Goal: Task Accomplishment & Management: Manage account settings

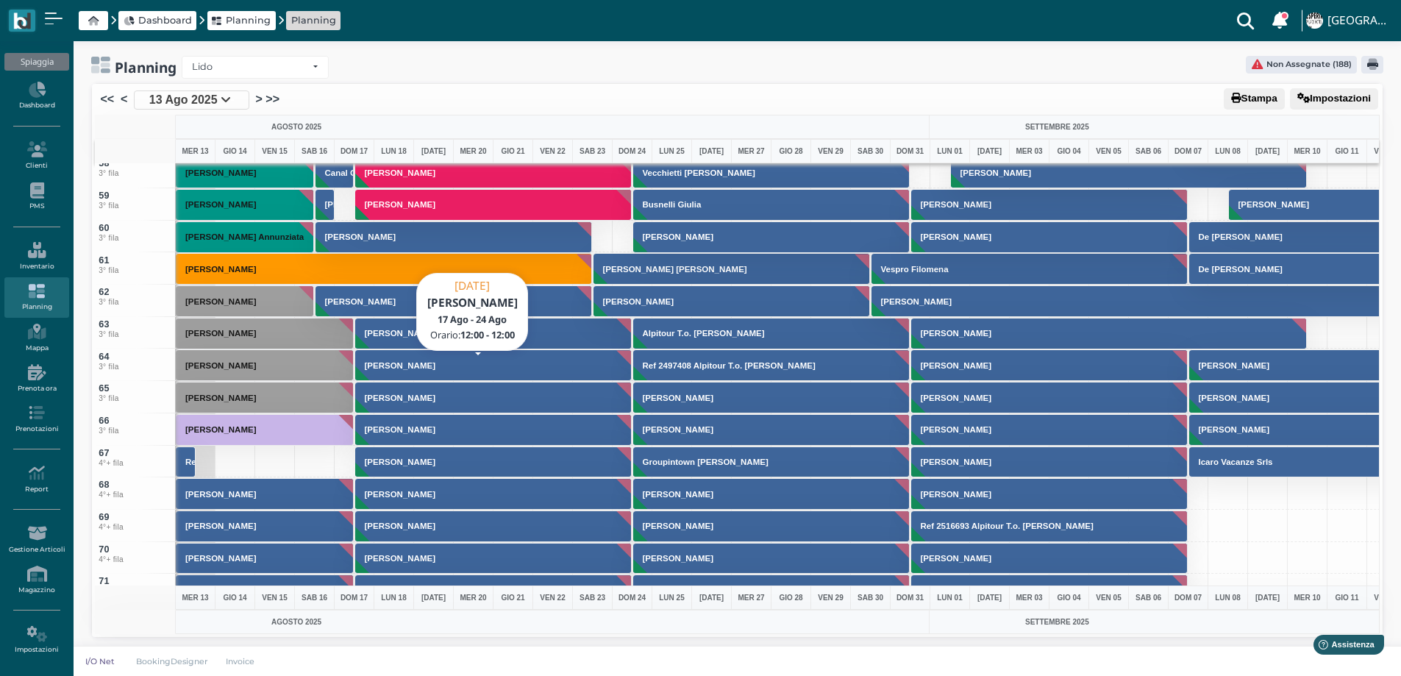
scroll to position [2059, 0]
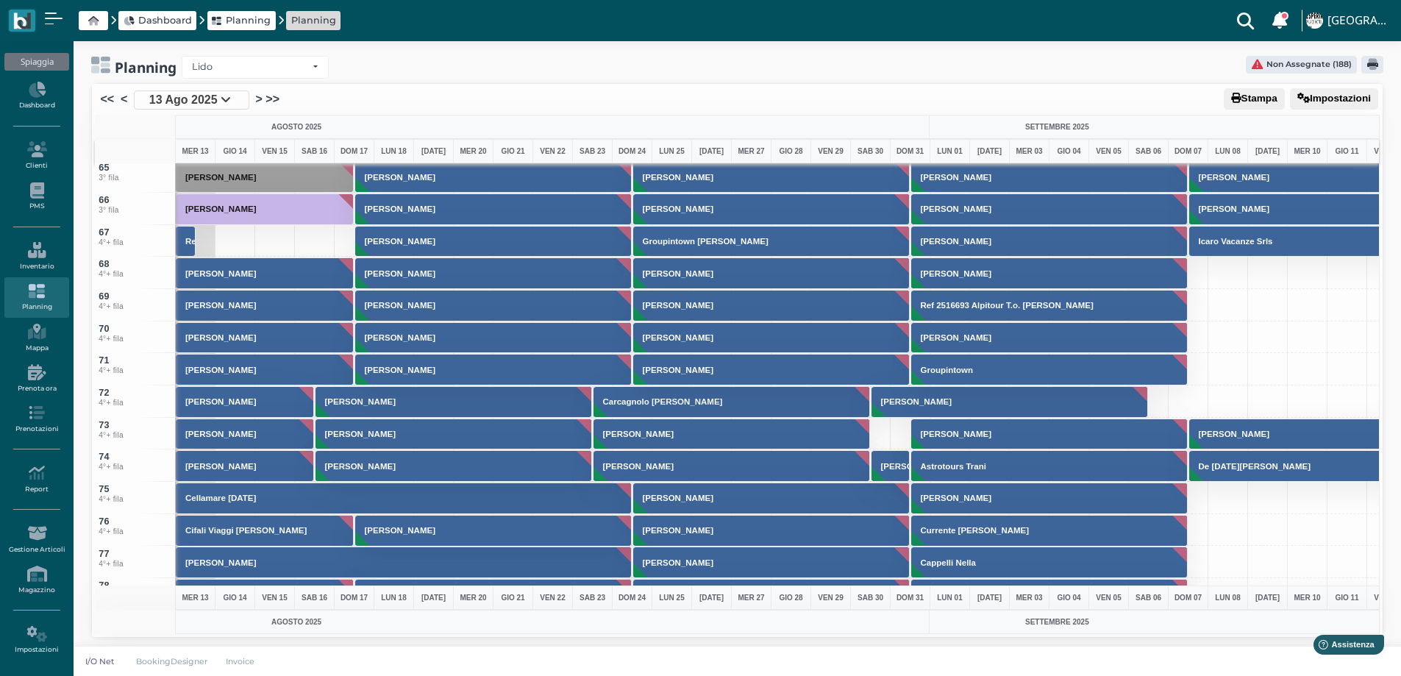
click at [174, 101] on span "13 Ago 2025" at bounding box center [183, 100] width 68 height 18
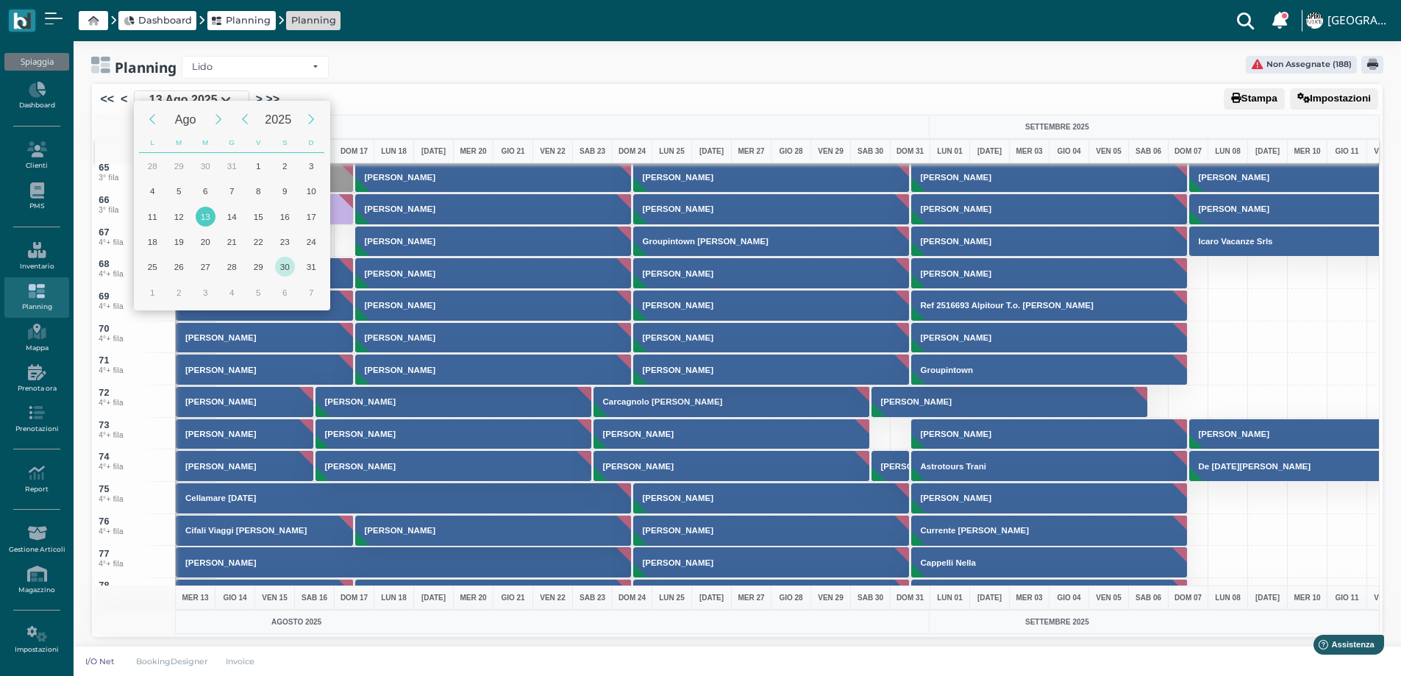
click at [285, 264] on div "30" at bounding box center [285, 267] width 20 height 20
type input "30/08/2025"
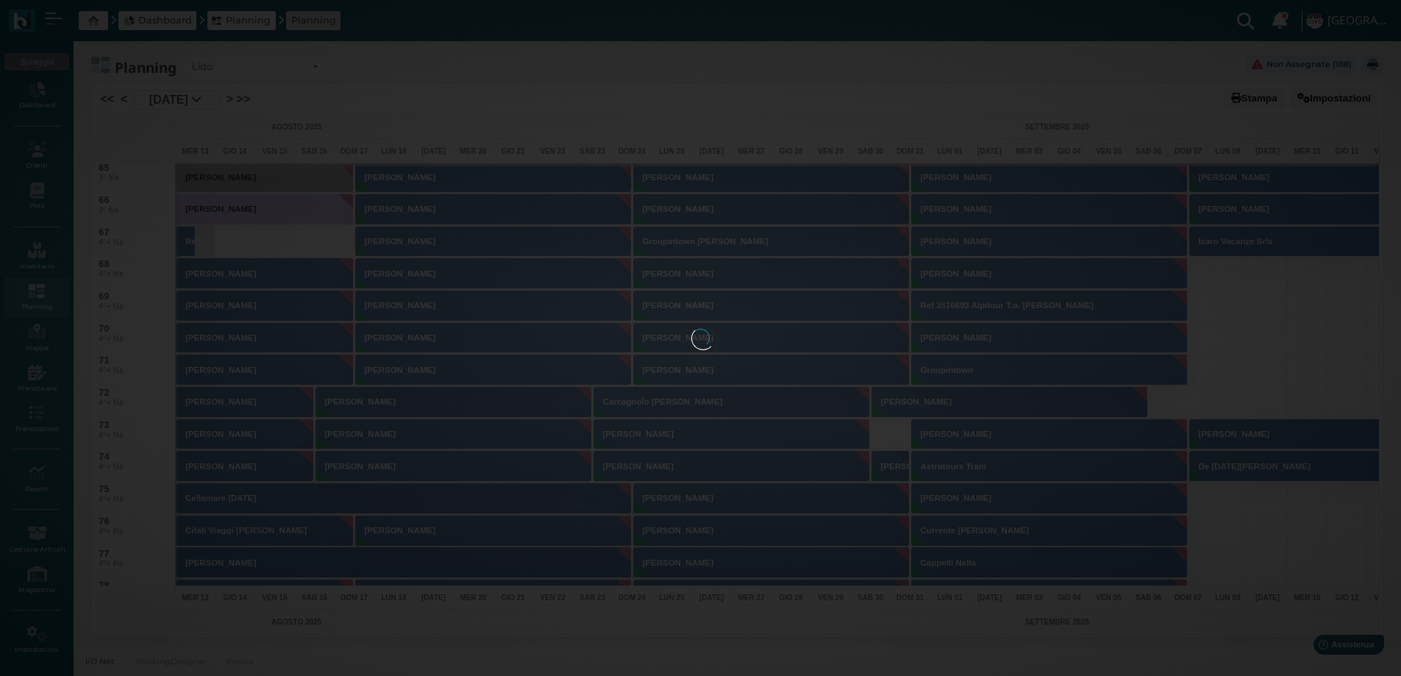
scroll to position [0, 59]
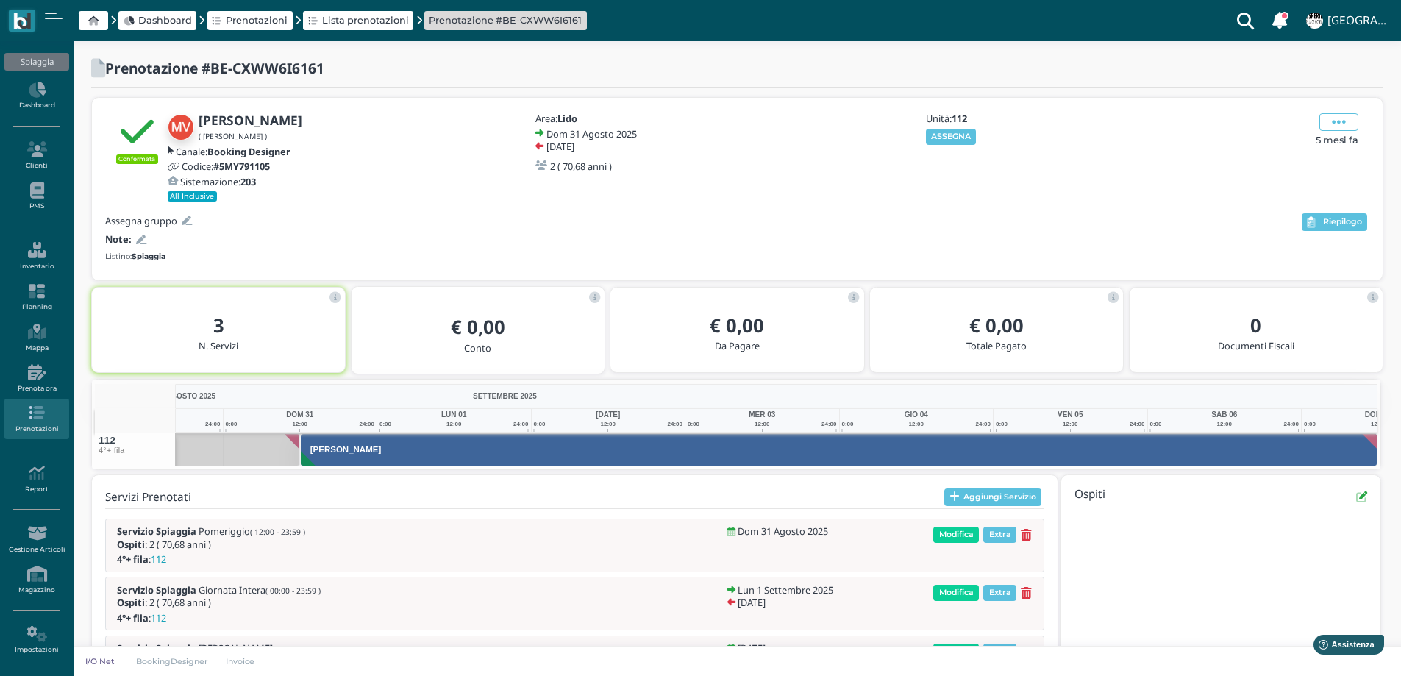
click at [134, 244] on div at bounding box center [139, 239] width 15 height 14
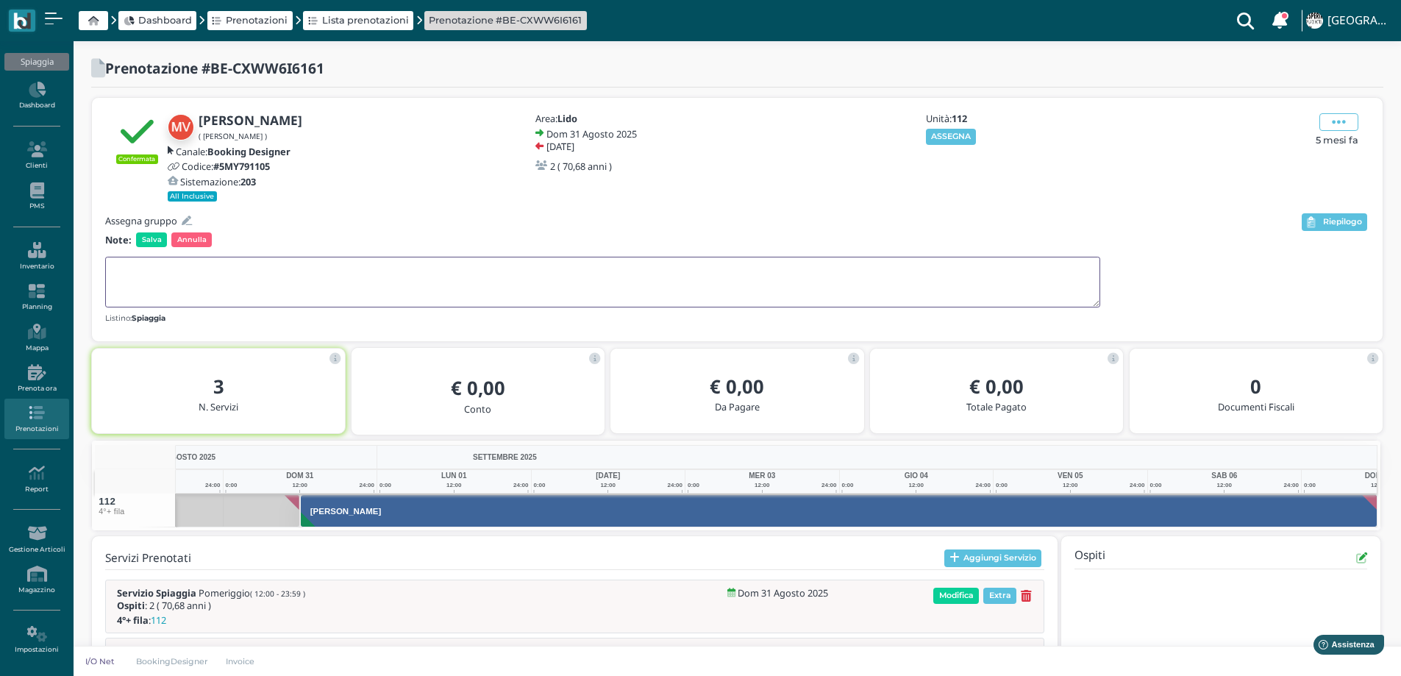
click at [145, 268] on textarea at bounding box center [602, 282] width 995 height 51
type textarea "CON TEDESCHI"
click at [156, 243] on span "Salva" at bounding box center [151, 239] width 31 height 15
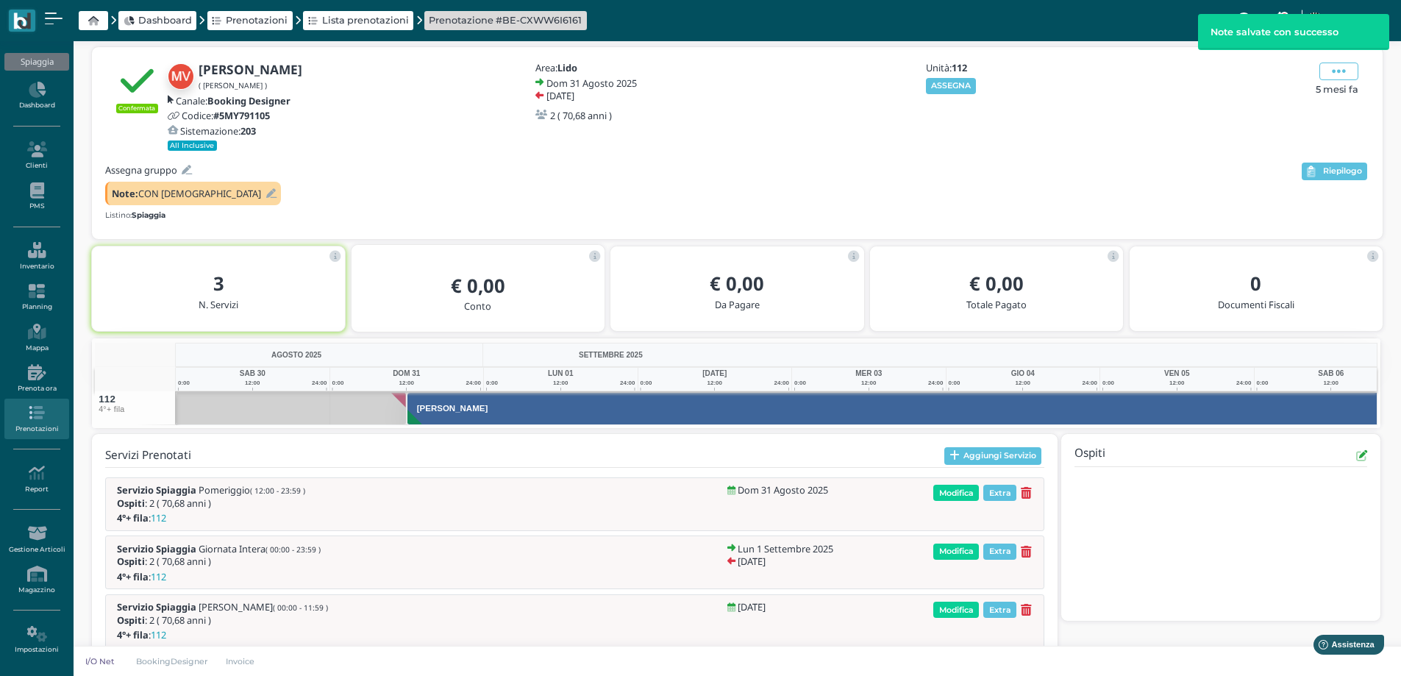
scroll to position [0, 107]
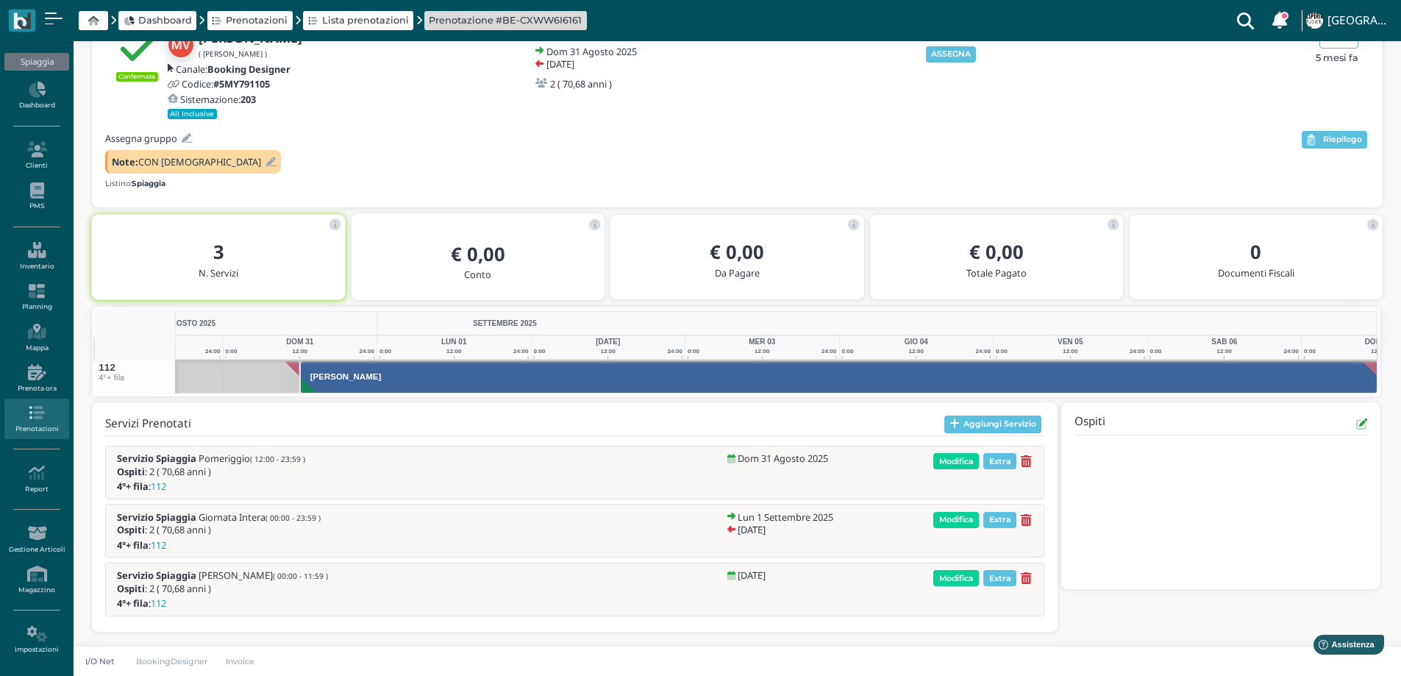
click at [266, 162] on icon at bounding box center [271, 162] width 10 height 10
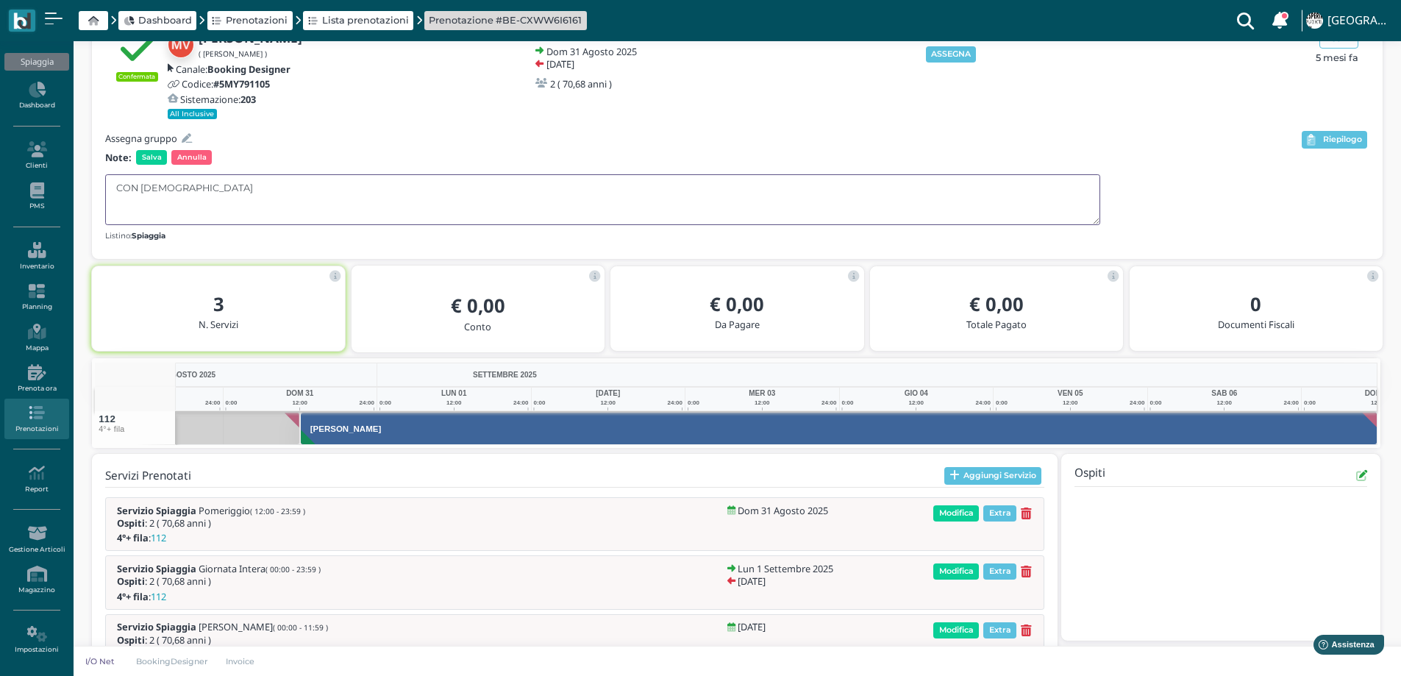
click at [115, 191] on textarea "CON TEDESCHI" at bounding box center [602, 199] width 995 height 51
type textarea "DEAMBULA CON TEDESCHI"
click at [150, 153] on span "Salva" at bounding box center [151, 157] width 31 height 15
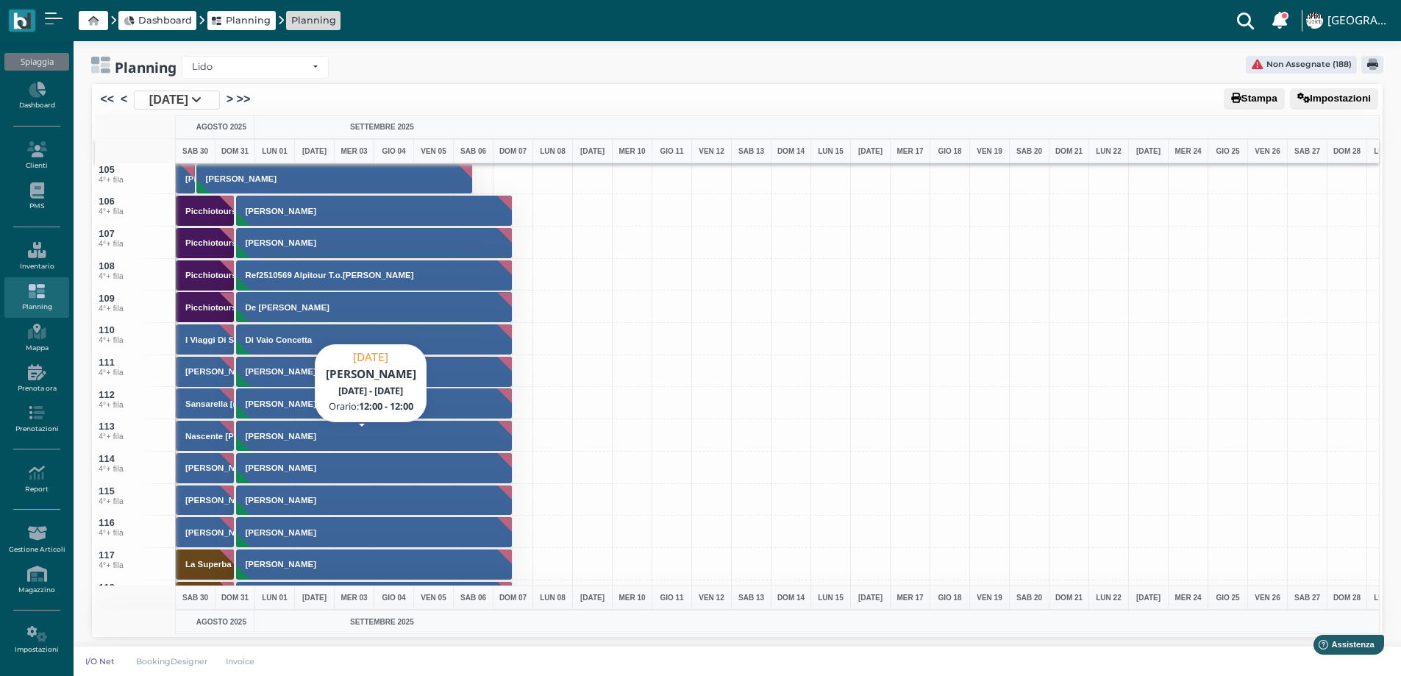
scroll to position [3383, 0]
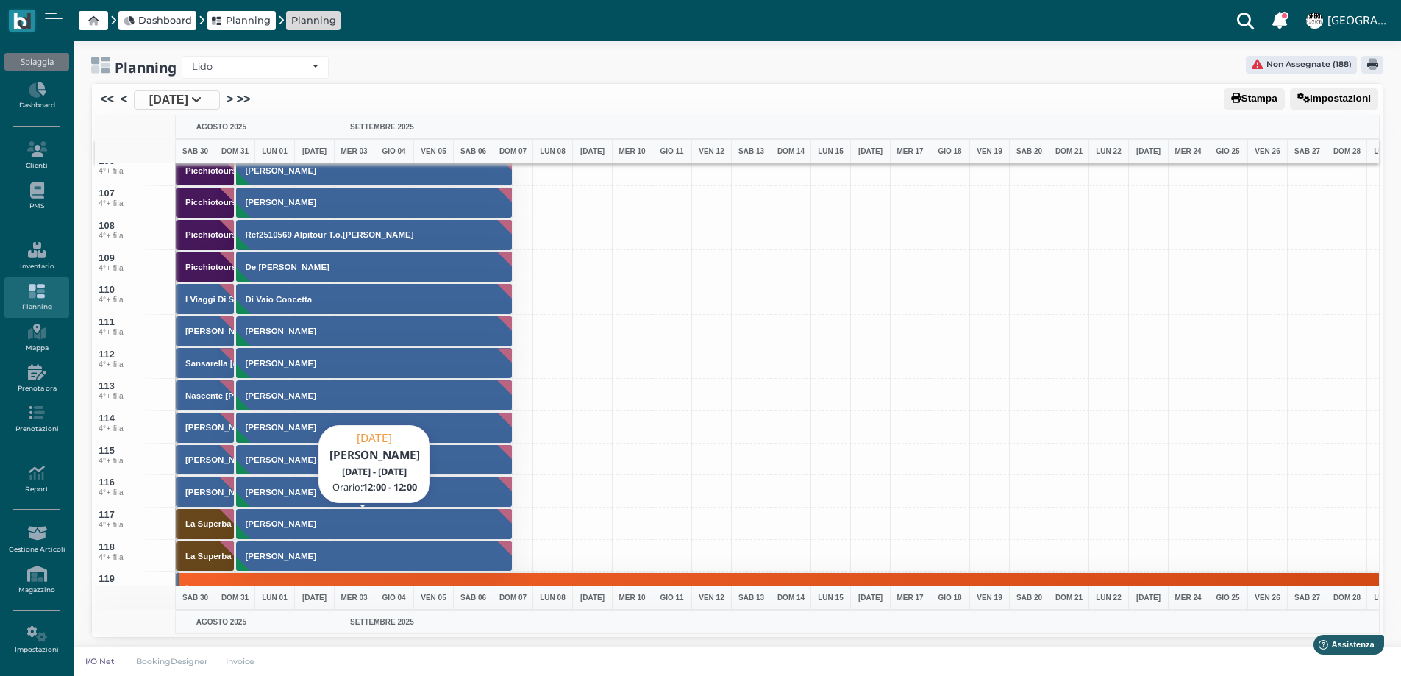
click at [332, 527] on button "[PERSON_NAME]" at bounding box center [374, 524] width 277 height 32
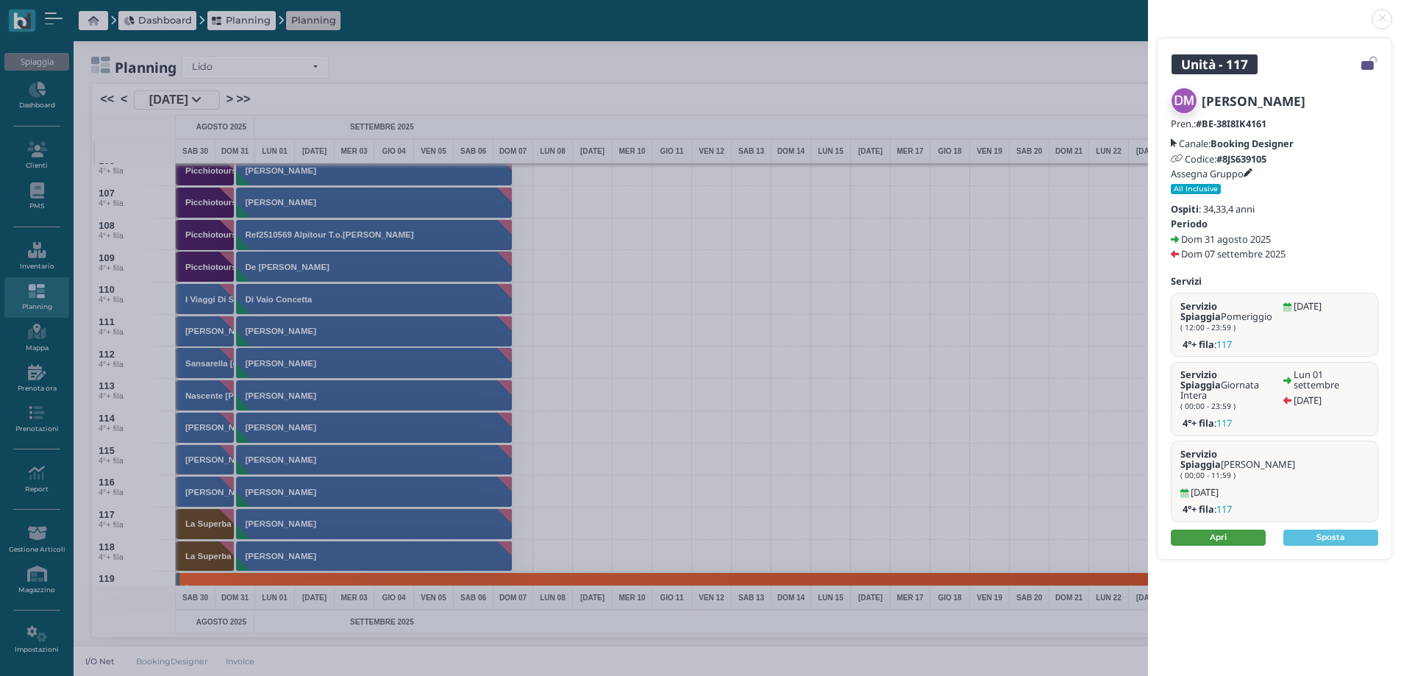
click at [1223, 530] on link "Apri" at bounding box center [1218, 538] width 95 height 16
click at [1148, 10] on link at bounding box center [1148, 10] width 0 height 0
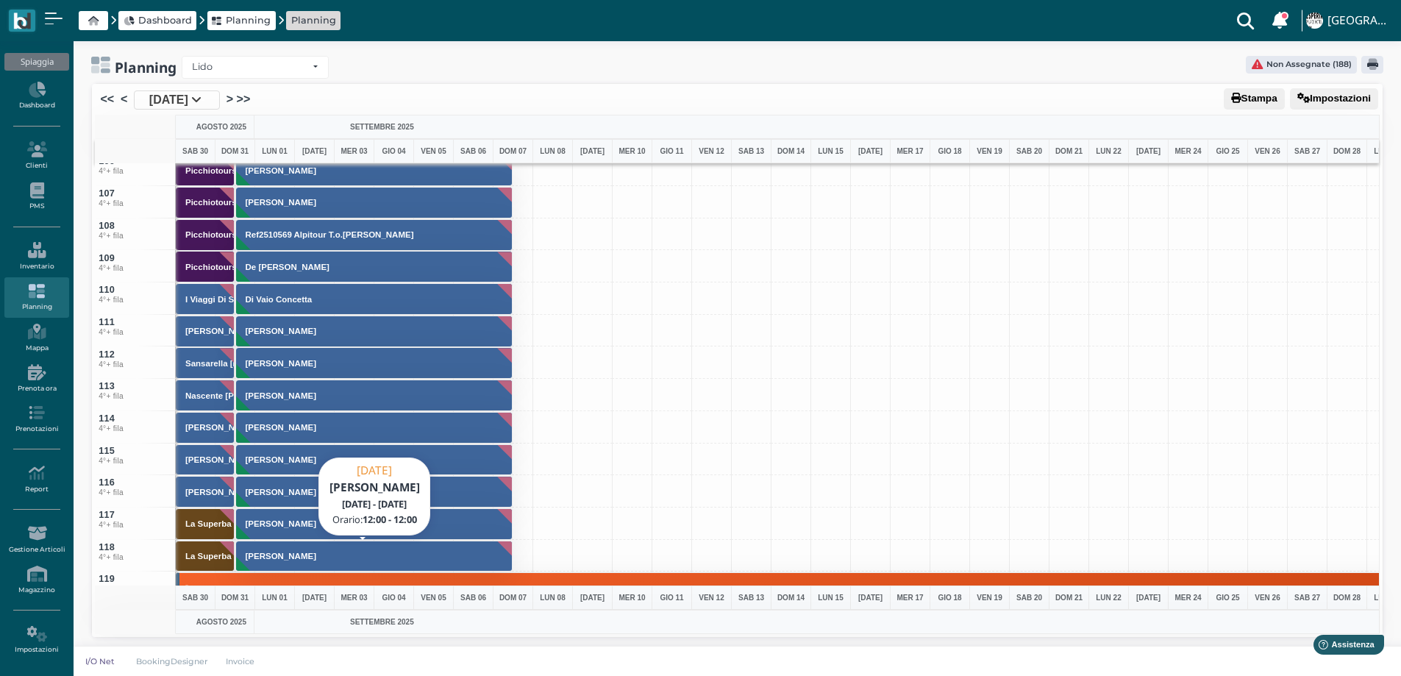
click at [266, 557] on h3 "Pavone Marina" at bounding box center [281, 556] width 82 height 9
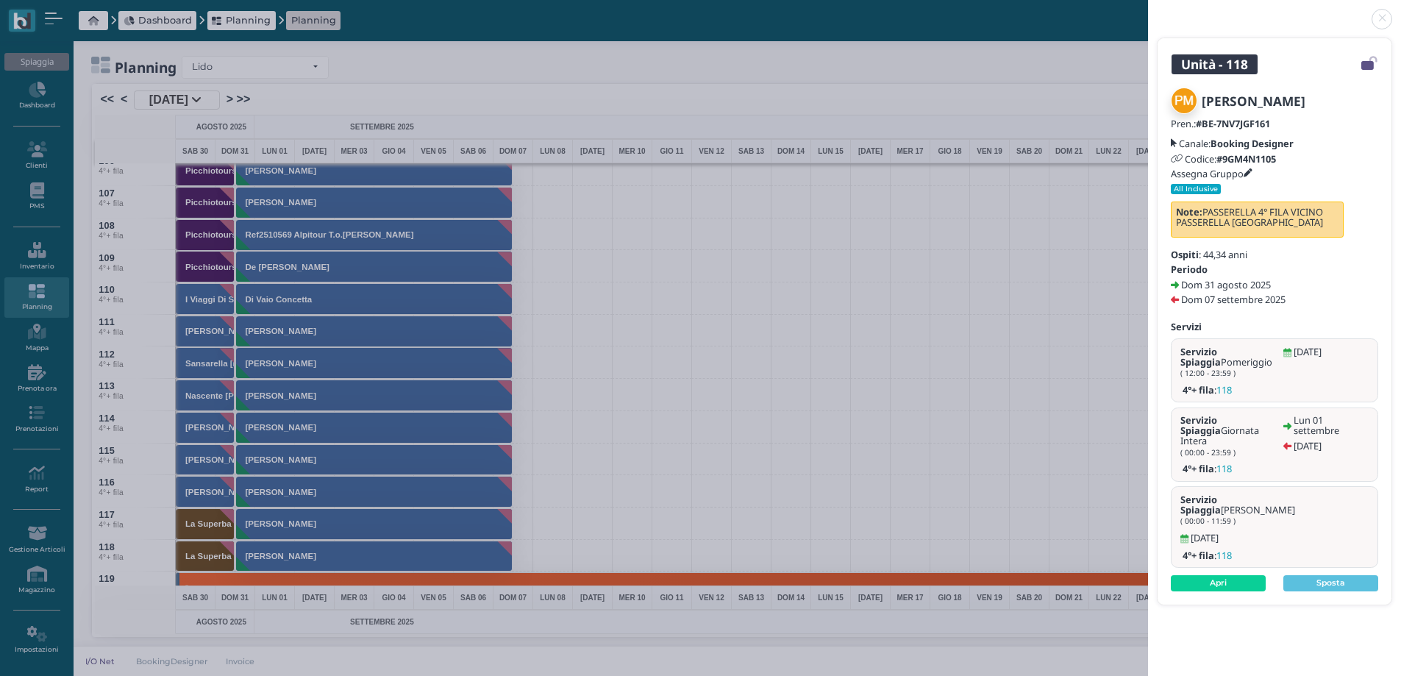
click at [1148, 10] on link at bounding box center [1148, 10] width 0 height 0
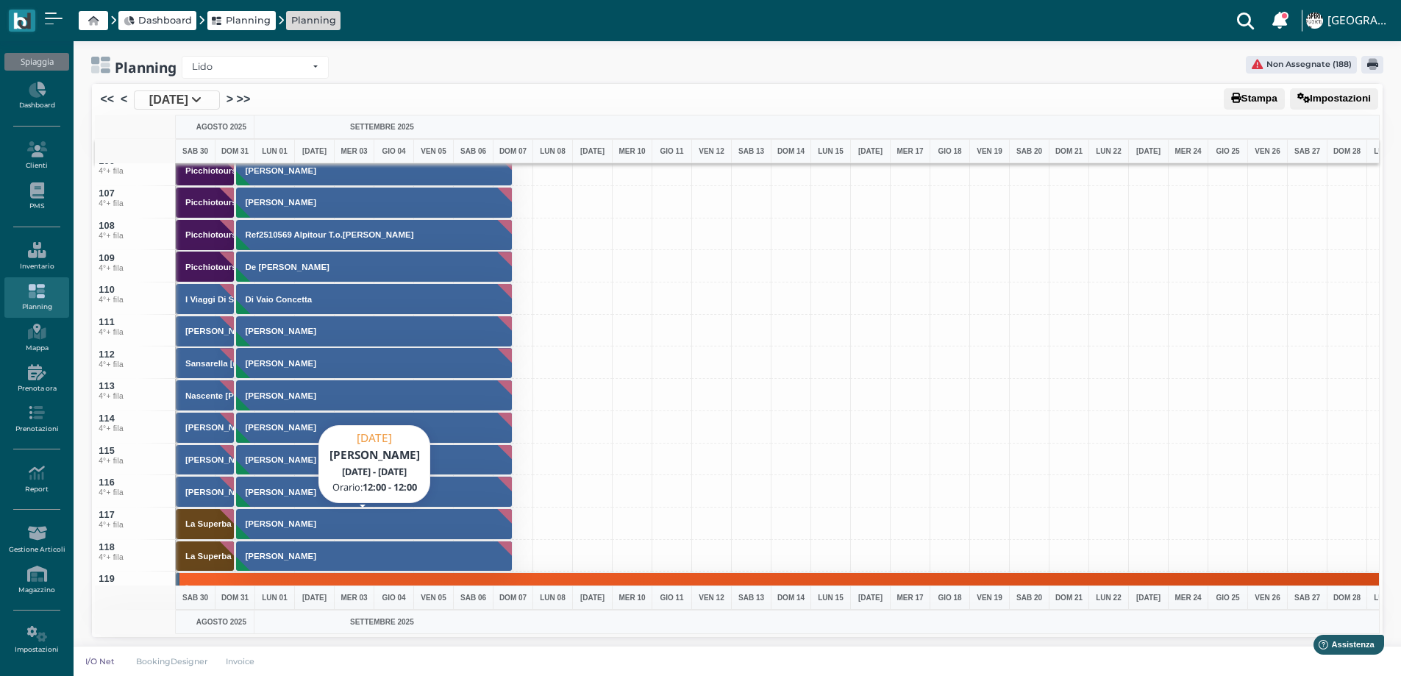
click at [253, 527] on h3 "Dicataldo Maria" at bounding box center [281, 523] width 82 height 9
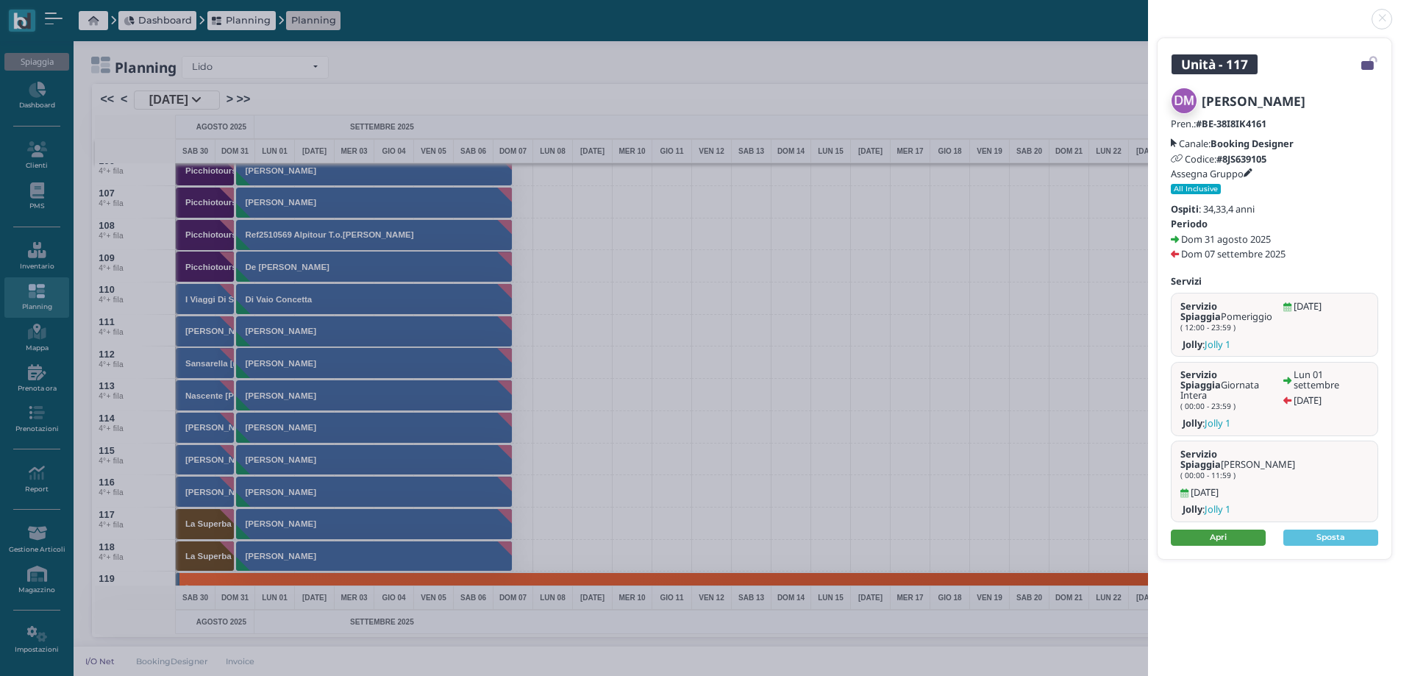
click at [1234, 530] on link "Apri" at bounding box center [1218, 538] width 95 height 16
click at [1148, 10] on link at bounding box center [1148, 10] width 0 height 0
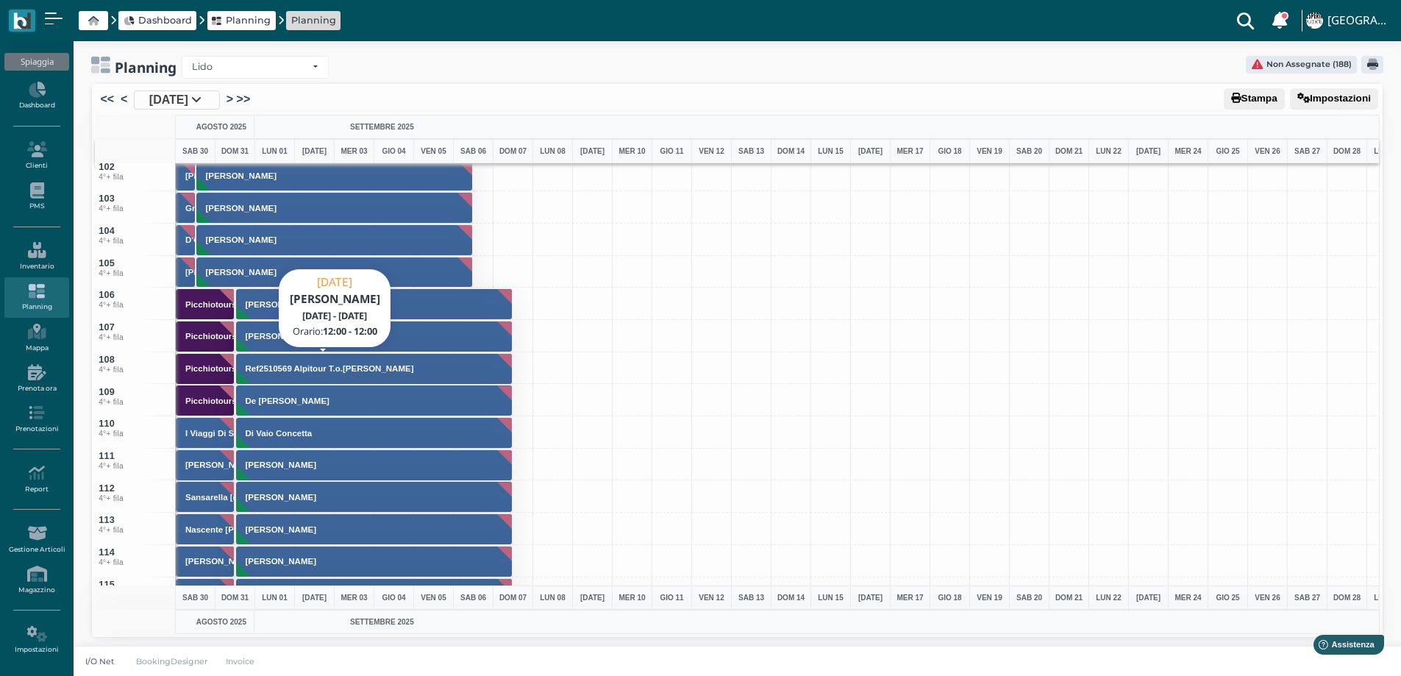
scroll to position [3089, 0]
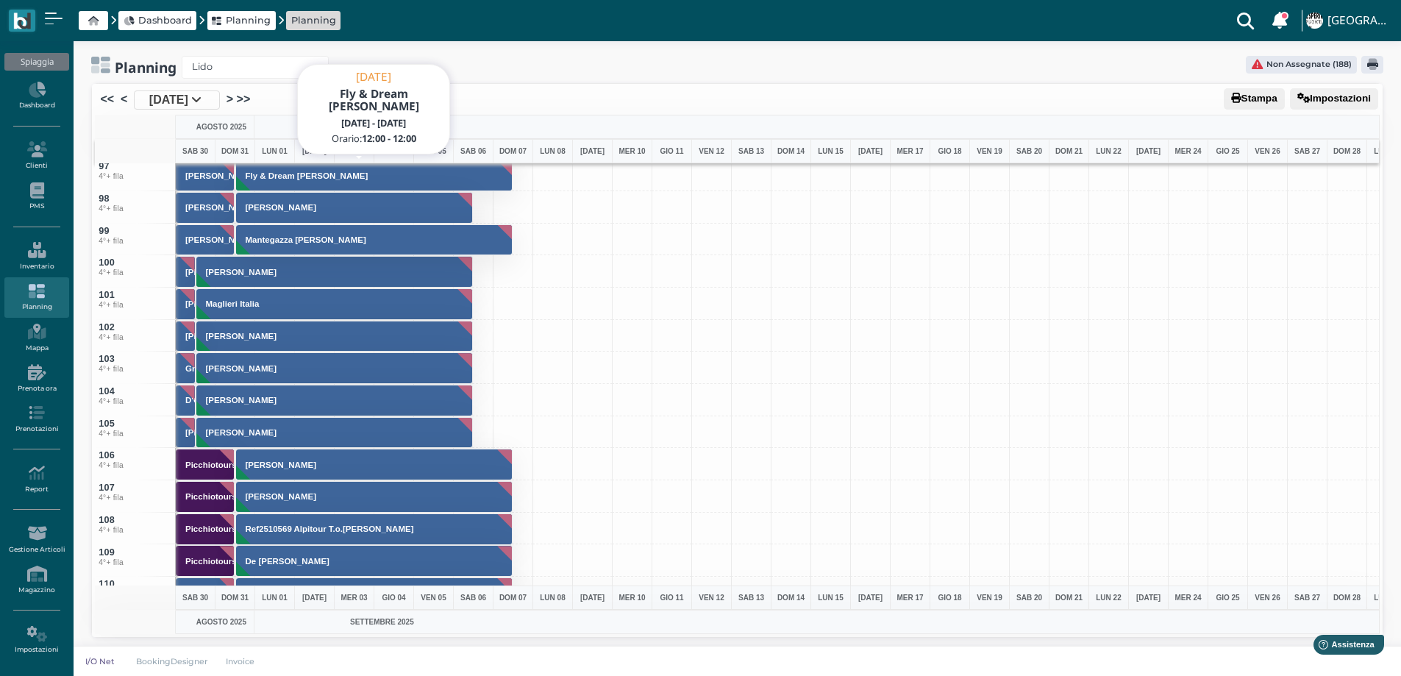
click at [297, 170] on button "Fly & Dream Petrosino Giuseppe" at bounding box center [374, 176] width 277 height 32
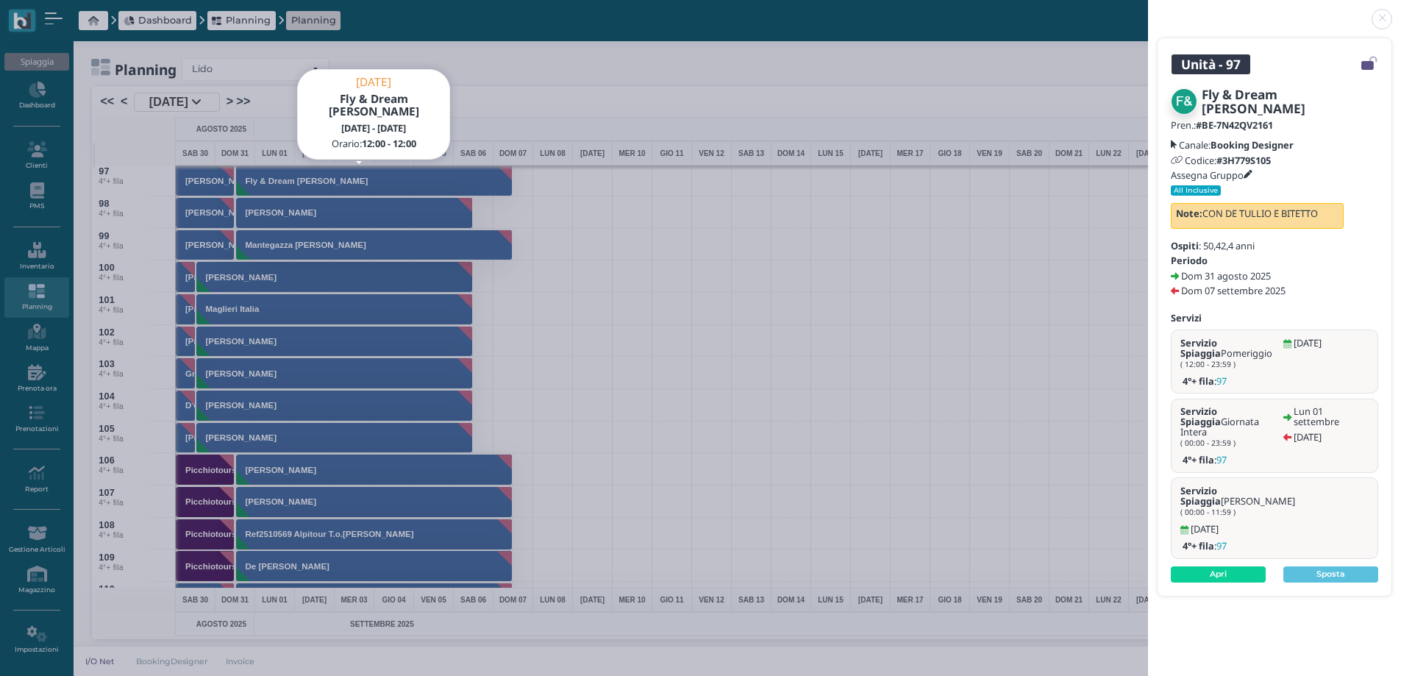
scroll to position [0, 0]
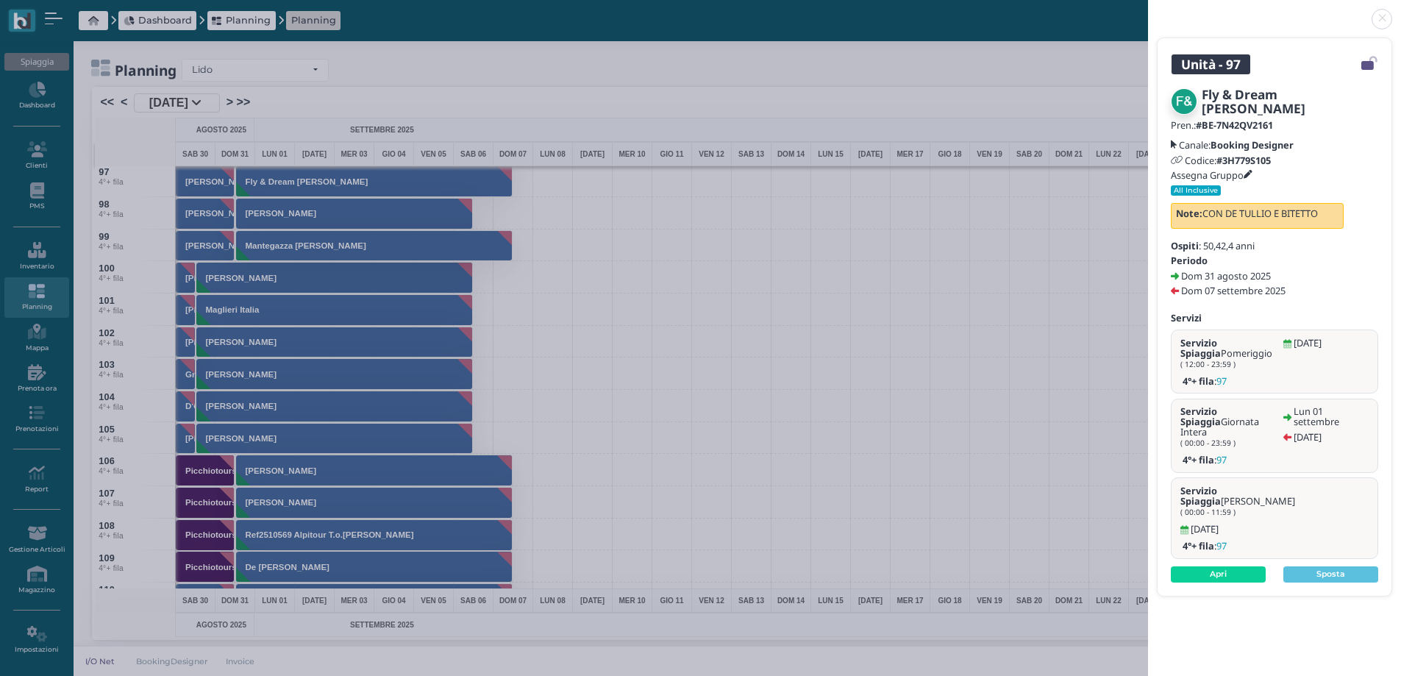
click at [1148, 10] on link at bounding box center [1148, 10] width 0 height 0
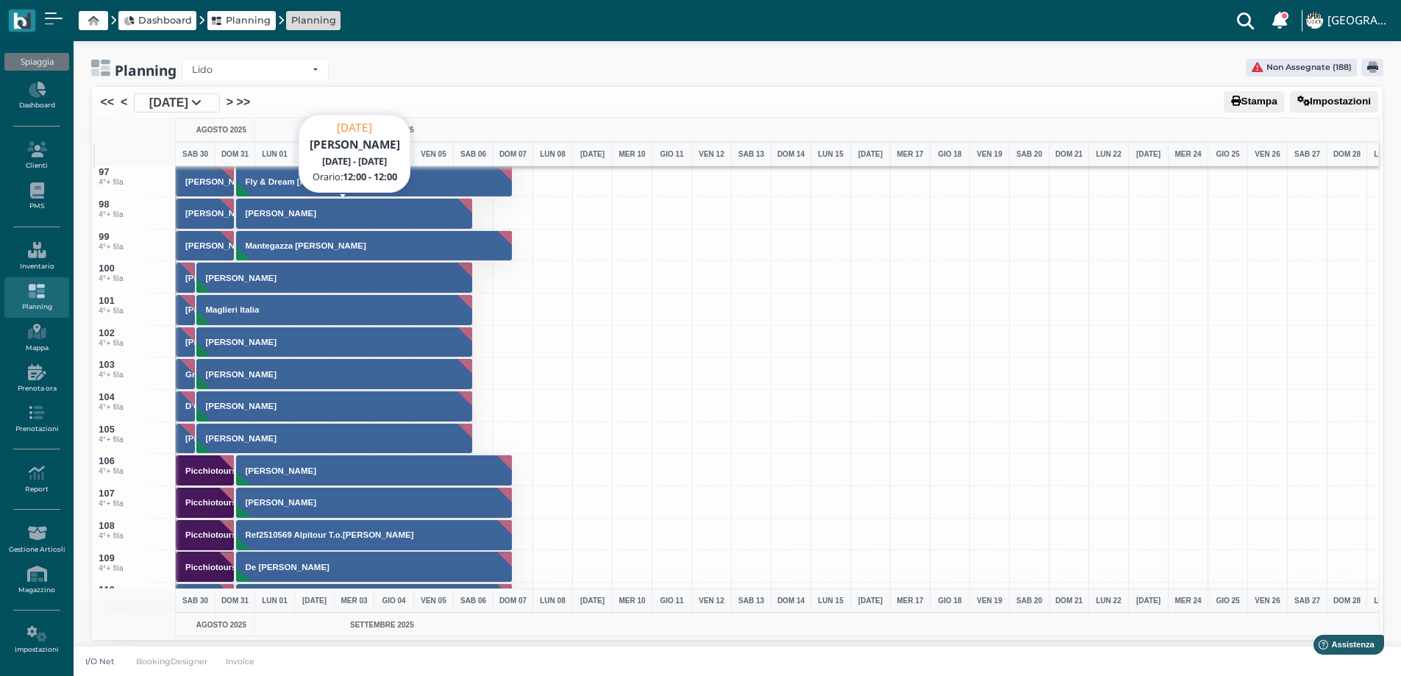
scroll to position [2939, 0]
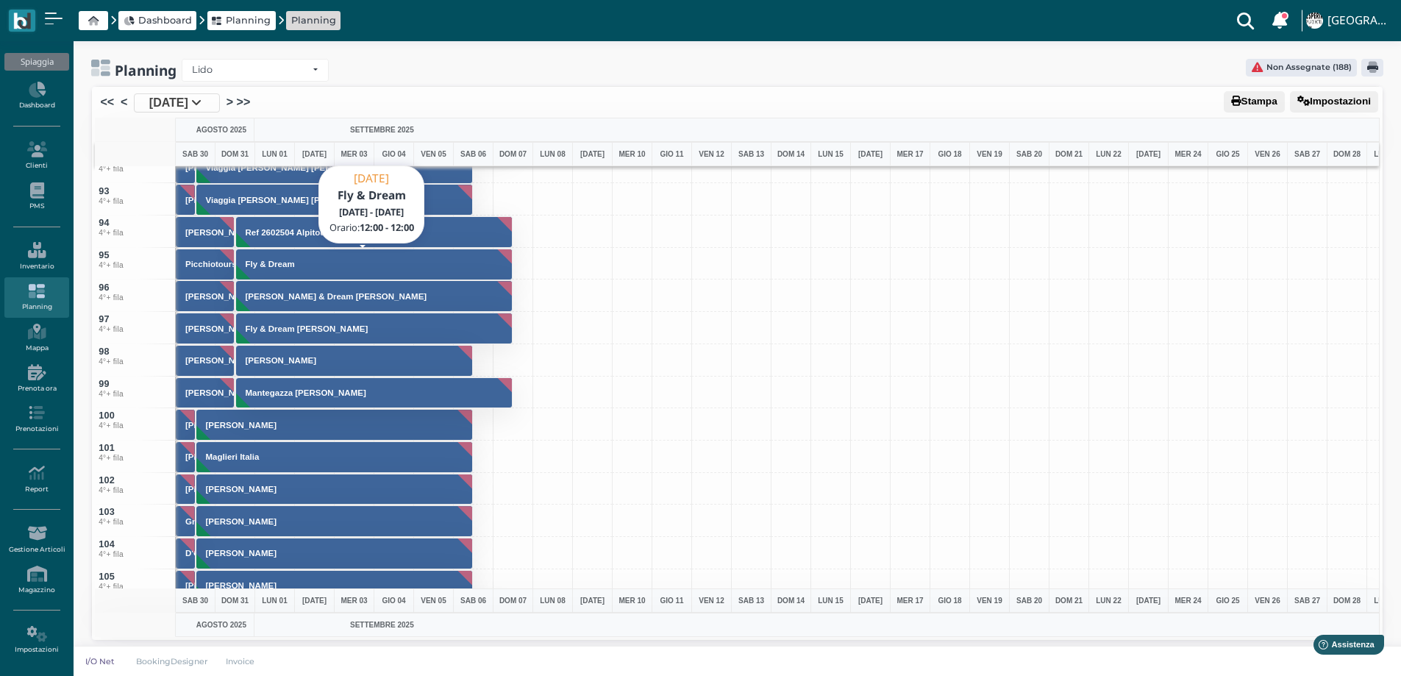
click at [353, 249] on button "Fly & Dream" at bounding box center [374, 265] width 277 height 32
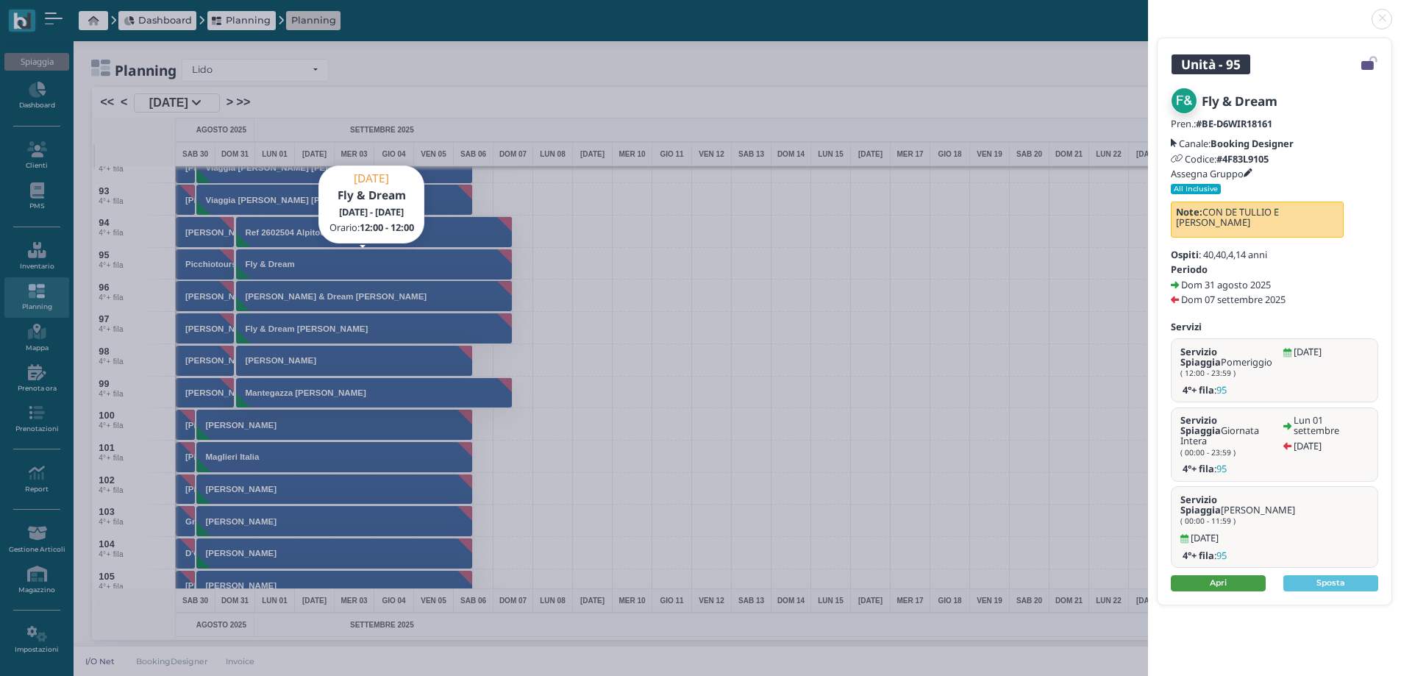
click at [1227, 575] on link "Apri" at bounding box center [1218, 583] width 95 height 16
click at [1148, 10] on link at bounding box center [1148, 10] width 0 height 0
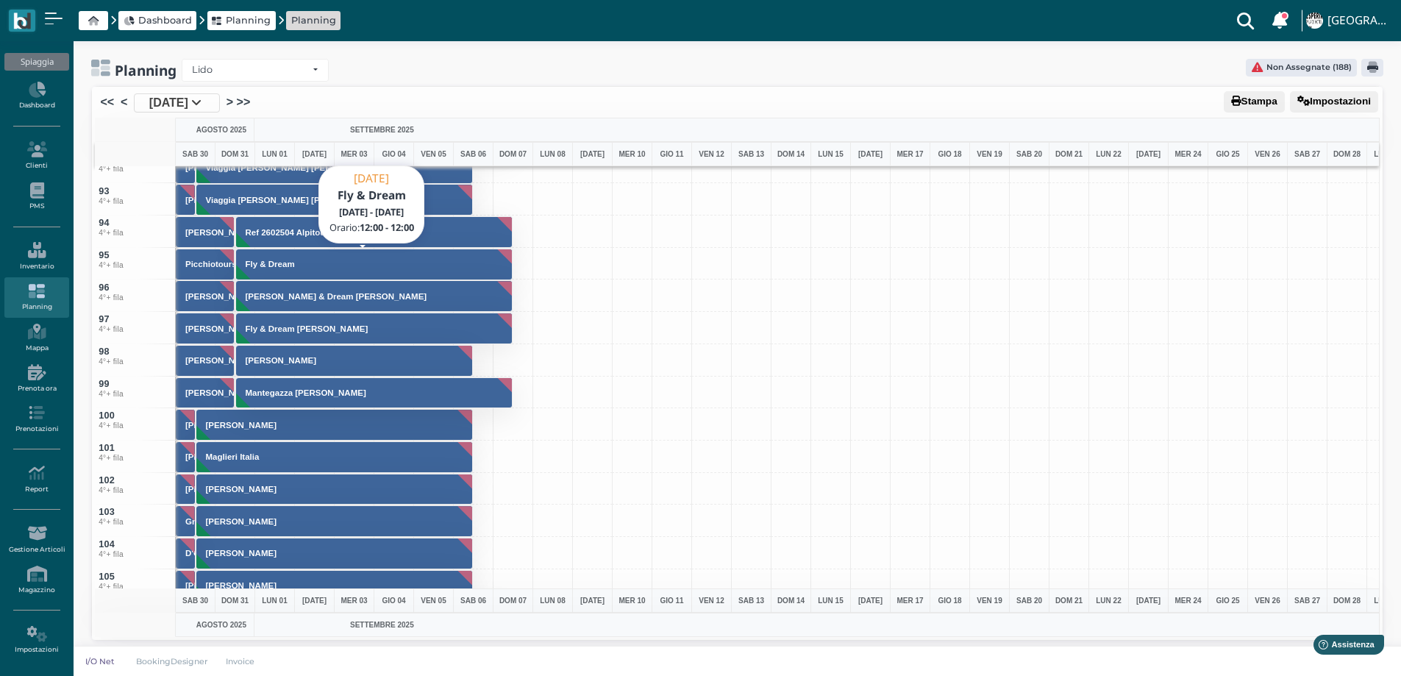
click at [291, 270] on button "Fly & Dream" at bounding box center [374, 265] width 277 height 32
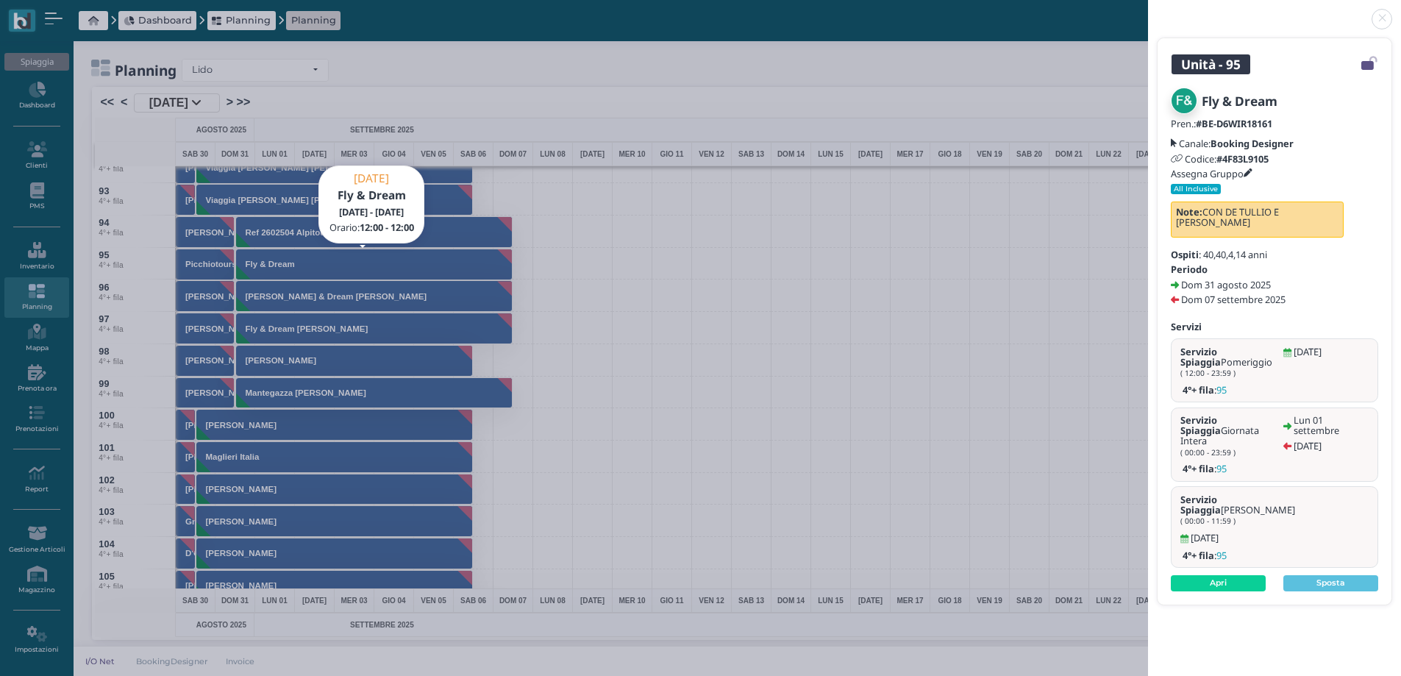
click at [1252, 171] on icon at bounding box center [1248, 173] width 9 height 9
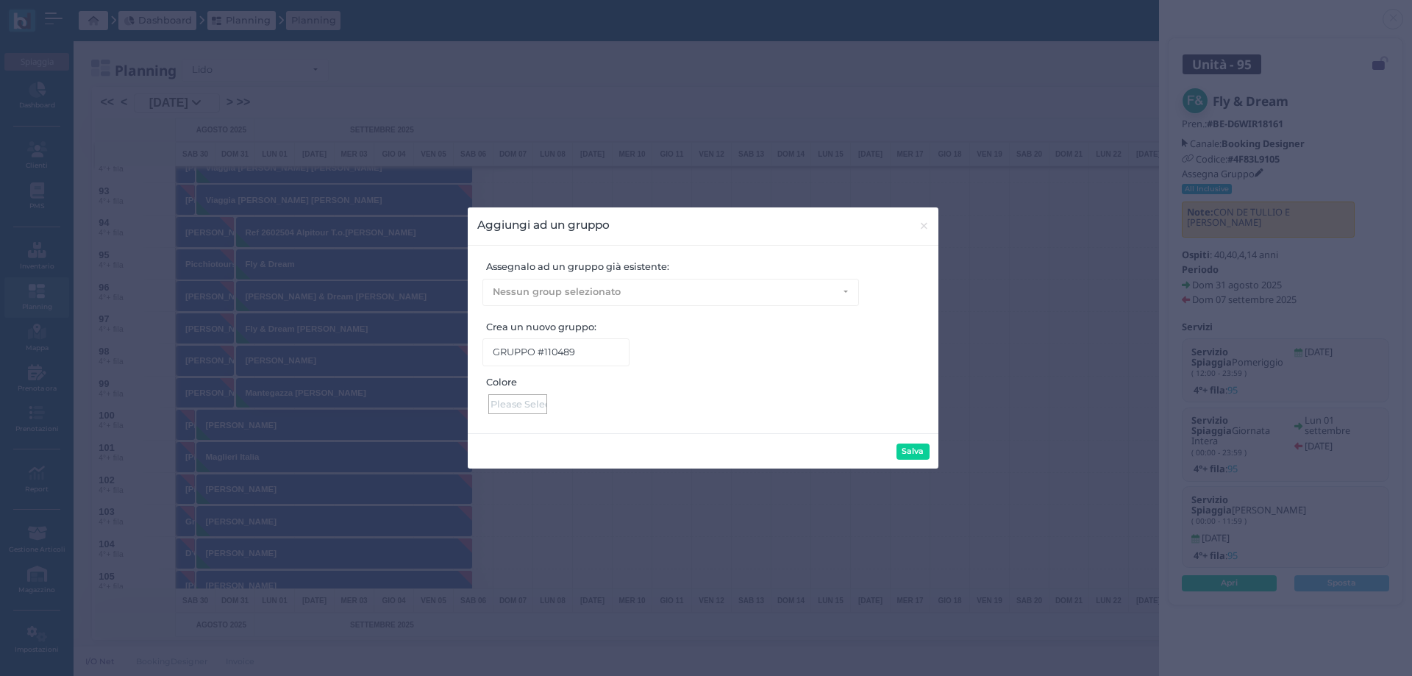
click at [514, 405] on div at bounding box center [517, 404] width 59 height 20
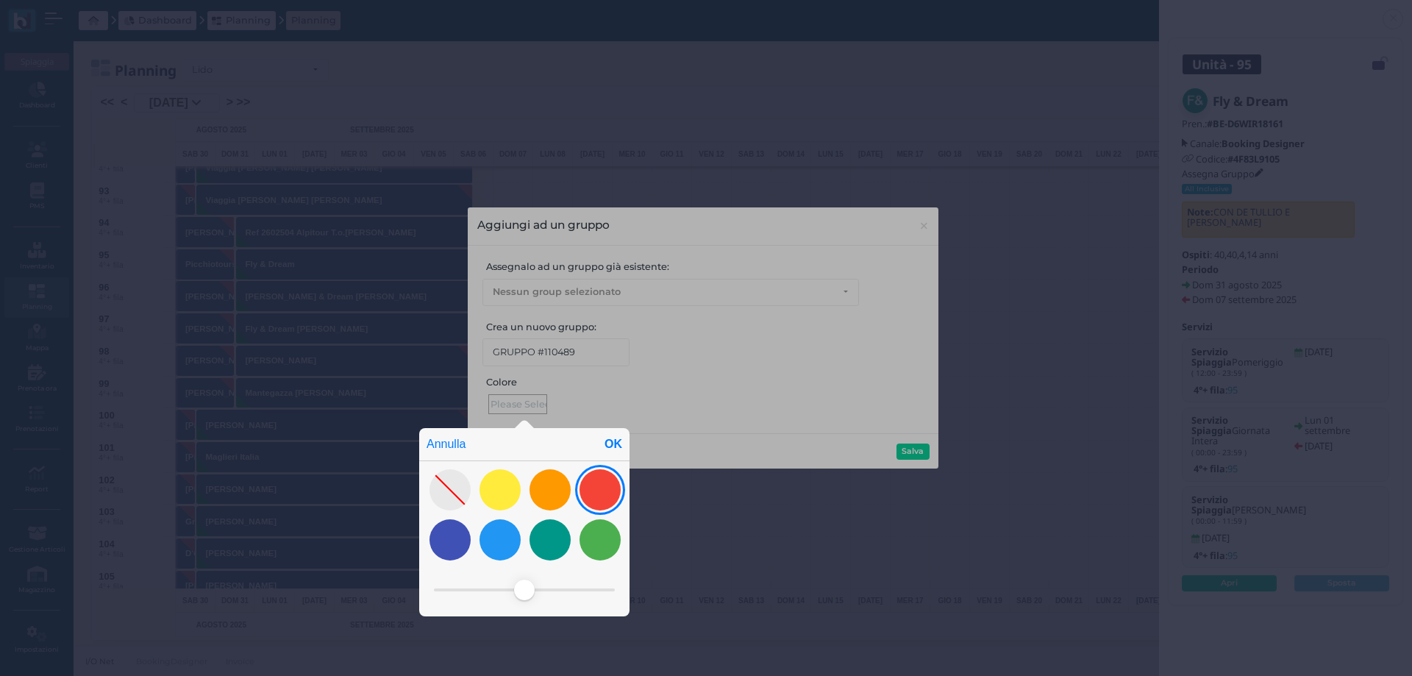
click at [591, 494] on div at bounding box center [600, 489] width 41 height 41
drag, startPoint x: 613, startPoint y: 439, endPoint x: 647, endPoint y: 445, distance: 34.3
click at [614, 439] on div "OK" at bounding box center [613, 444] width 32 height 32
type input "#f44437"
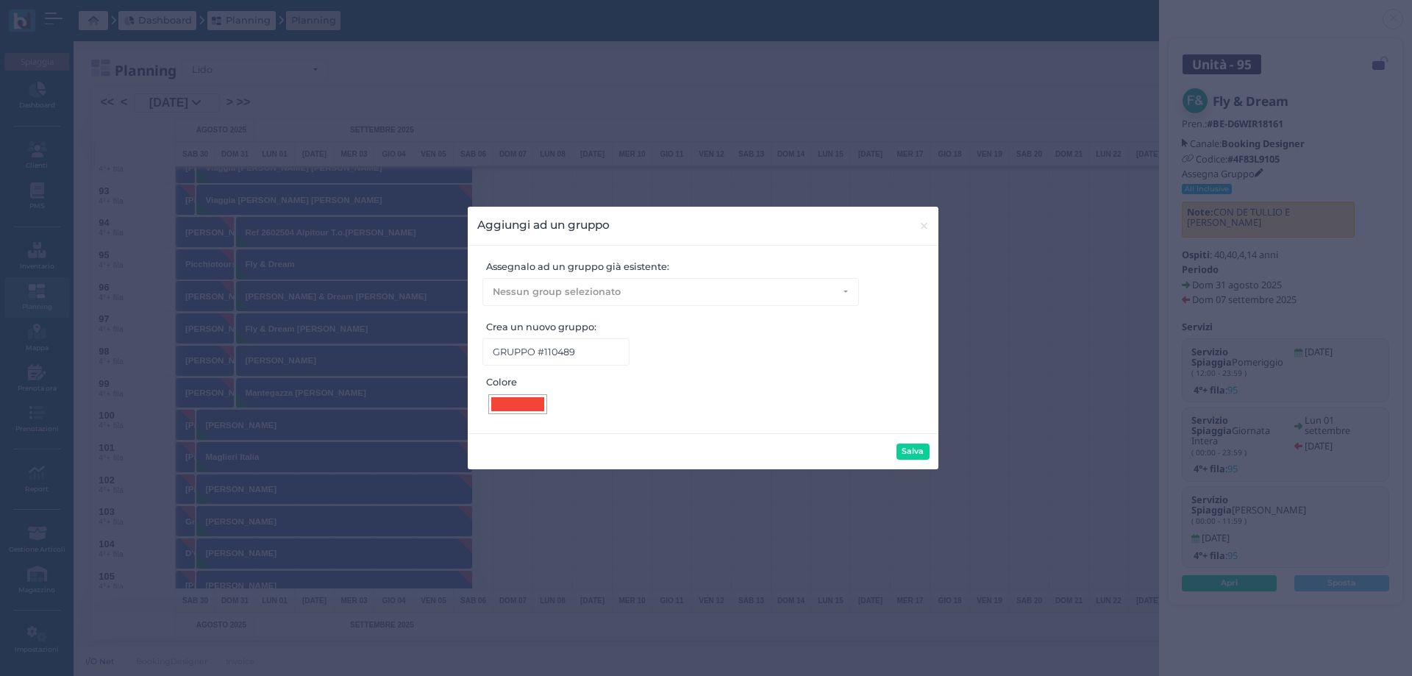
drag, startPoint x: 902, startPoint y: 448, endPoint x: 890, endPoint y: 418, distance: 31.7
click at [902, 447] on button "Salva" at bounding box center [913, 451] width 33 height 16
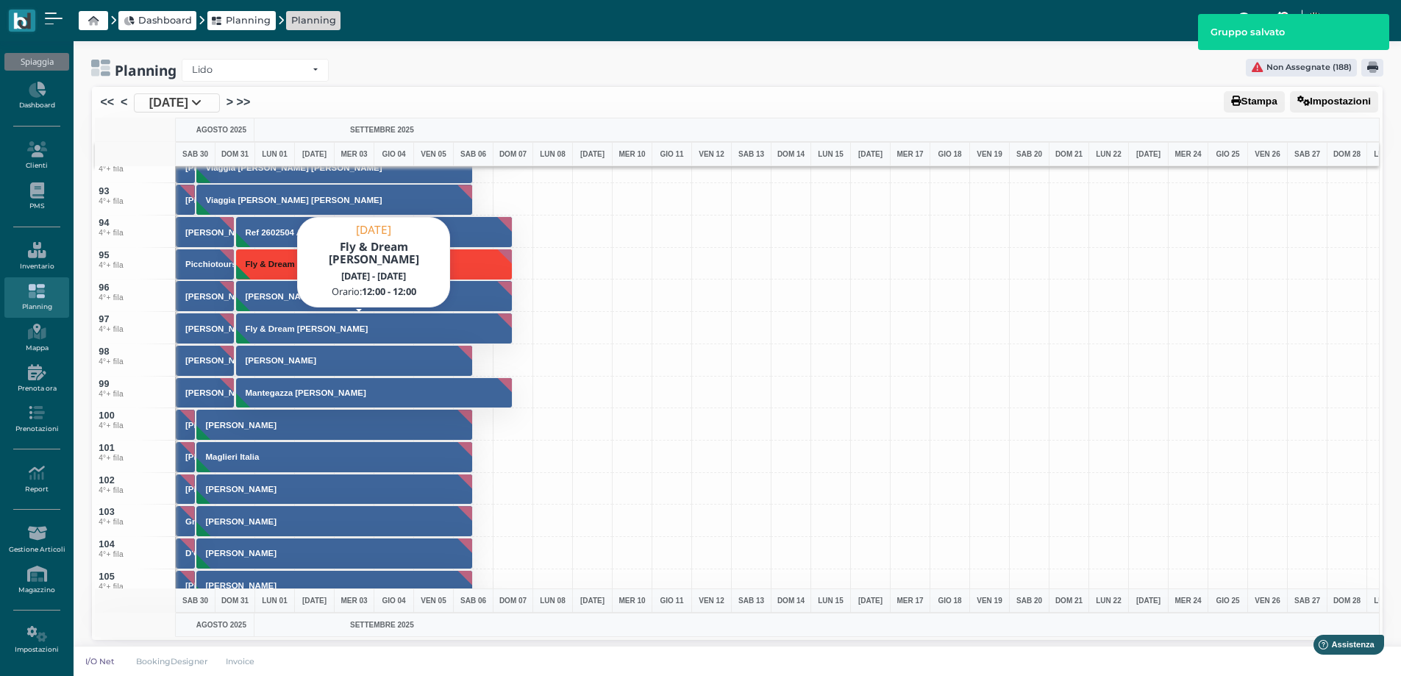
click at [264, 326] on h3 "Fly & Dream Petrosino Giuseppe" at bounding box center [307, 328] width 135 height 9
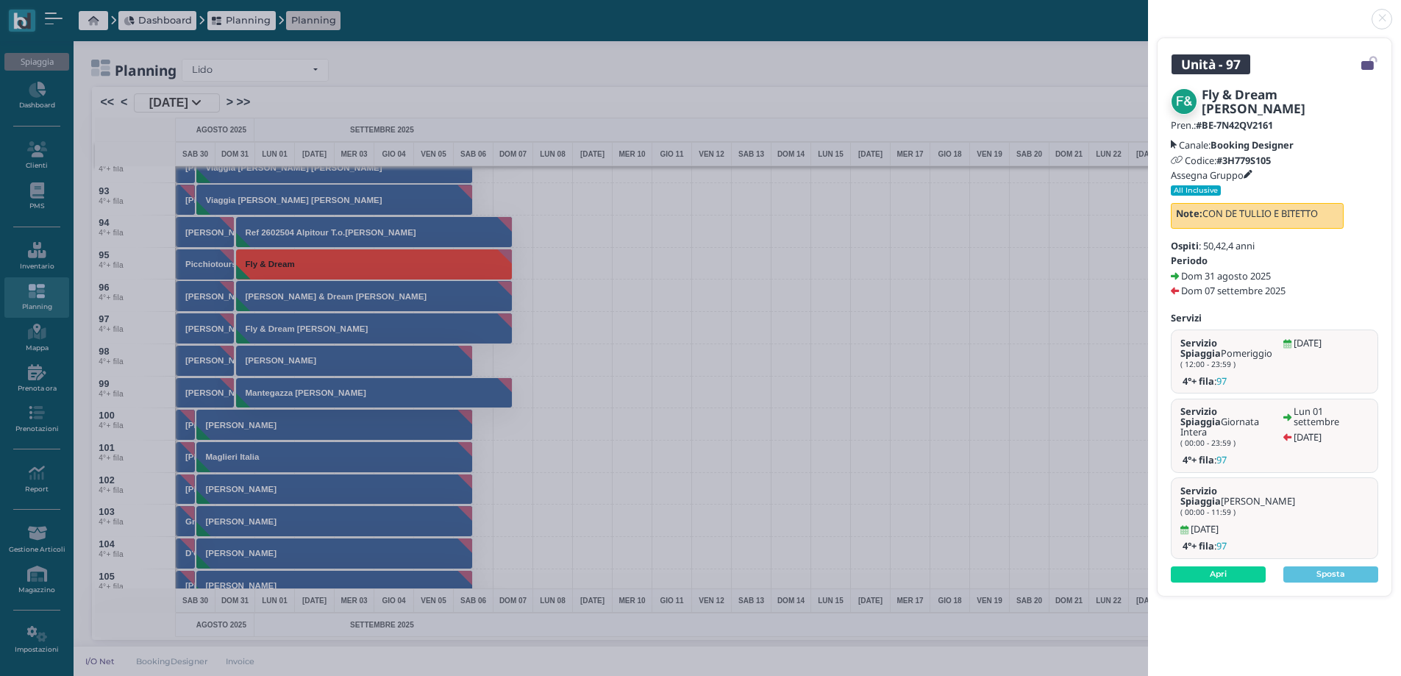
click at [1252, 174] on icon at bounding box center [1248, 175] width 9 height 9
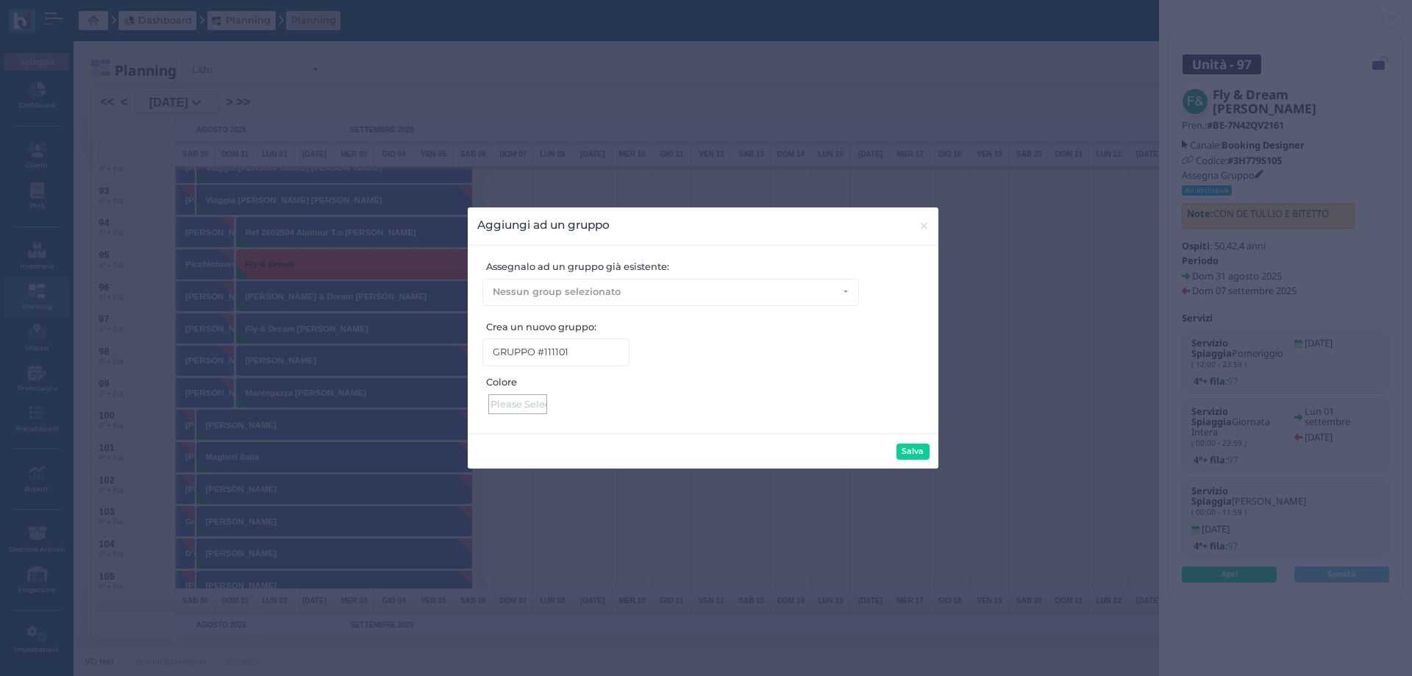
click at [521, 400] on div at bounding box center [517, 404] width 59 height 20
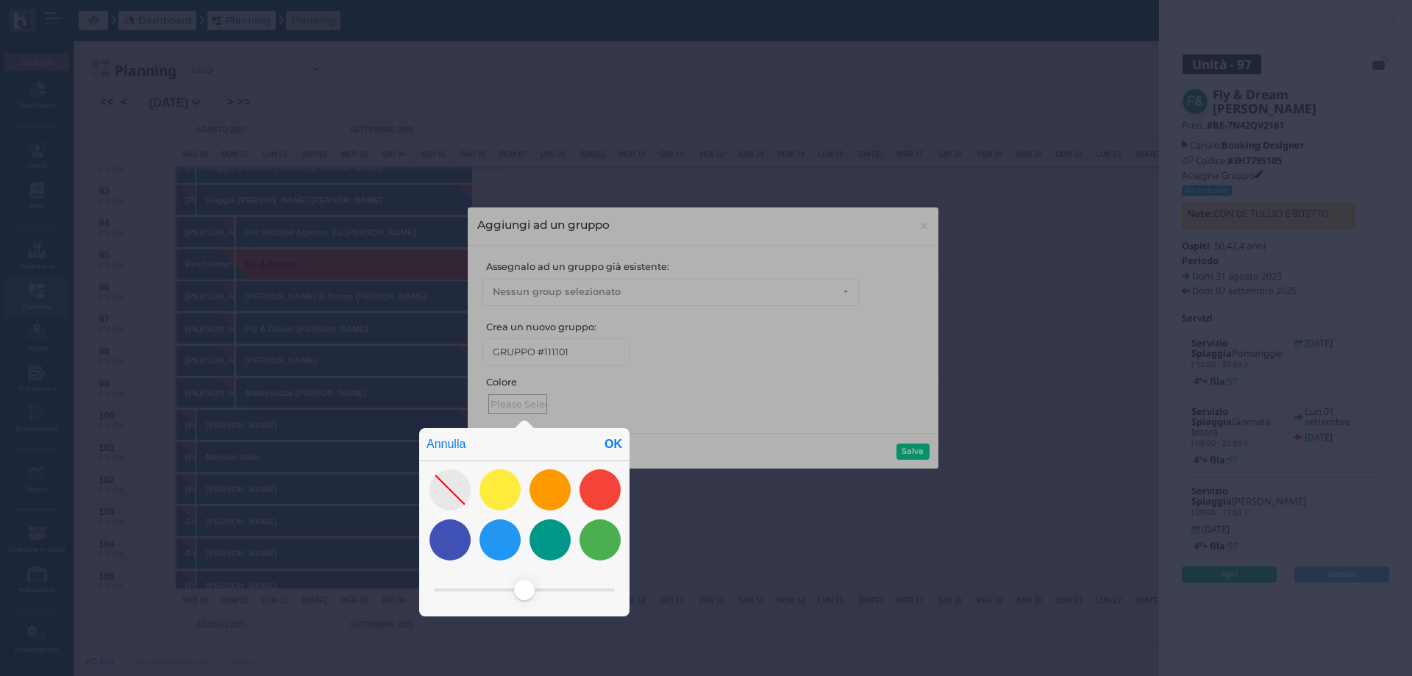
drag, startPoint x: 602, startPoint y: 502, endPoint x: 621, endPoint y: 475, distance: 33.3
click at [604, 502] on div at bounding box center [600, 489] width 41 height 41
click at [616, 441] on div "OK" at bounding box center [613, 444] width 32 height 32
type input "#f44437"
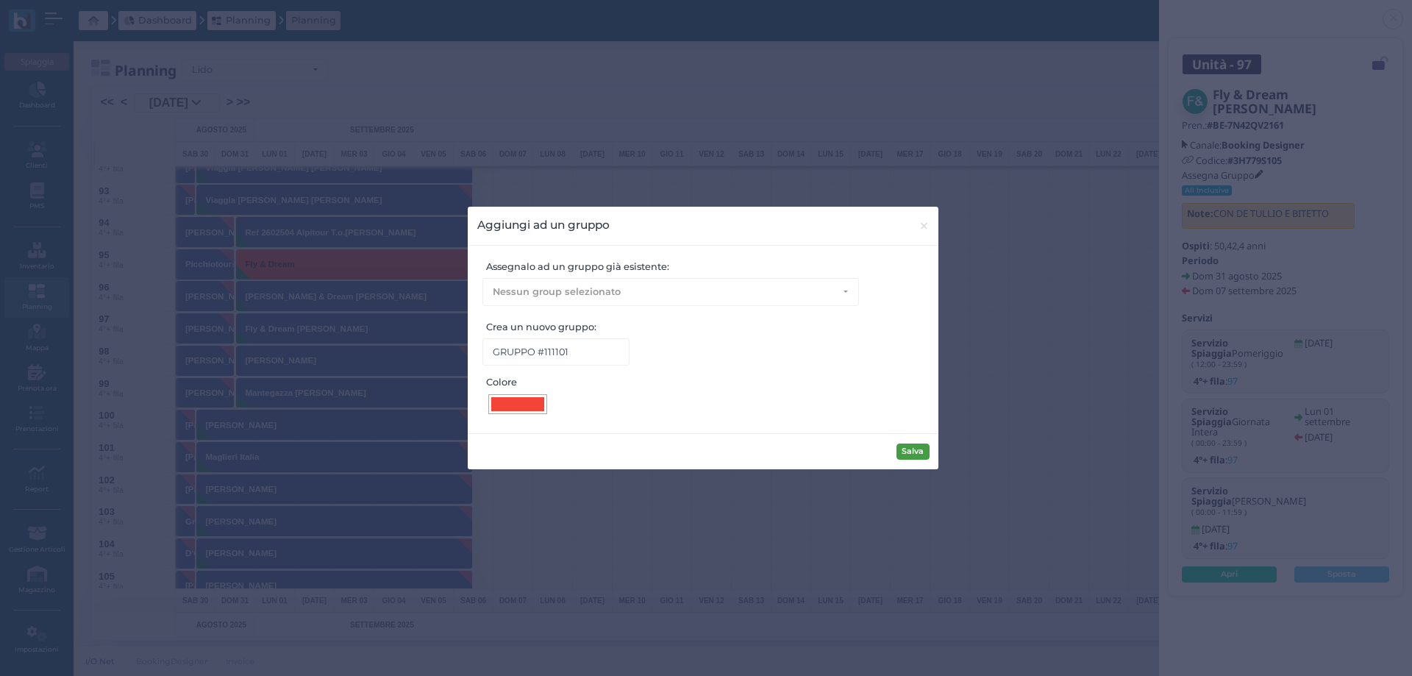
click at [913, 446] on button "Salva" at bounding box center [913, 451] width 33 height 16
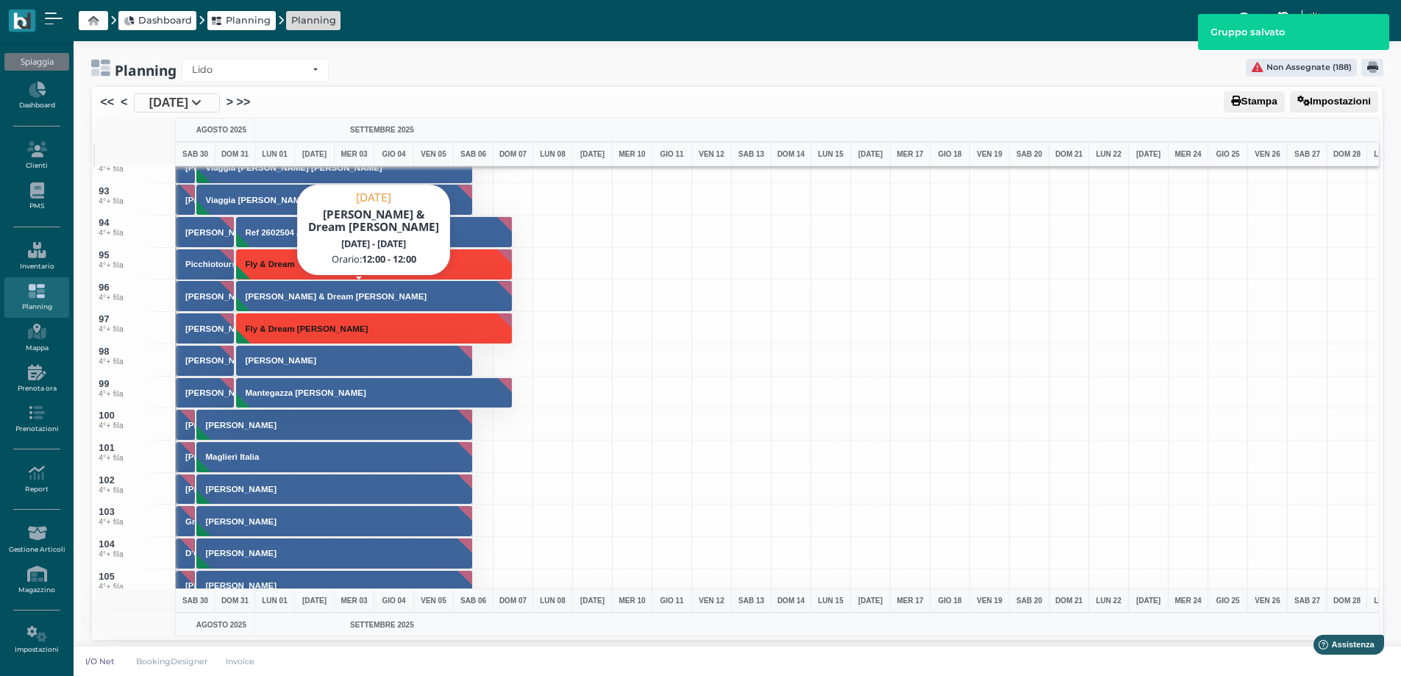
click at [335, 294] on h3 "Antonio Fly & Dream De Tullio" at bounding box center [336, 296] width 193 height 9
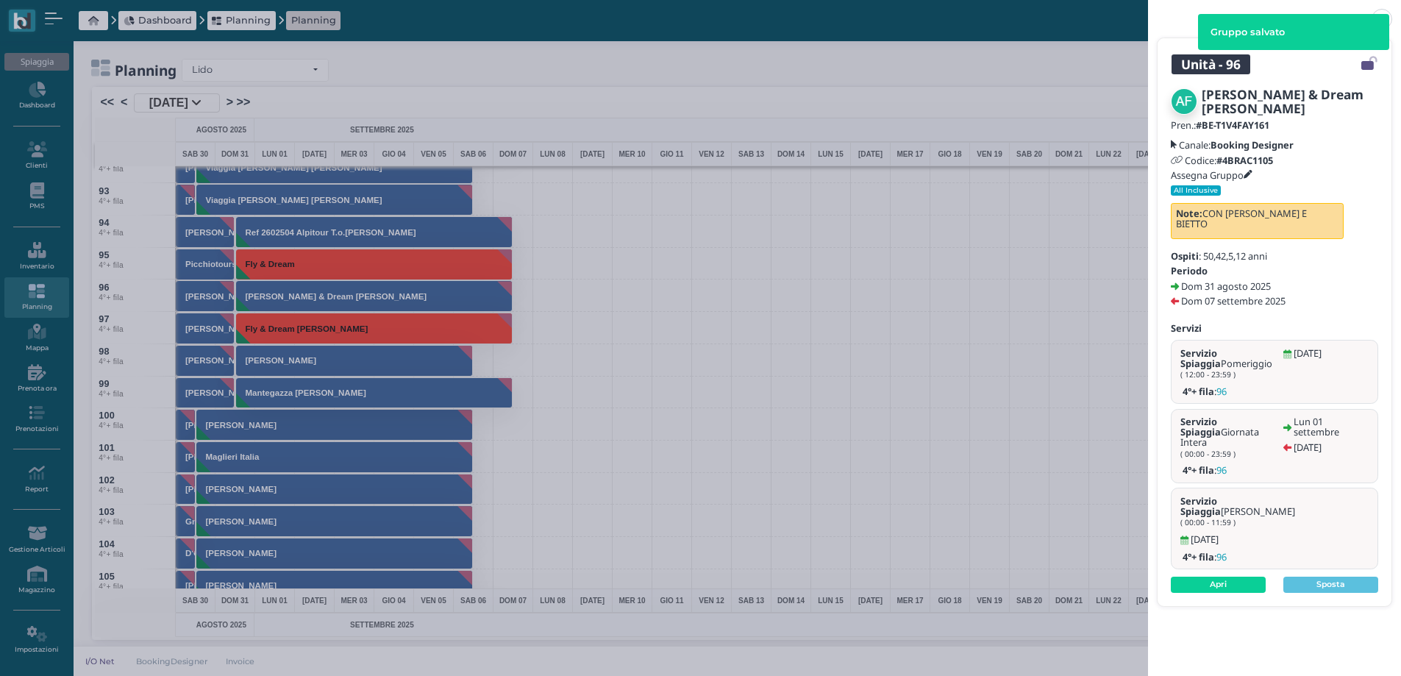
click at [1252, 172] on icon at bounding box center [1248, 175] width 9 height 9
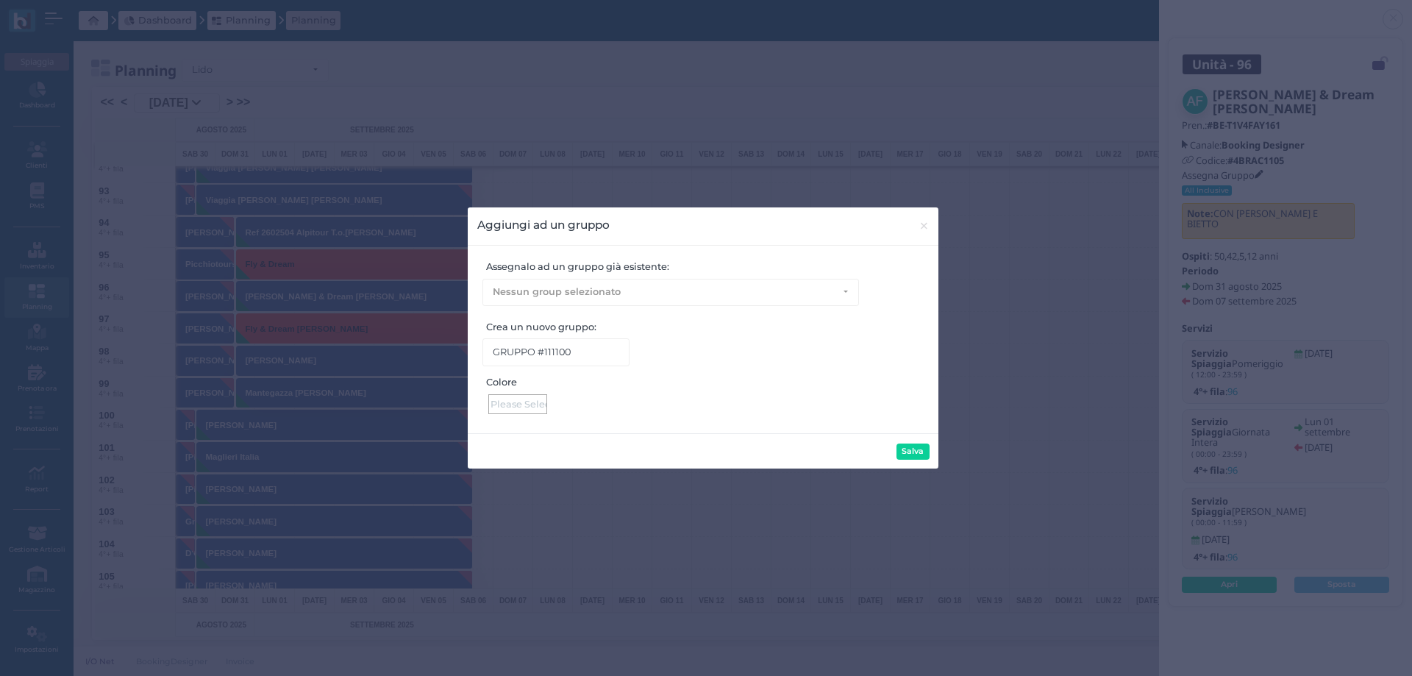
click at [510, 399] on div at bounding box center [517, 404] width 59 height 20
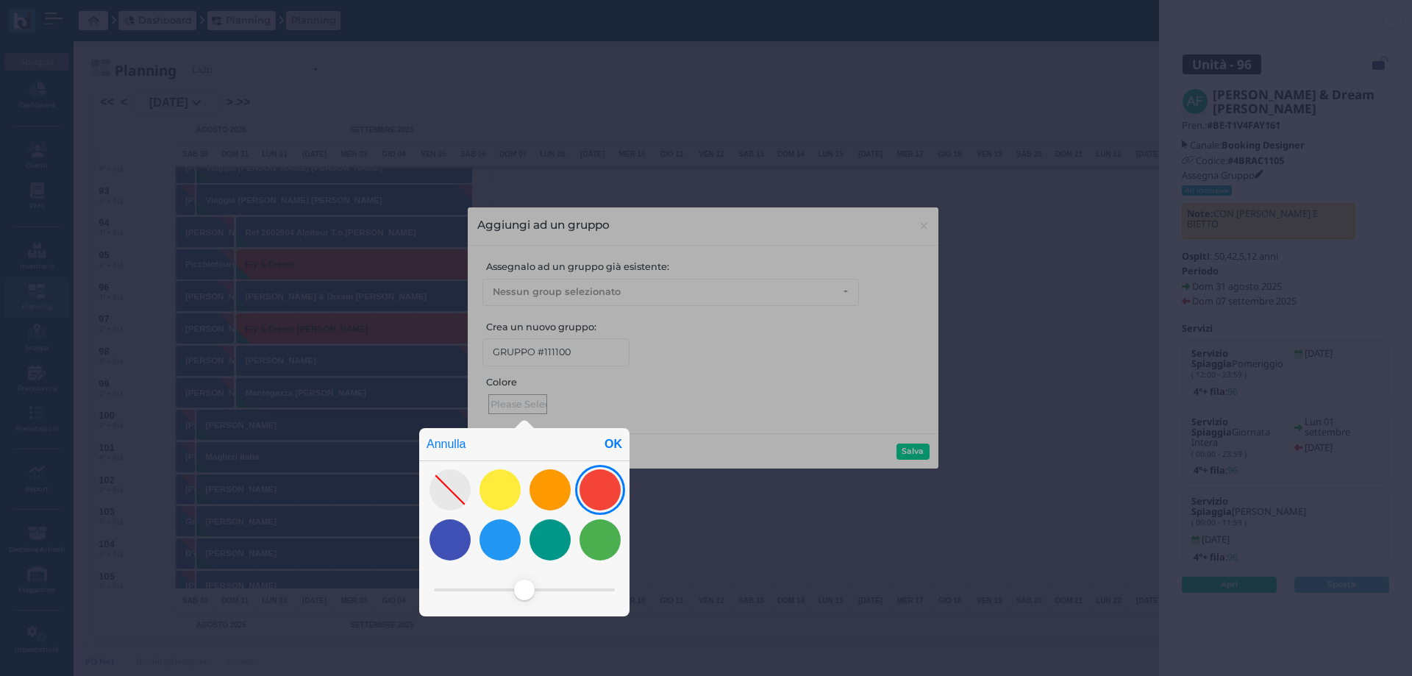
drag, startPoint x: 584, startPoint y: 493, endPoint x: 584, endPoint y: 484, distance: 8.8
click at [584, 492] on div at bounding box center [600, 489] width 41 height 41
click at [613, 442] on div "OK" at bounding box center [613, 444] width 32 height 32
type input "#f44437"
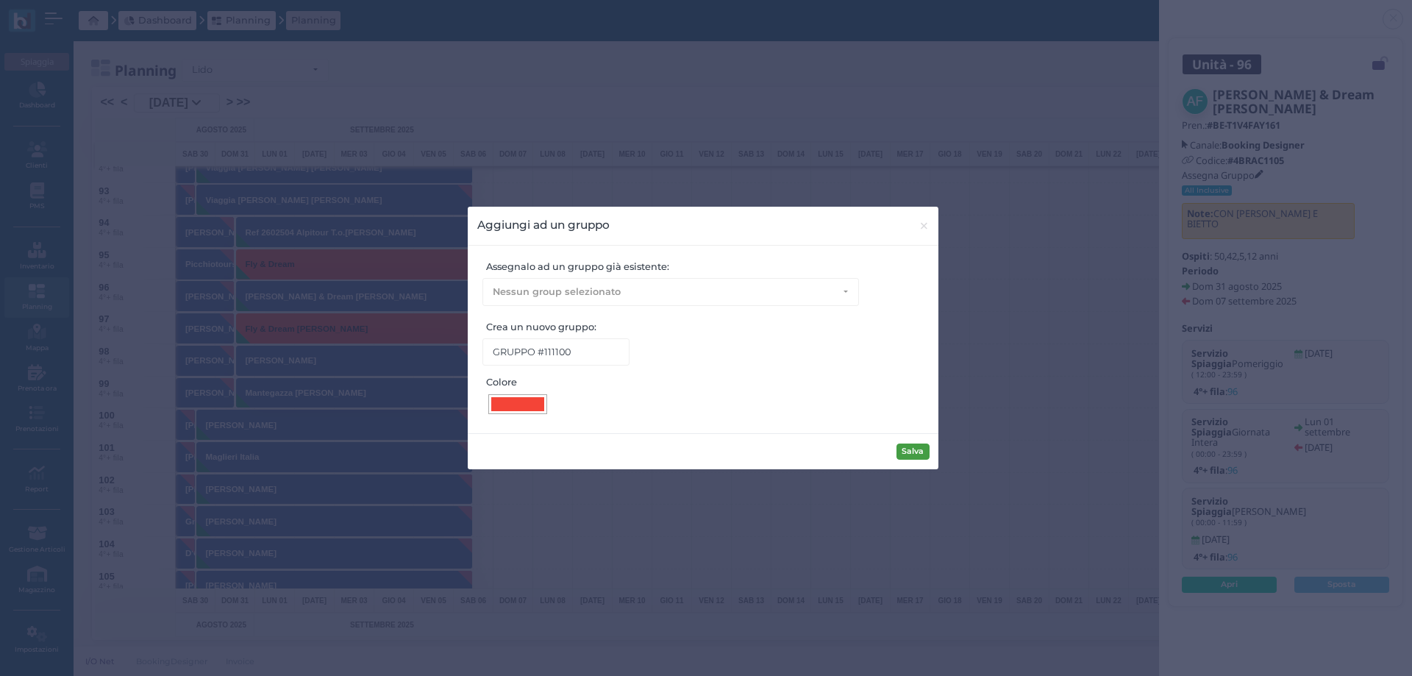
click at [910, 454] on button "Salva" at bounding box center [913, 451] width 33 height 16
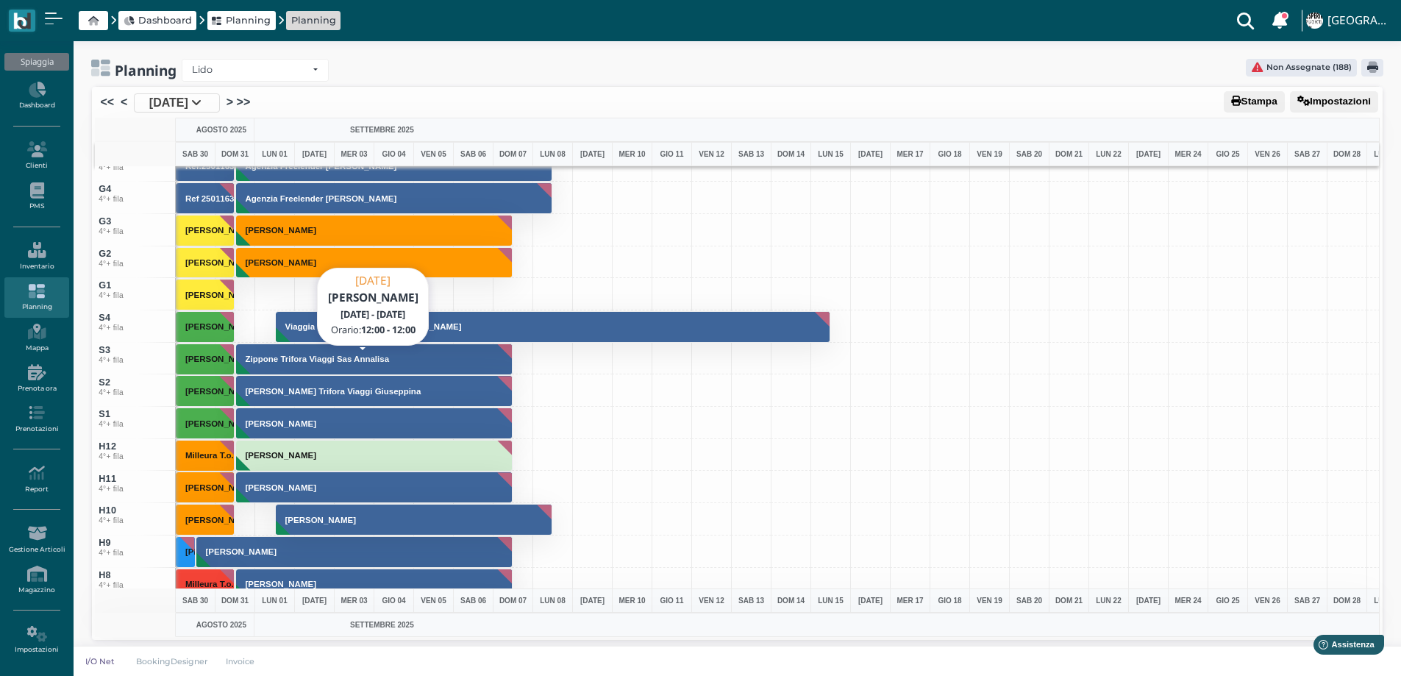
scroll to position [4925, 0]
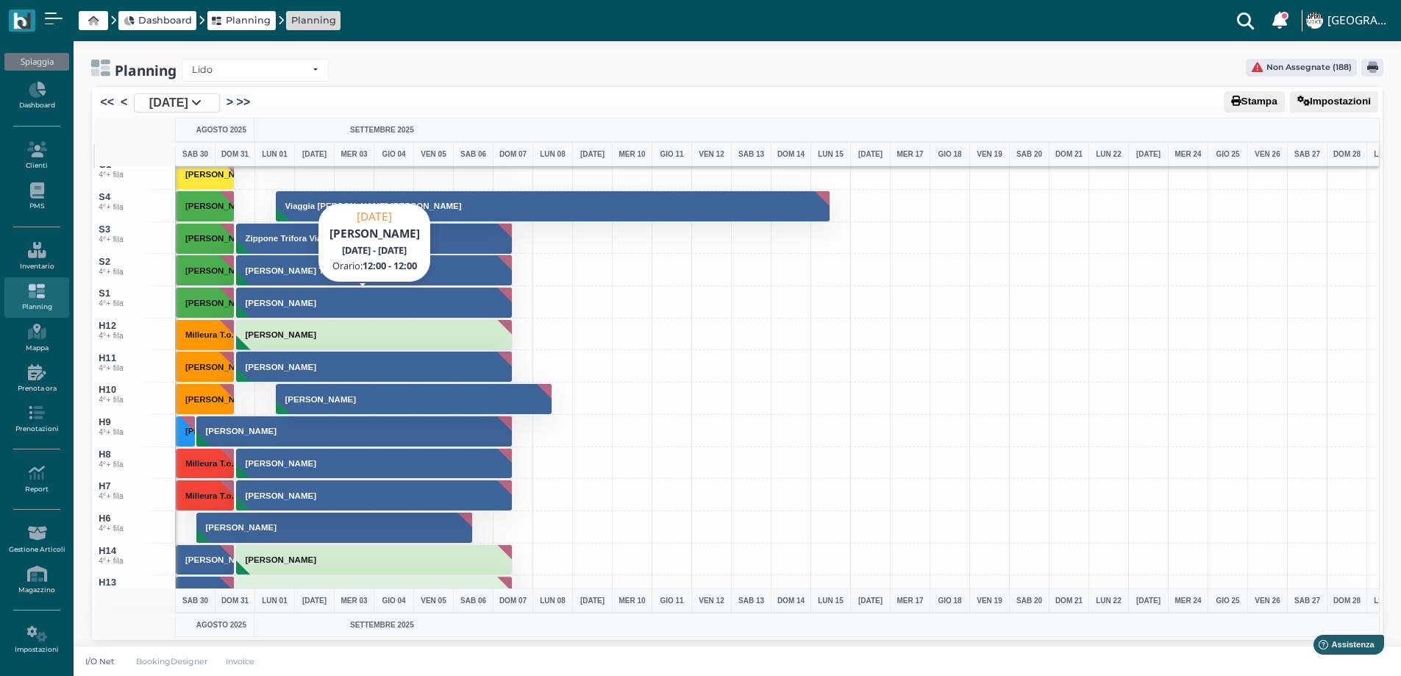
click at [275, 299] on h3 "Barile Vincenzo" at bounding box center [281, 303] width 82 height 9
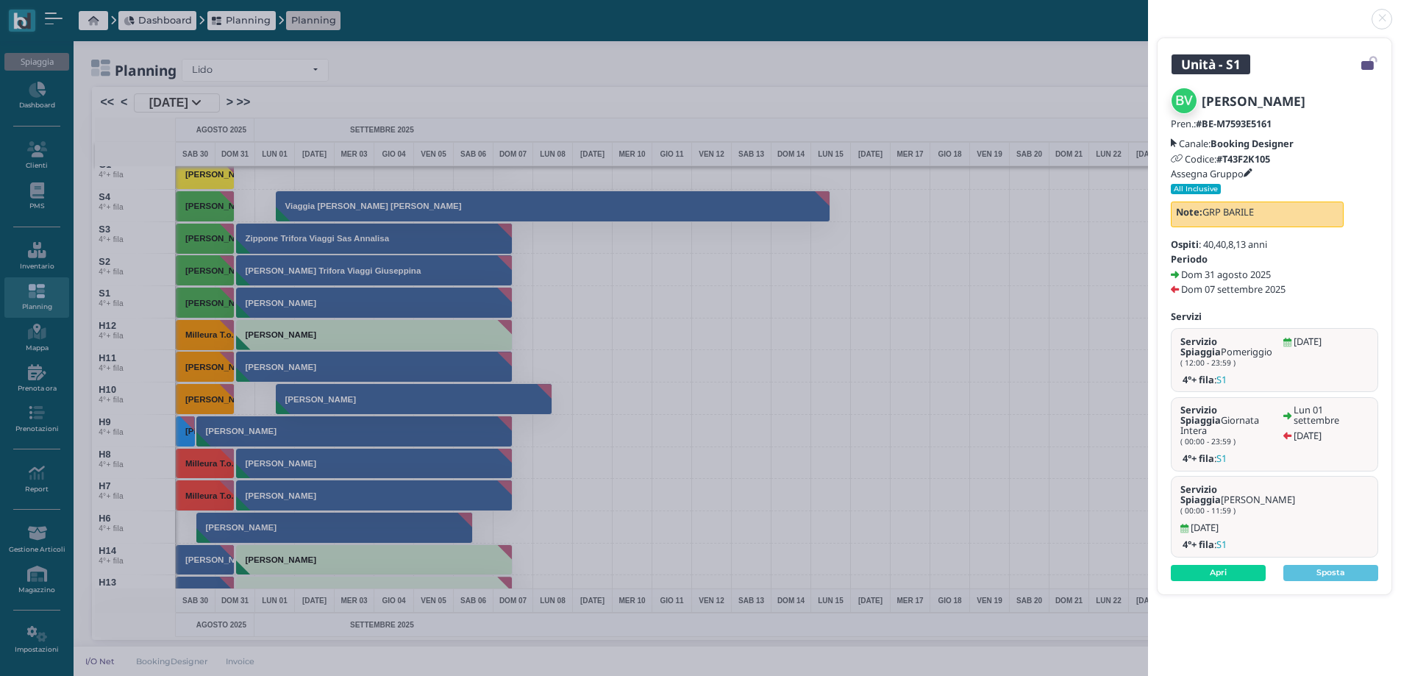
click at [1148, 10] on link at bounding box center [1148, 10] width 0 height 0
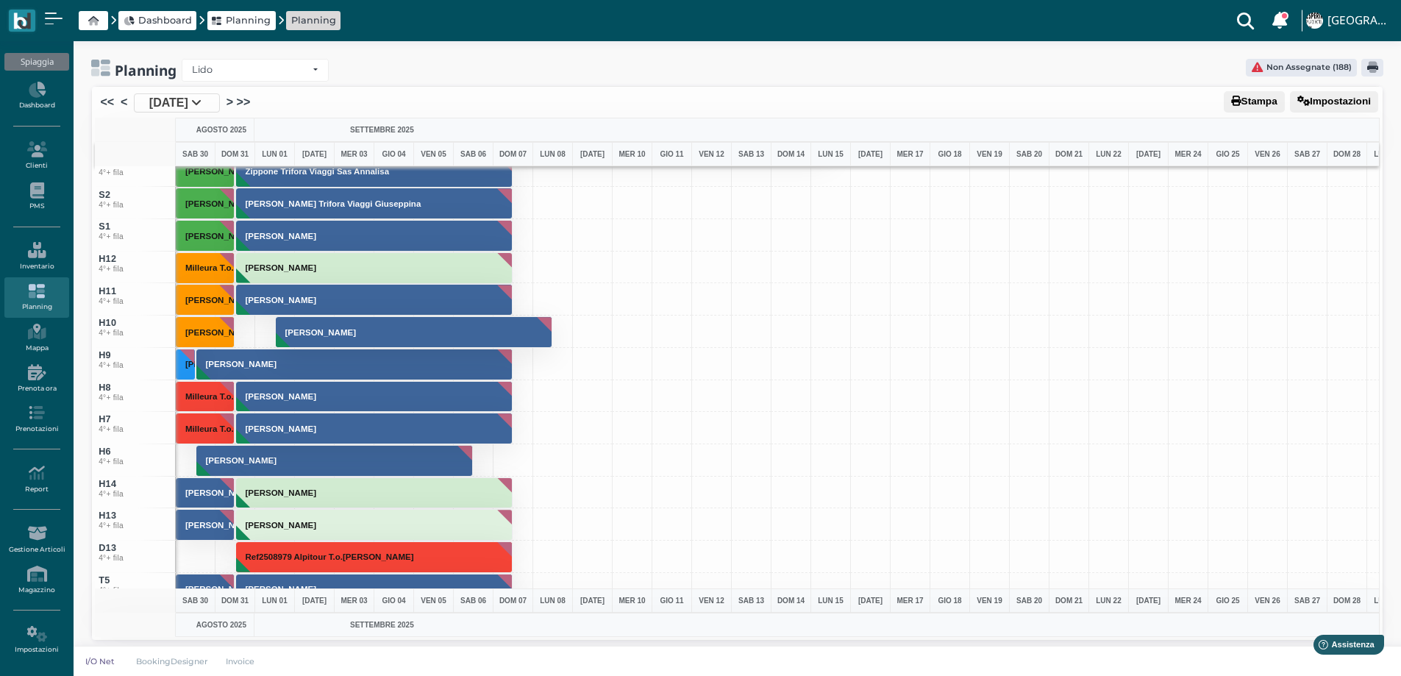
scroll to position [4998, 0]
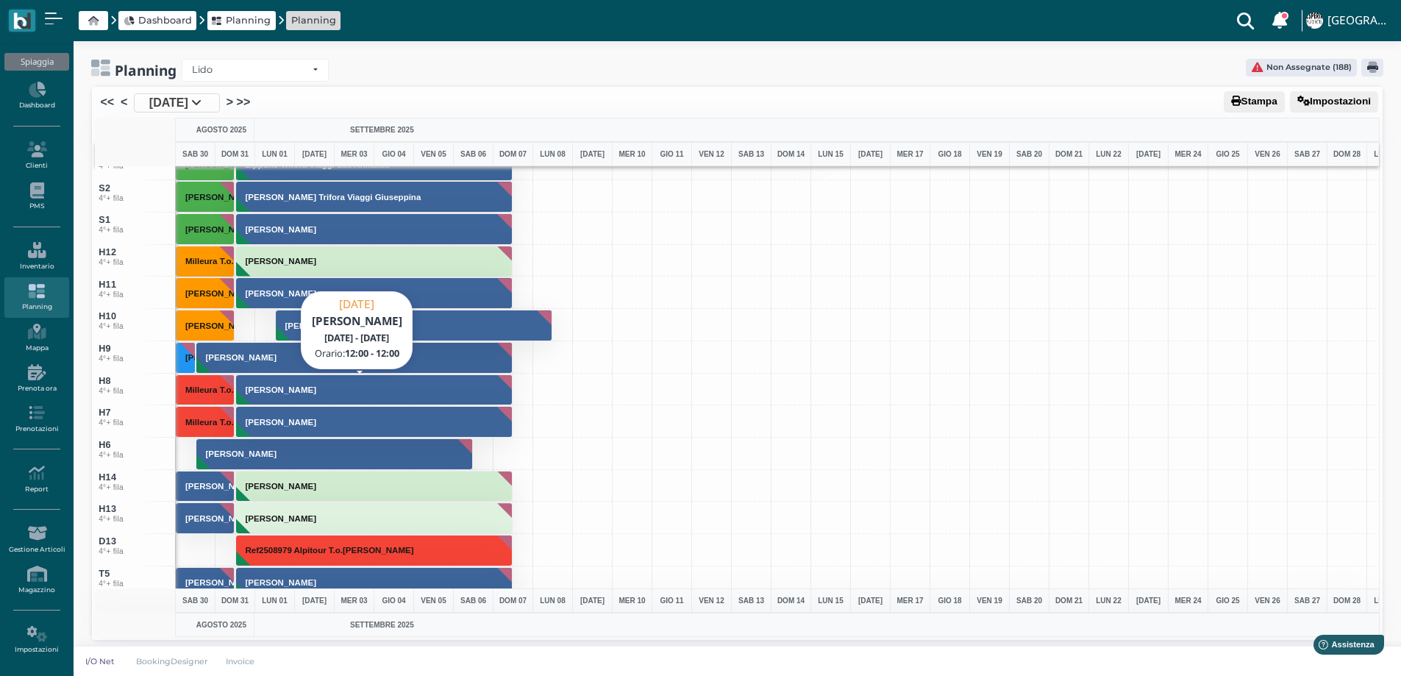
click at [252, 389] on h3 "Guicciardini Marianna" at bounding box center [281, 389] width 82 height 9
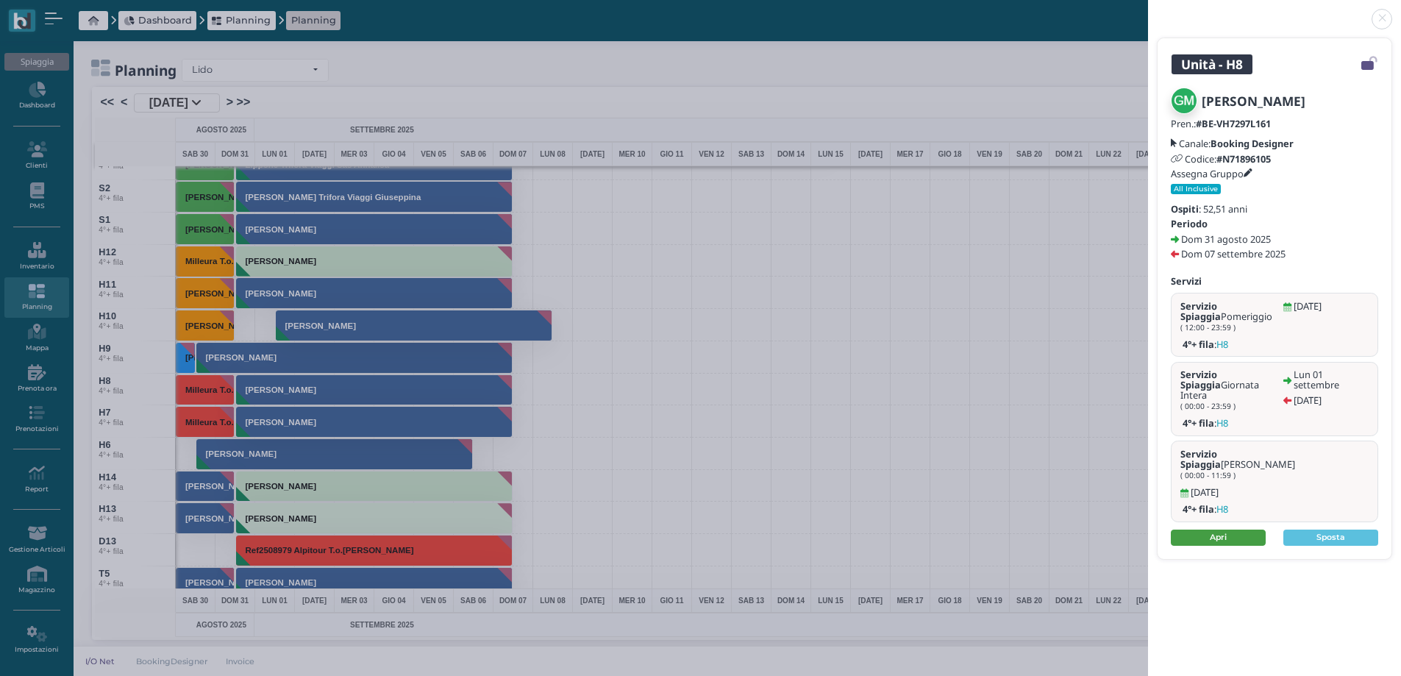
click at [1198, 530] on link "Apri" at bounding box center [1218, 538] width 95 height 16
click at [1148, 10] on link at bounding box center [1148, 10] width 0 height 0
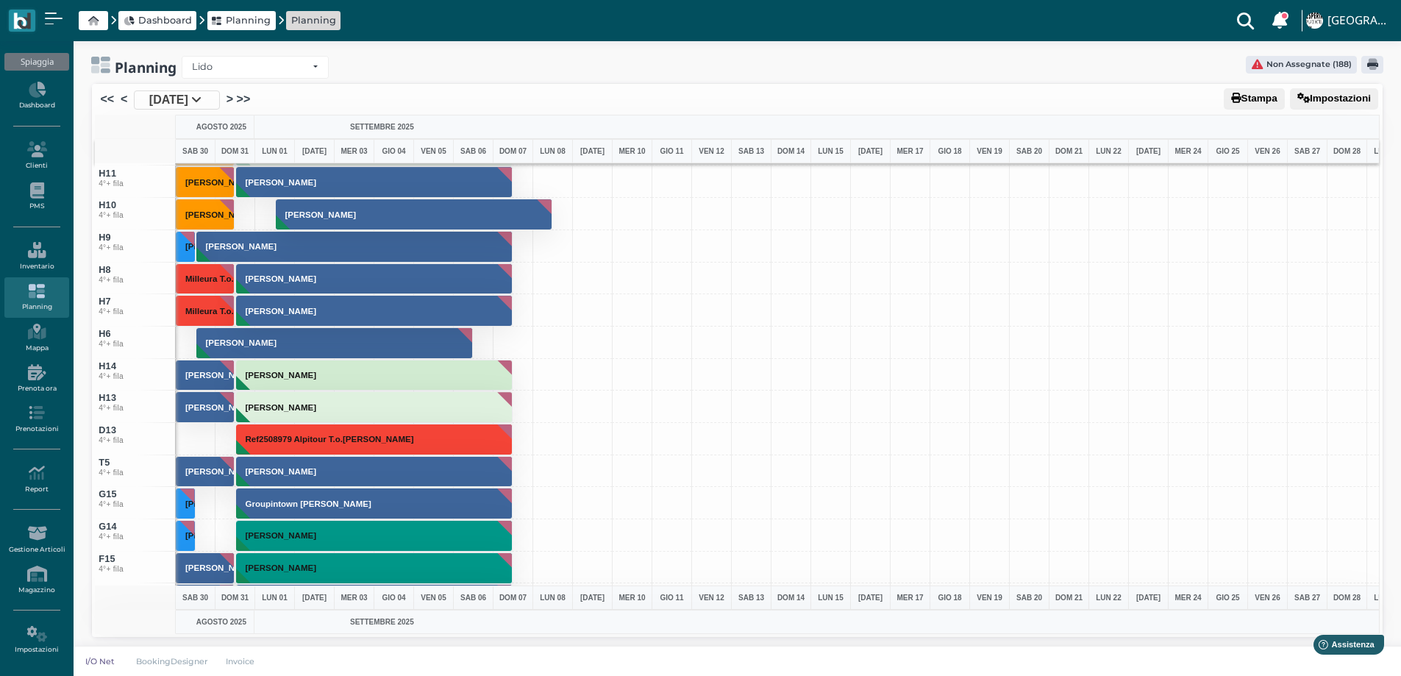
scroll to position [5030, 0]
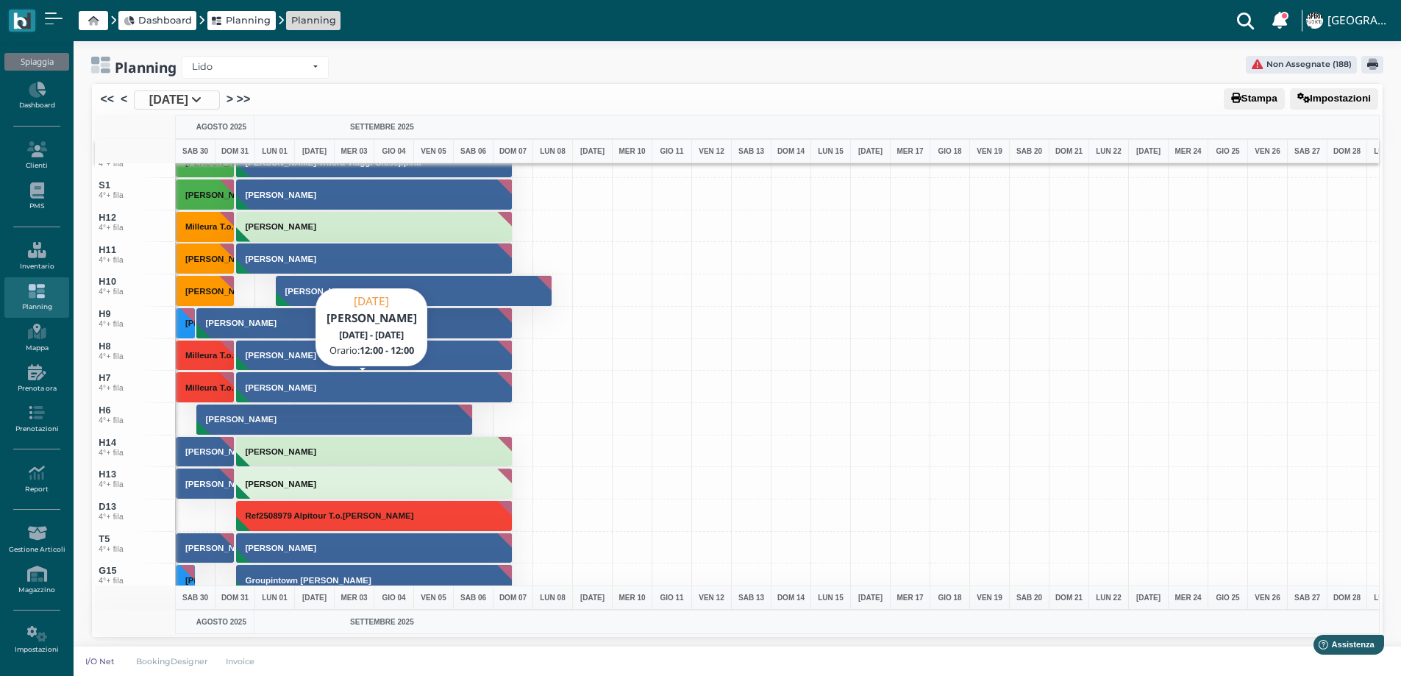
click at [263, 389] on h3 "Baldini Salvatore" at bounding box center [281, 387] width 82 height 9
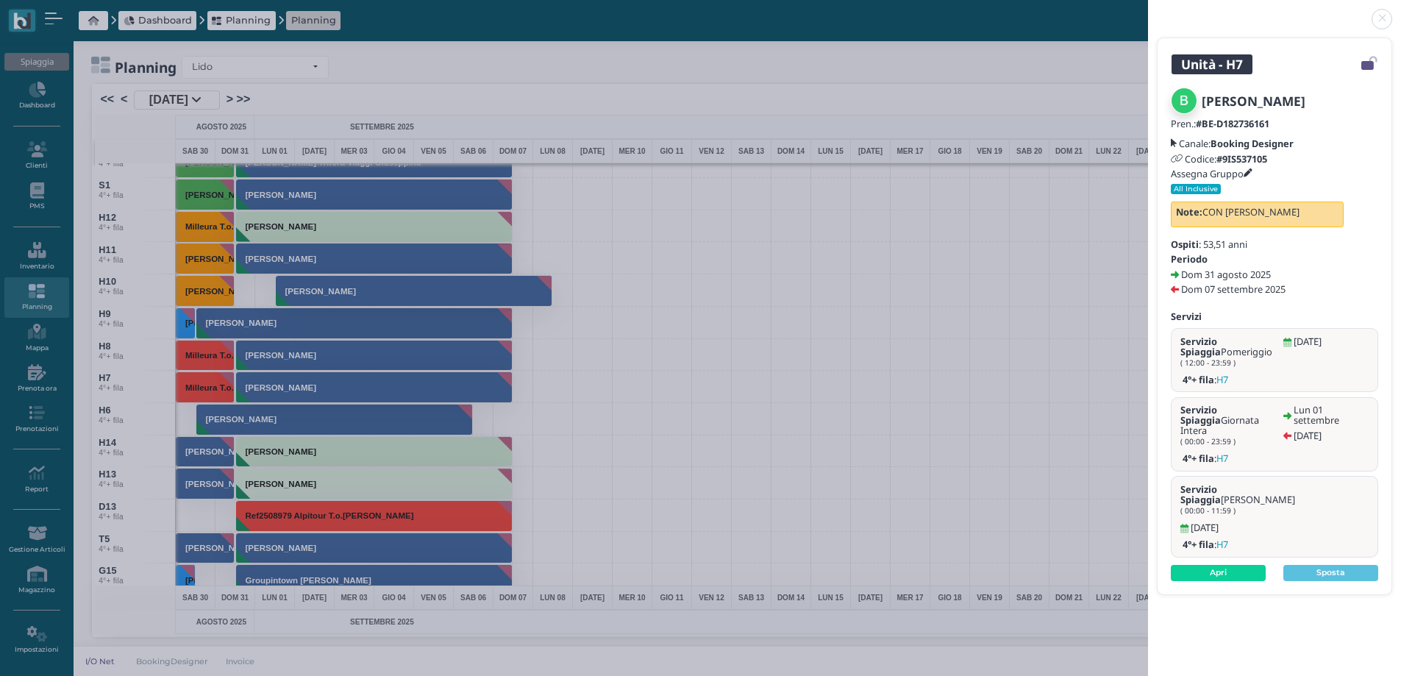
click at [1148, 10] on link at bounding box center [1148, 10] width 0 height 0
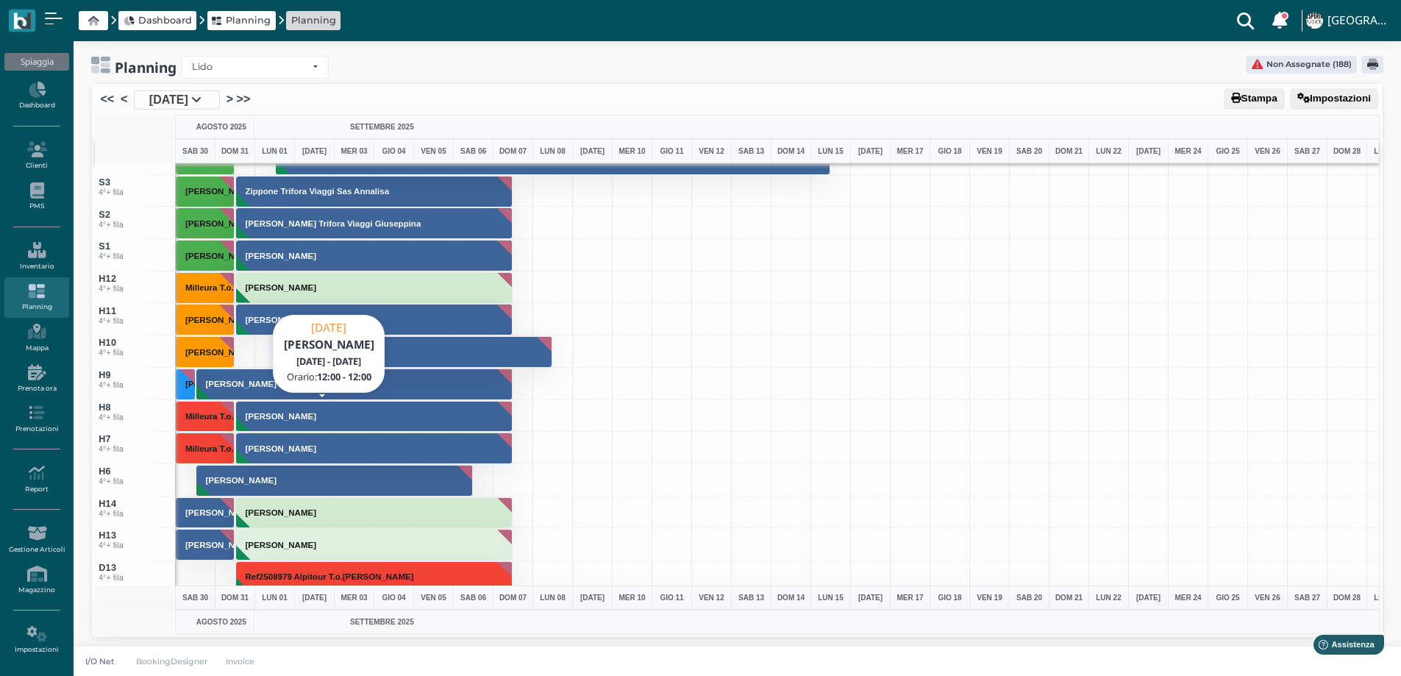
scroll to position [4883, 0]
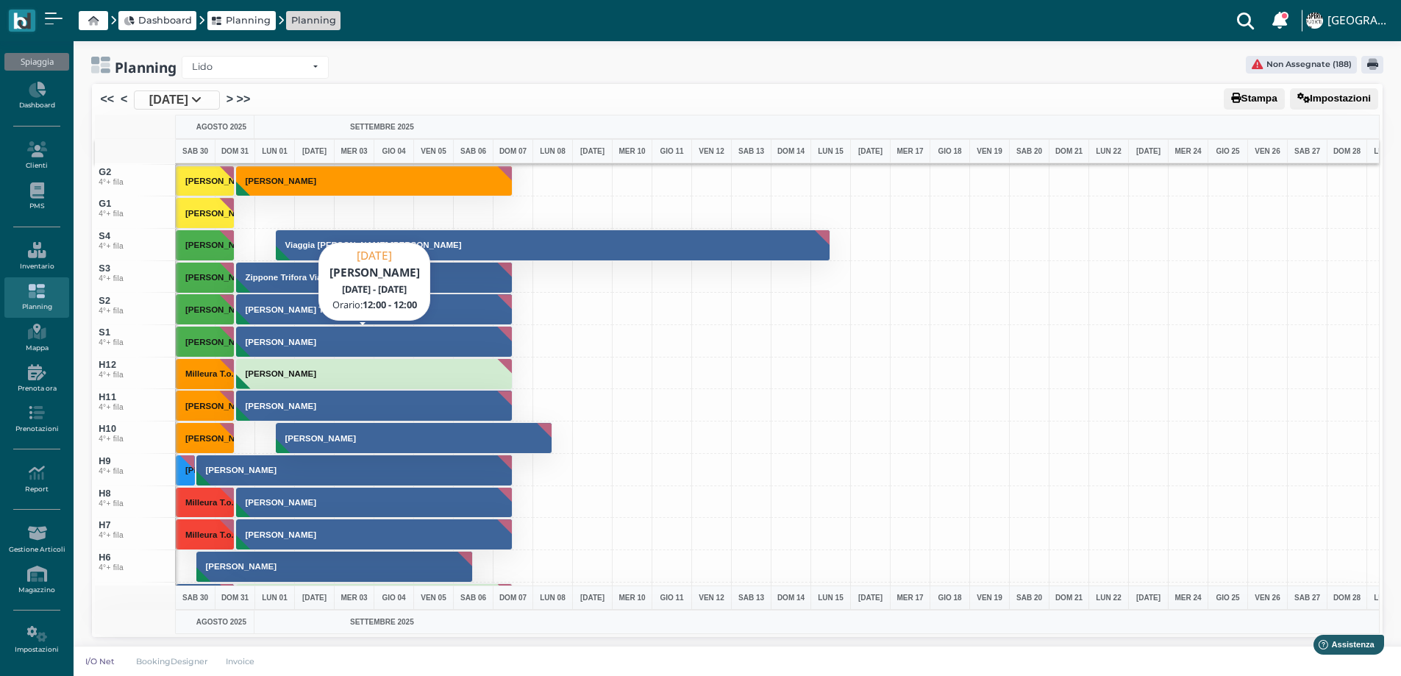
click at [260, 340] on h3 "Barile Vincenzo" at bounding box center [281, 342] width 82 height 9
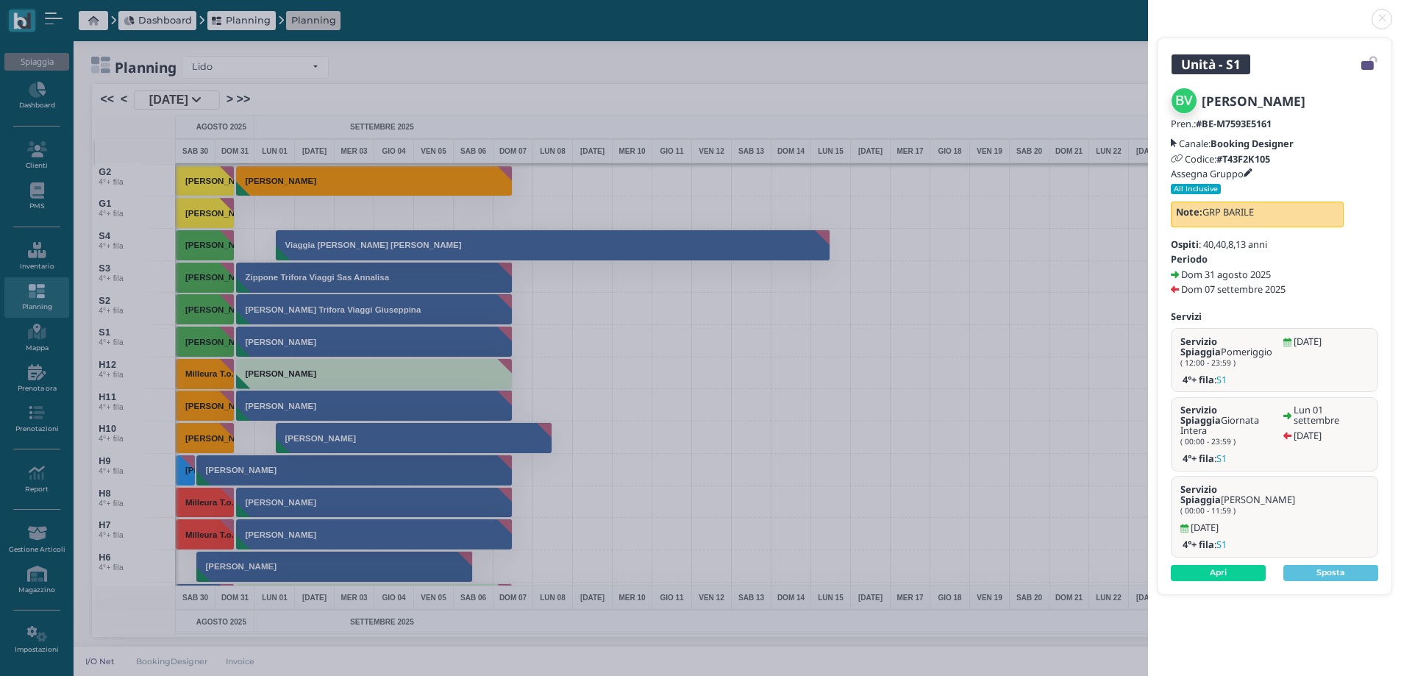
click at [1148, 10] on link at bounding box center [1148, 10] width 0 height 0
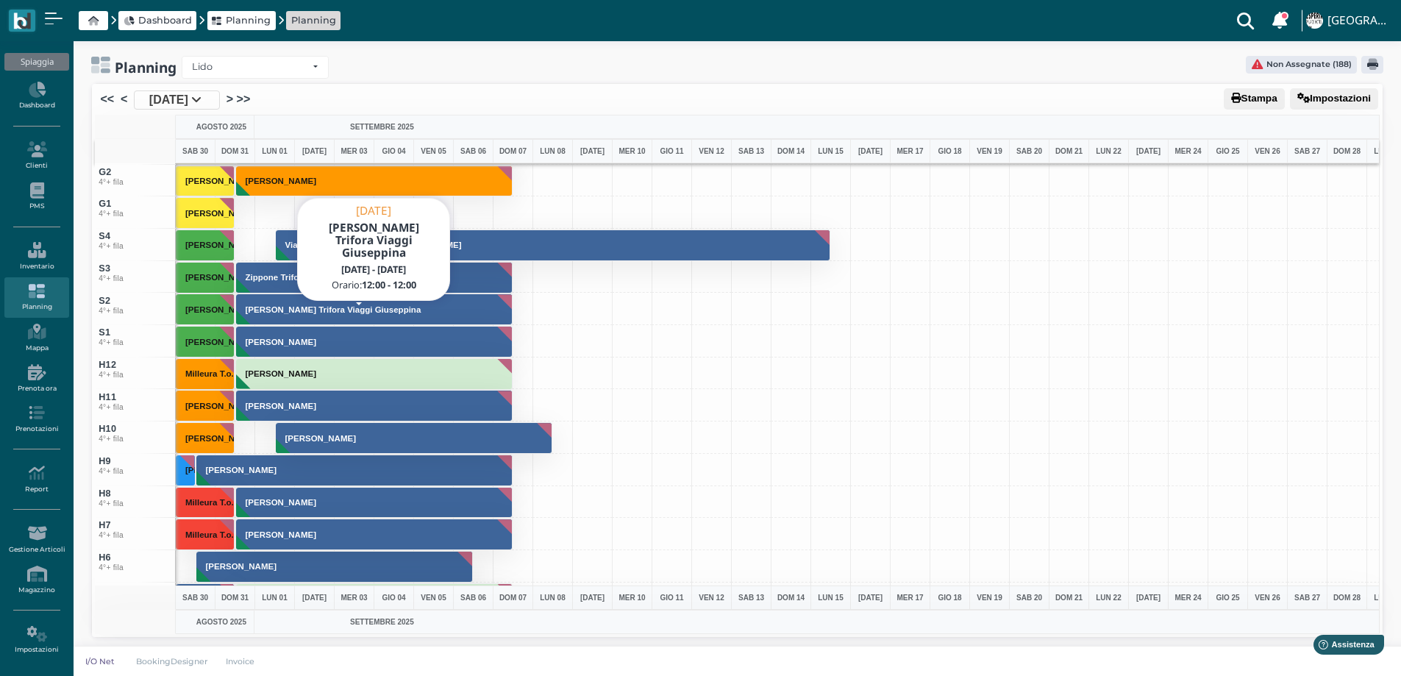
click at [278, 314] on button "Patruno Trifora Viaggi Giuseppina" at bounding box center [374, 309] width 277 height 32
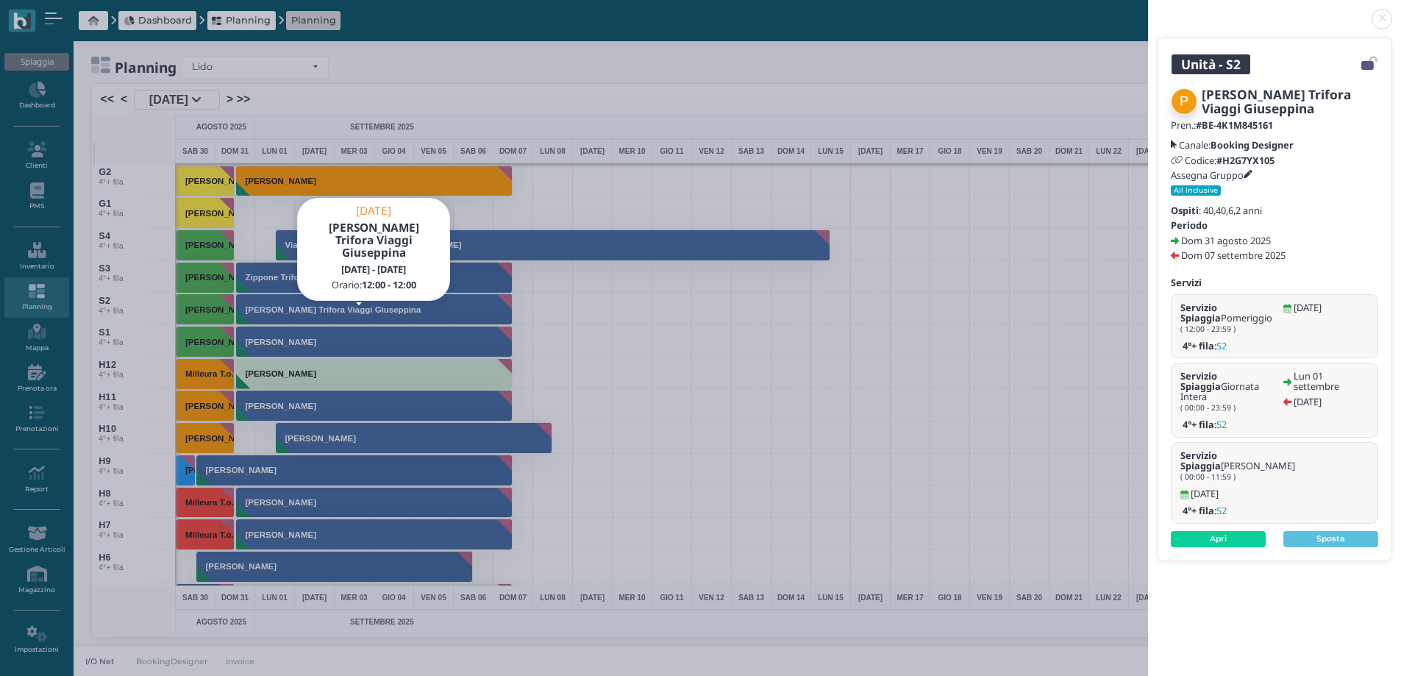
click at [1148, 10] on link at bounding box center [1148, 10] width 0 height 0
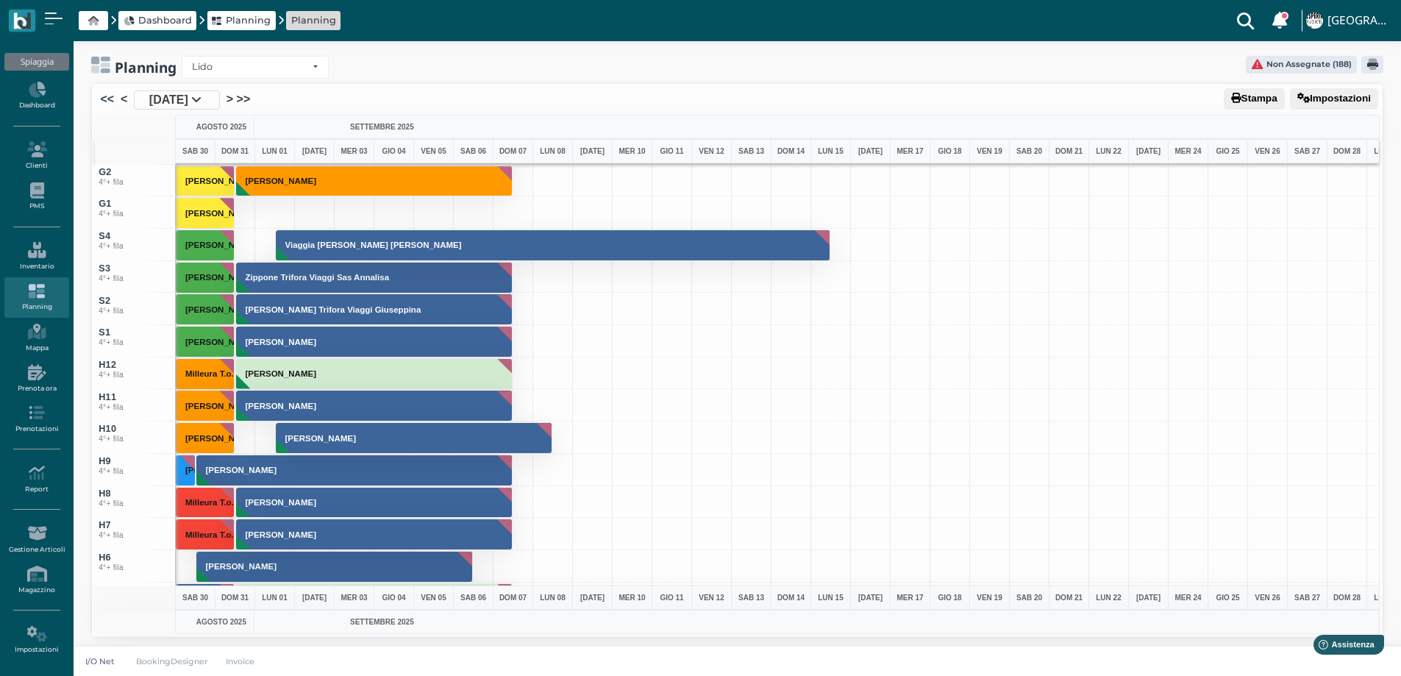
click at [319, 287] on button "Zippone Trifora Viaggi Sas Annalisa" at bounding box center [374, 278] width 277 height 32
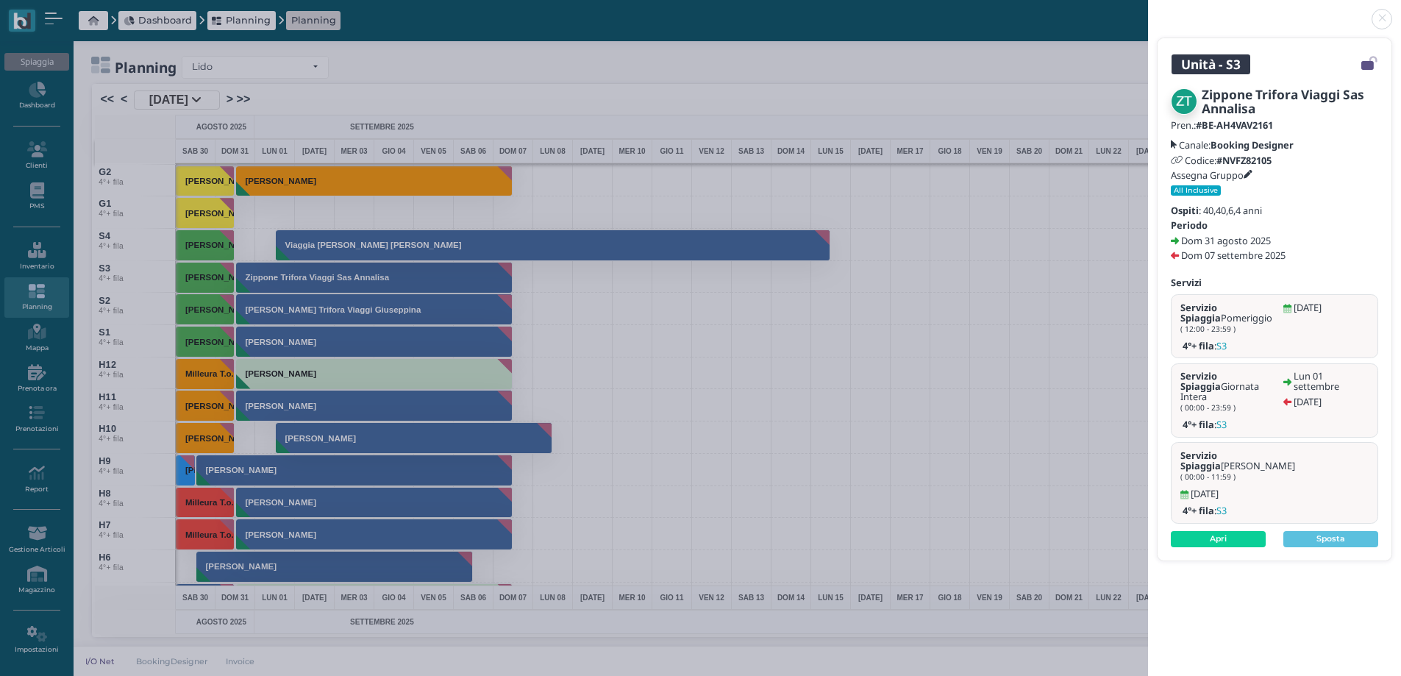
click at [1148, 10] on link at bounding box center [1148, 10] width 0 height 0
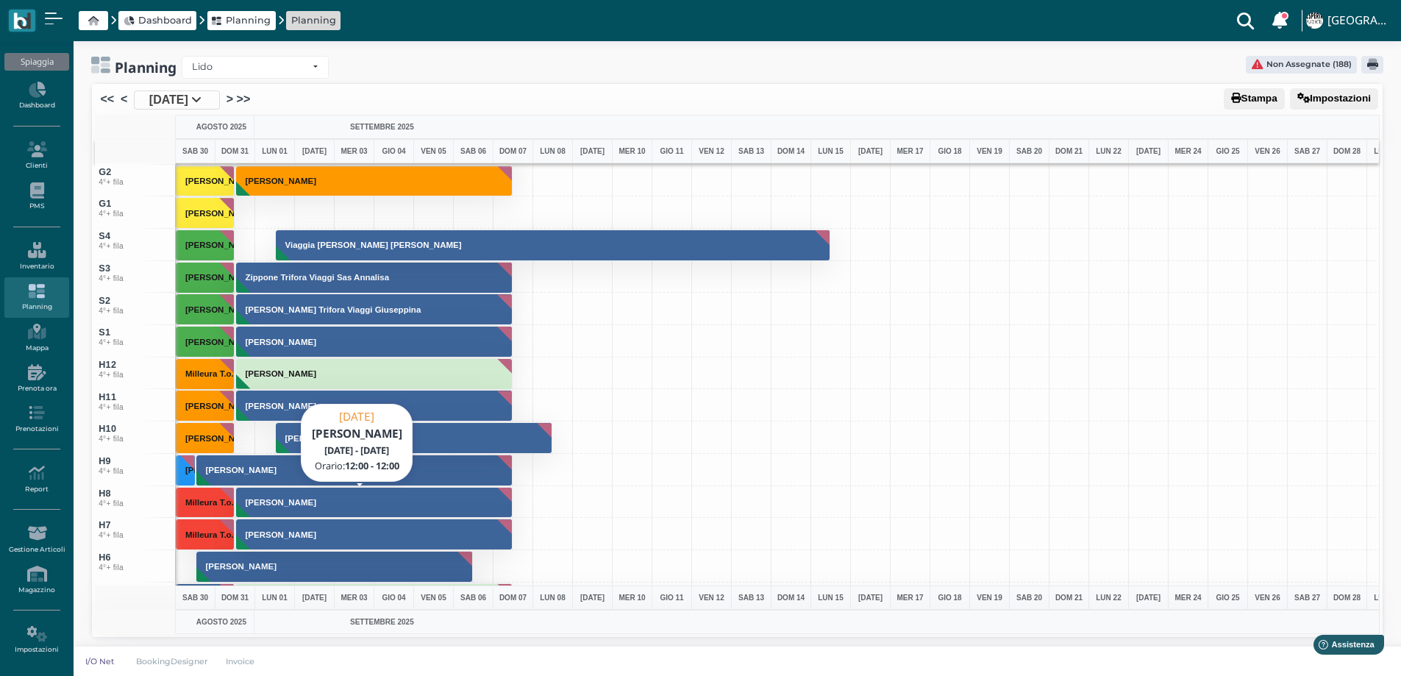
click at [267, 507] on button "Guicciardini Marianna" at bounding box center [374, 503] width 277 height 32
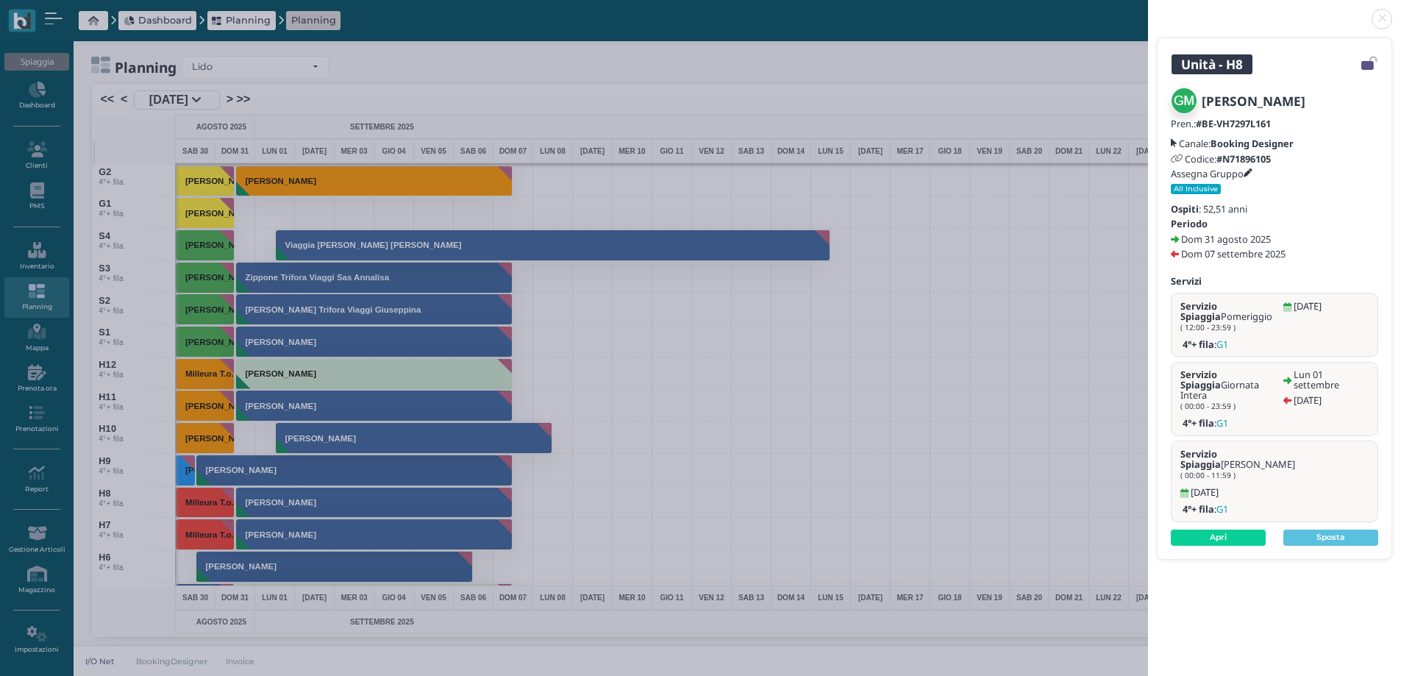
click at [1148, 10] on link at bounding box center [1148, 10] width 0 height 0
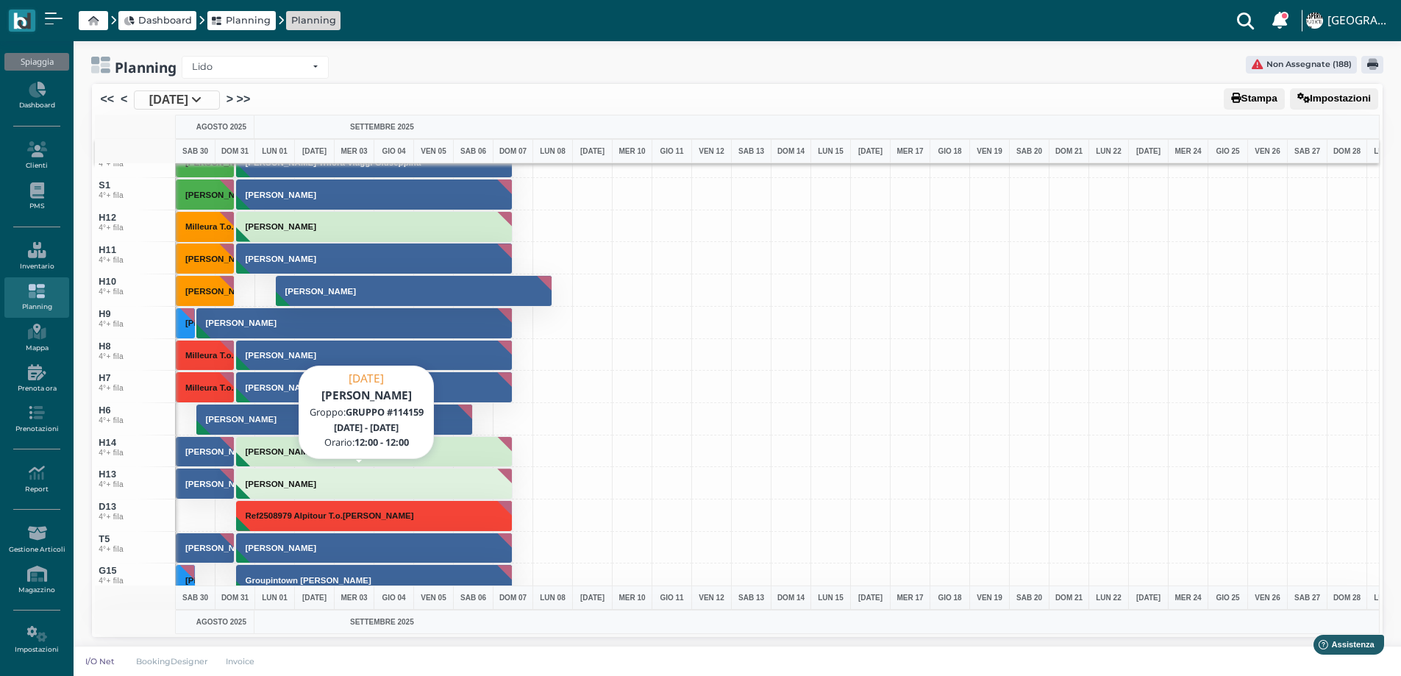
scroll to position [5397, 0]
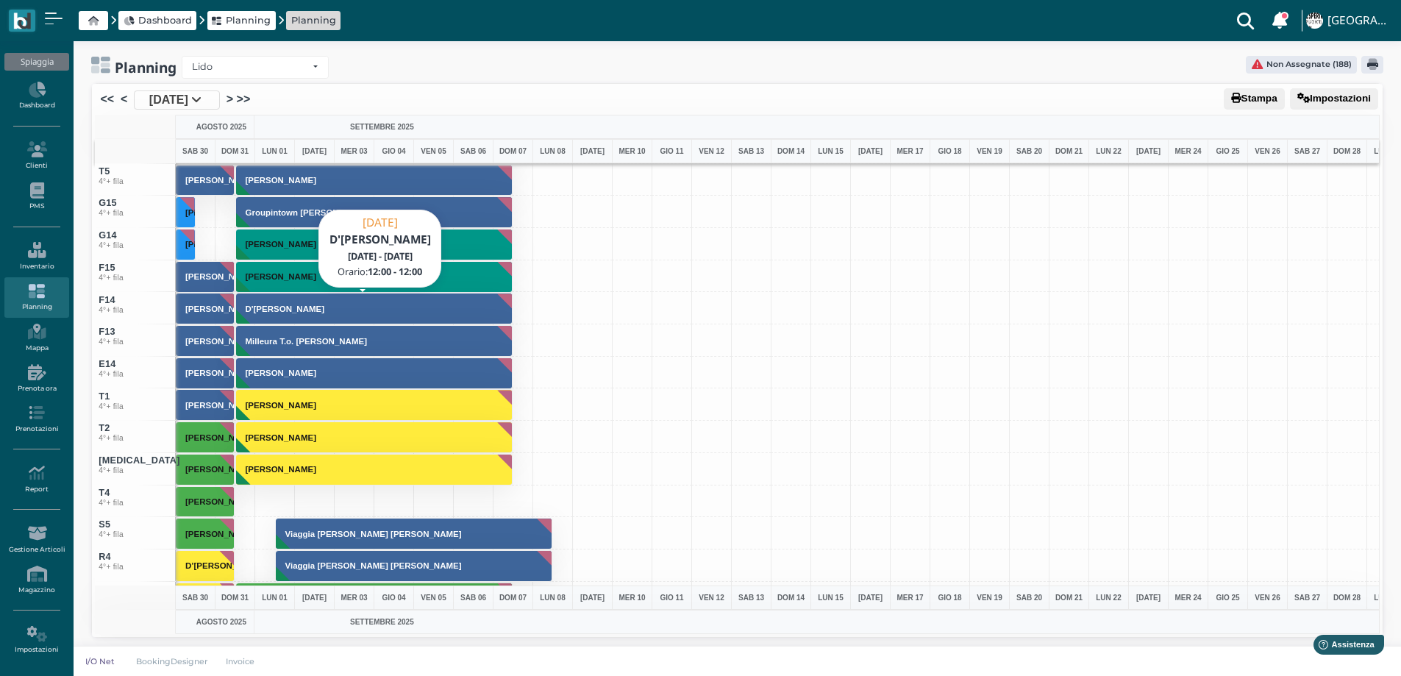
click at [246, 307] on h3 "D'Alessio Fabio" at bounding box center [285, 308] width 91 height 9
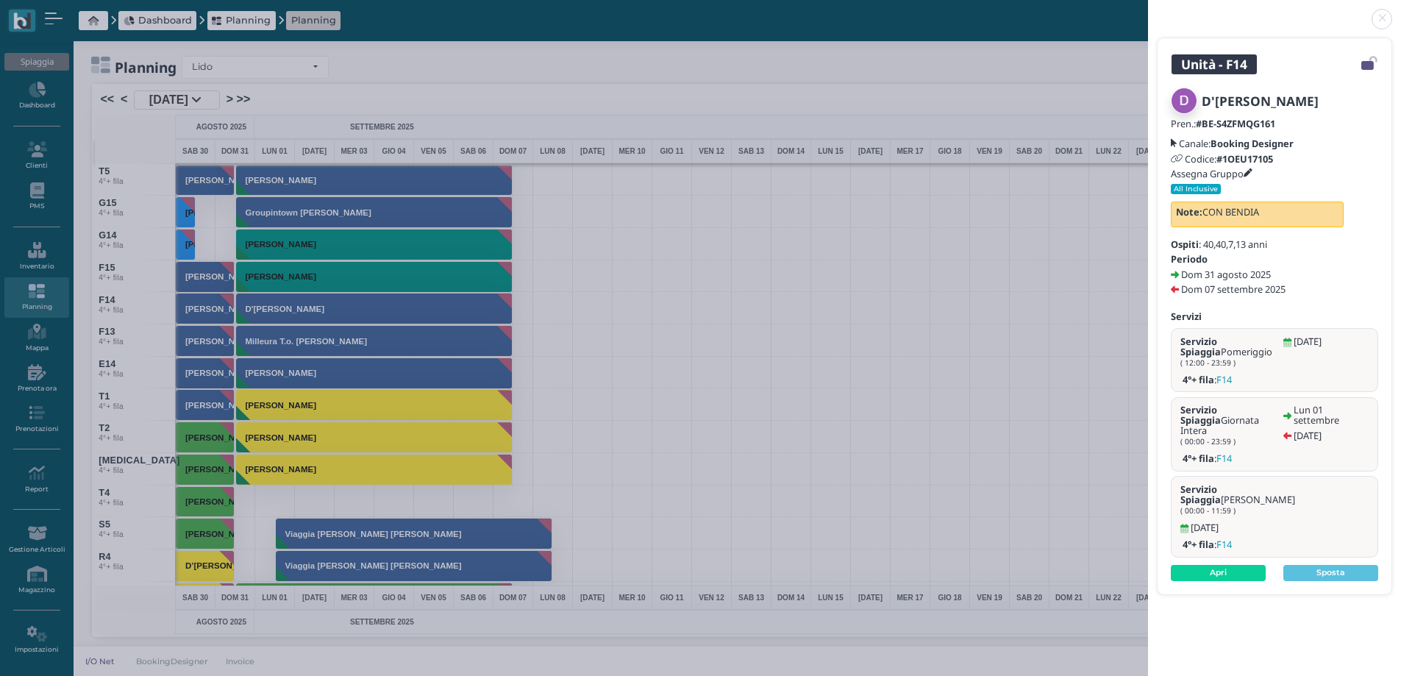
click at [1148, 10] on link at bounding box center [1148, 10] width 0 height 0
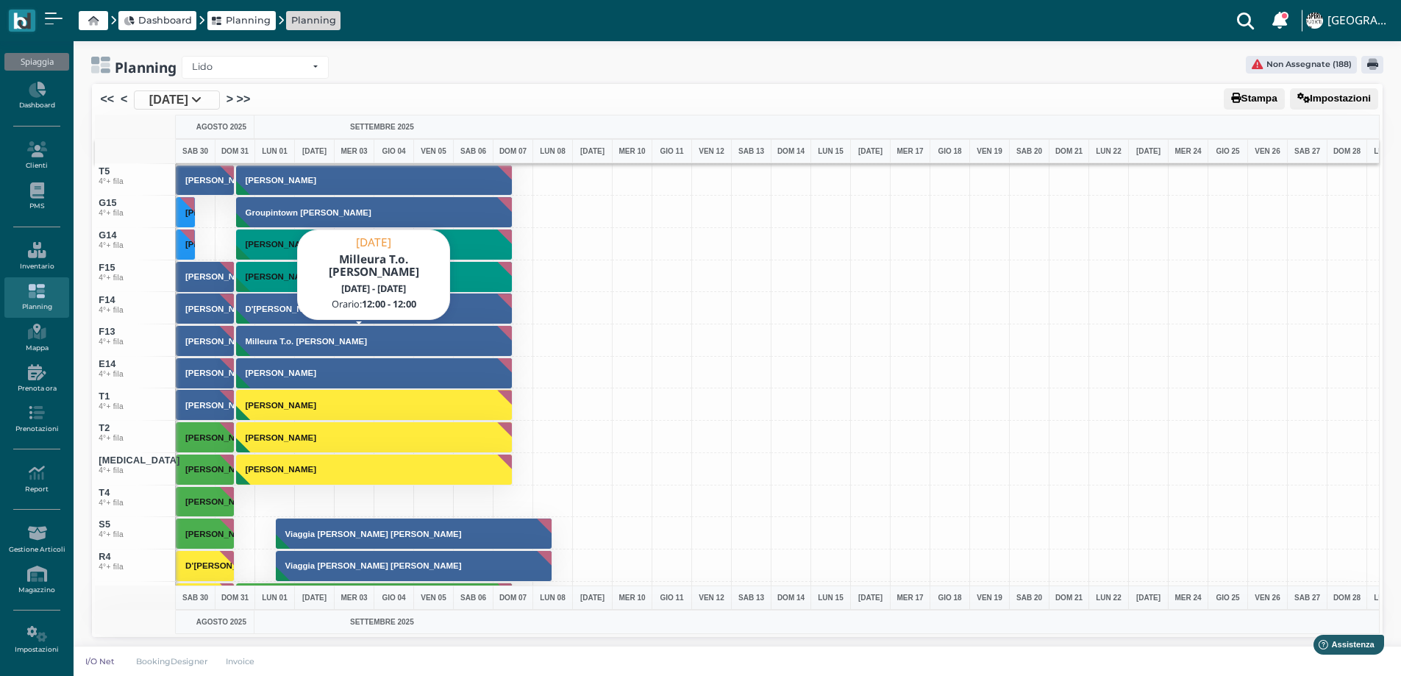
click at [325, 341] on h3 "Milleura T.o. Matera Salvatore" at bounding box center [307, 341] width 134 height 9
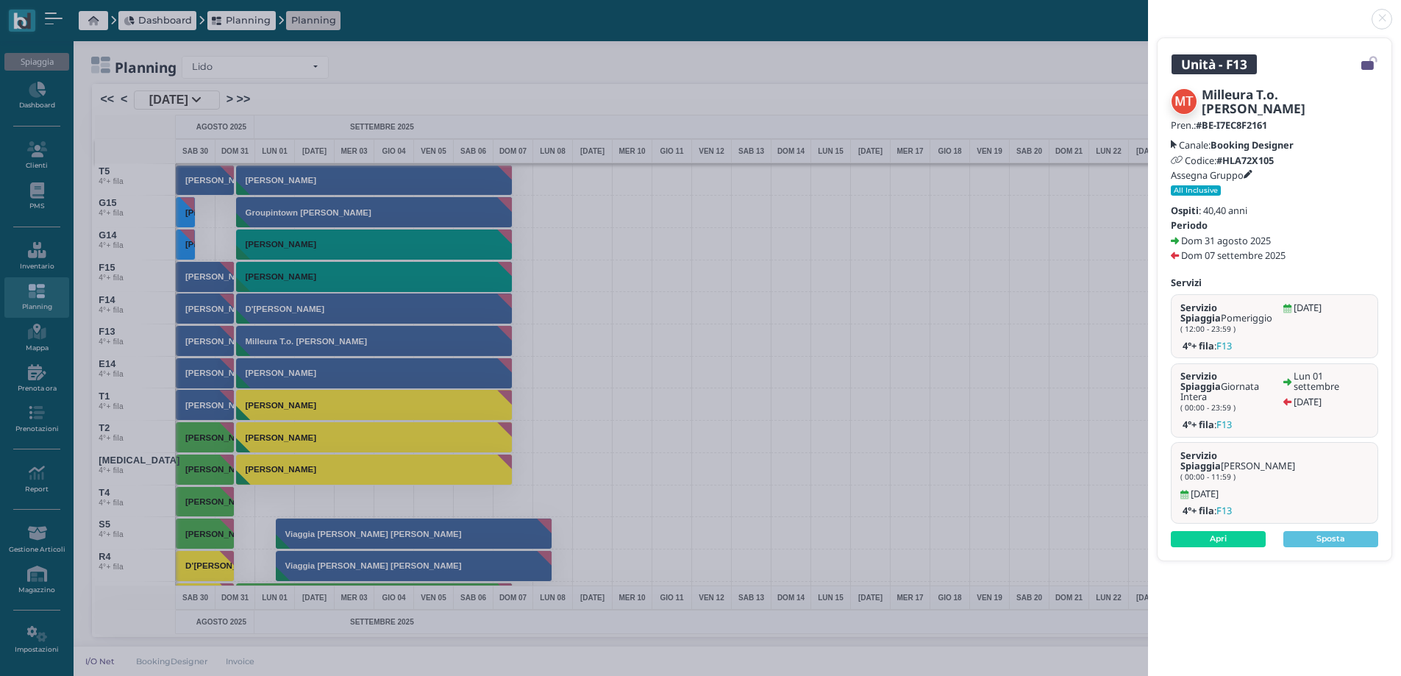
click at [1148, 10] on link at bounding box center [1148, 10] width 0 height 0
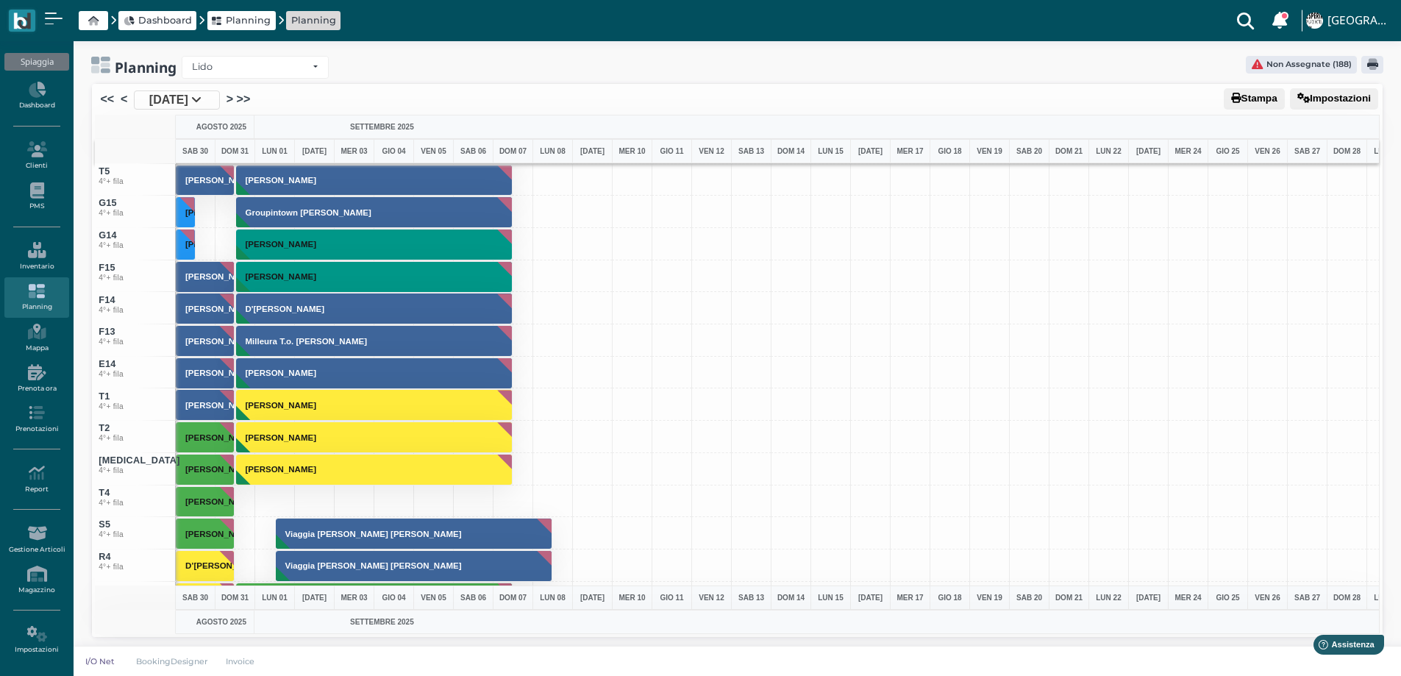
click at [331, 371] on button "Lamacchia Gerardo" at bounding box center [374, 373] width 277 height 32
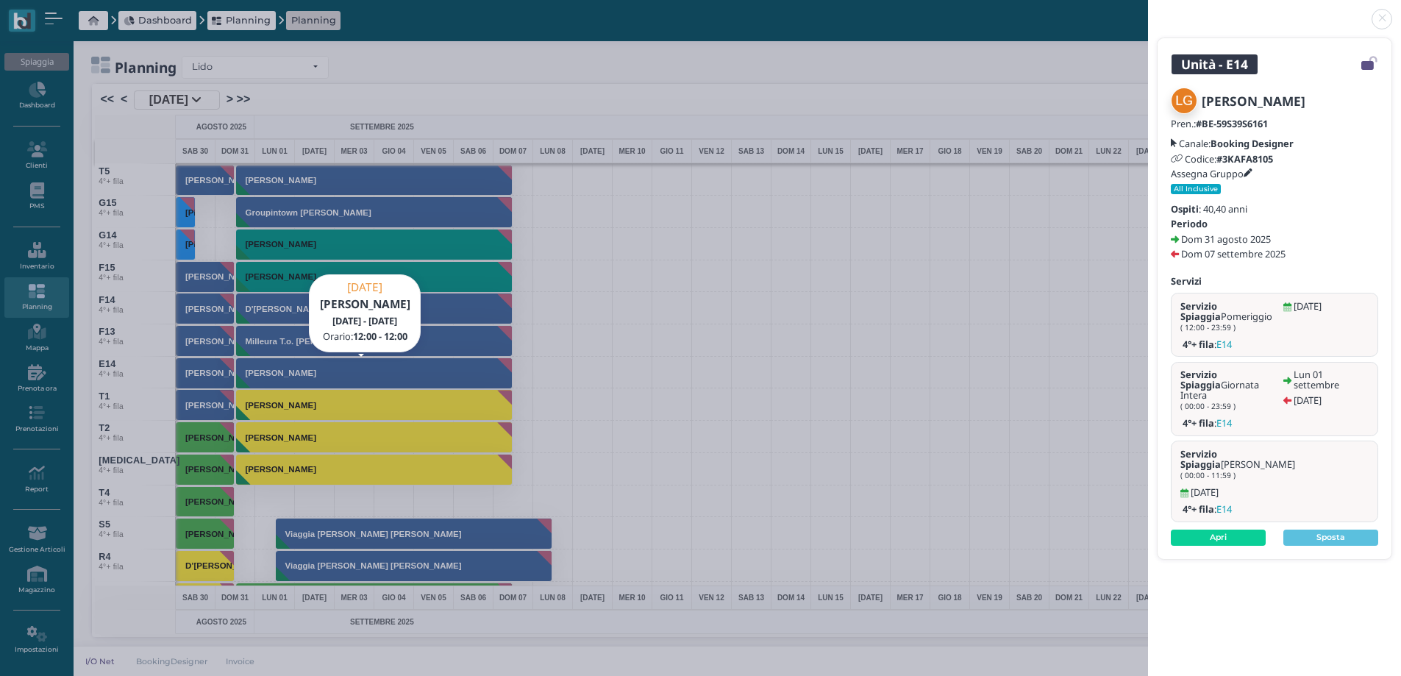
click at [1371, 21] on header at bounding box center [1274, 17] width 253 height 35
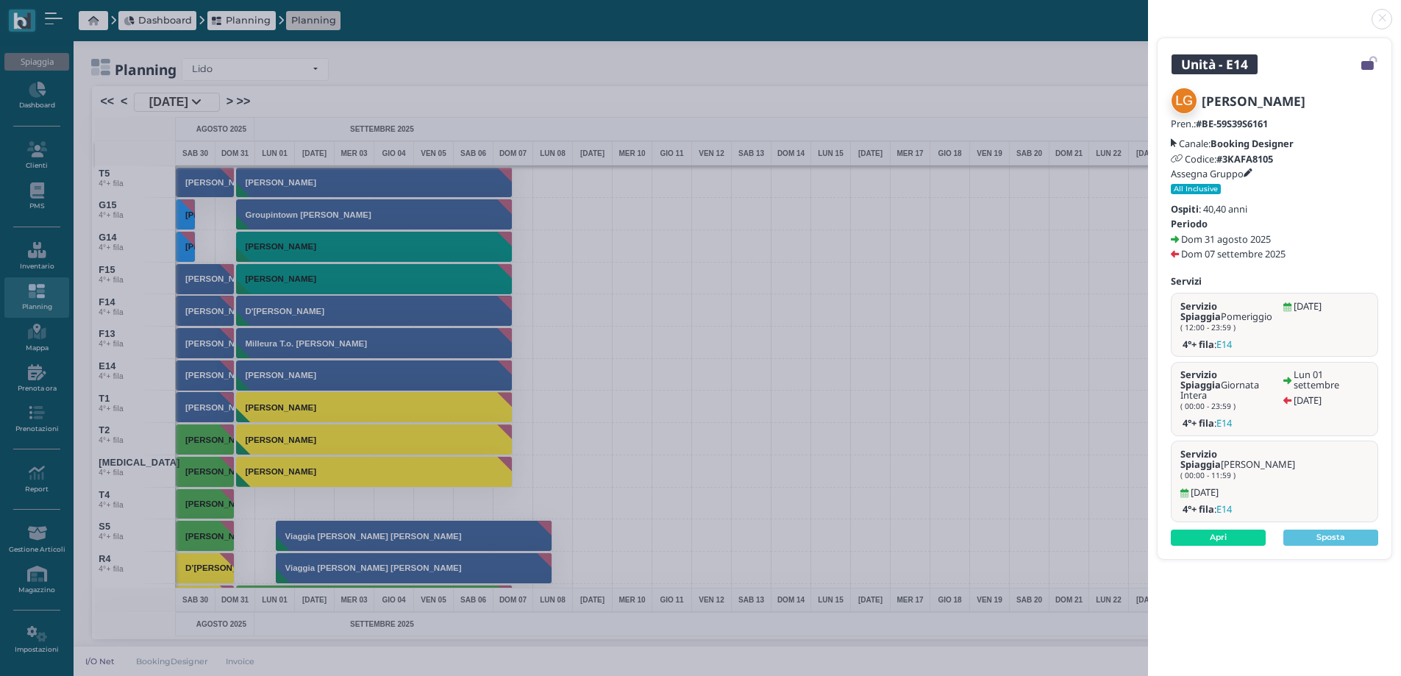
scroll to position [0, 0]
click at [1148, 10] on link at bounding box center [1148, 10] width 0 height 0
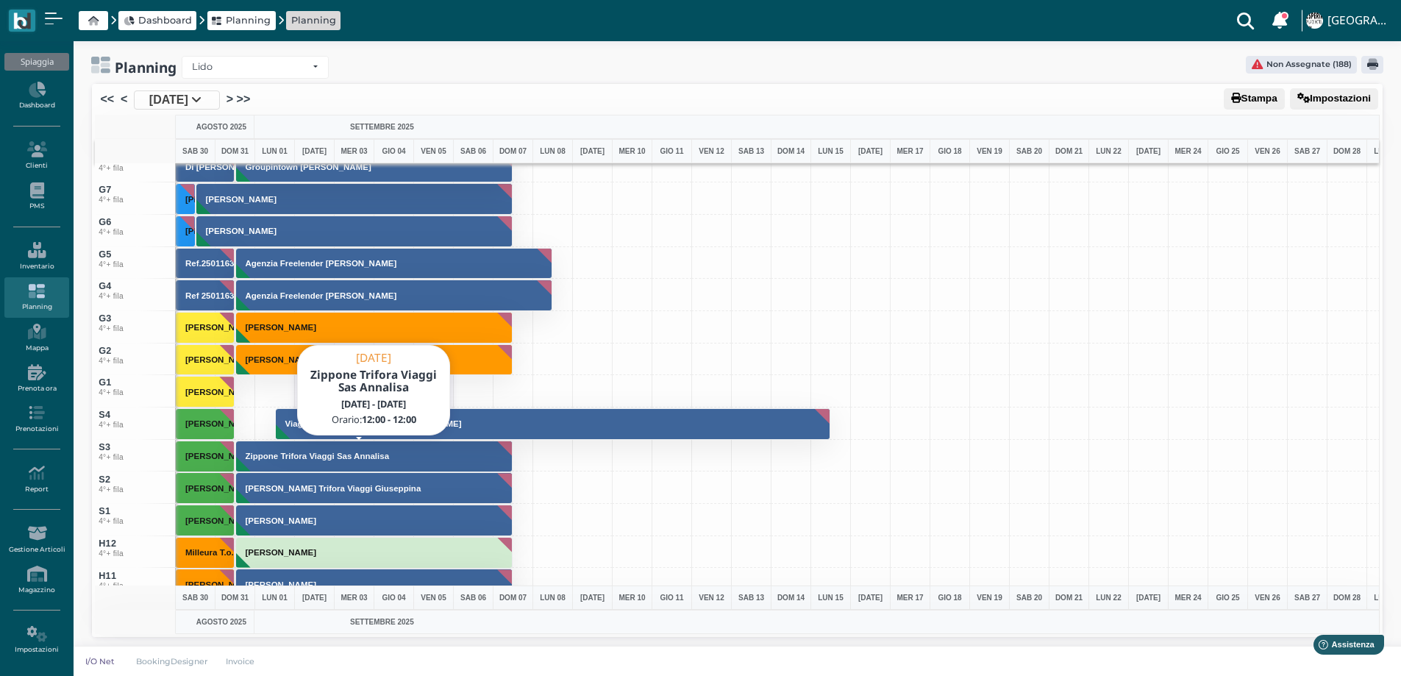
scroll to position [4736, 0]
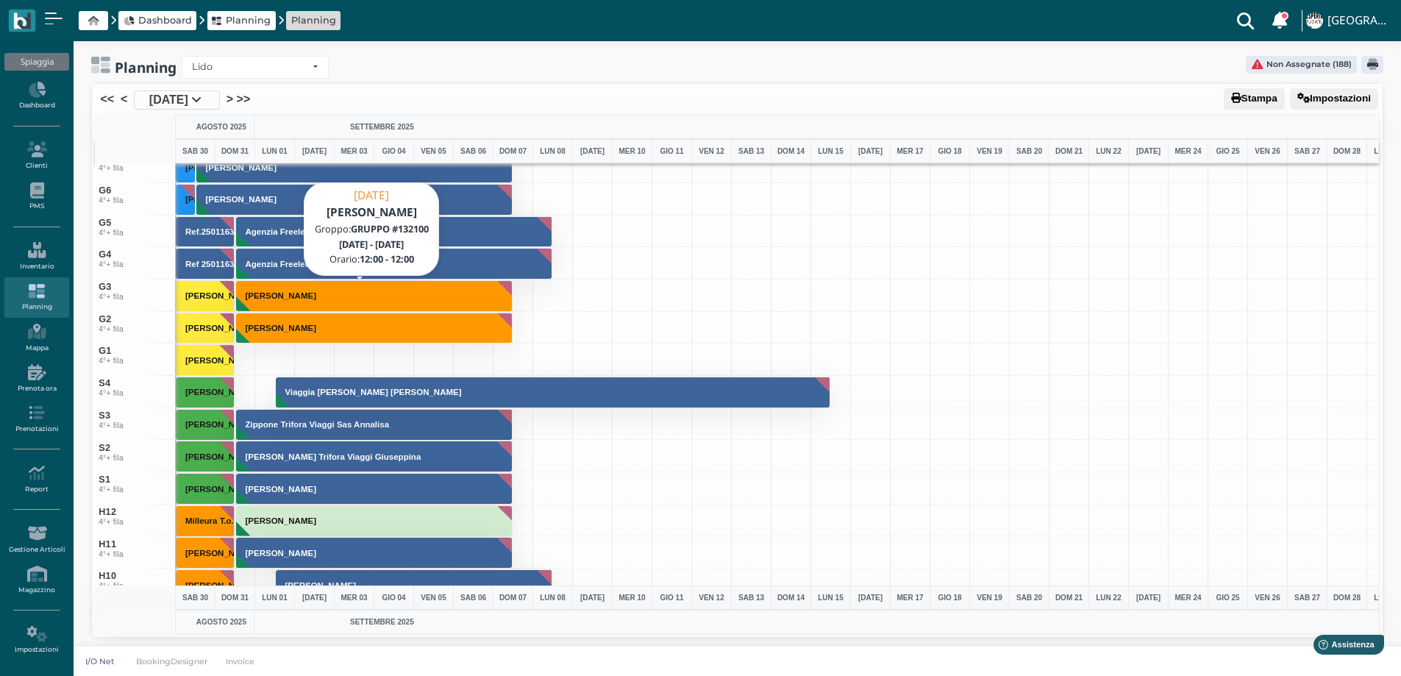
click at [255, 297] on h3 "Esposito Anna" at bounding box center [281, 295] width 82 height 9
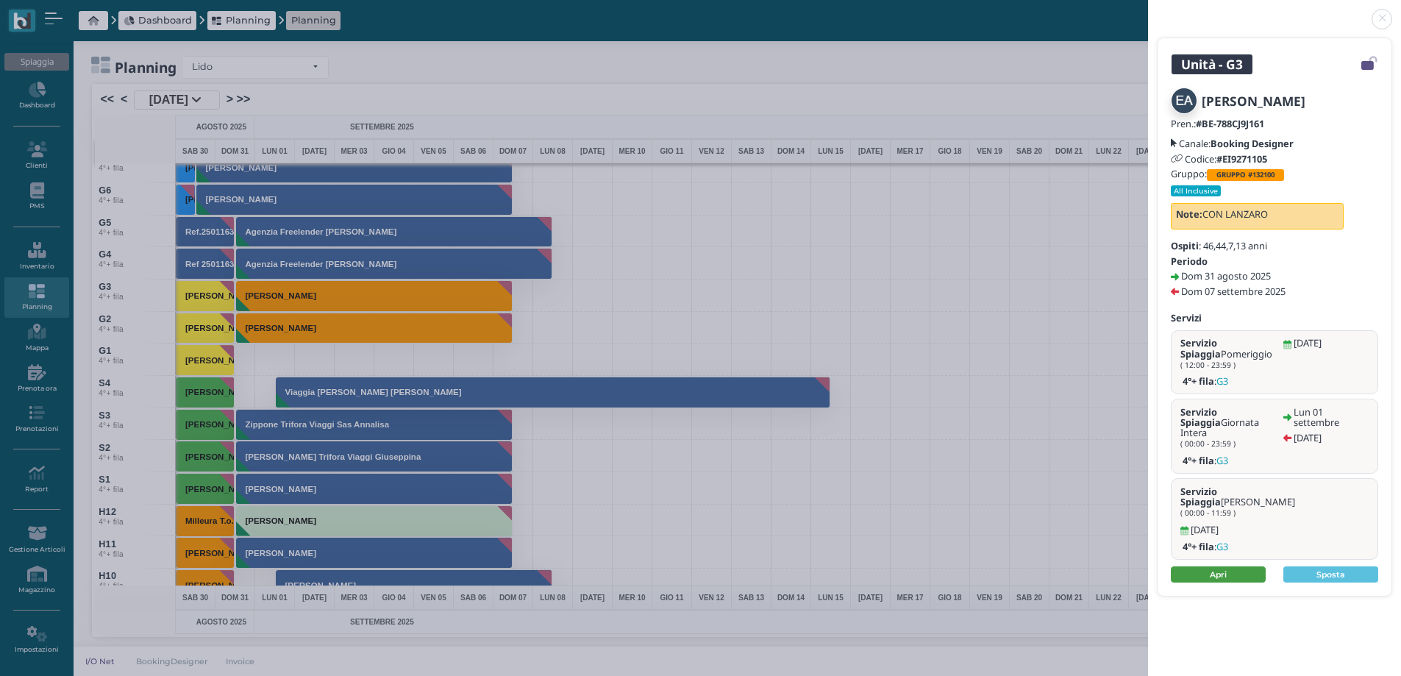
click at [1226, 566] on link "Apri" at bounding box center [1218, 574] width 95 height 16
click at [1148, 10] on link at bounding box center [1148, 10] width 0 height 0
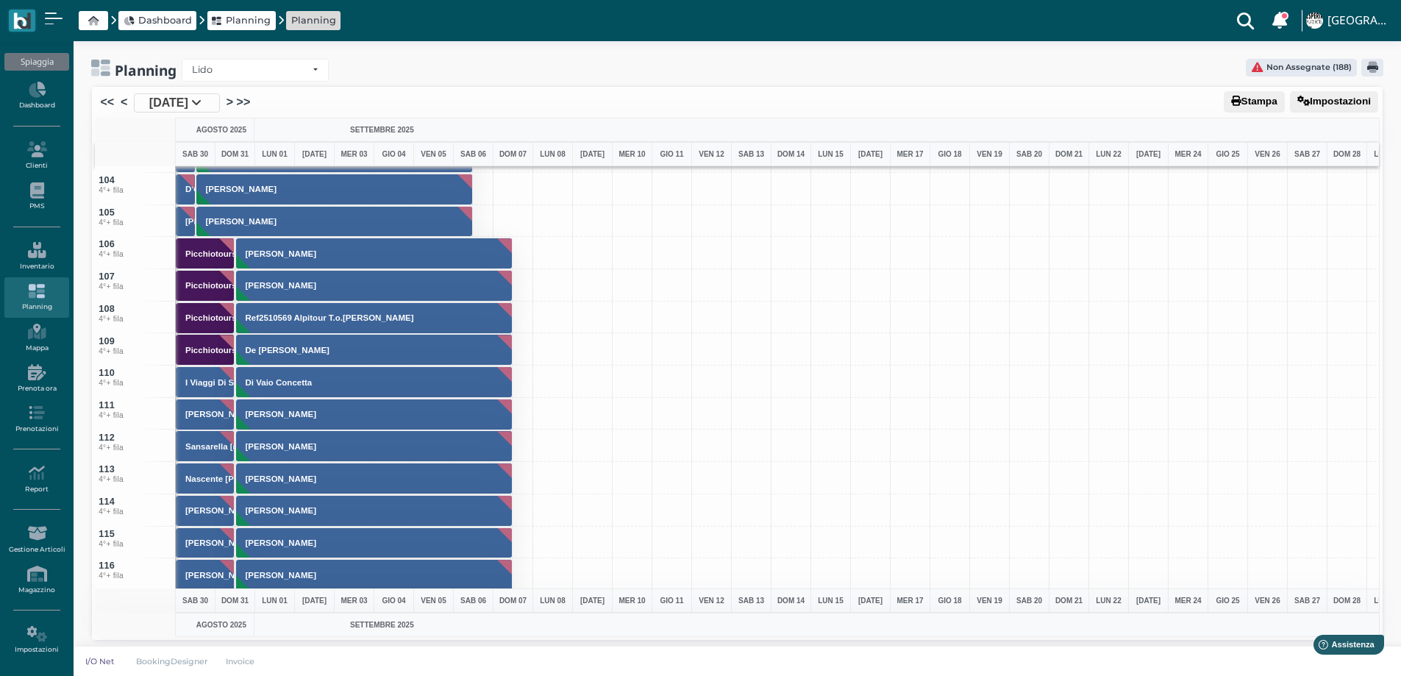
scroll to position [3265, 0]
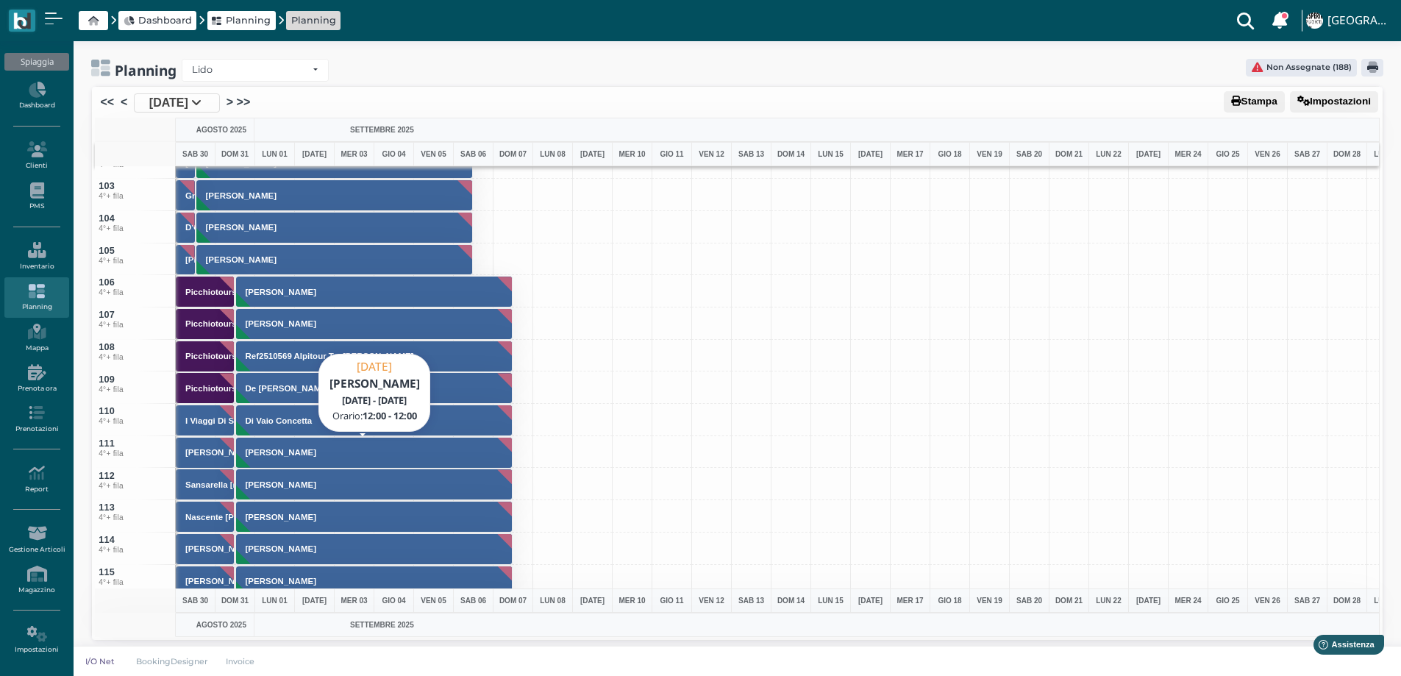
click at [322, 458] on button "[PERSON_NAME]" at bounding box center [374, 453] width 277 height 32
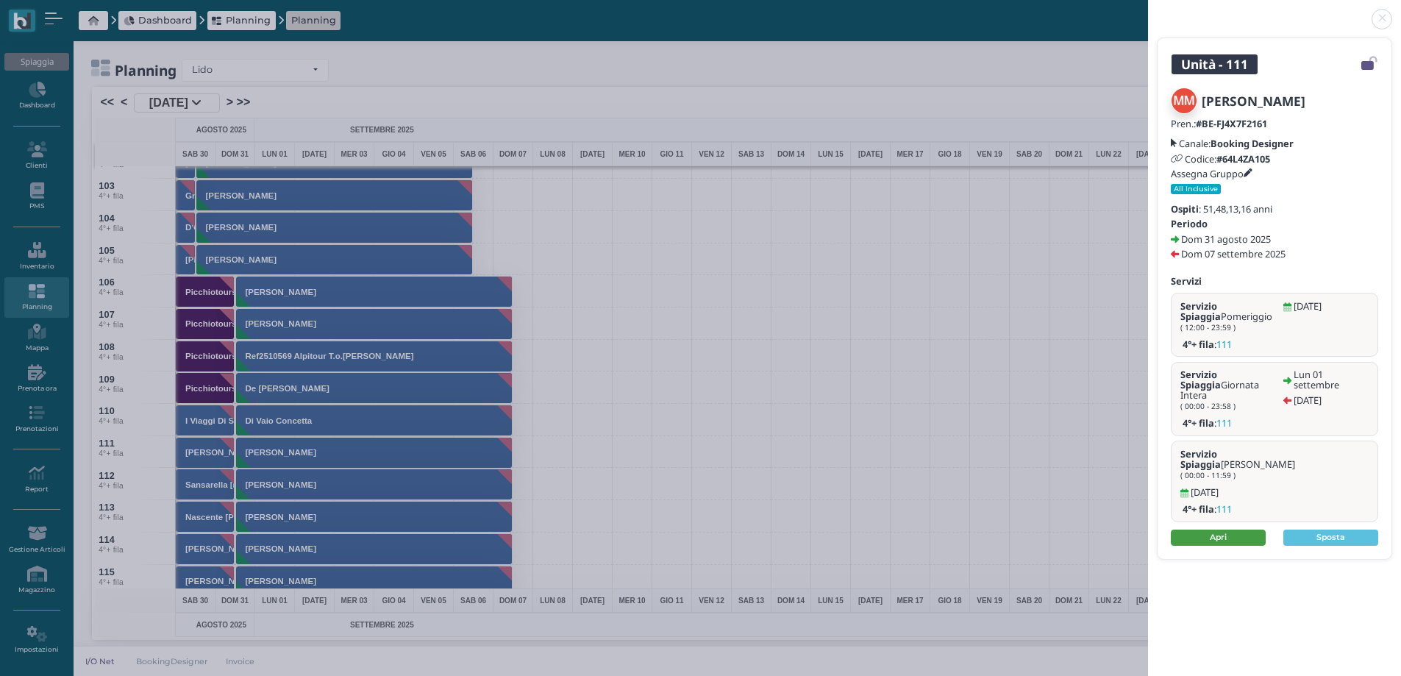
click at [1233, 530] on link "Apri" at bounding box center [1218, 538] width 95 height 16
click at [1148, 10] on link at bounding box center [1148, 10] width 0 height 0
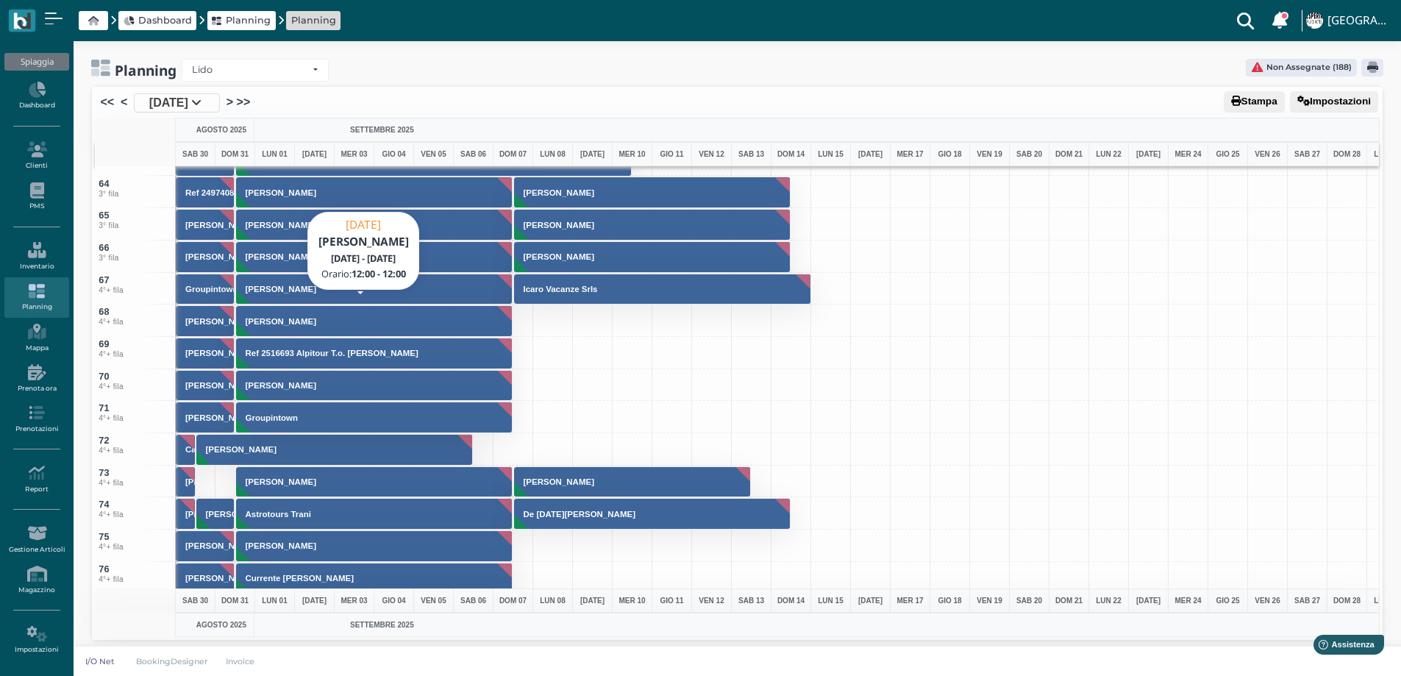
scroll to position [1647, 0]
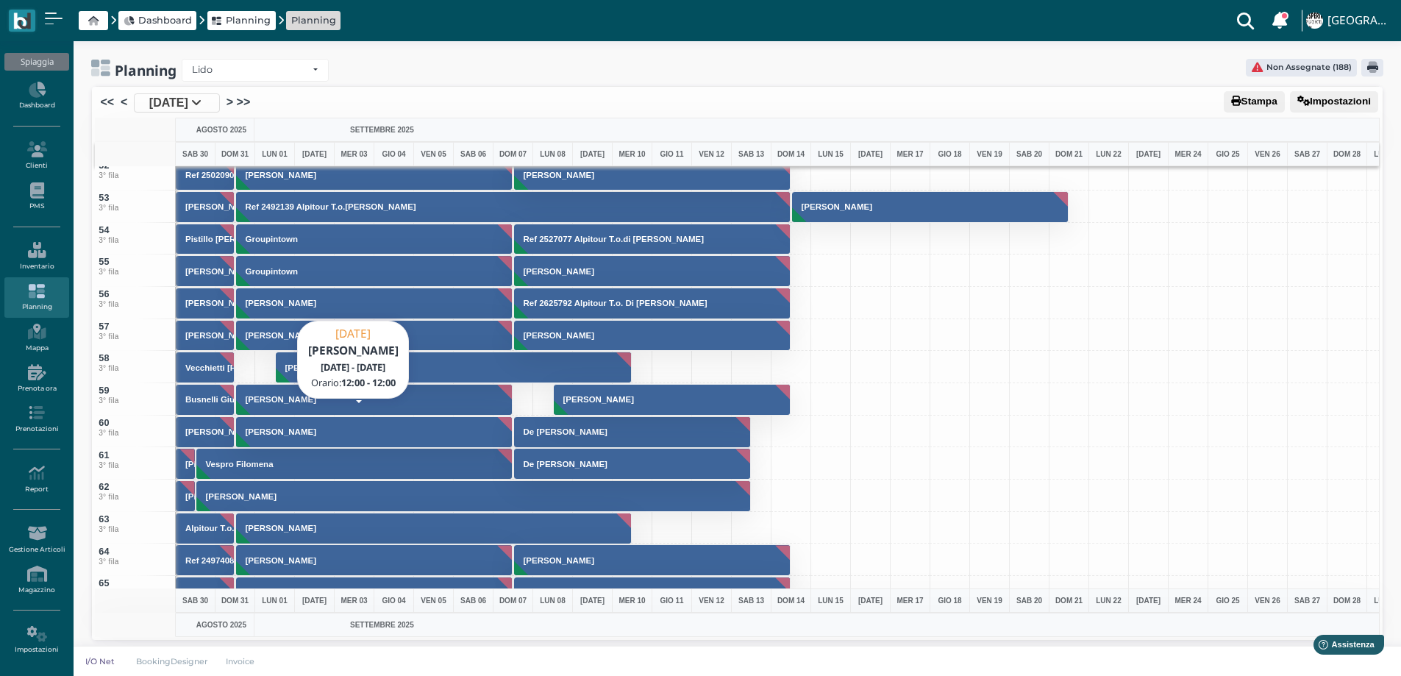
click at [321, 426] on button "Milleura T.o. Tedeschi Nicola" at bounding box center [374, 432] width 277 height 32
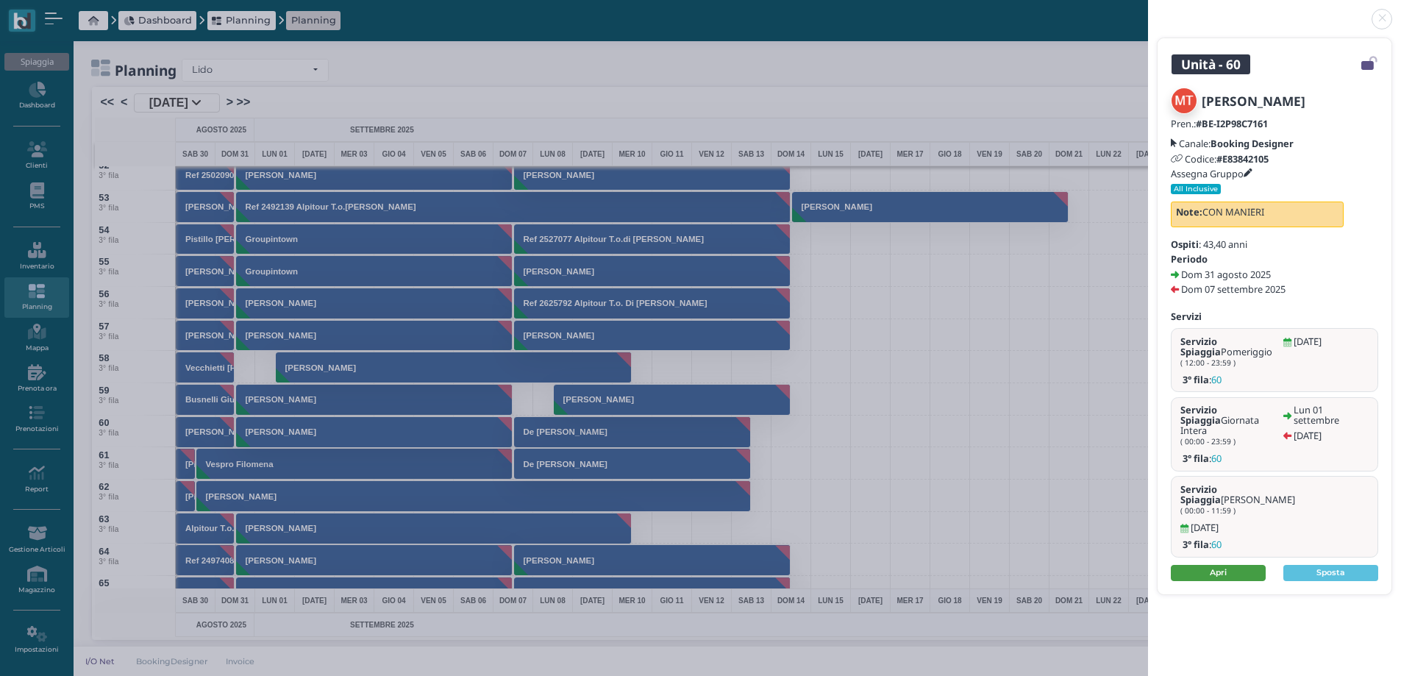
click at [1195, 565] on link "Apri" at bounding box center [1218, 573] width 95 height 16
drag, startPoint x: 1378, startPoint y: 21, endPoint x: 1364, endPoint y: 24, distance: 14.4
click at [1148, 10] on link at bounding box center [1148, 10] width 0 height 0
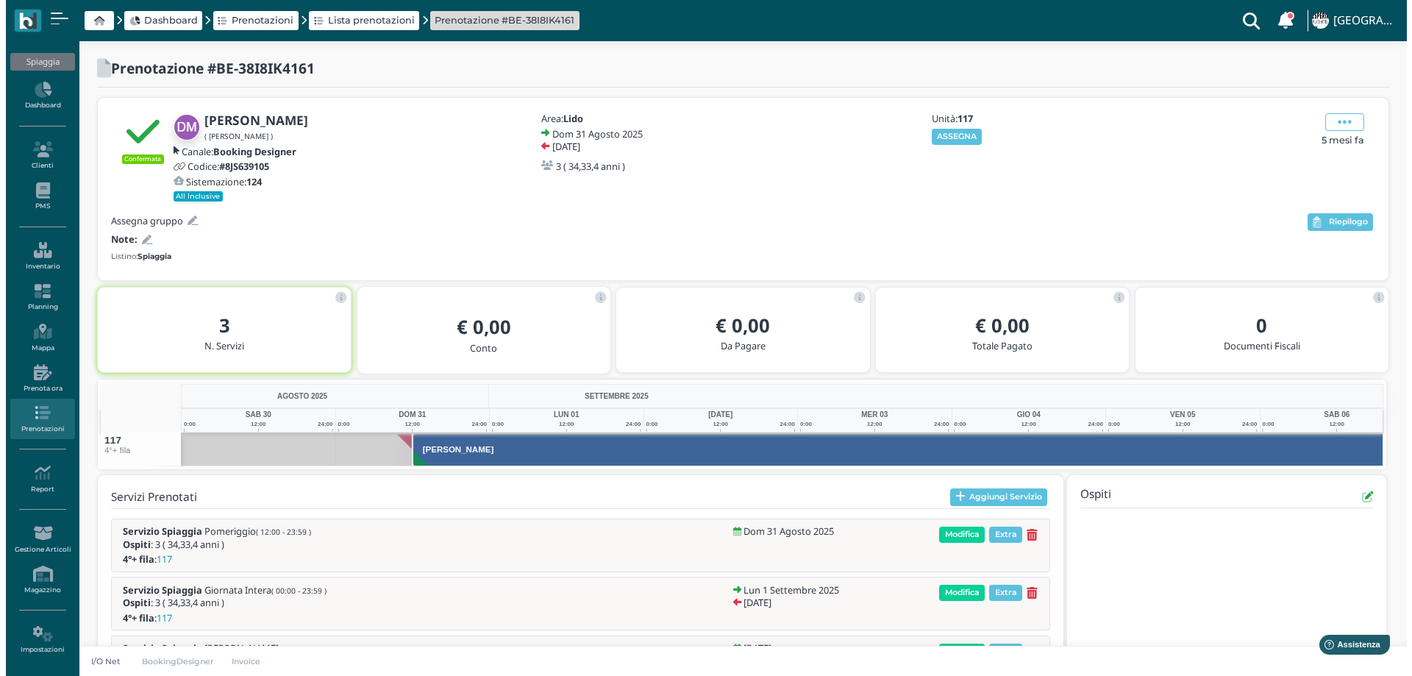
scroll to position [0, 107]
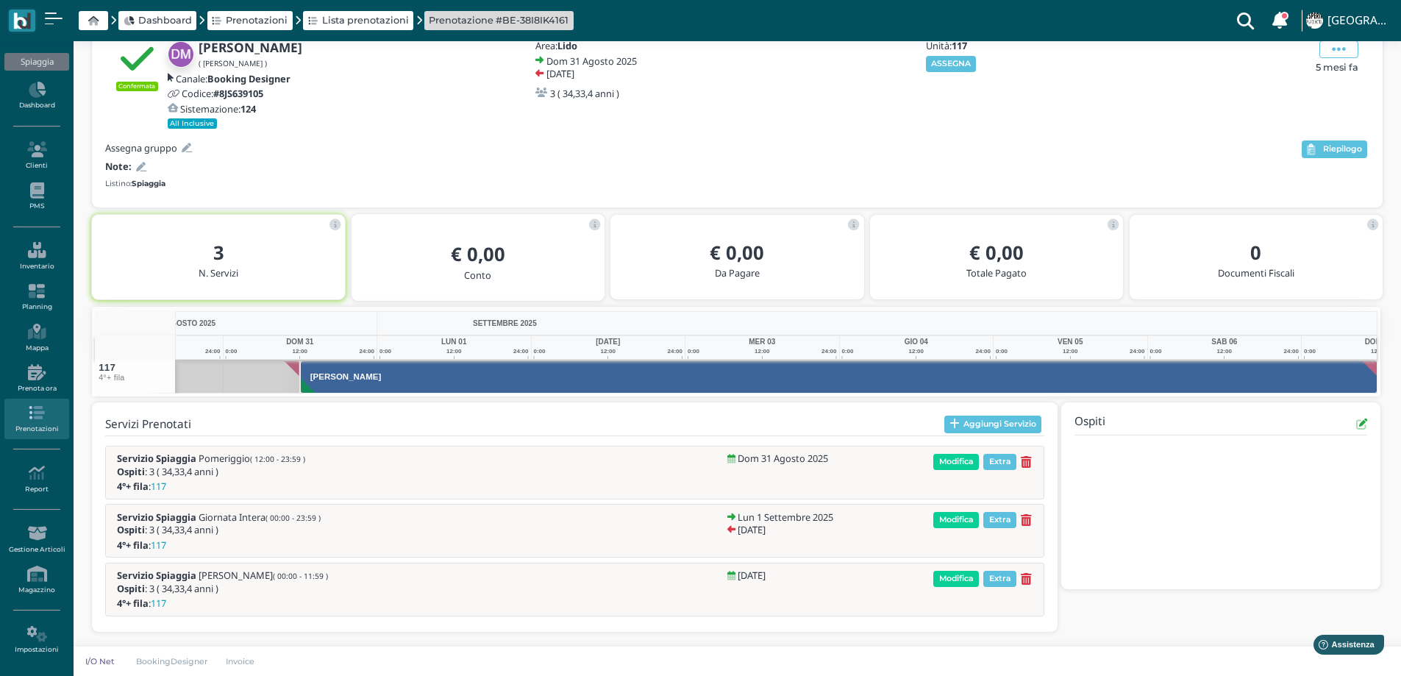
click at [942, 134] on div "Confermata [PERSON_NAME] ( [PERSON_NAME] ) Canale: Booking Designer Codice: #8J…" at bounding box center [737, 116] width 1291 height 182
click at [946, 61] on button "ASSEGNA" at bounding box center [951, 64] width 51 height 16
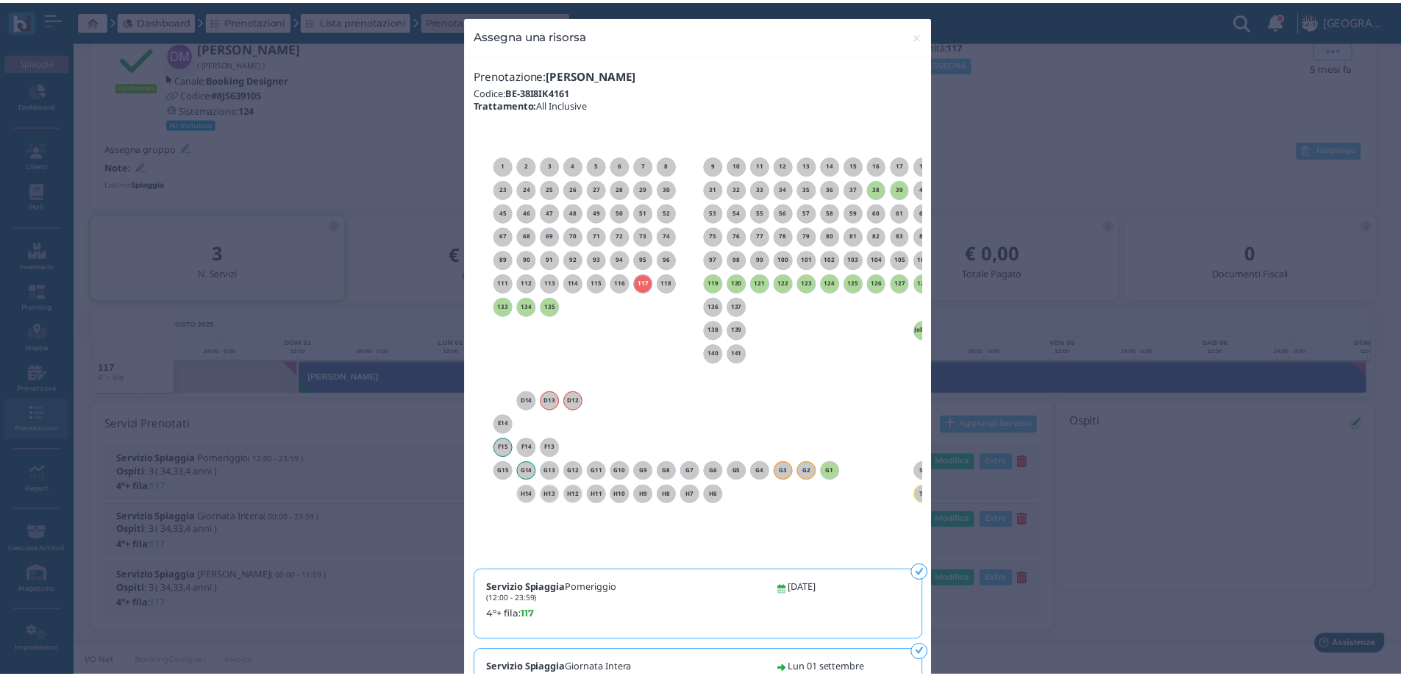
scroll to position [0, 133]
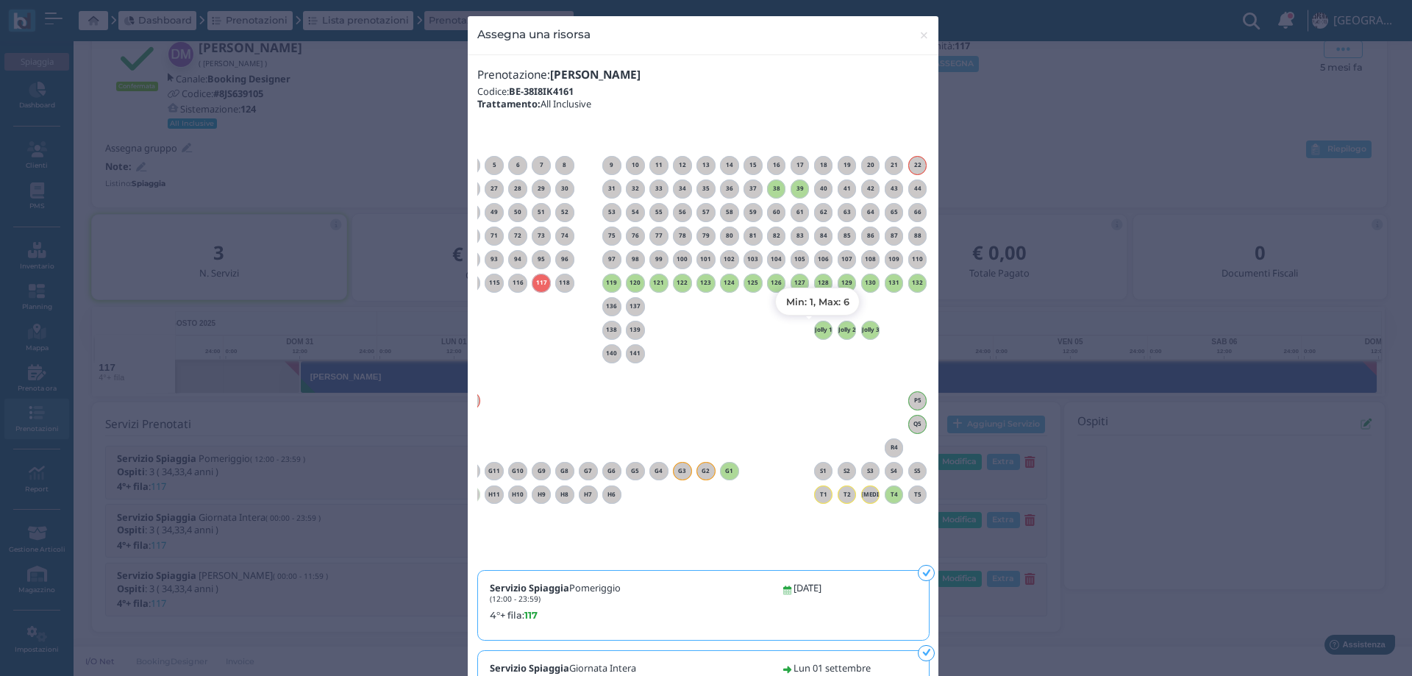
click at [824, 329] on h6 "Jolly 1" at bounding box center [823, 330] width 19 height 7
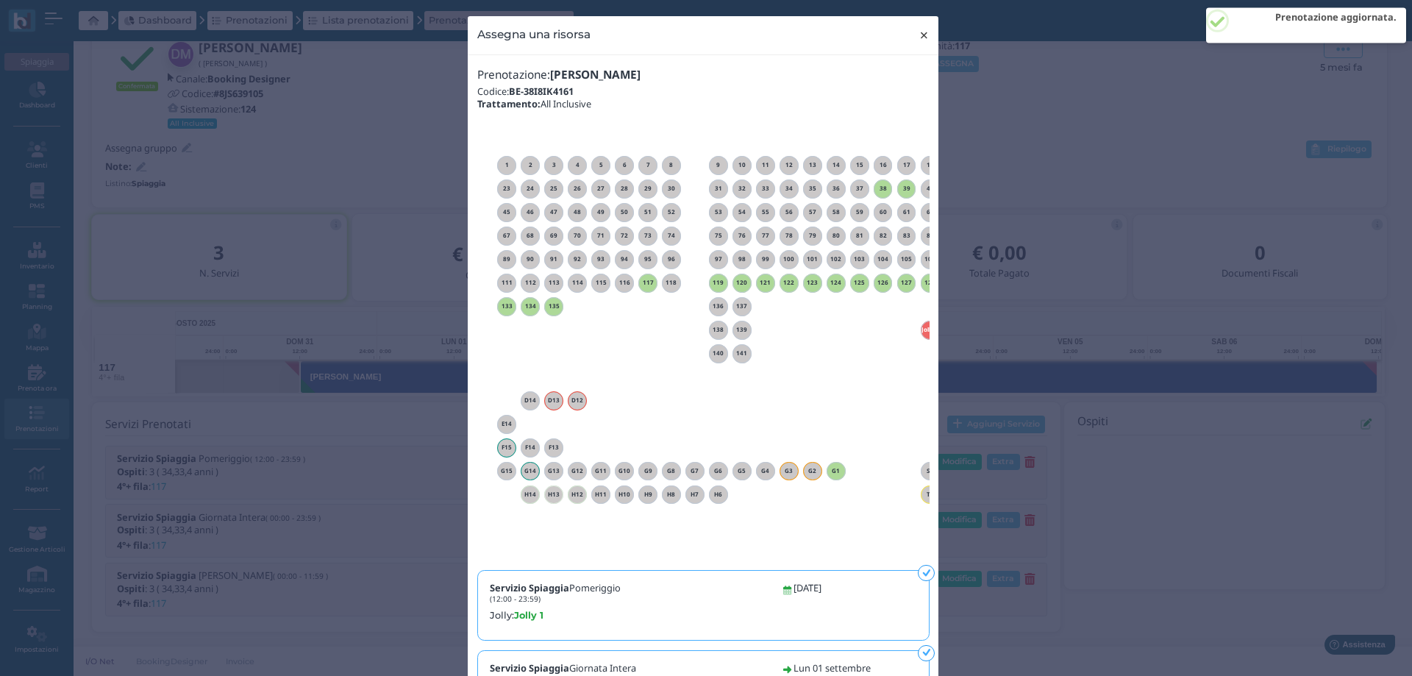
drag, startPoint x: 919, startPoint y: 37, endPoint x: 904, endPoint y: 2, distance: 37.9
click at [919, 35] on span "×" at bounding box center [924, 35] width 11 height 19
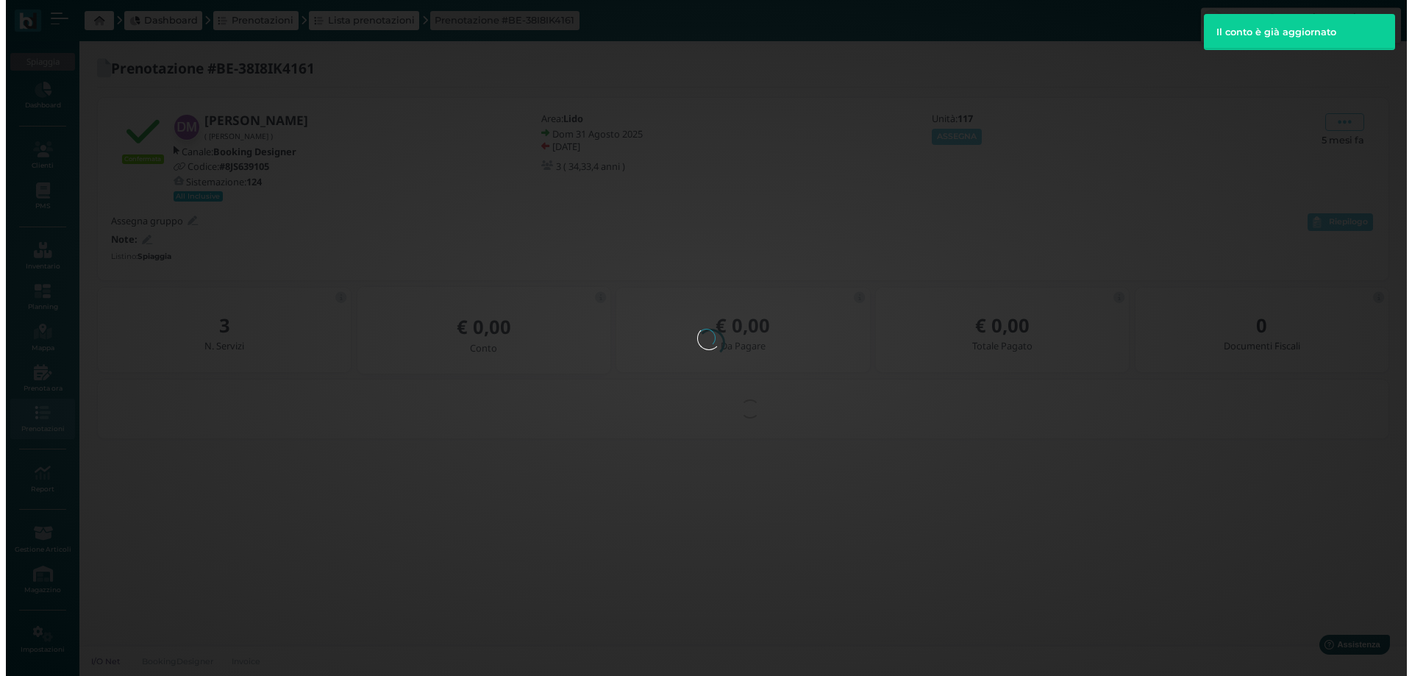
scroll to position [0, 0]
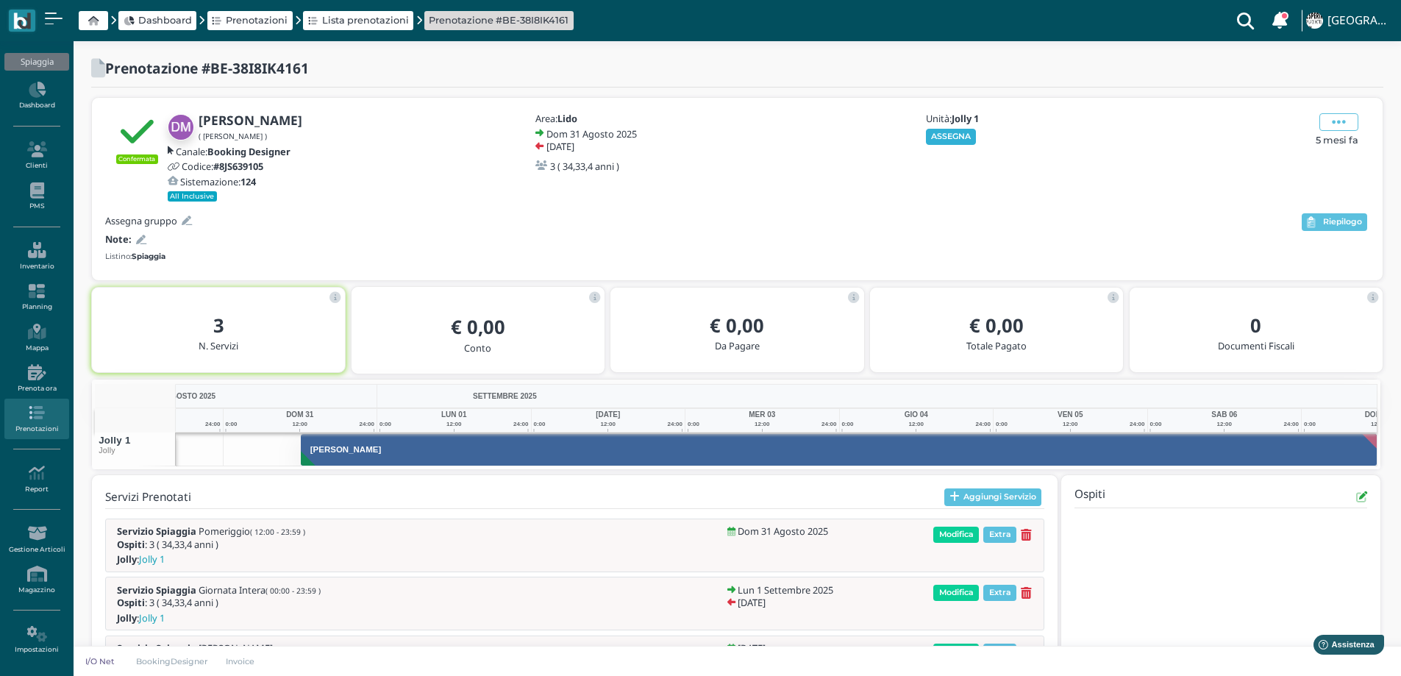
click at [965, 129] on button "ASSEGNA" at bounding box center [951, 137] width 51 height 16
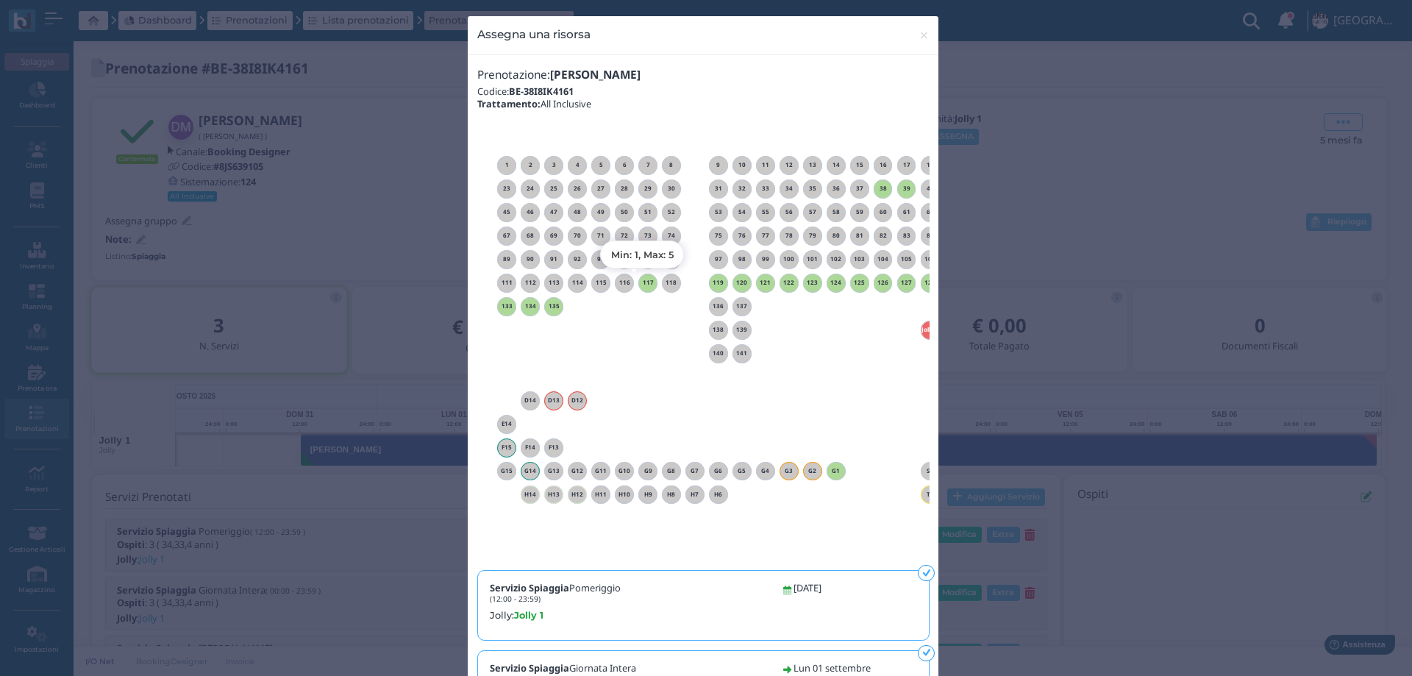
click at [638, 279] on h6 "117" at bounding box center [647, 282] width 19 height 7
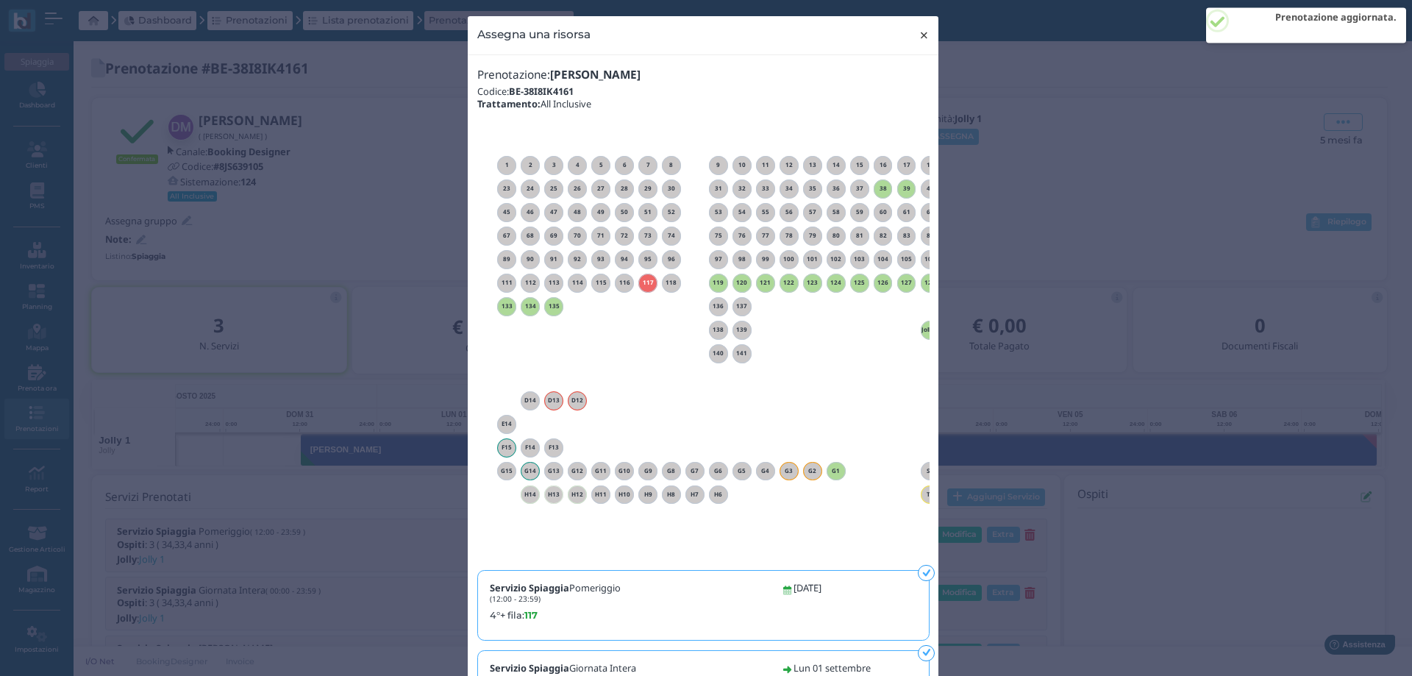
drag, startPoint x: 919, startPoint y: 34, endPoint x: 917, endPoint y: 8, distance: 25.8
click at [919, 34] on span "×" at bounding box center [924, 35] width 11 height 19
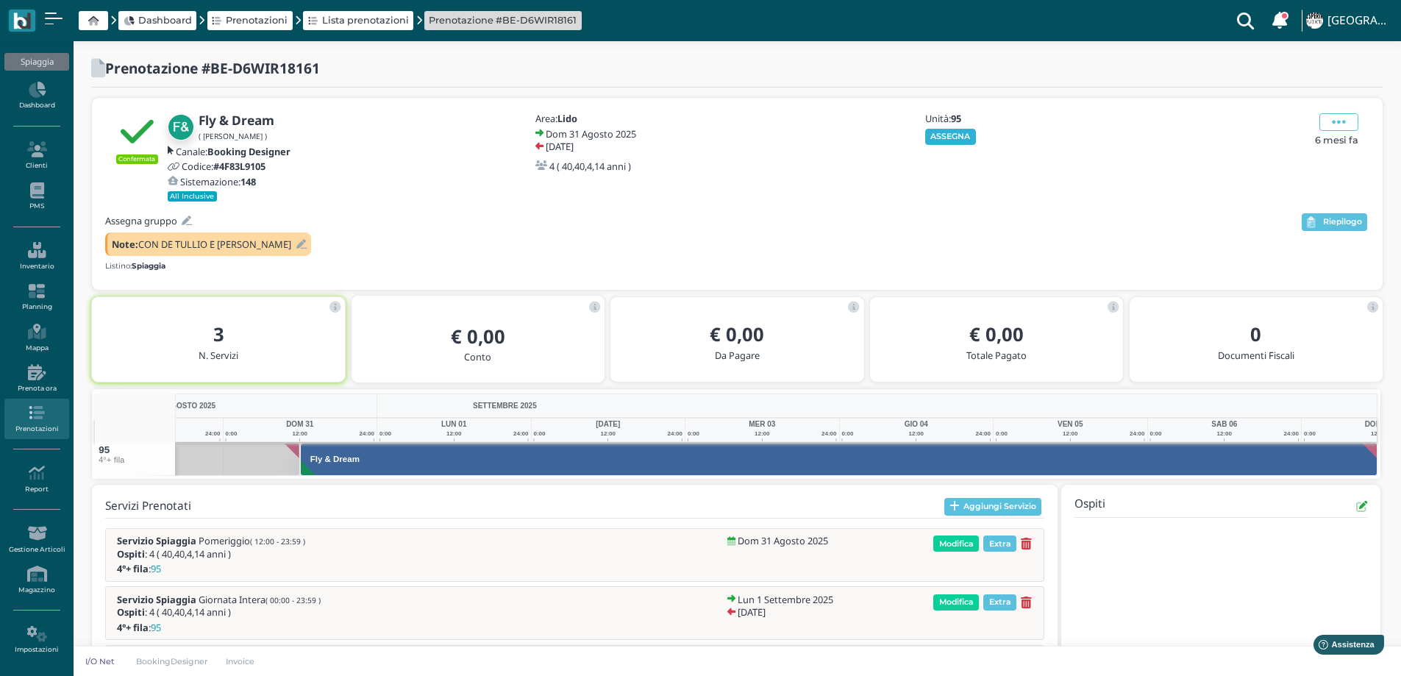
click at [945, 129] on button "ASSEGNA" at bounding box center [950, 137] width 51 height 16
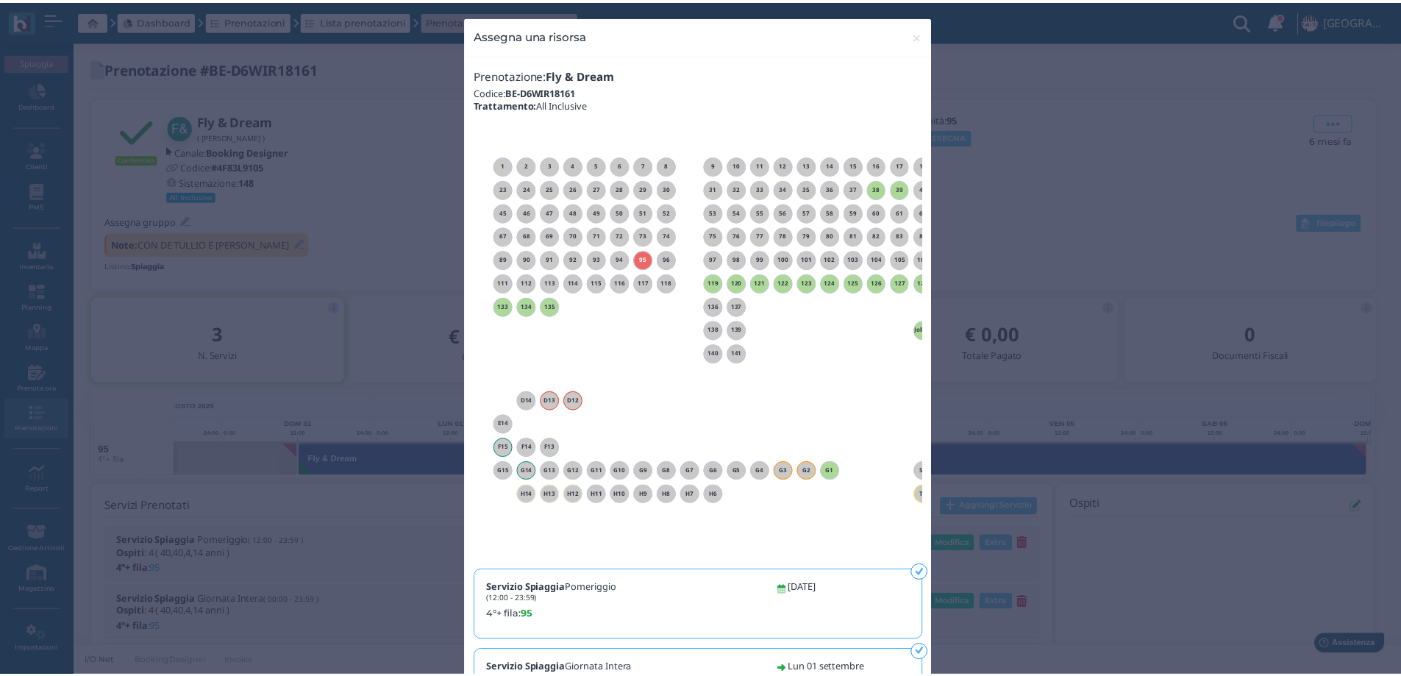
scroll to position [0, 133]
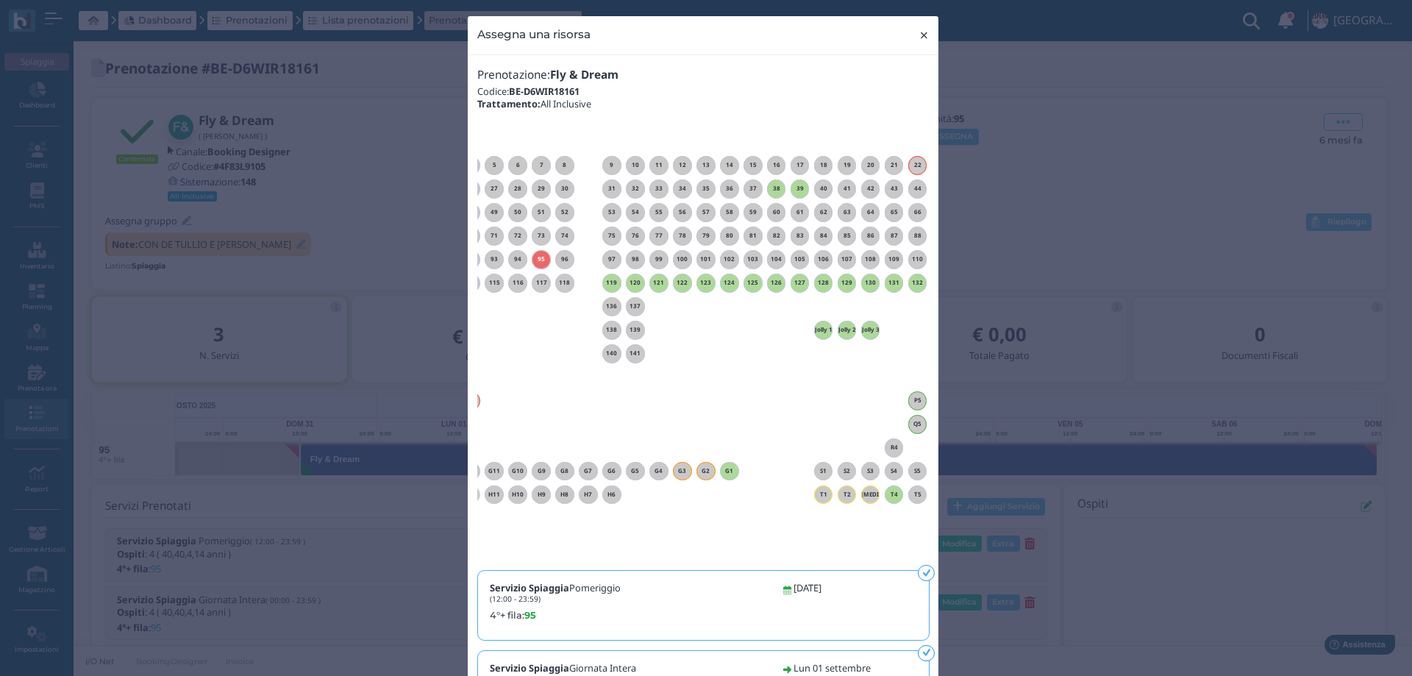
click at [919, 33] on span "×" at bounding box center [924, 35] width 11 height 19
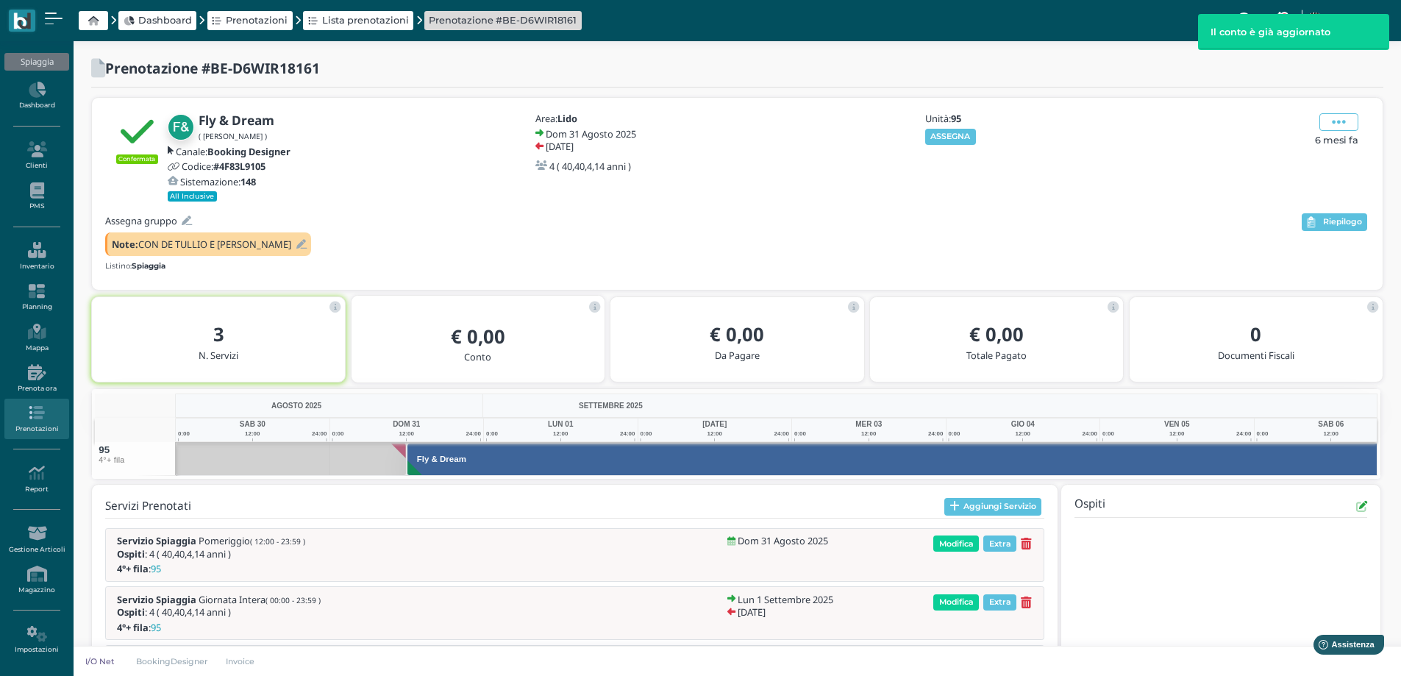
scroll to position [0, 107]
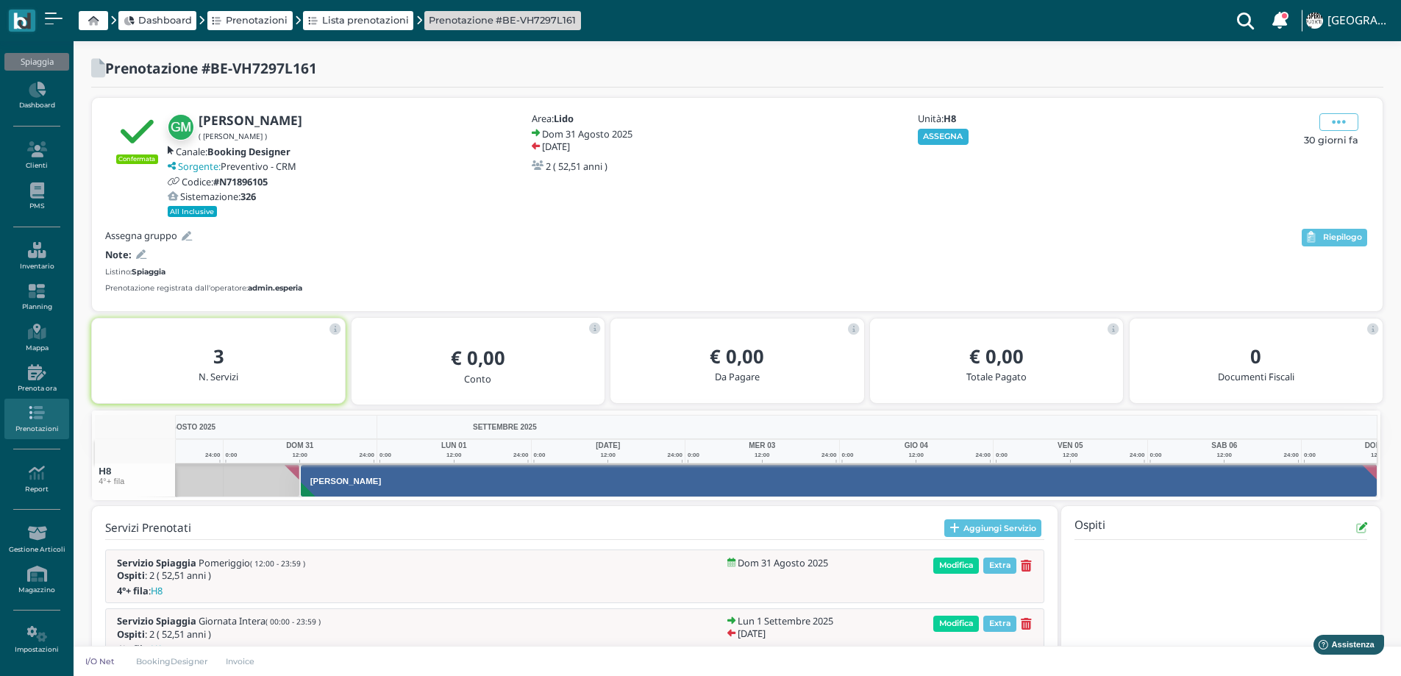
click at [952, 137] on button "ASSEGNA" at bounding box center [943, 137] width 51 height 16
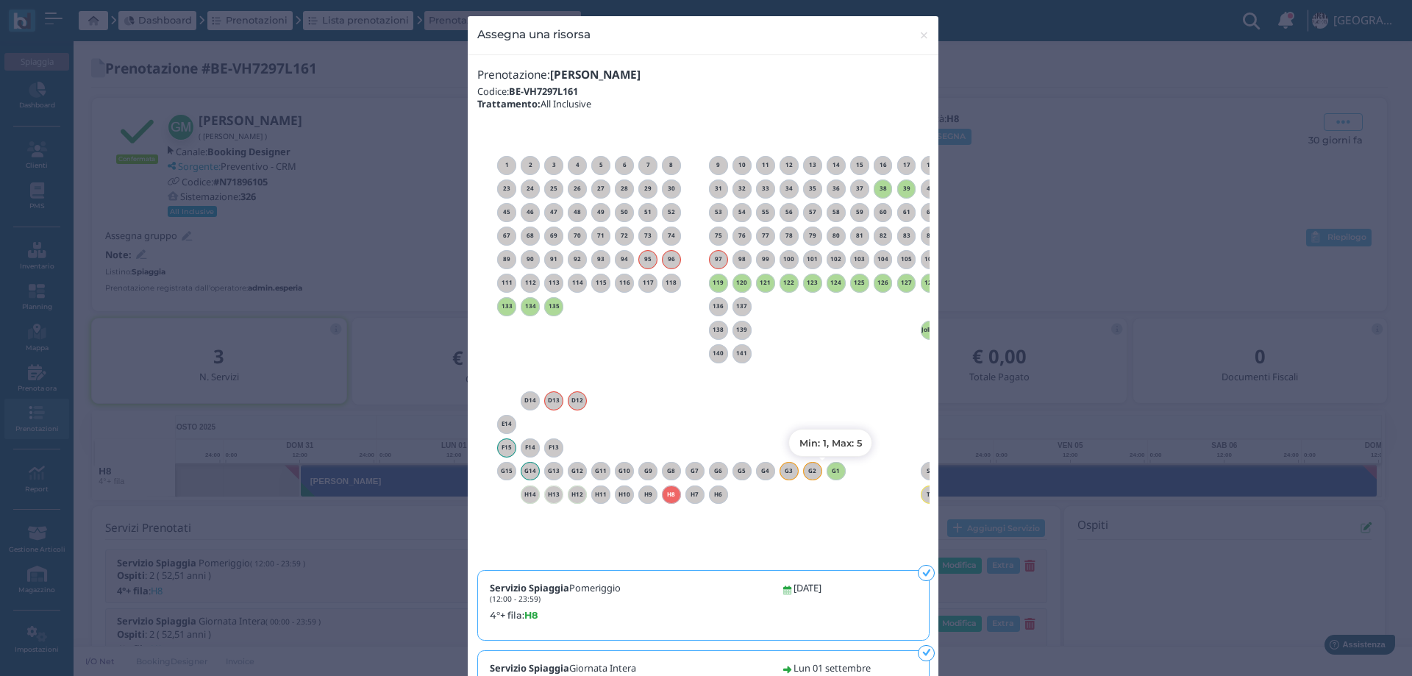
click at [836, 472] on h6 "G1" at bounding box center [836, 471] width 19 height 7
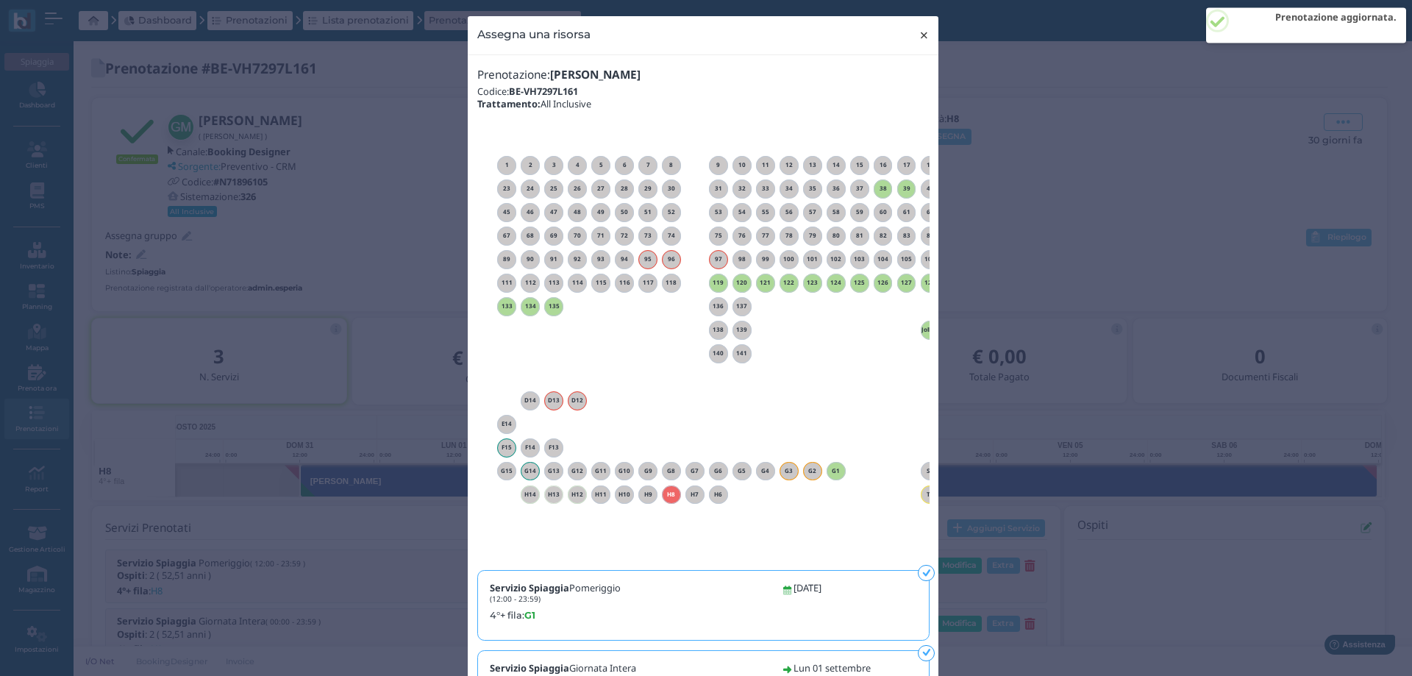
click at [919, 36] on span "×" at bounding box center [924, 35] width 11 height 19
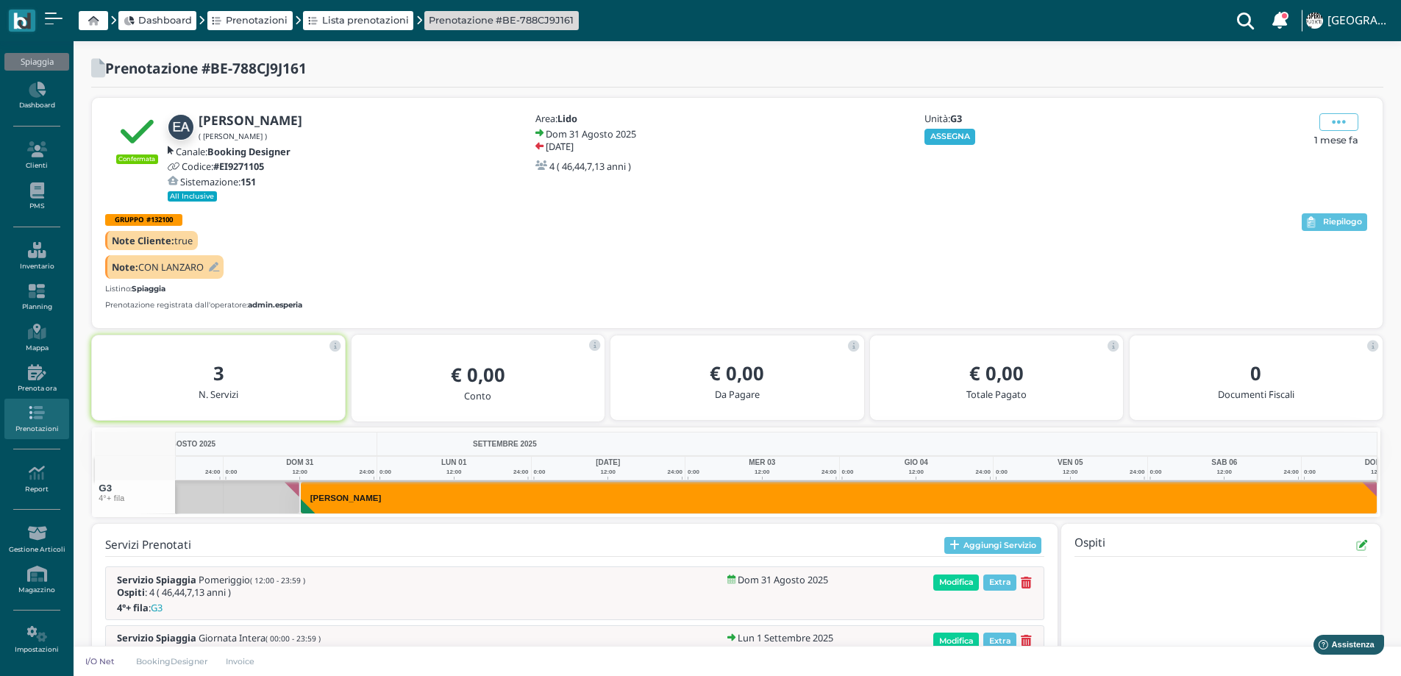
click at [942, 136] on button "ASSEGNA" at bounding box center [949, 137] width 51 height 16
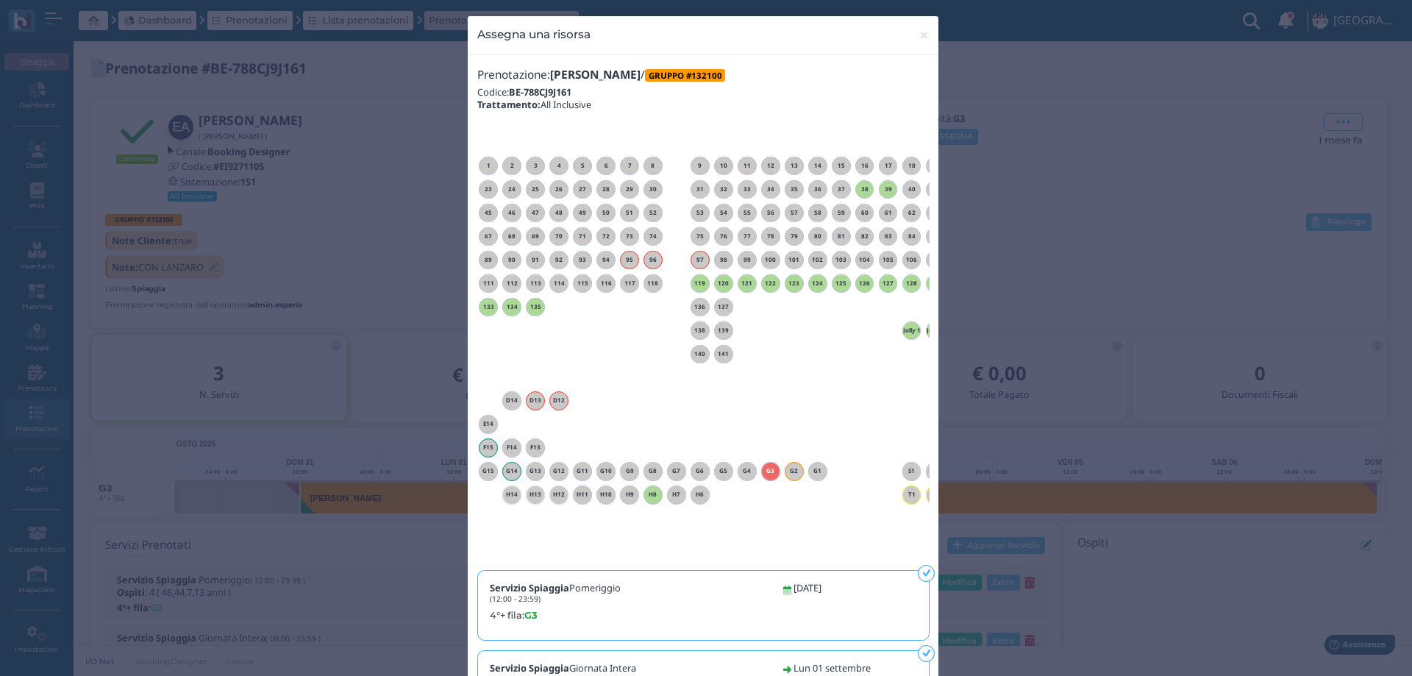
scroll to position [0, 133]
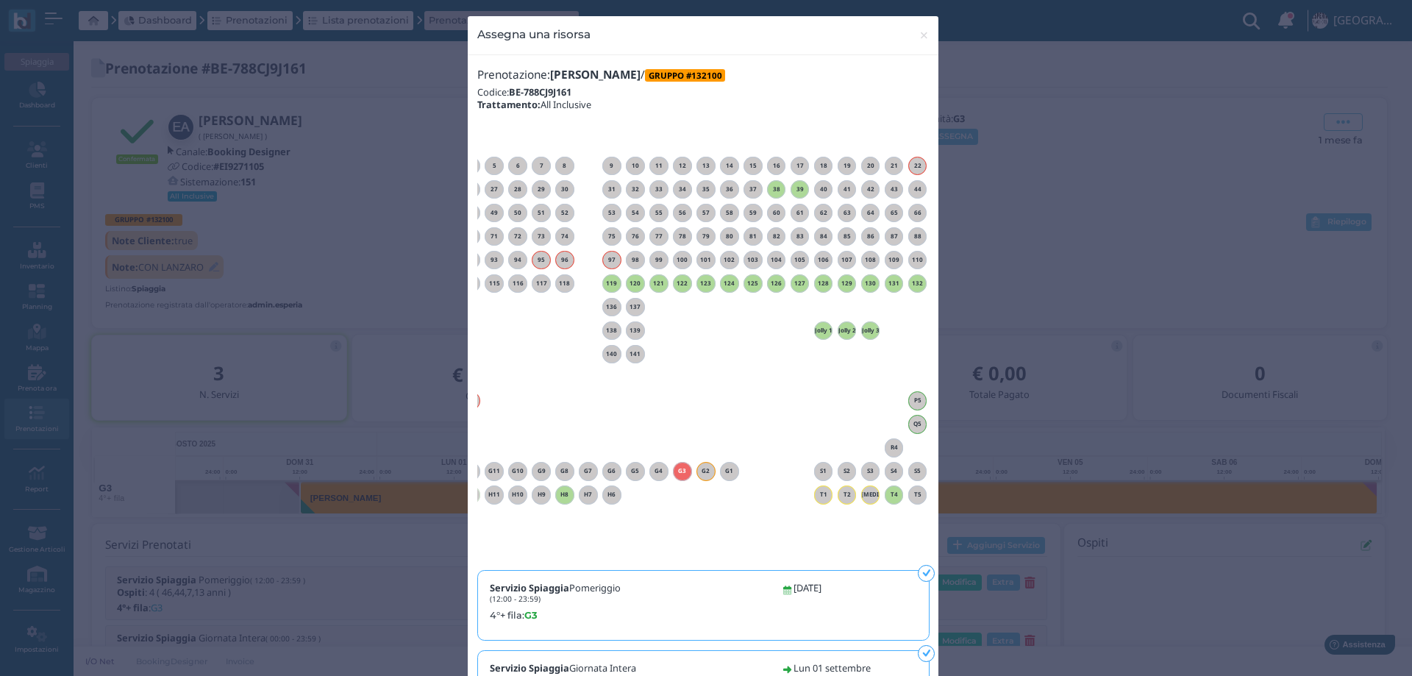
drag, startPoint x: 780, startPoint y: 558, endPoint x: 935, endPoint y: 557, distance: 154.4
click at [935, 557] on div "Assegna una risorsa × close Prenotazione: [PERSON_NAME] / GRUPPO #132100 Codice…" at bounding box center [706, 338] width 1412 height 676
click at [922, 35] on span "×" at bounding box center [924, 35] width 11 height 19
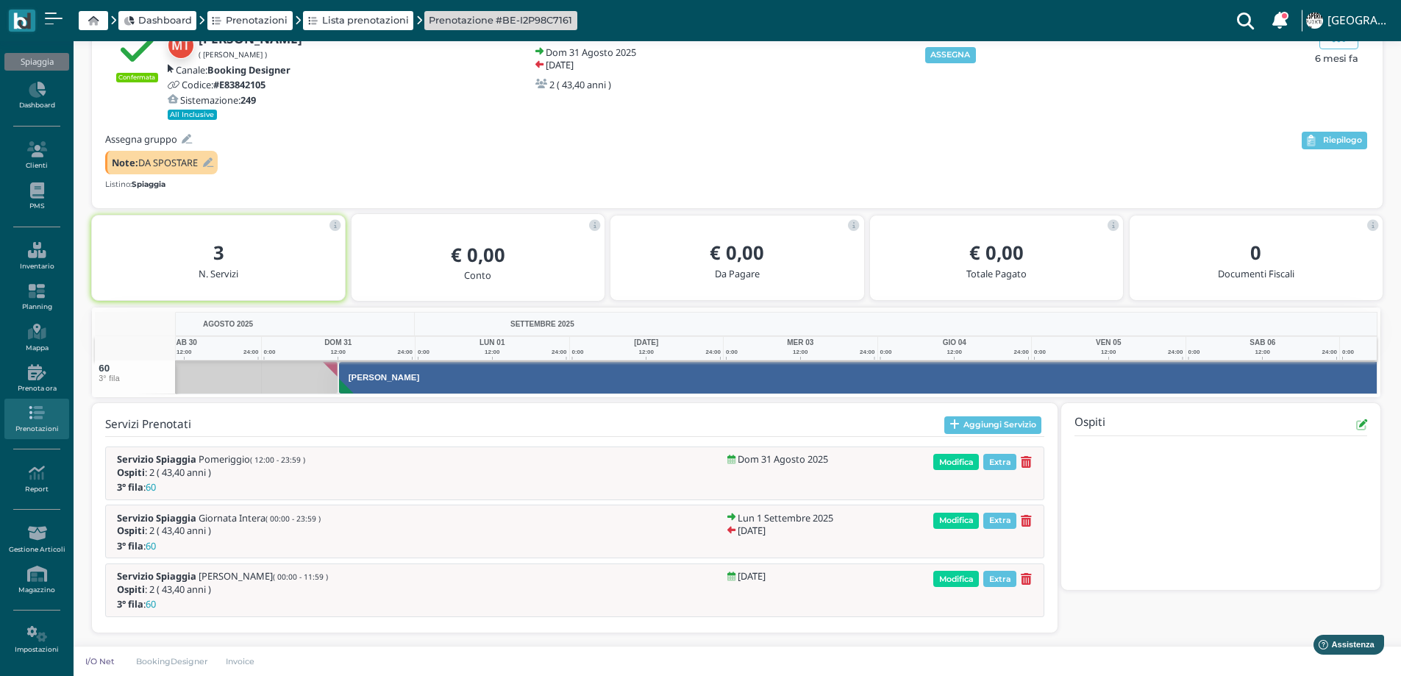
scroll to position [0, 107]
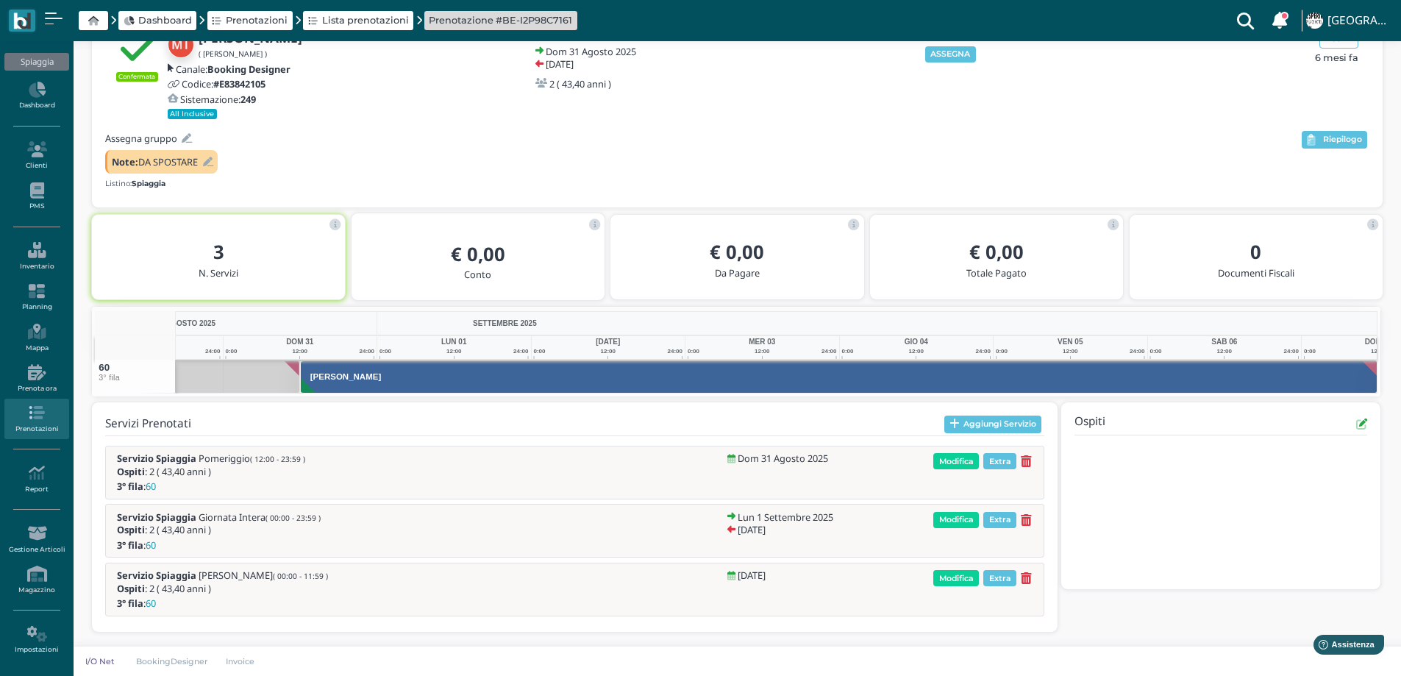
click at [207, 165] on icon at bounding box center [208, 162] width 10 height 10
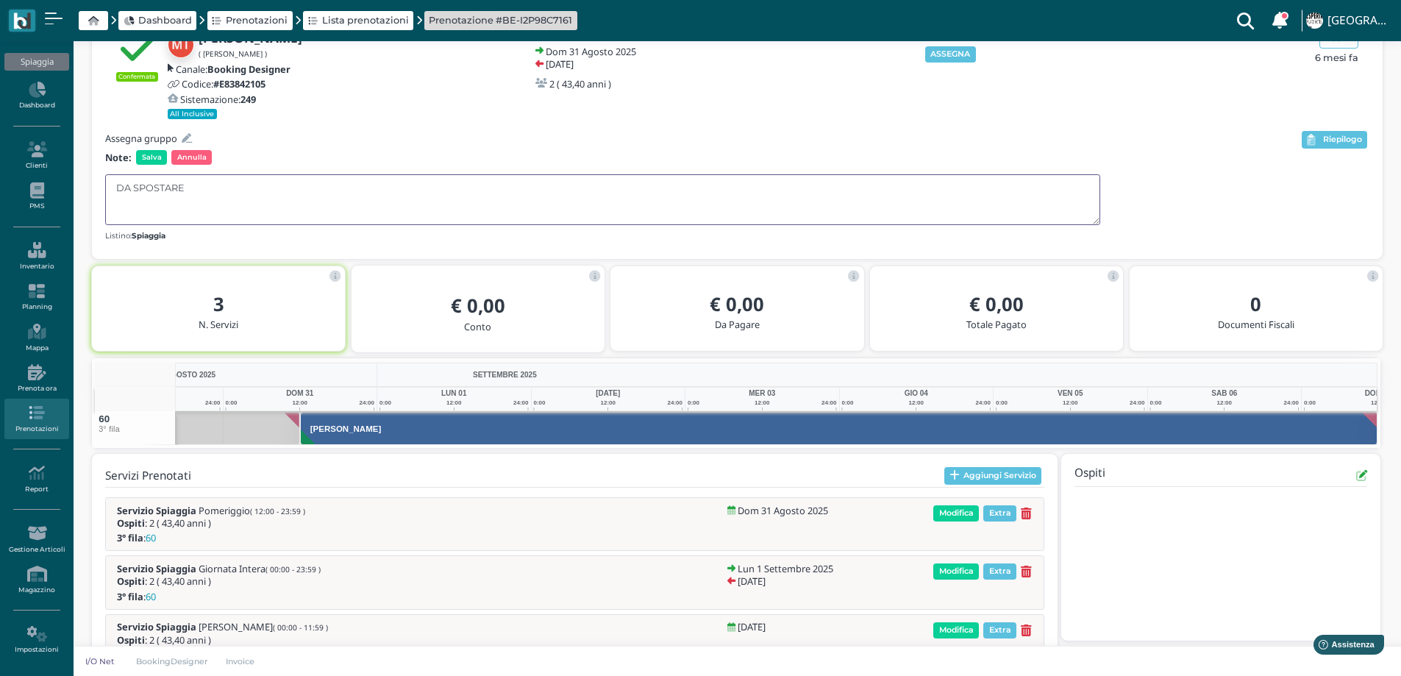
drag, startPoint x: 196, startPoint y: 179, endPoint x: 98, endPoint y: 197, distance: 100.1
click at [98, 197] on div "Confermata Milleura T.o. [PERSON_NAME] ( [PERSON_NAME] ) Canale: Booking Design…" at bounding box center [737, 136] width 1291 height 243
type textarea "CON MANIERI"
click at [151, 160] on span "Salva" at bounding box center [151, 157] width 31 height 15
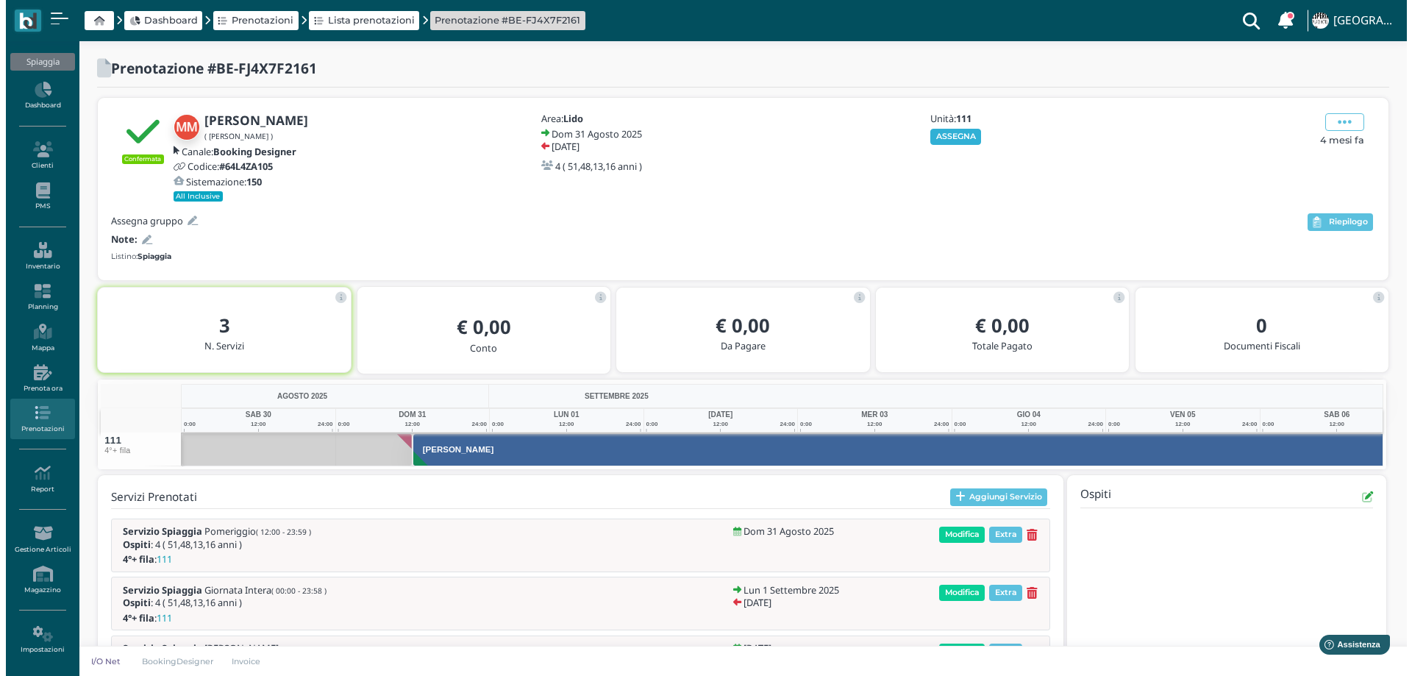
scroll to position [0, 107]
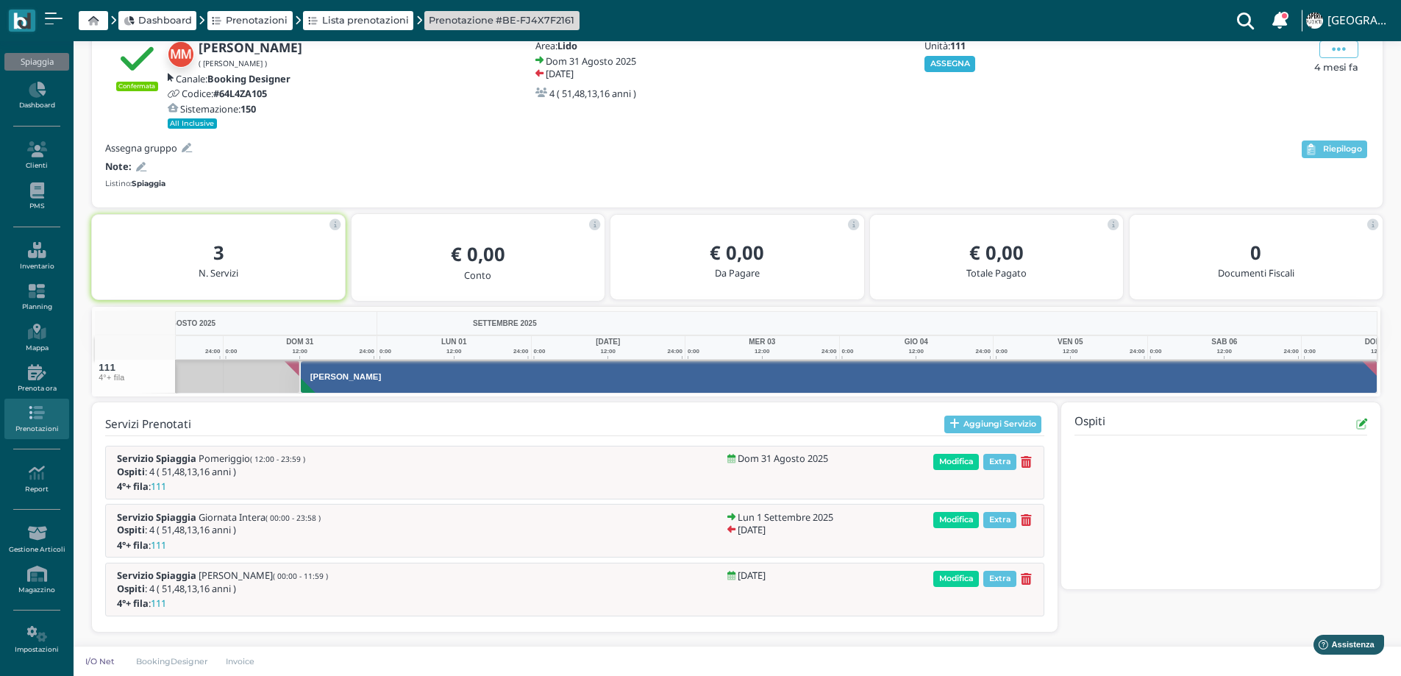
click at [954, 65] on button "ASSEGNA" at bounding box center [949, 64] width 51 height 16
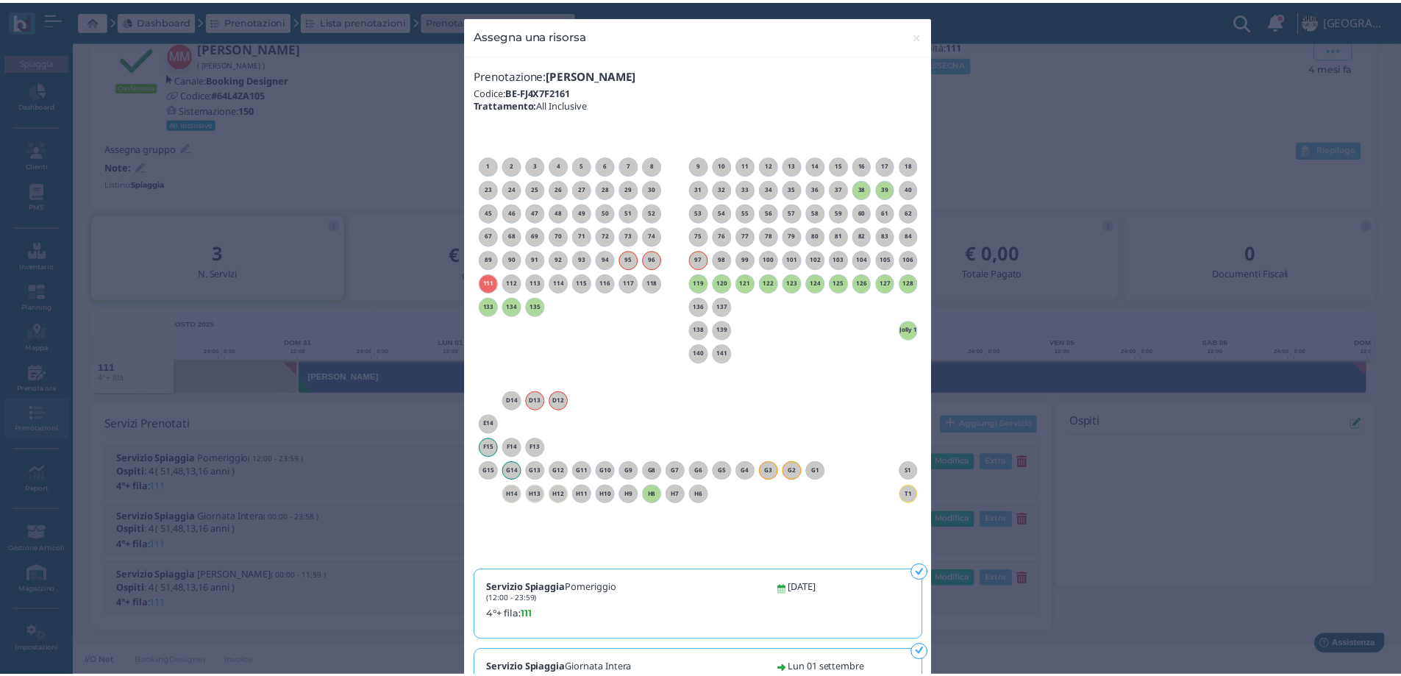
scroll to position [0, 133]
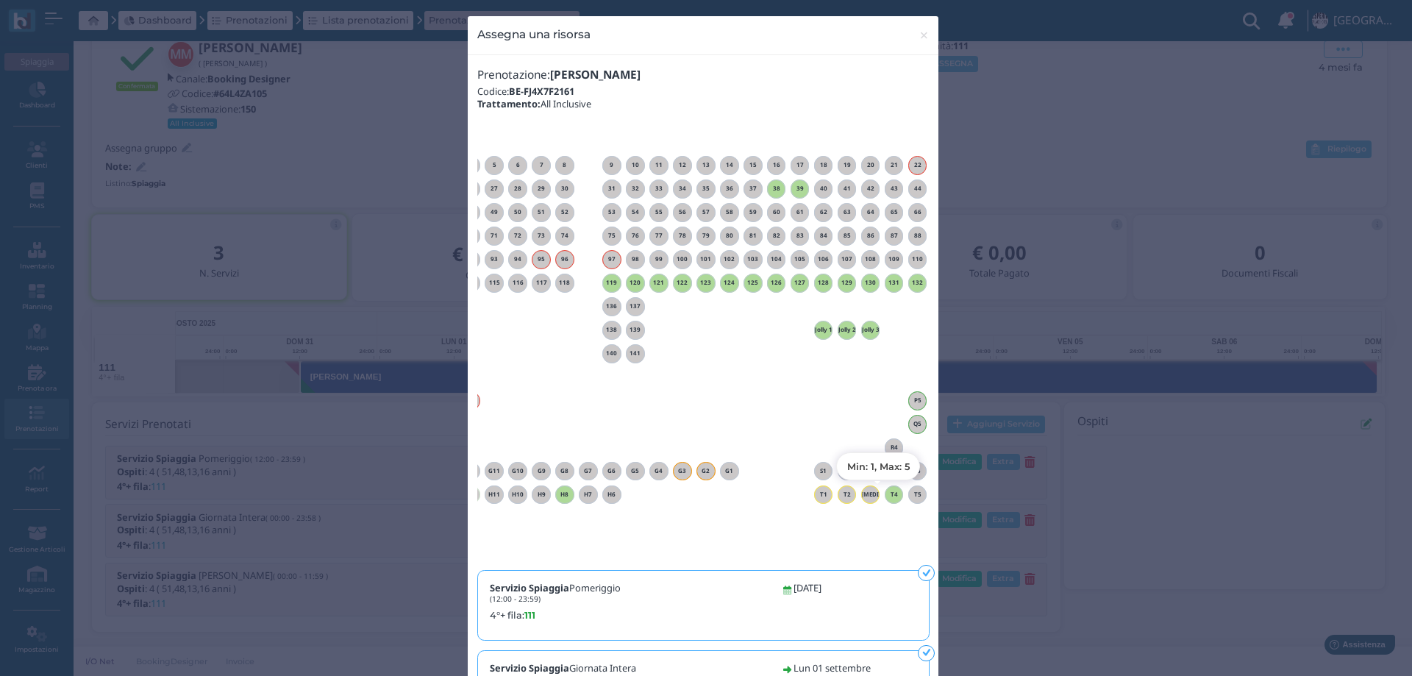
click at [891, 493] on h6 "T4" at bounding box center [894, 494] width 19 height 7
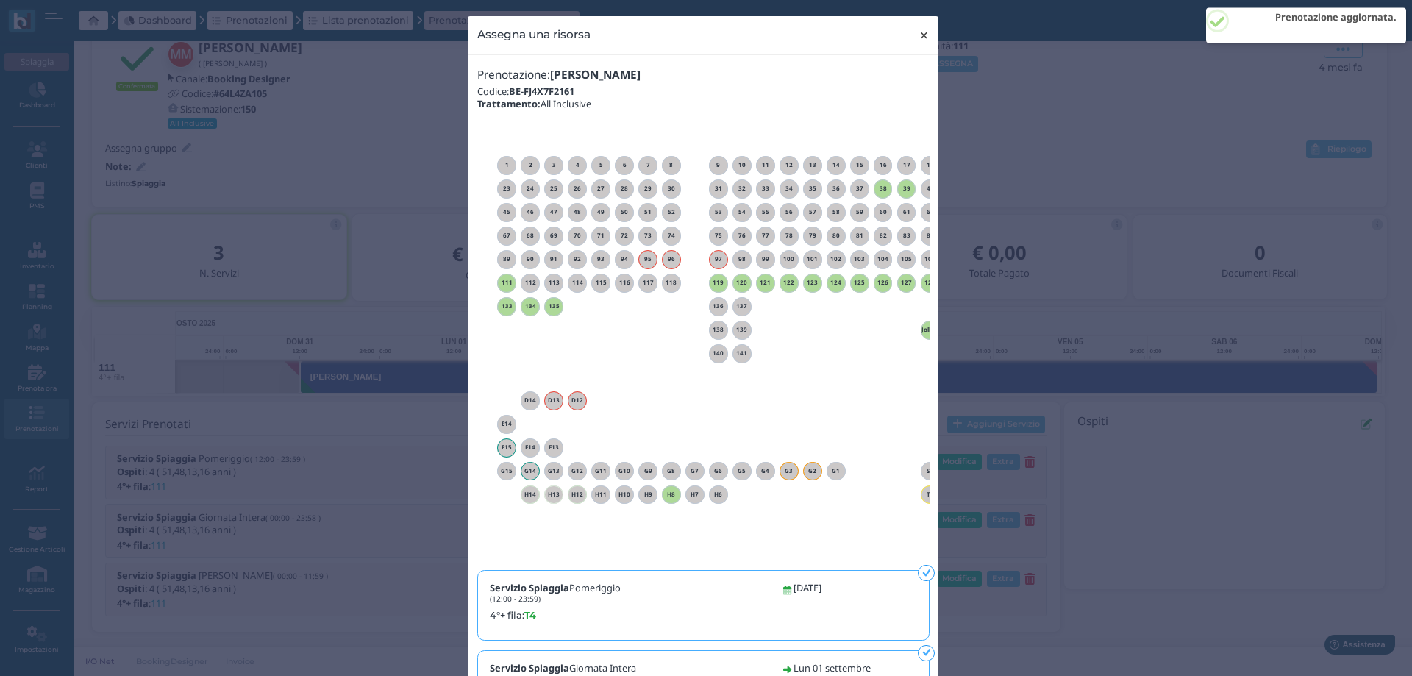
drag, startPoint x: 916, startPoint y: 38, endPoint x: 866, endPoint y: 1, distance: 61.5
click at [912, 33] on button "× close" at bounding box center [924, 35] width 30 height 38
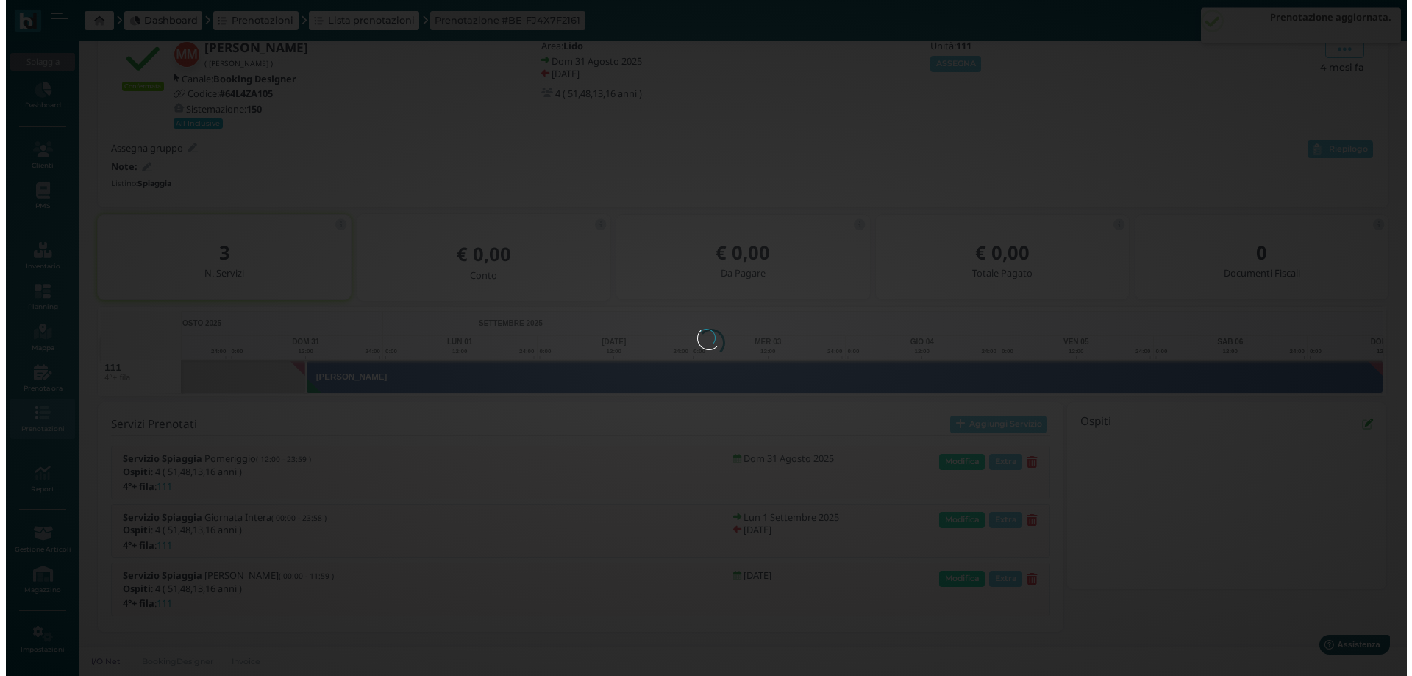
scroll to position [0, 0]
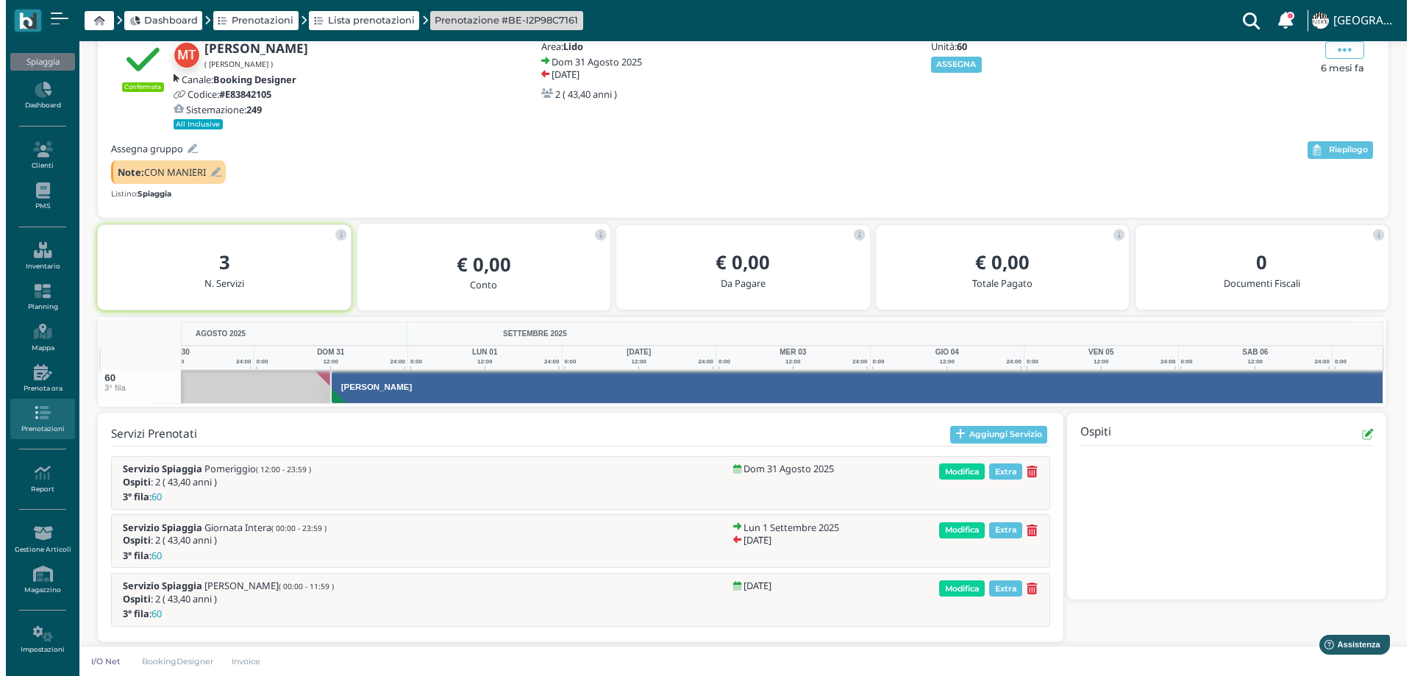
scroll to position [0, 107]
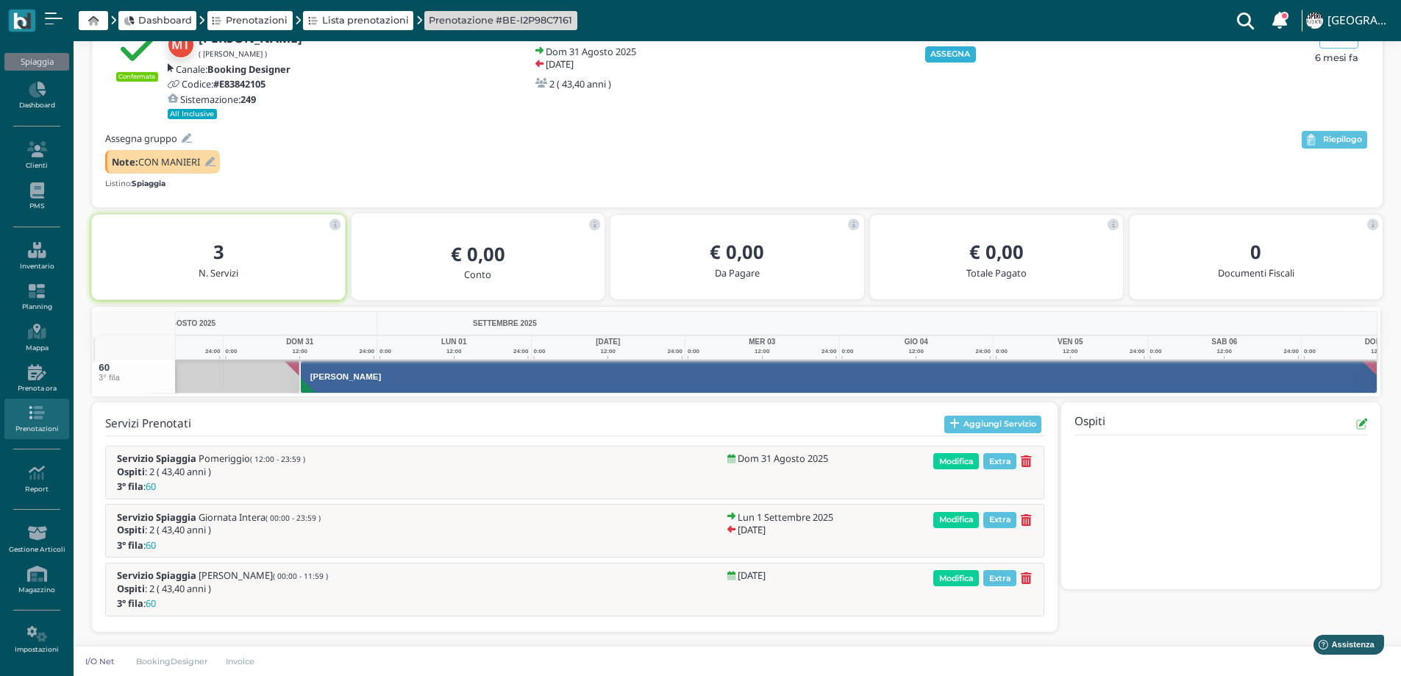
click at [948, 46] on button "ASSEGNA" at bounding box center [950, 54] width 51 height 16
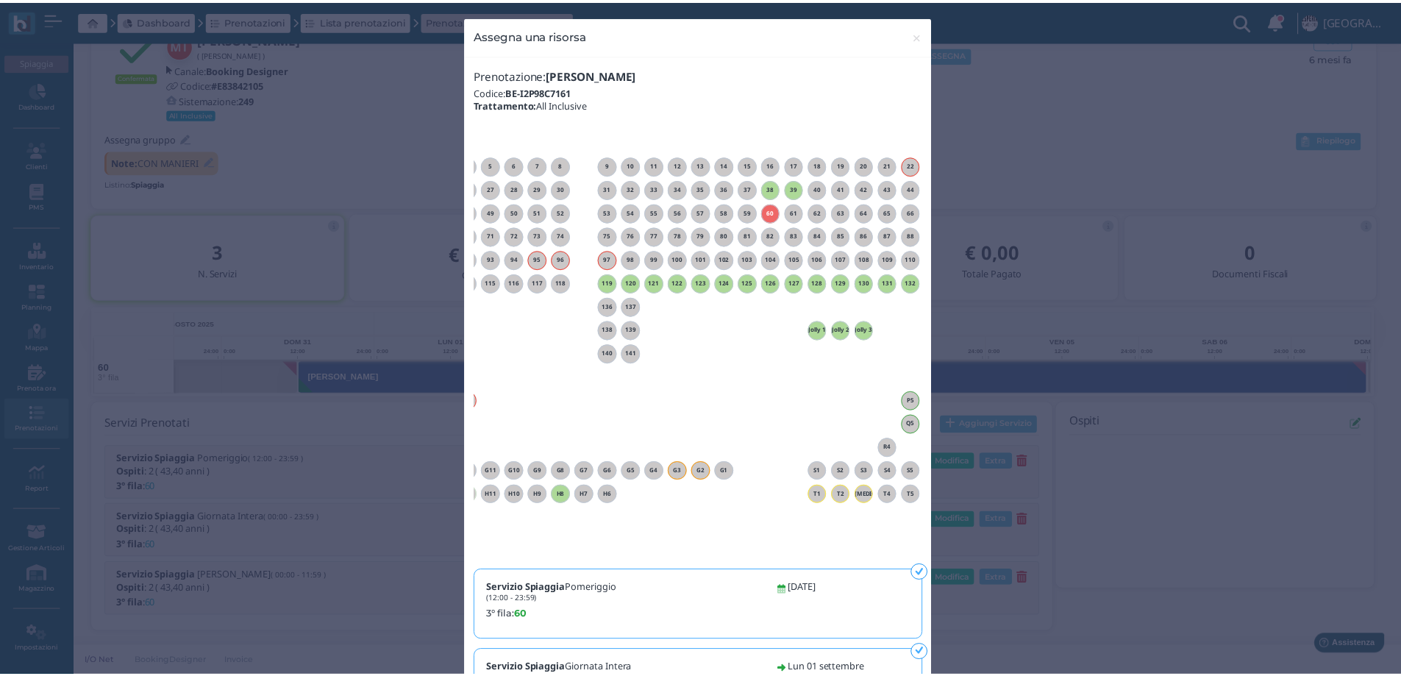
scroll to position [0, 0]
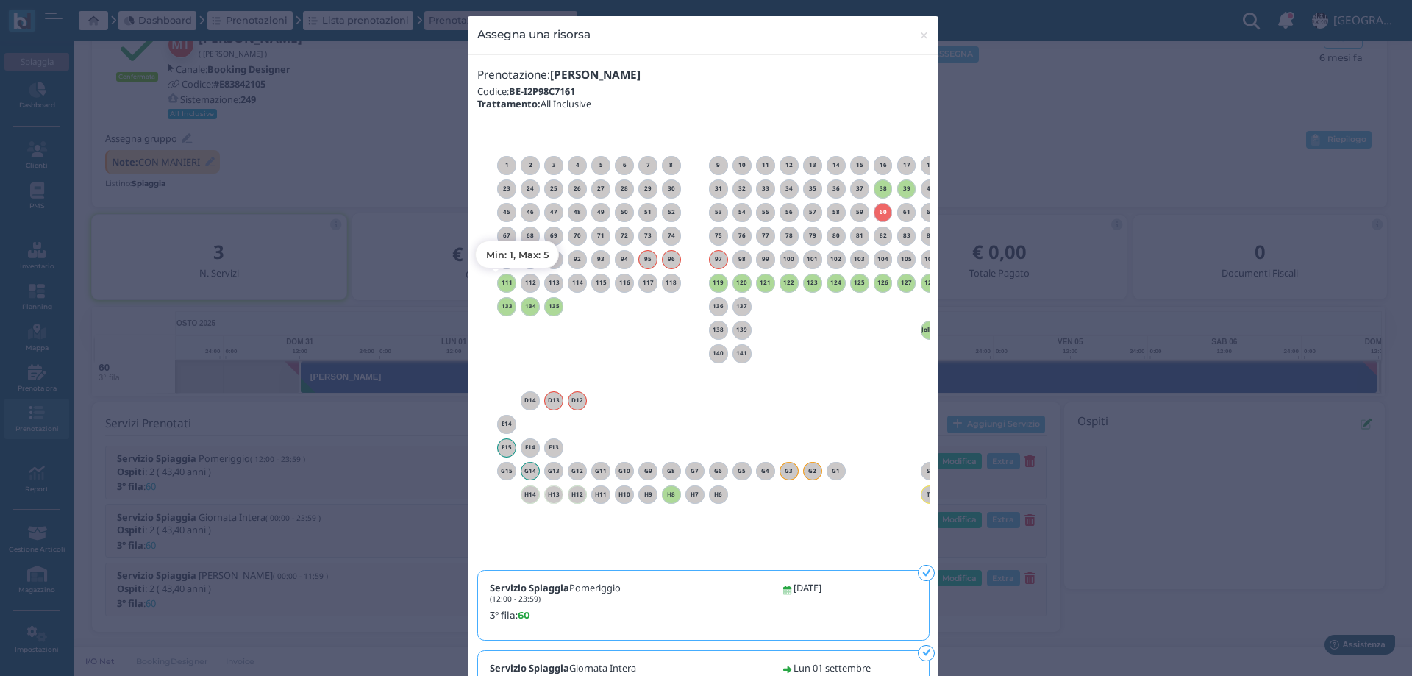
click at [499, 283] on h6 "111" at bounding box center [506, 282] width 19 height 7
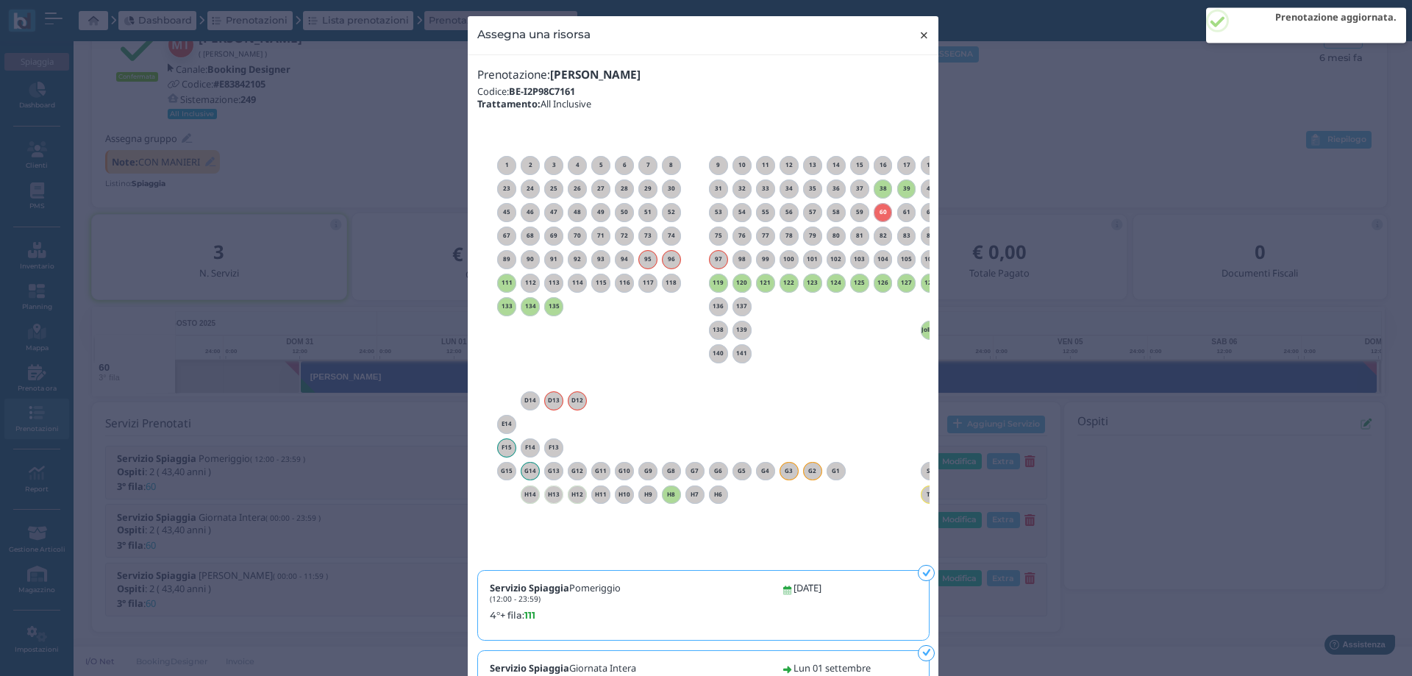
click at [919, 34] on span "×" at bounding box center [924, 35] width 11 height 19
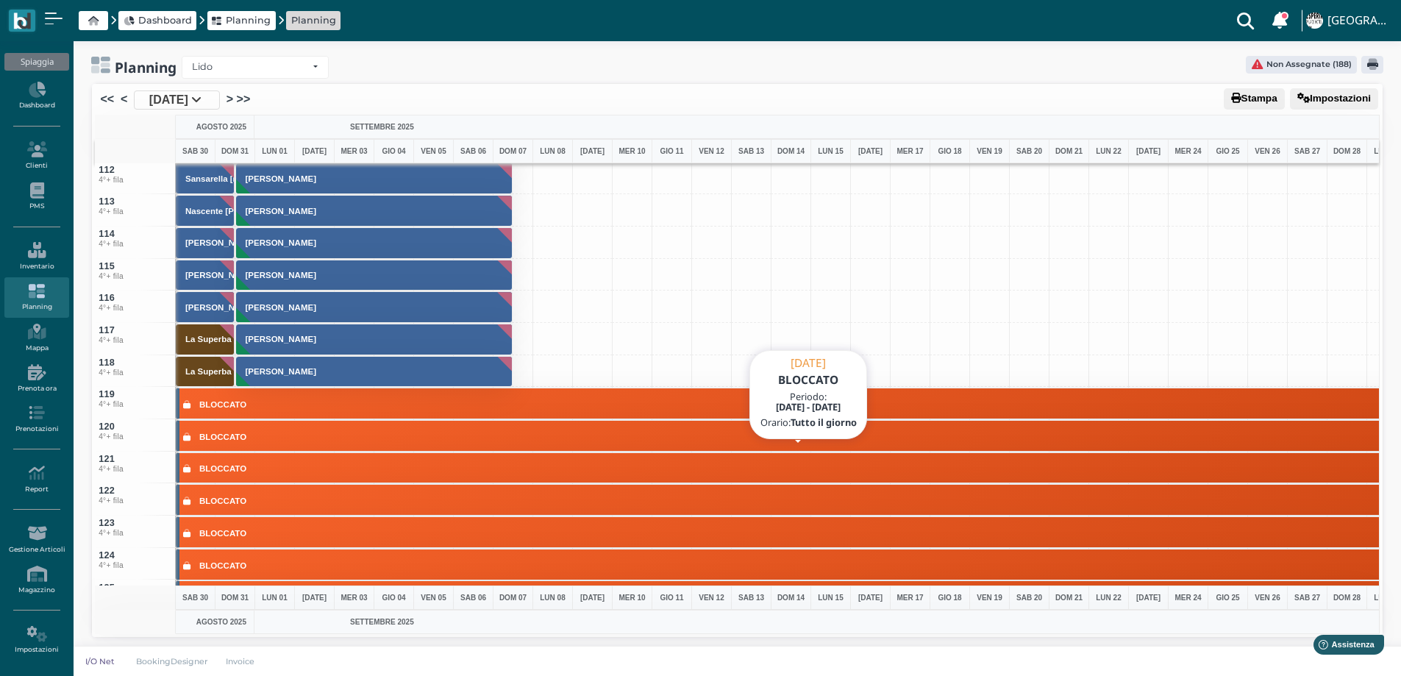
scroll to position [3530, 0]
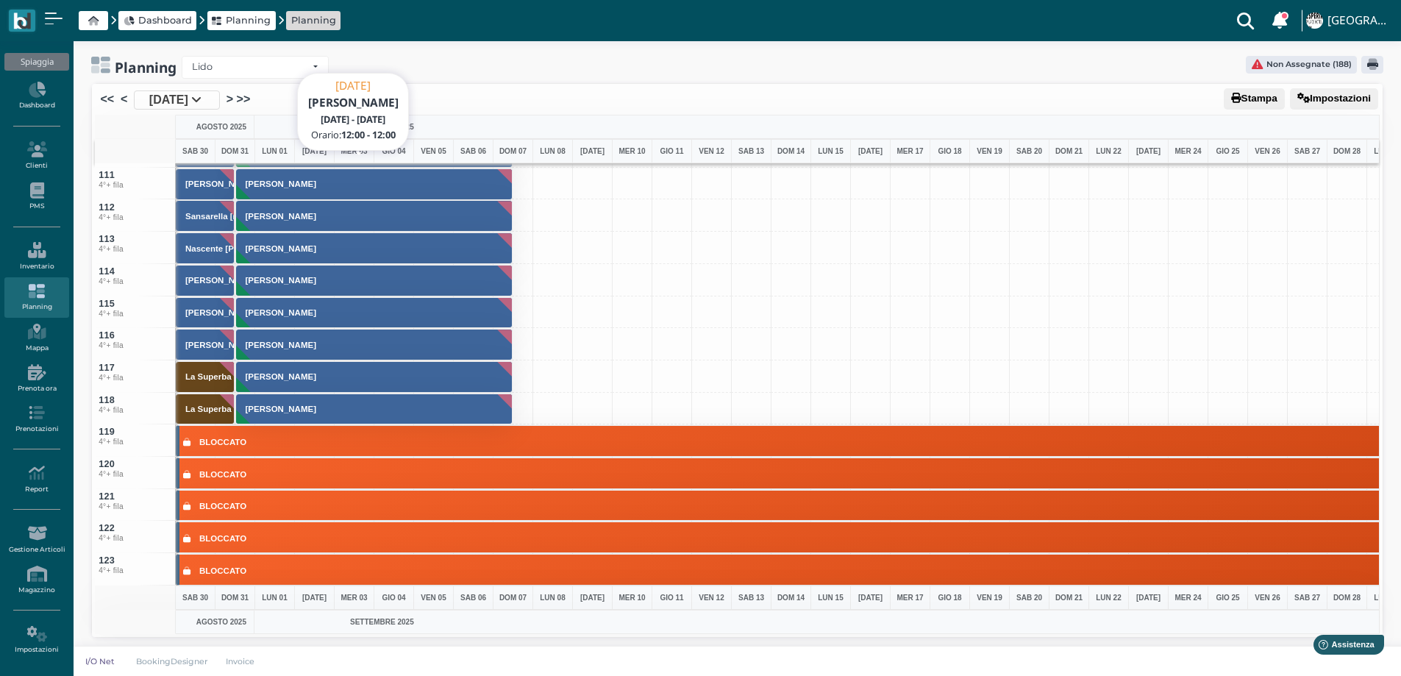
click at [246, 189] on button "[PERSON_NAME]" at bounding box center [374, 184] width 277 height 32
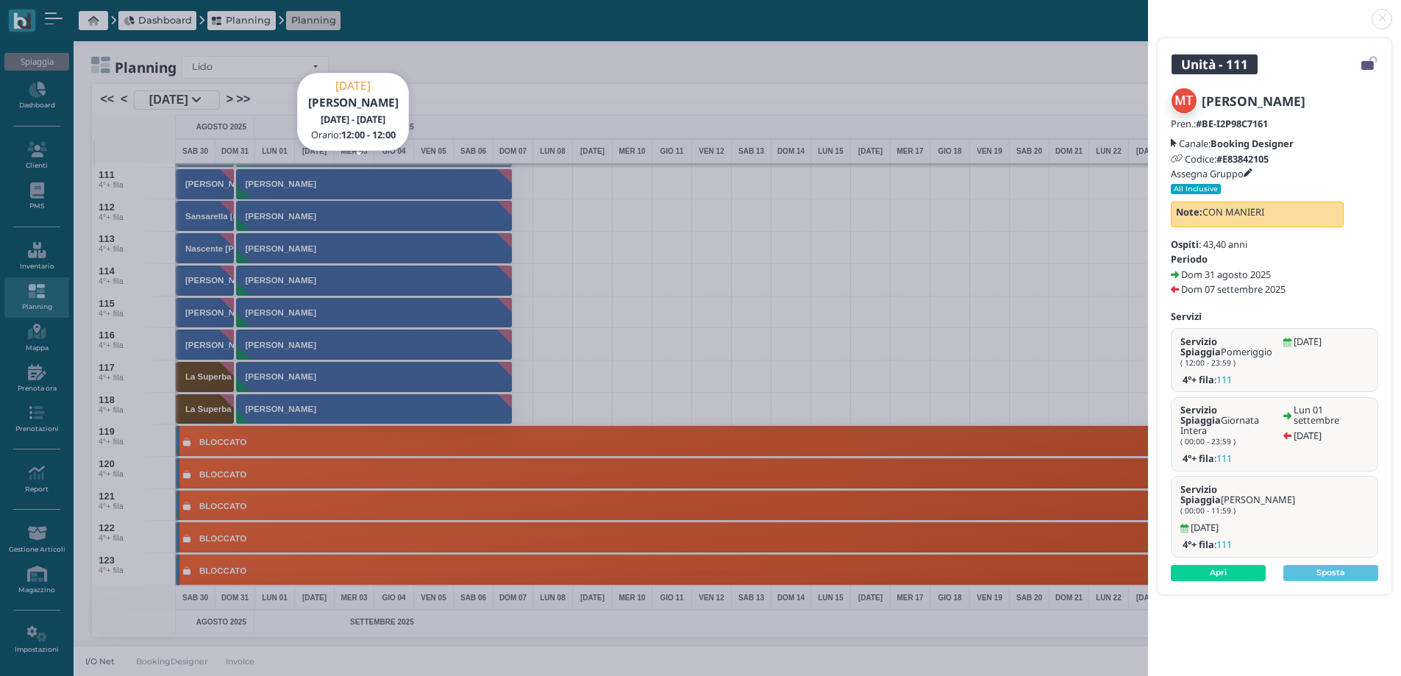
click at [1252, 172] on icon at bounding box center [1248, 173] width 9 height 9
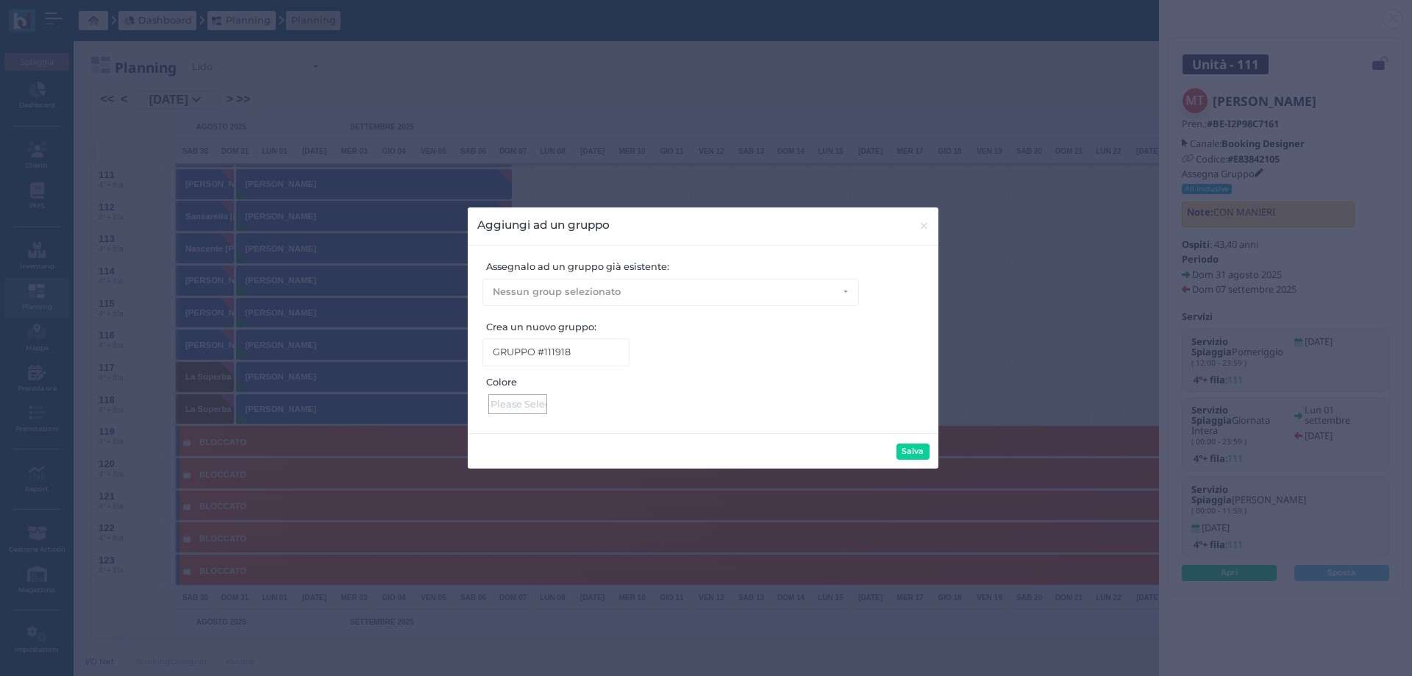
click at [530, 408] on div at bounding box center [517, 404] width 59 height 20
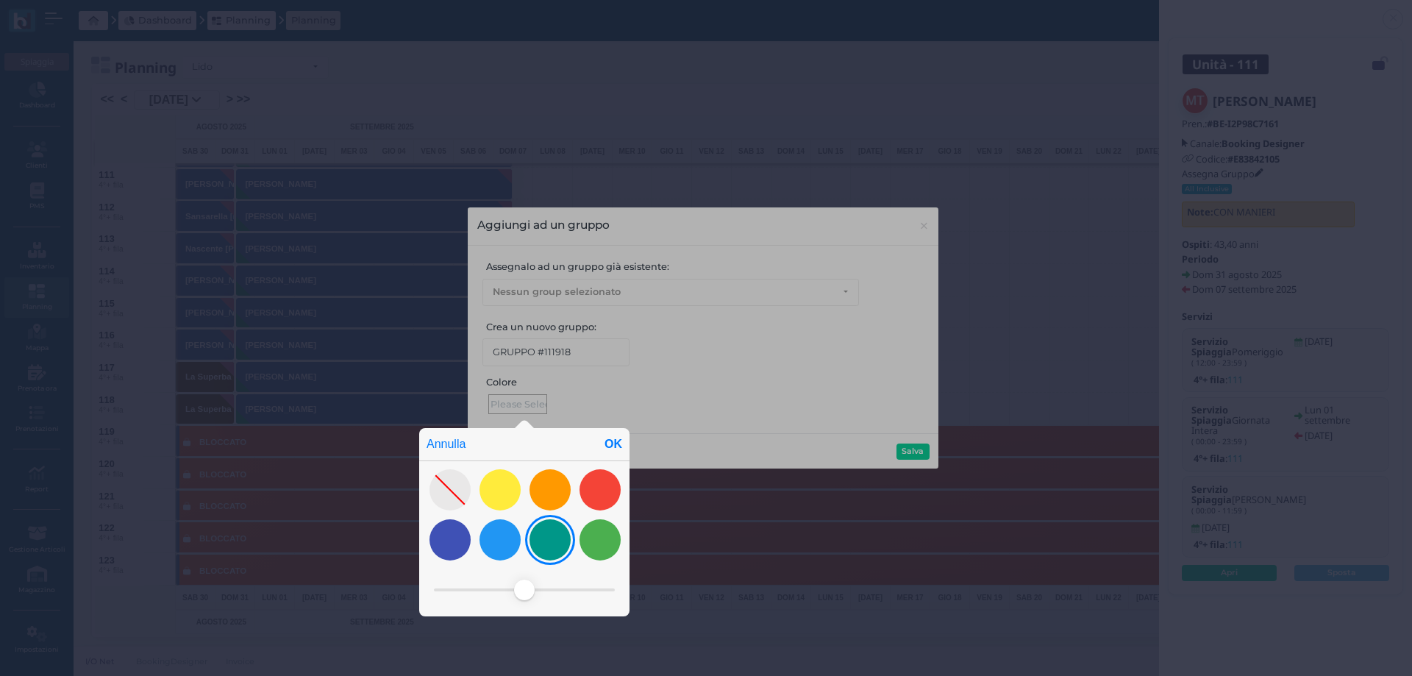
click at [555, 539] on div at bounding box center [550, 539] width 41 height 41
click at [619, 438] on div "OK" at bounding box center [613, 444] width 32 height 32
type input "#009788"
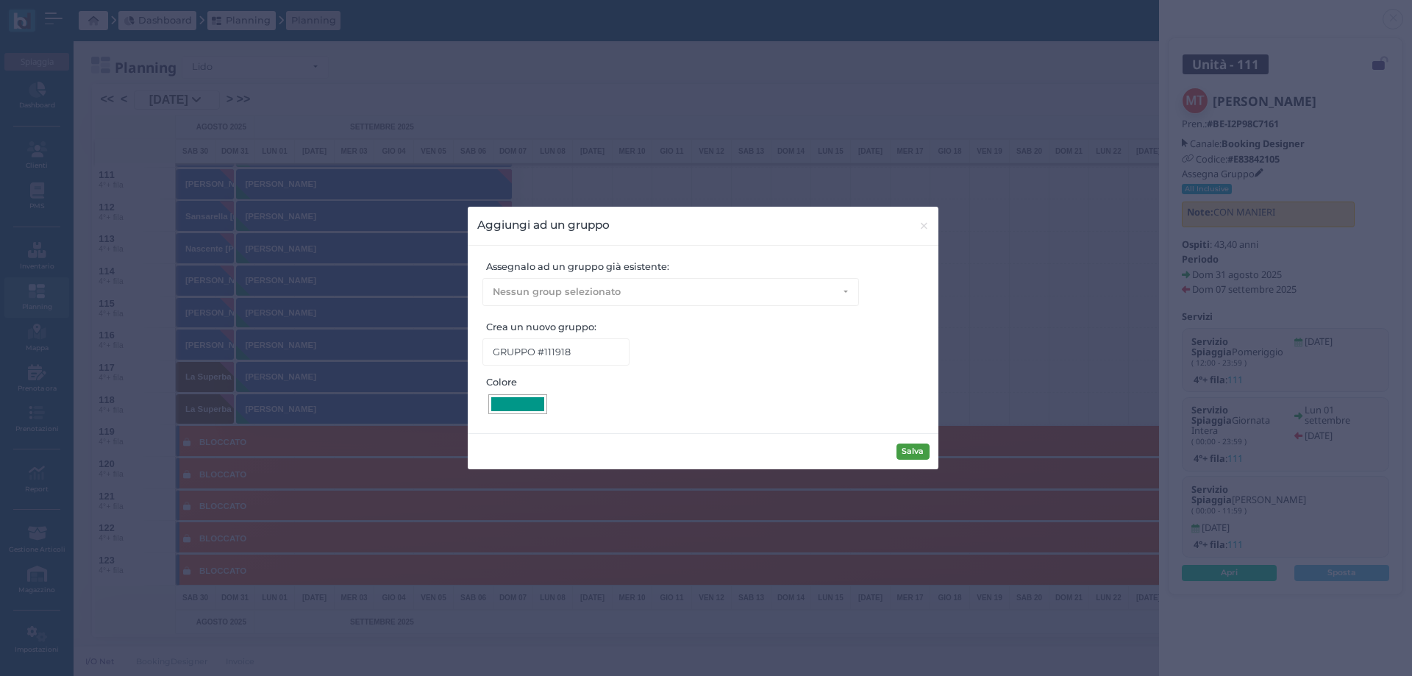
click at [924, 447] on button "Salva" at bounding box center [913, 451] width 33 height 16
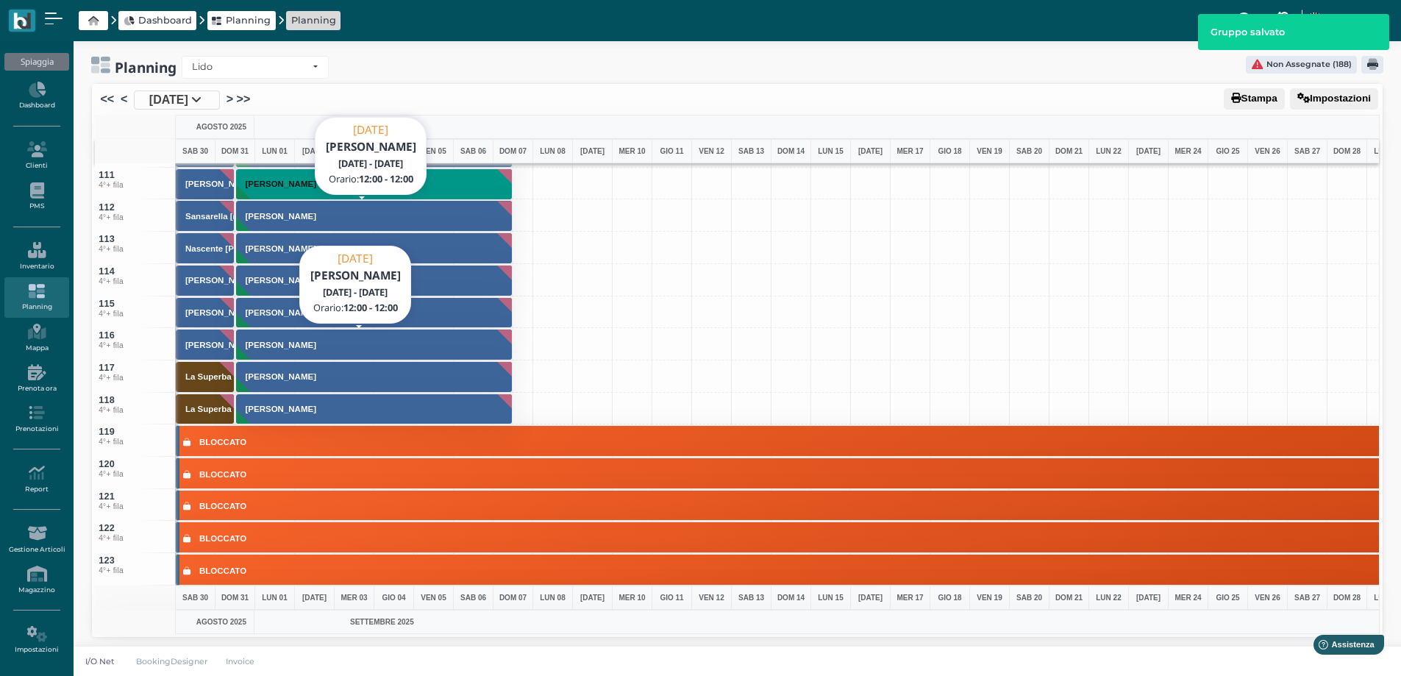
click at [287, 216] on h3 "Manieri Vincenzo" at bounding box center [281, 216] width 82 height 9
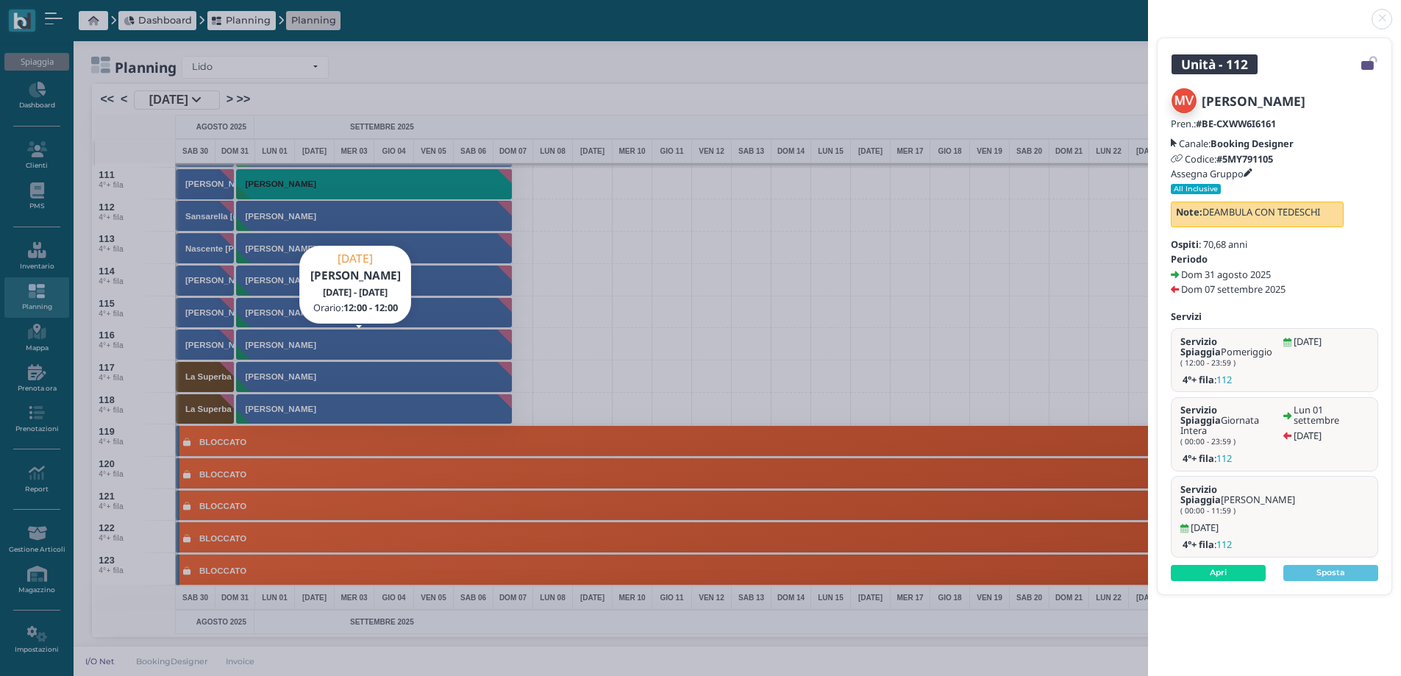
click at [1252, 171] on icon at bounding box center [1248, 173] width 9 height 9
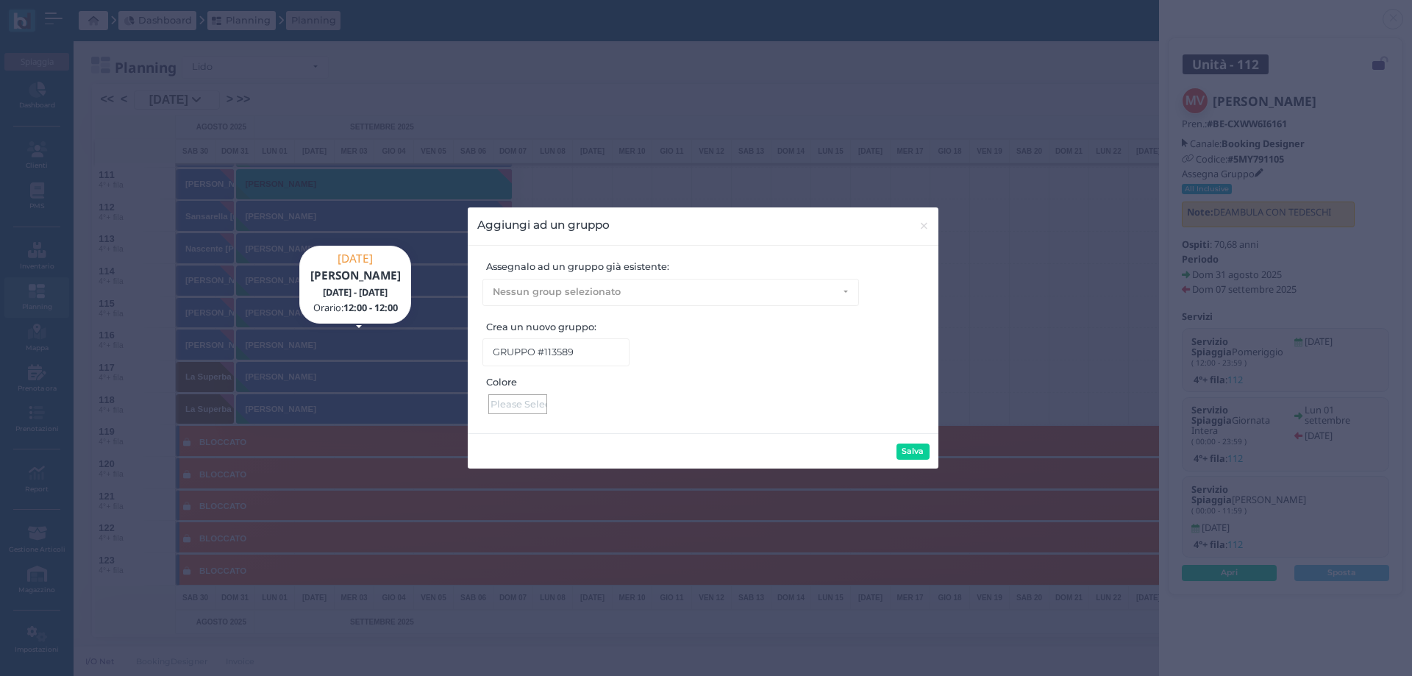
click at [516, 400] on div at bounding box center [517, 404] width 59 height 20
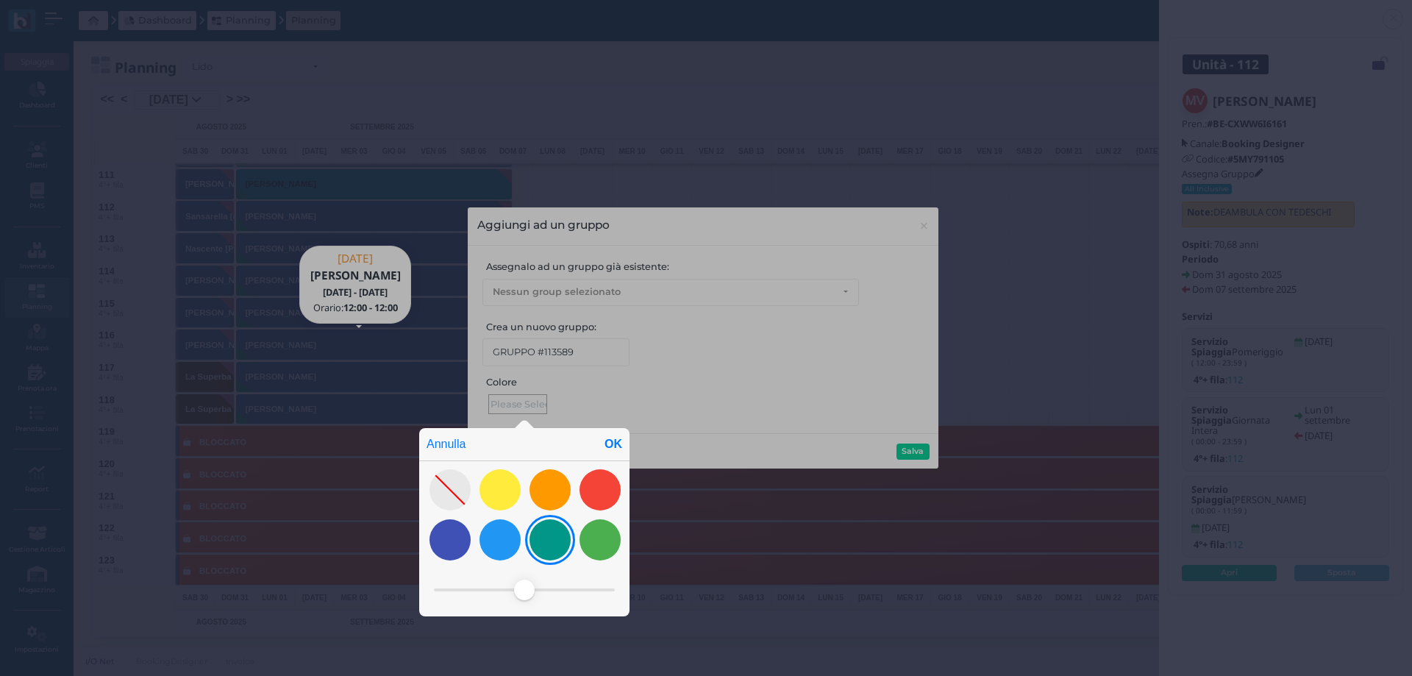
click at [550, 530] on div at bounding box center [550, 539] width 41 height 41
drag, startPoint x: 611, startPoint y: 444, endPoint x: 622, endPoint y: 447, distance: 11.4
click at [613, 444] on div "OK" at bounding box center [613, 444] width 32 height 32
type input "#009788"
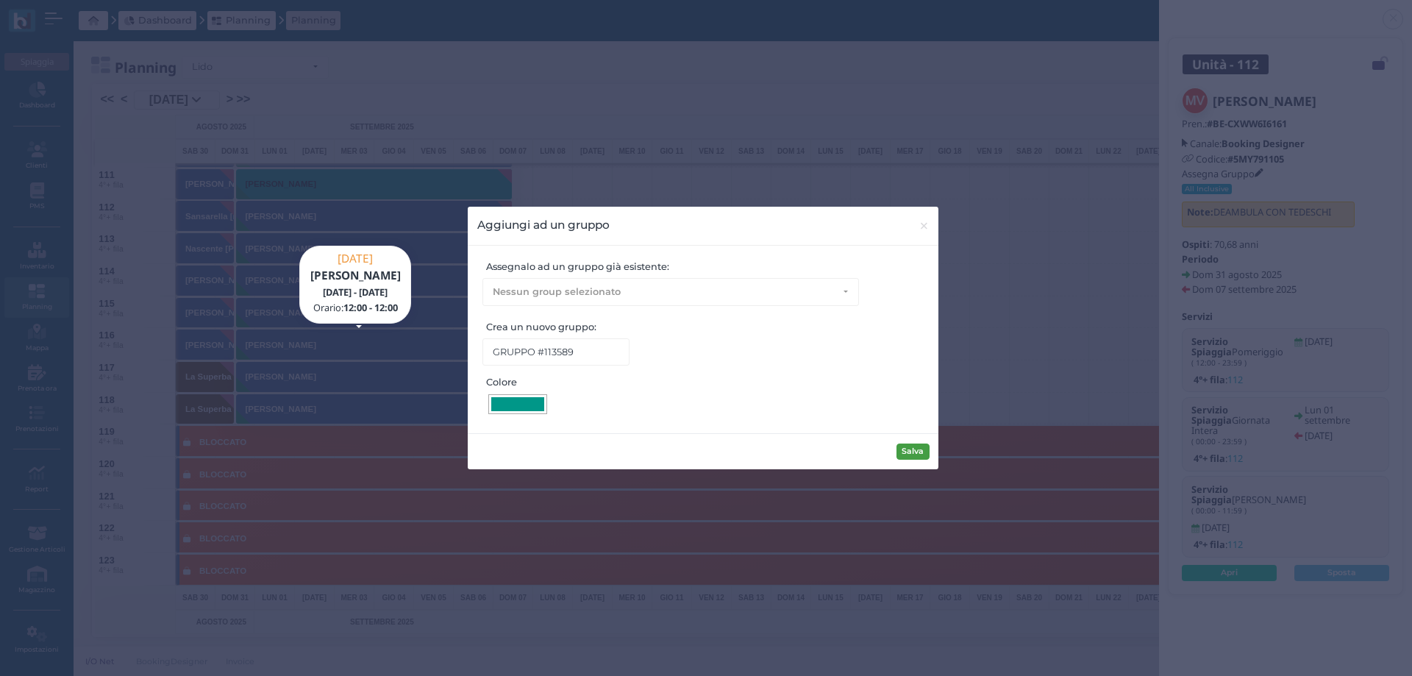
click at [922, 452] on button "Salva" at bounding box center [913, 451] width 33 height 16
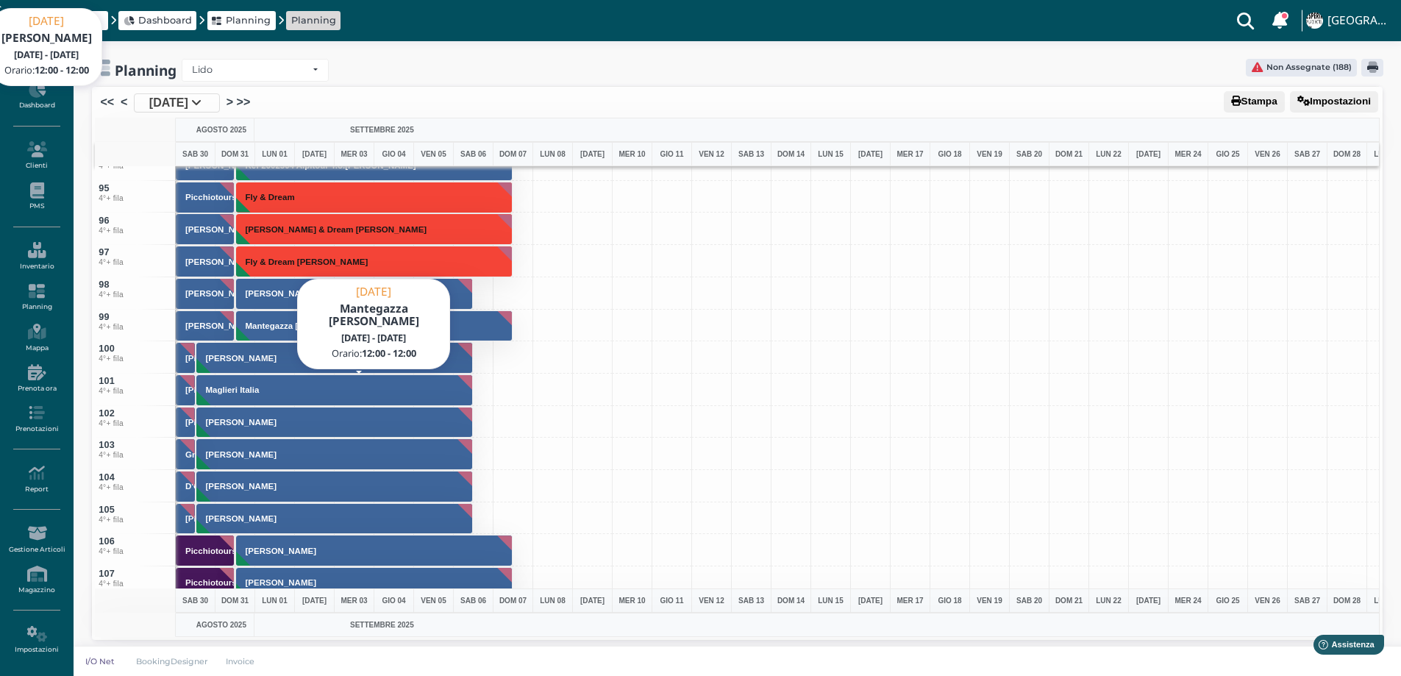
scroll to position [2942, 0]
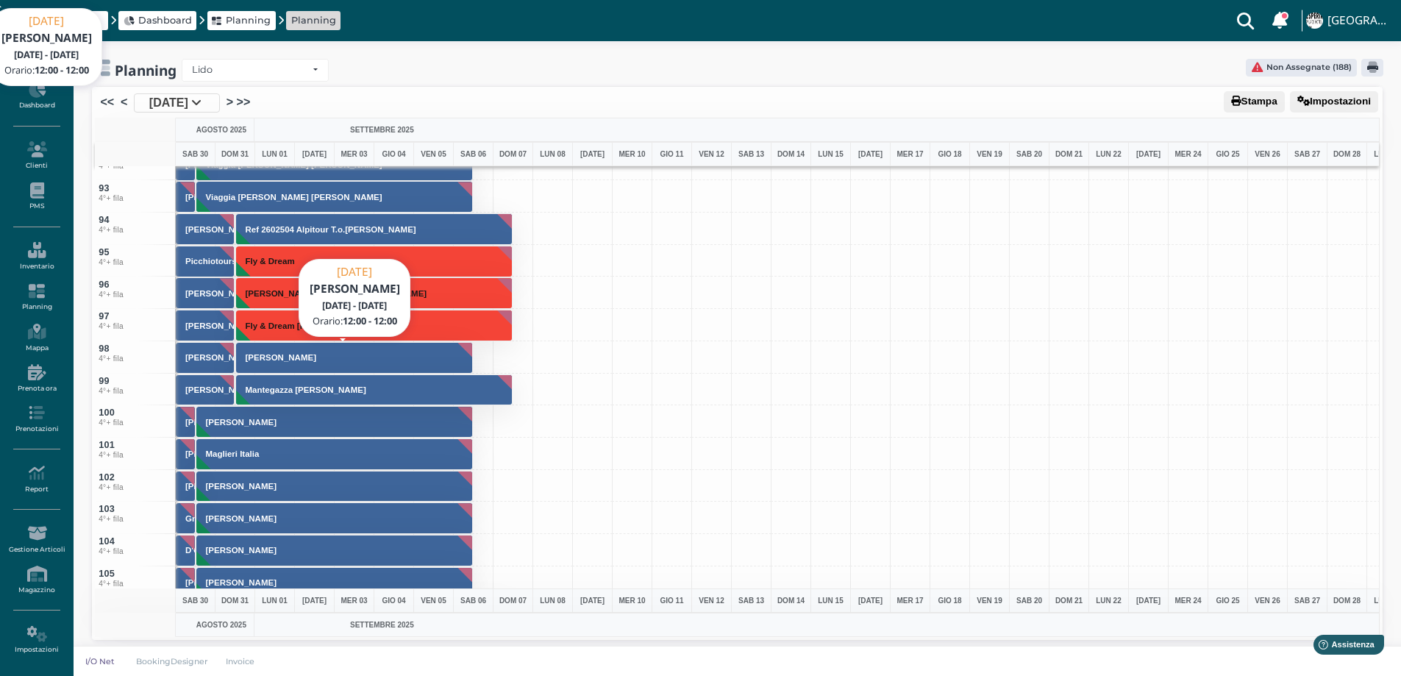
click at [266, 359] on h3 "Picone Michele" at bounding box center [281, 357] width 82 height 9
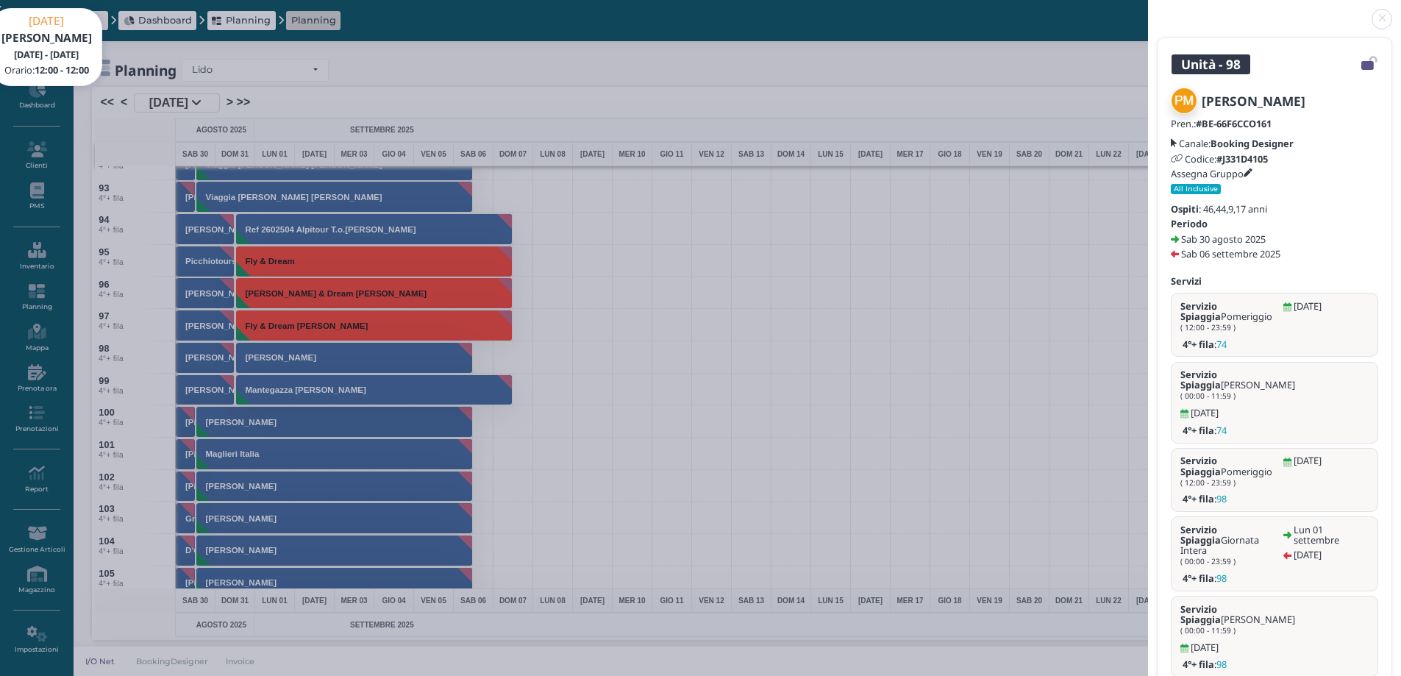
click at [1148, 10] on link at bounding box center [1148, 10] width 0 height 0
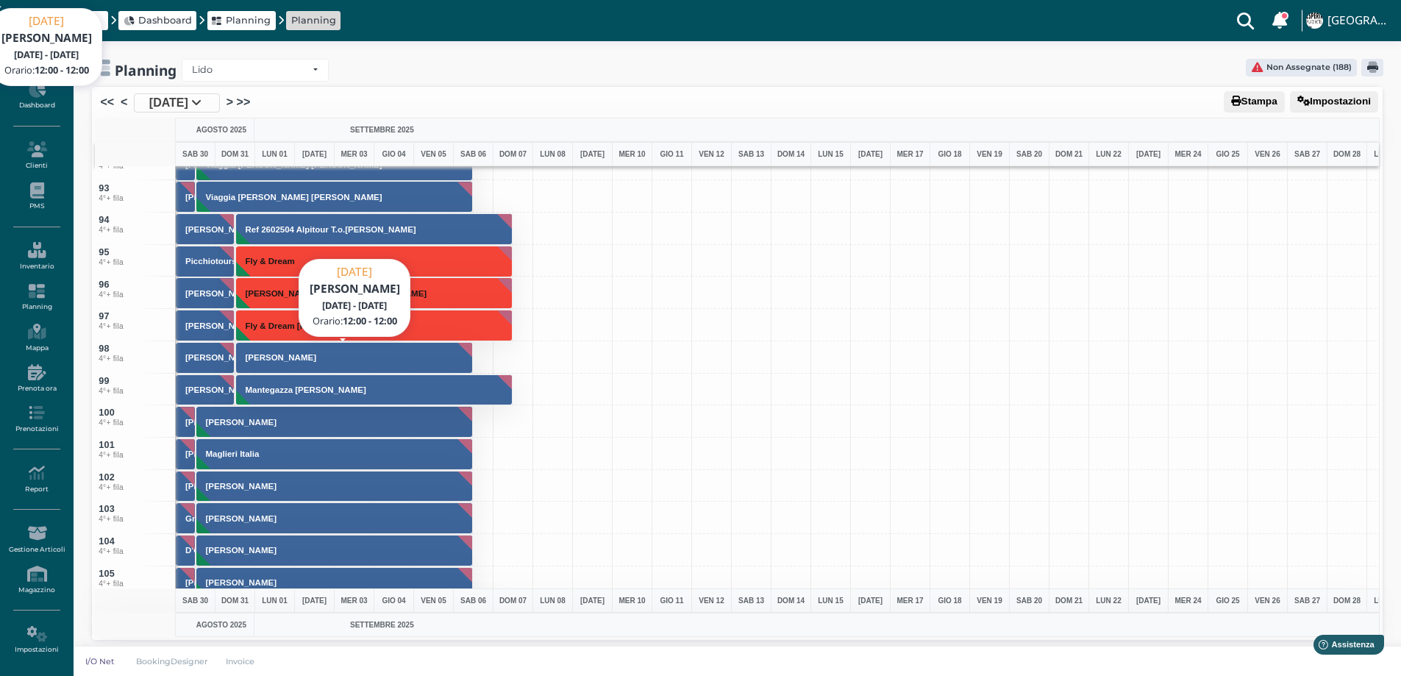
click at [275, 363] on button "Picone Michele" at bounding box center [355, 358] width 238 height 32
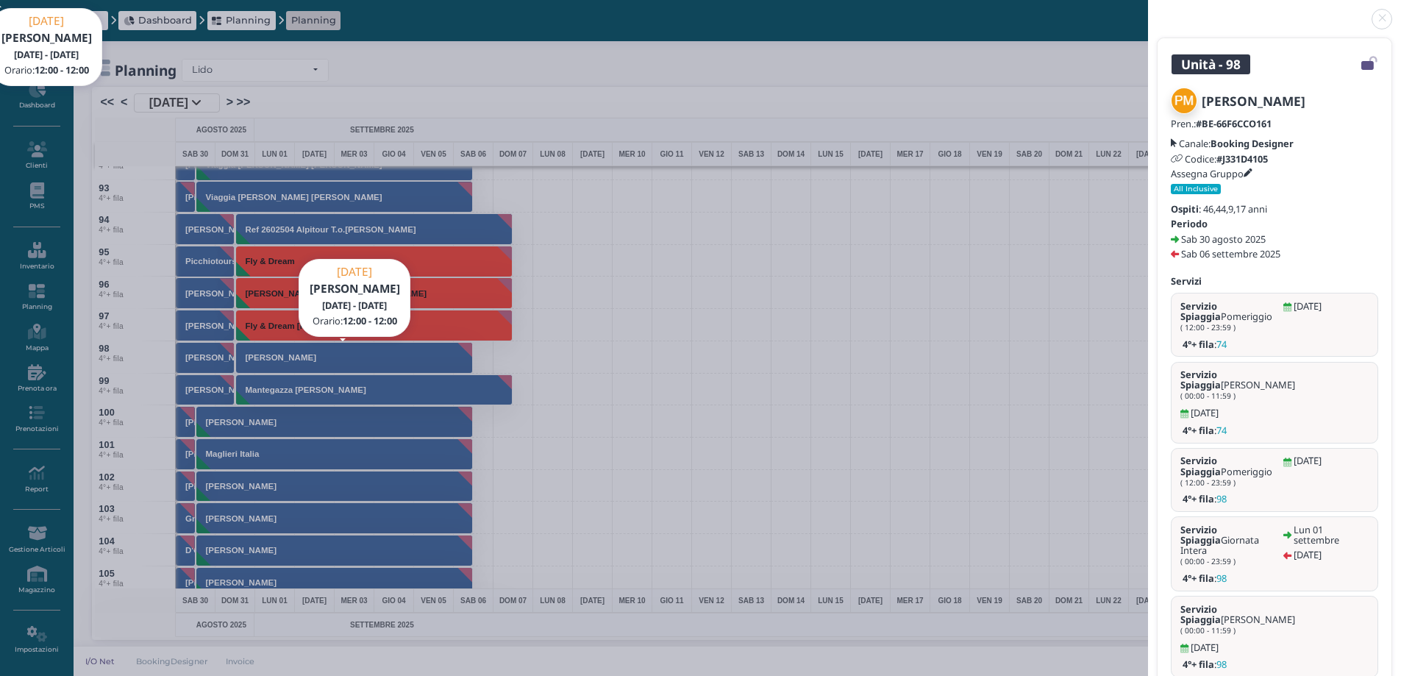
click at [1148, 10] on link at bounding box center [1148, 10] width 0 height 0
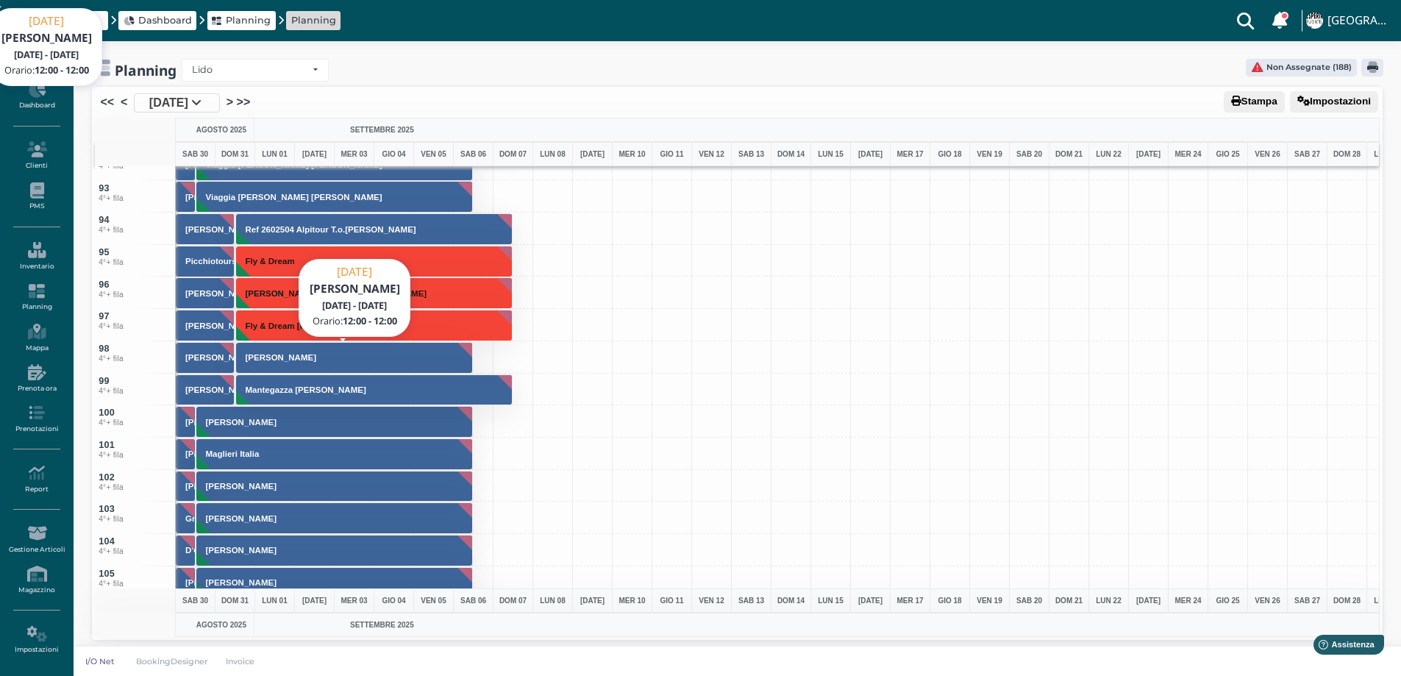
click at [278, 350] on button "Picone Michele" at bounding box center [355, 358] width 238 height 32
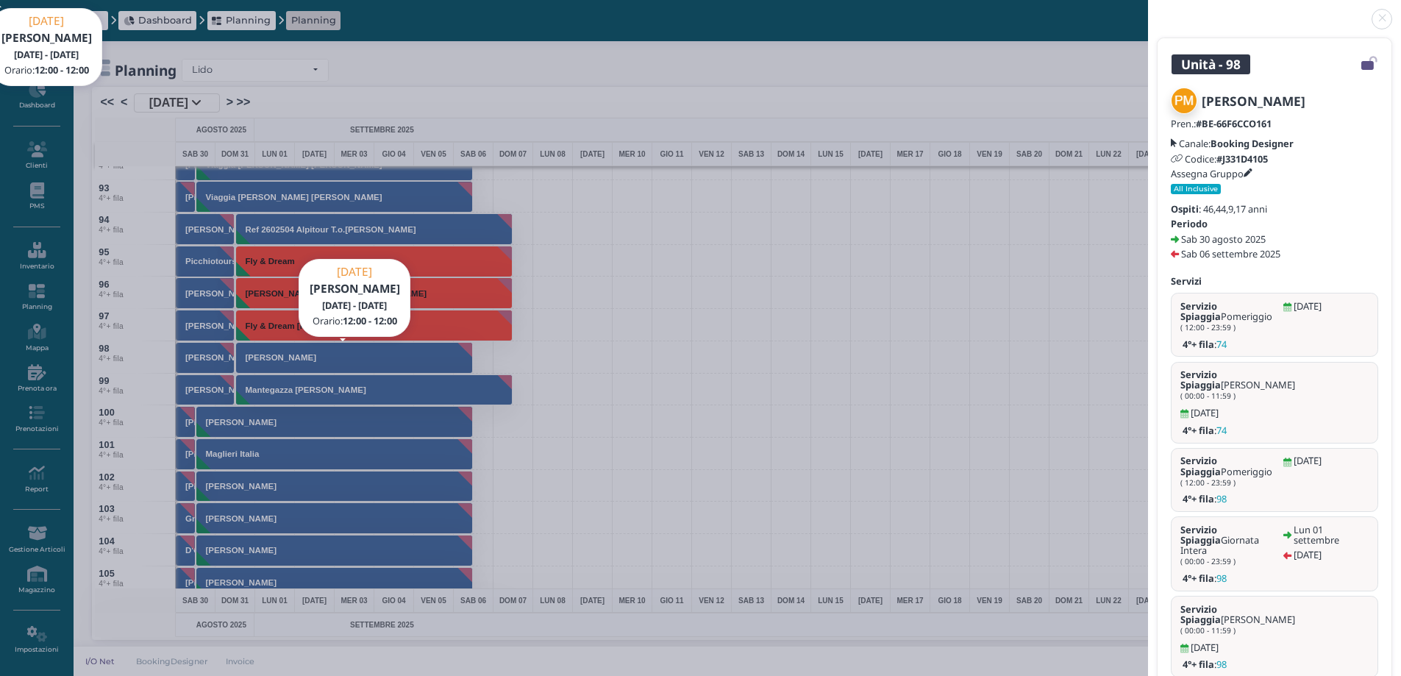
click at [1148, 10] on link at bounding box center [1148, 10] width 0 height 0
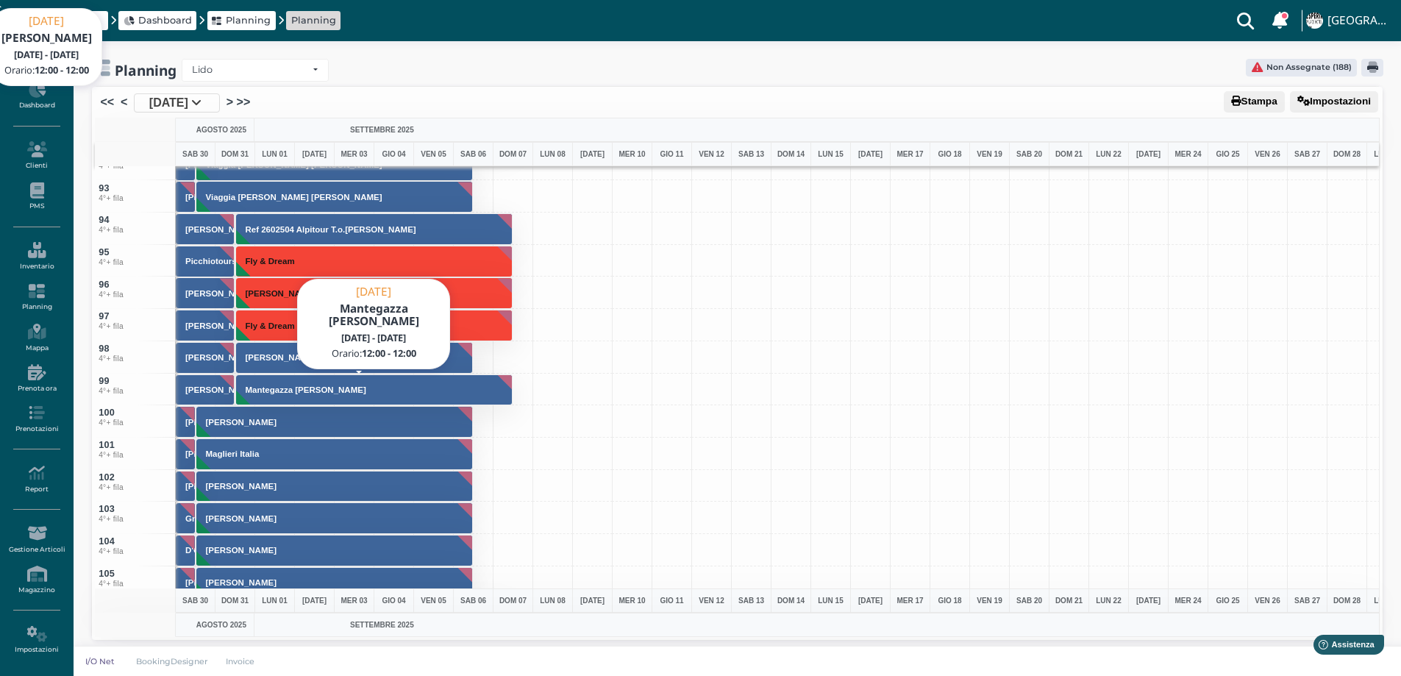
click at [345, 389] on h3 "Mantegazza Angelo Zaccaria" at bounding box center [306, 389] width 132 height 9
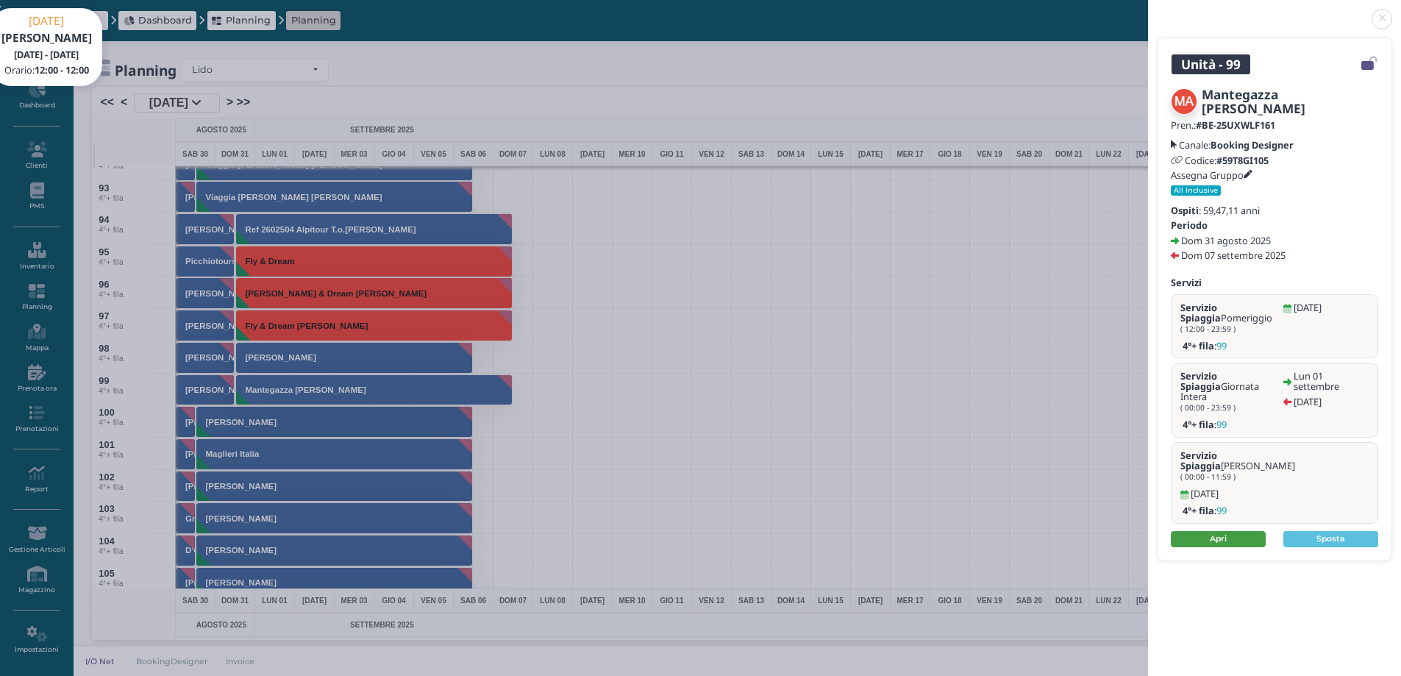
click at [1213, 531] on link "Apri" at bounding box center [1218, 539] width 95 height 16
click at [1148, 10] on link at bounding box center [1148, 10] width 0 height 0
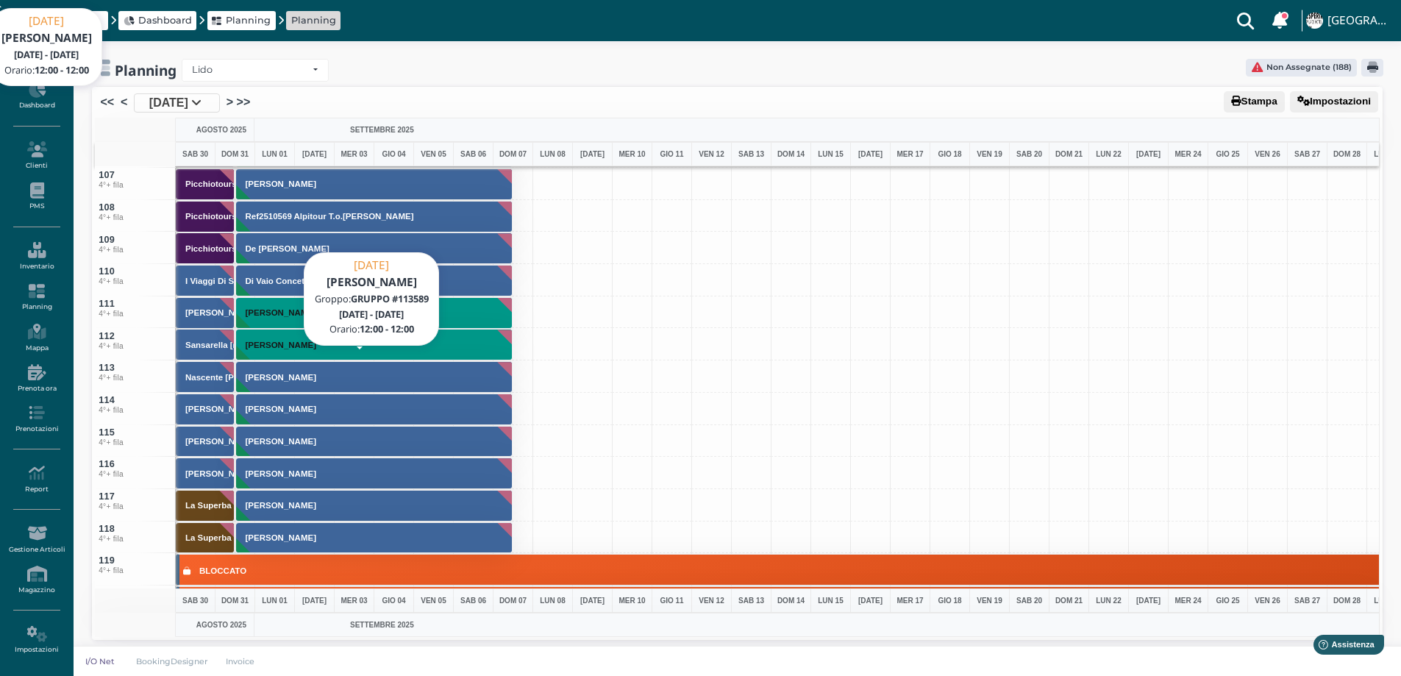
scroll to position [3383, 0]
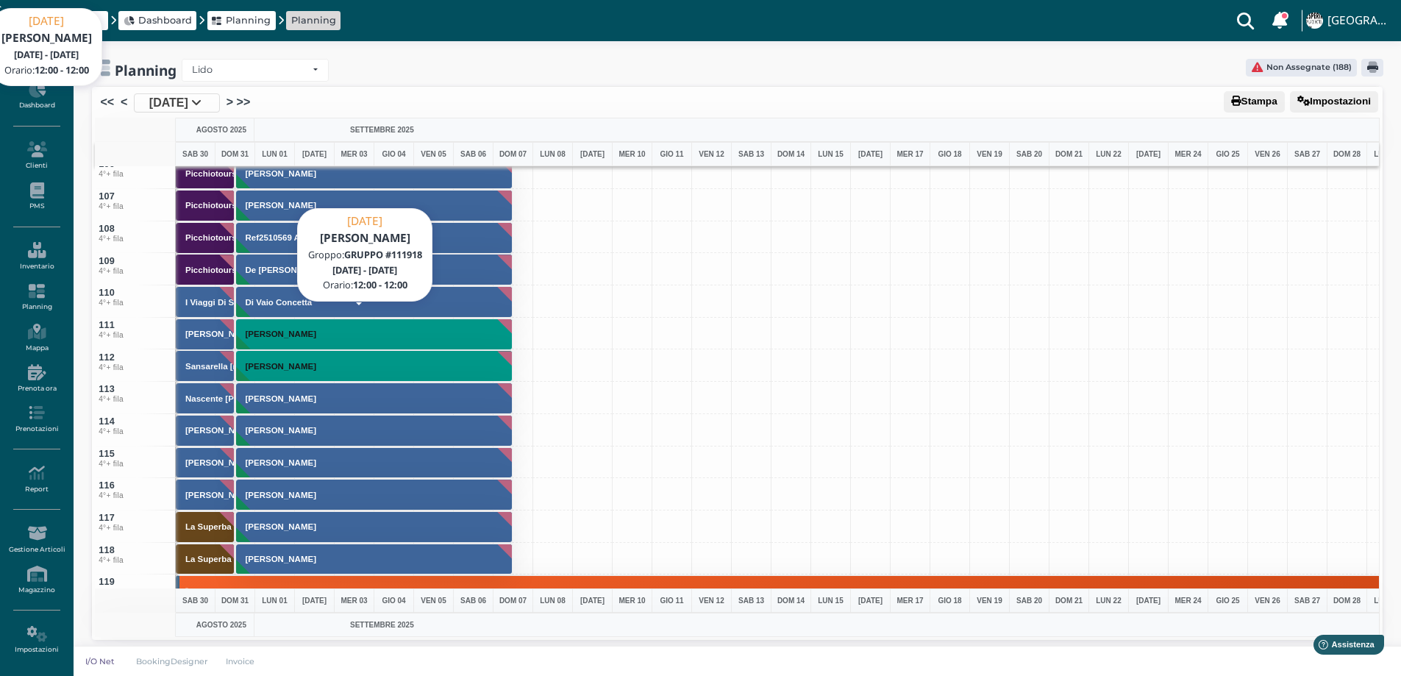
click at [254, 329] on h3 "Milleura T.o. Tedeschi Nicola" at bounding box center [281, 333] width 82 height 9
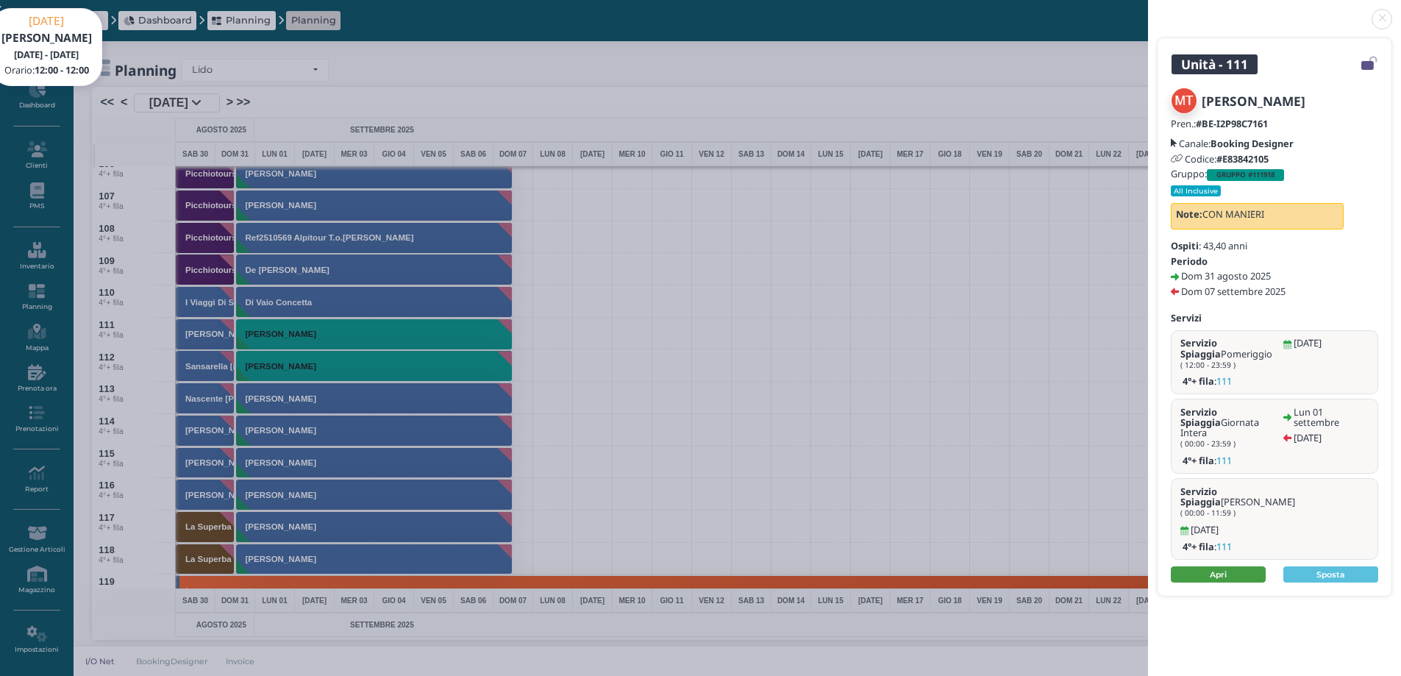
click at [1200, 566] on link "Apri" at bounding box center [1218, 574] width 95 height 16
click at [1148, 10] on link at bounding box center [1148, 10] width 0 height 0
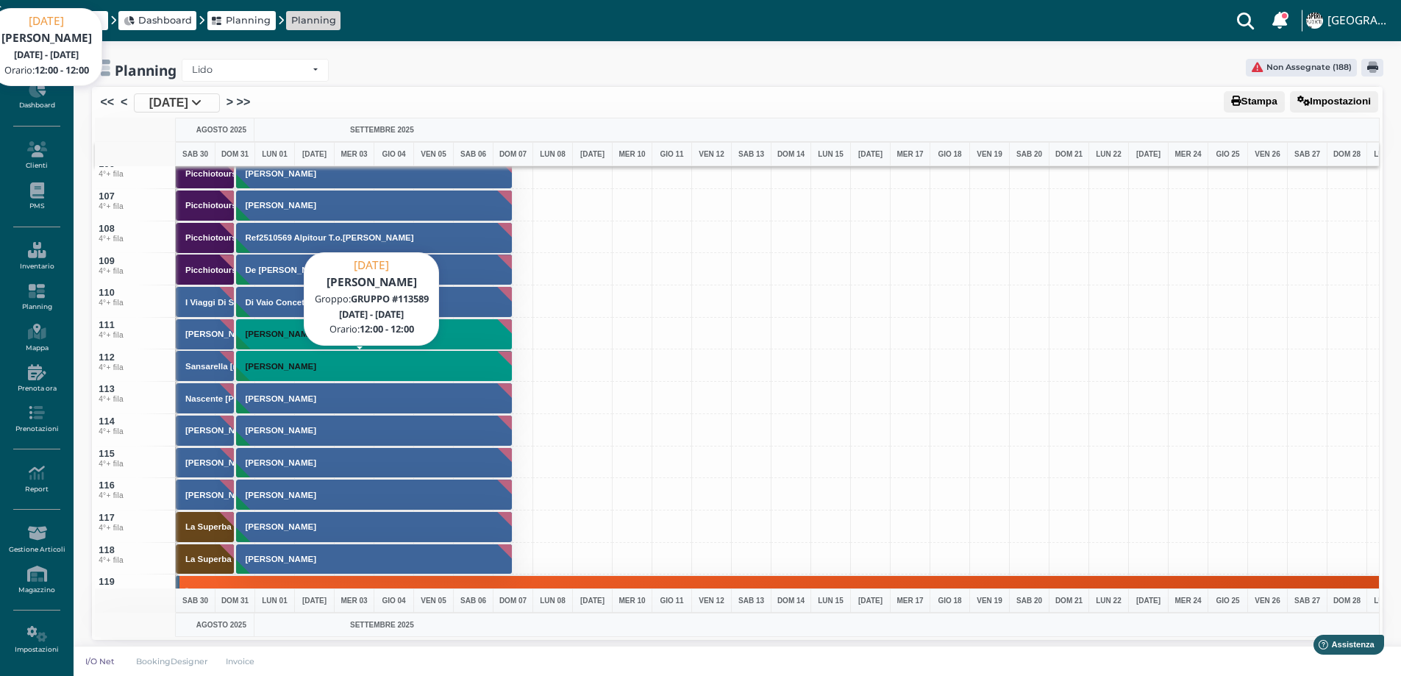
click at [336, 370] on button "Manieri Vincenzo" at bounding box center [374, 366] width 277 height 32
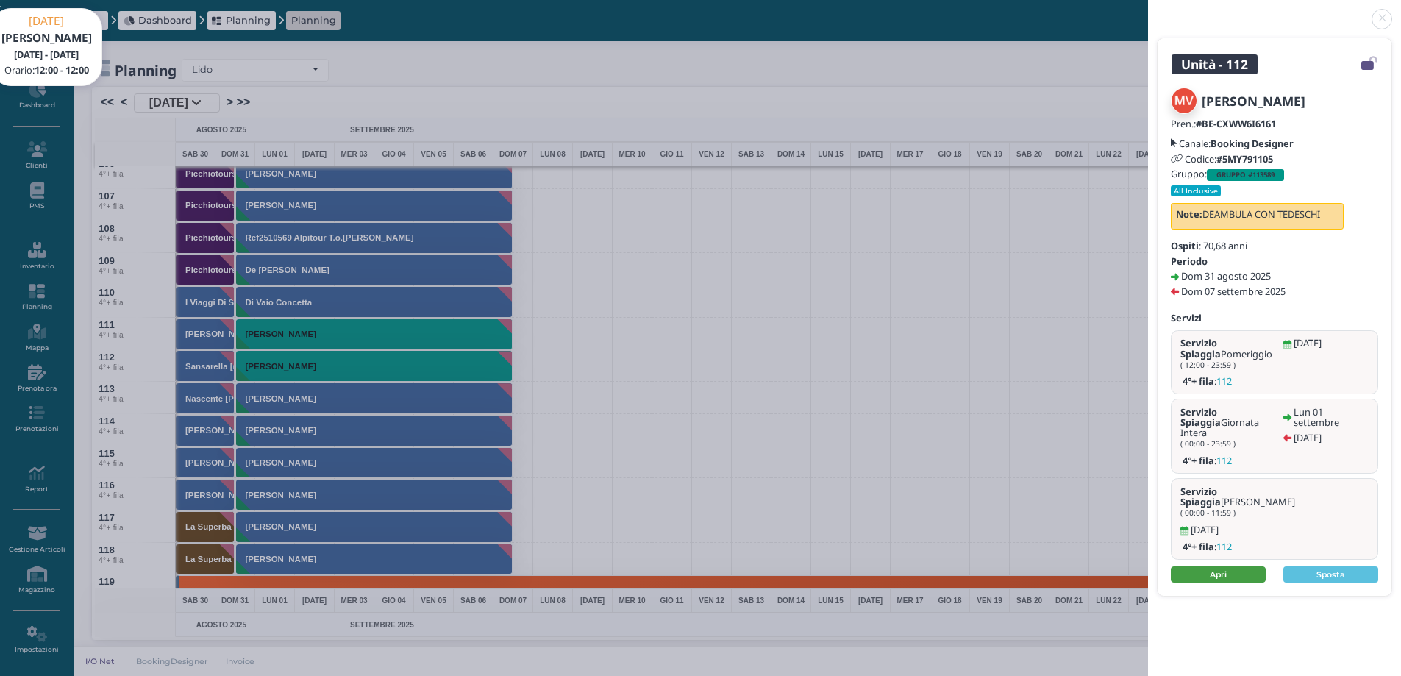
click at [1211, 567] on link "Apri" at bounding box center [1218, 574] width 95 height 16
click at [1148, 10] on link at bounding box center [1148, 10] width 0 height 0
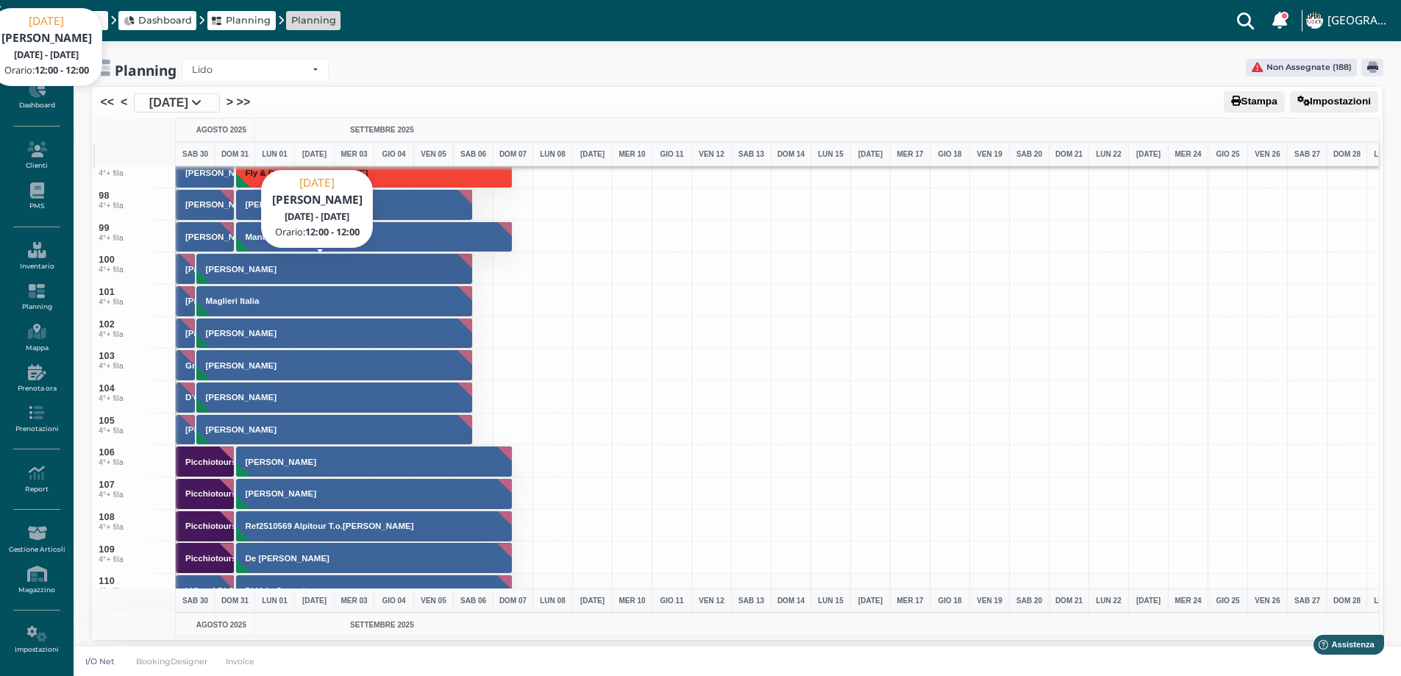
scroll to position [3015, 0]
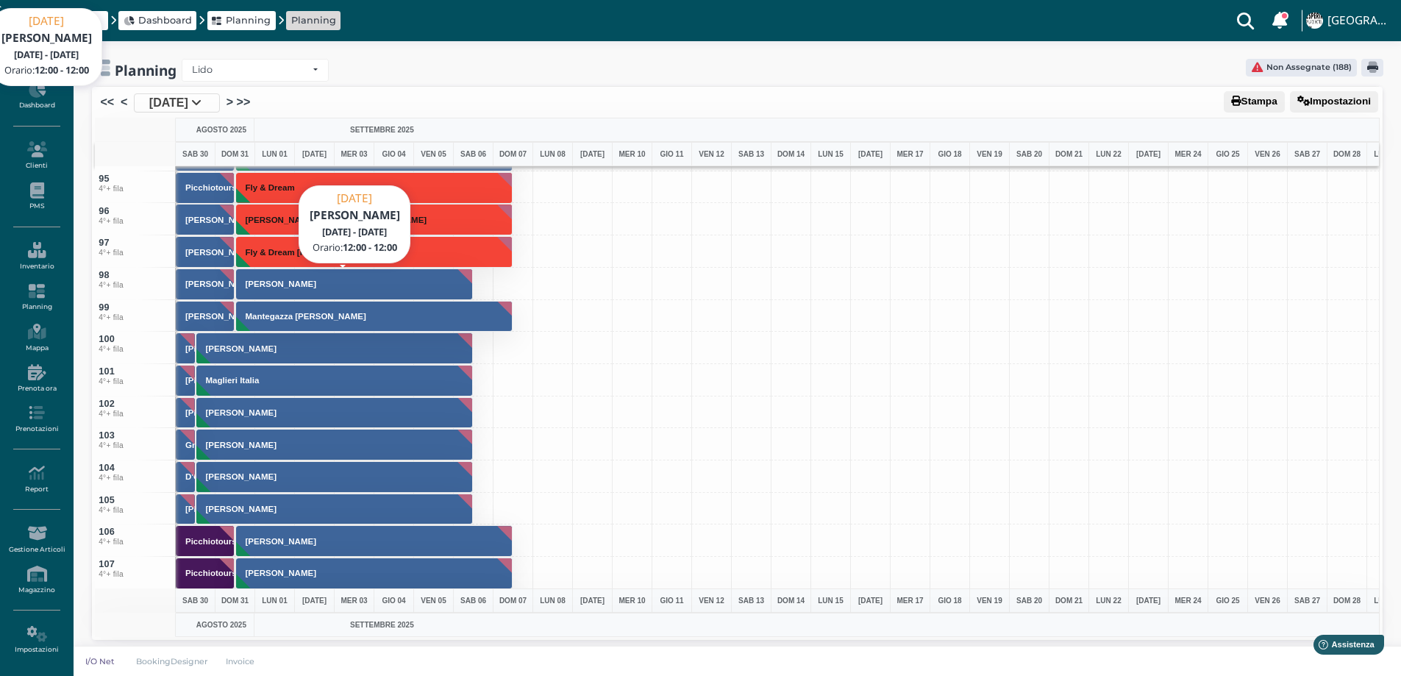
click at [277, 282] on h3 "[PERSON_NAME]" at bounding box center [281, 283] width 82 height 9
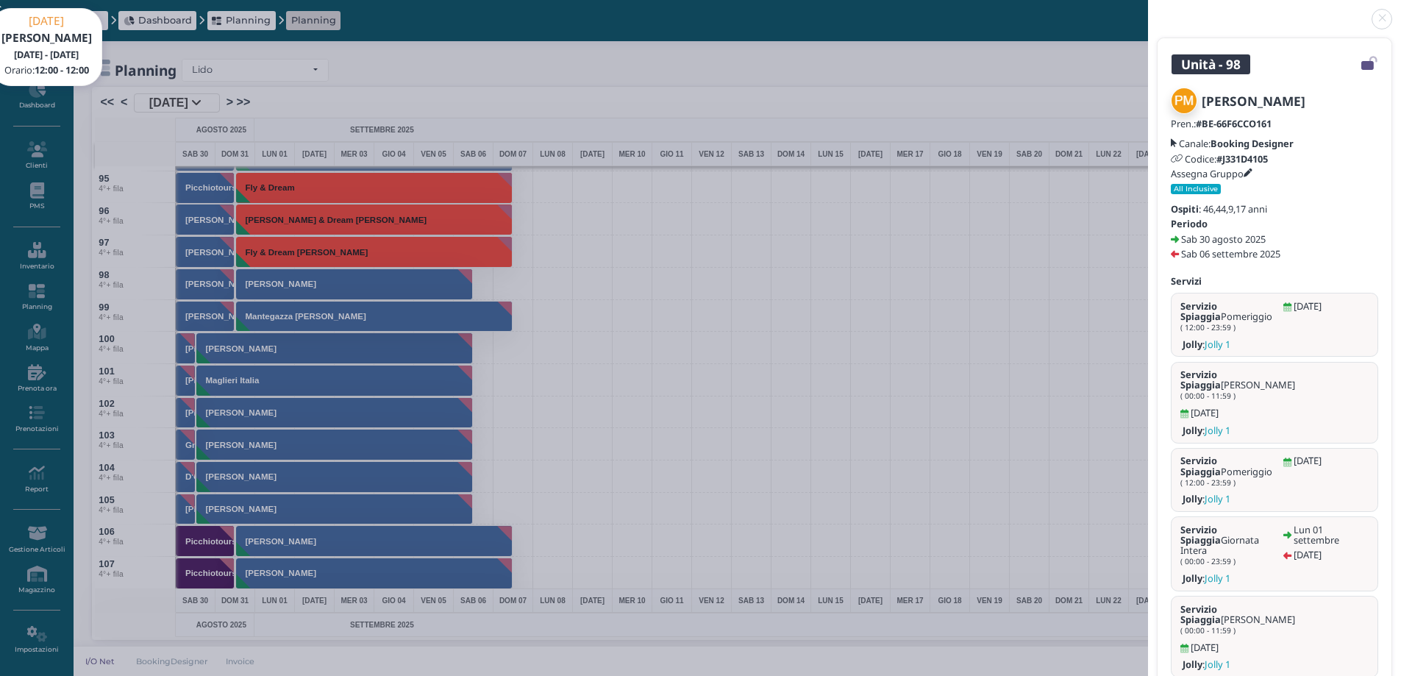
click at [1148, 10] on link at bounding box center [1148, 10] width 0 height 0
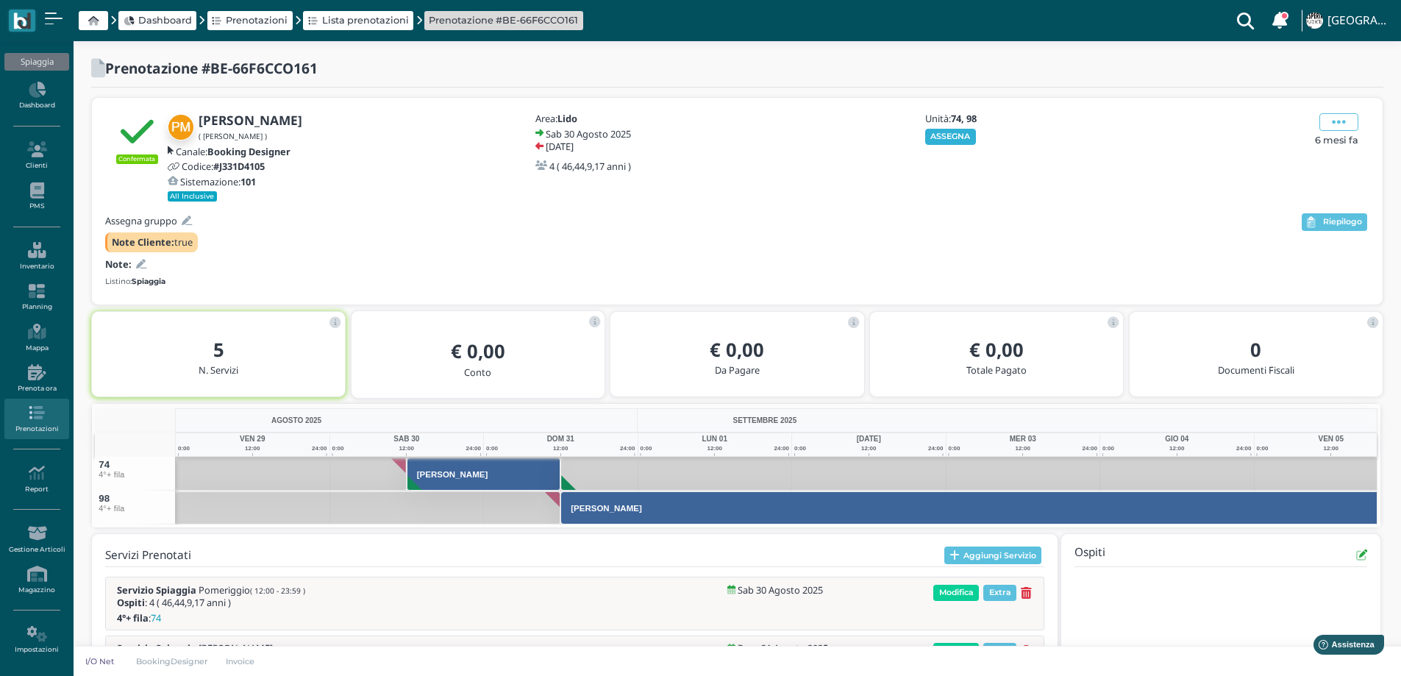
click at [964, 135] on button "ASSEGNA" at bounding box center [950, 137] width 51 height 16
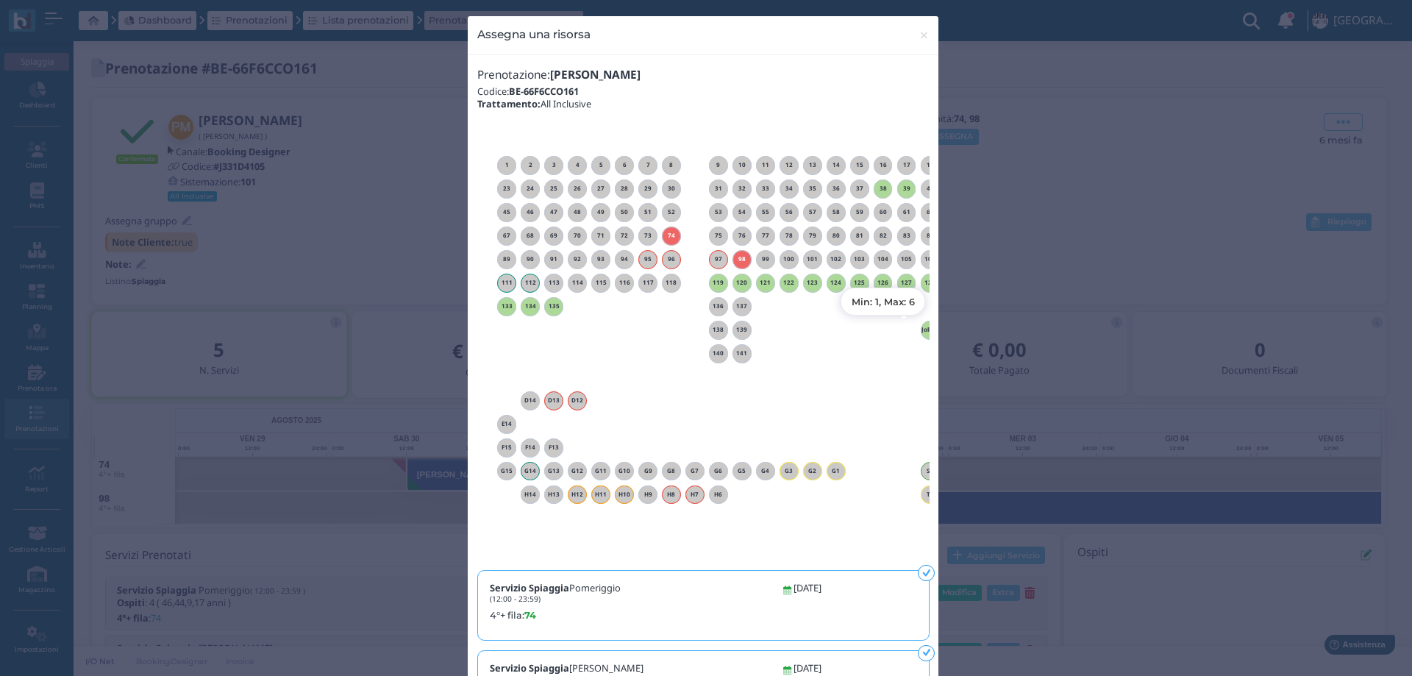
click at [922, 330] on h6 "Jolly 1" at bounding box center [930, 330] width 19 height 7
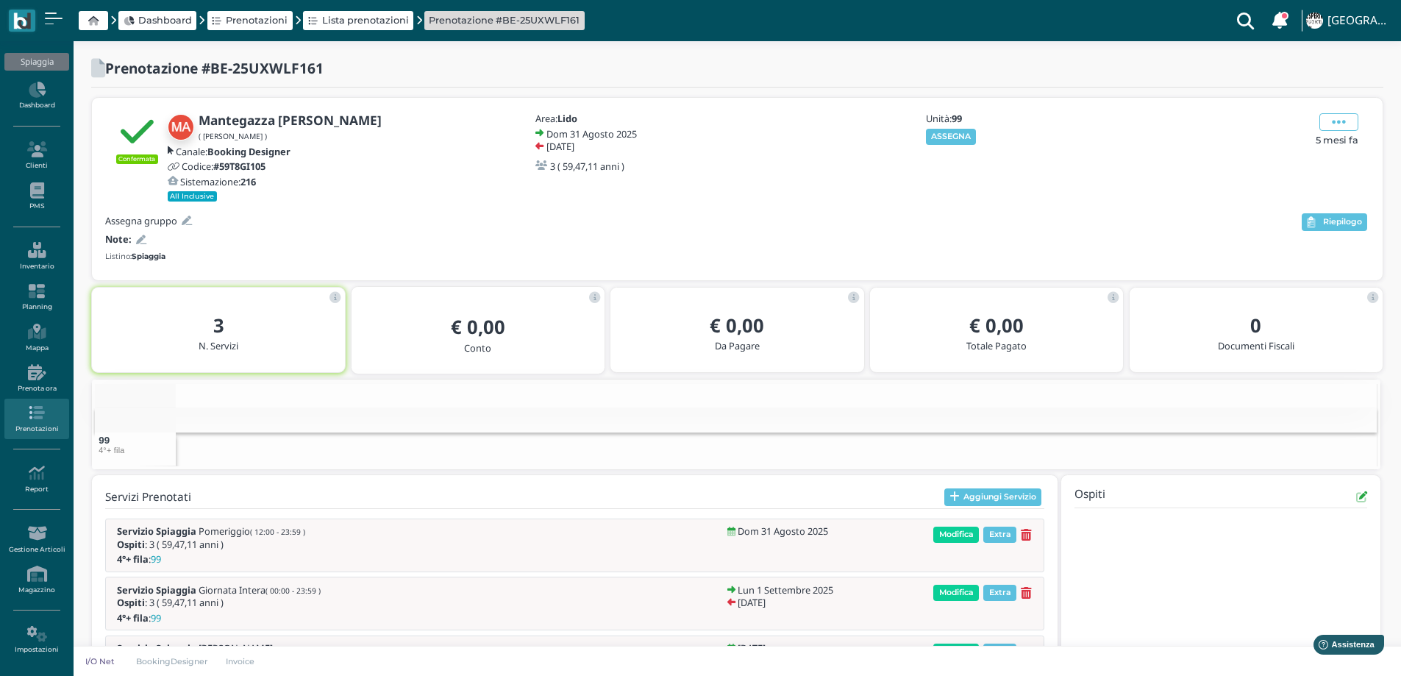
click at [952, 135] on button "ASSEGNA" at bounding box center [951, 137] width 51 height 16
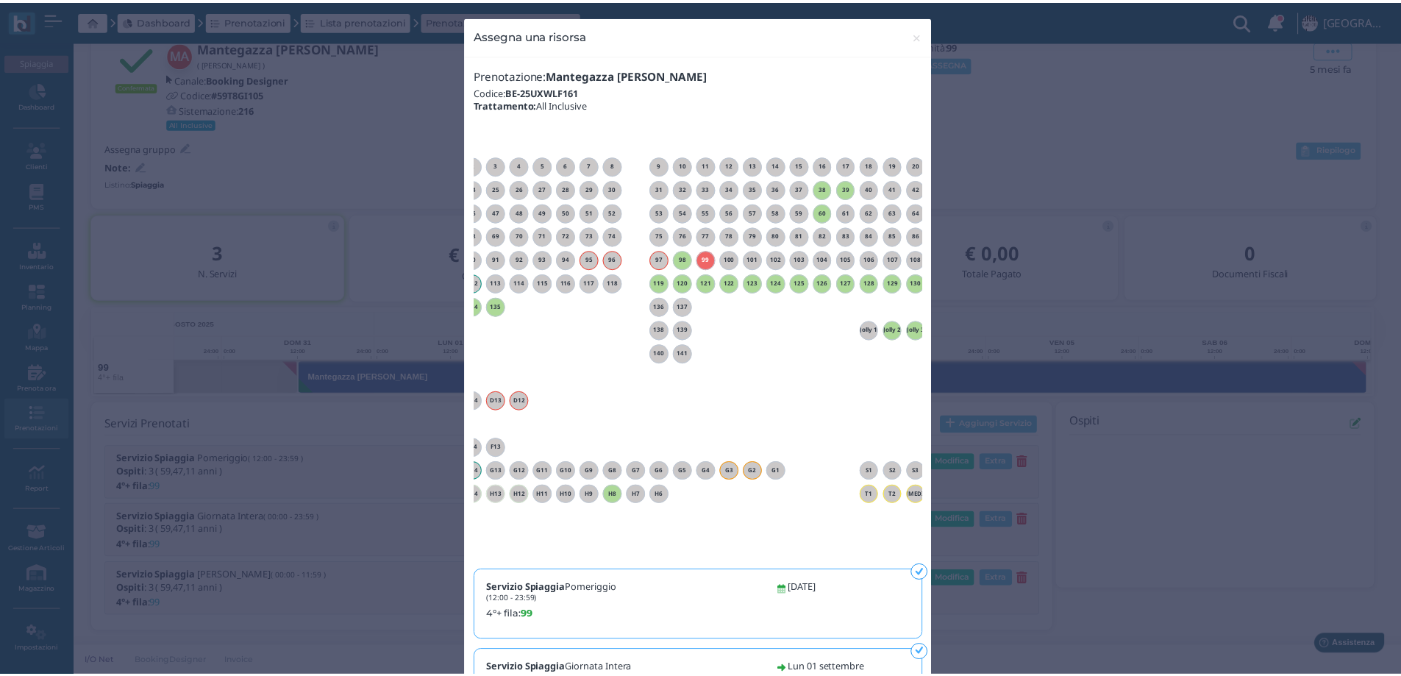
scroll to position [0, 133]
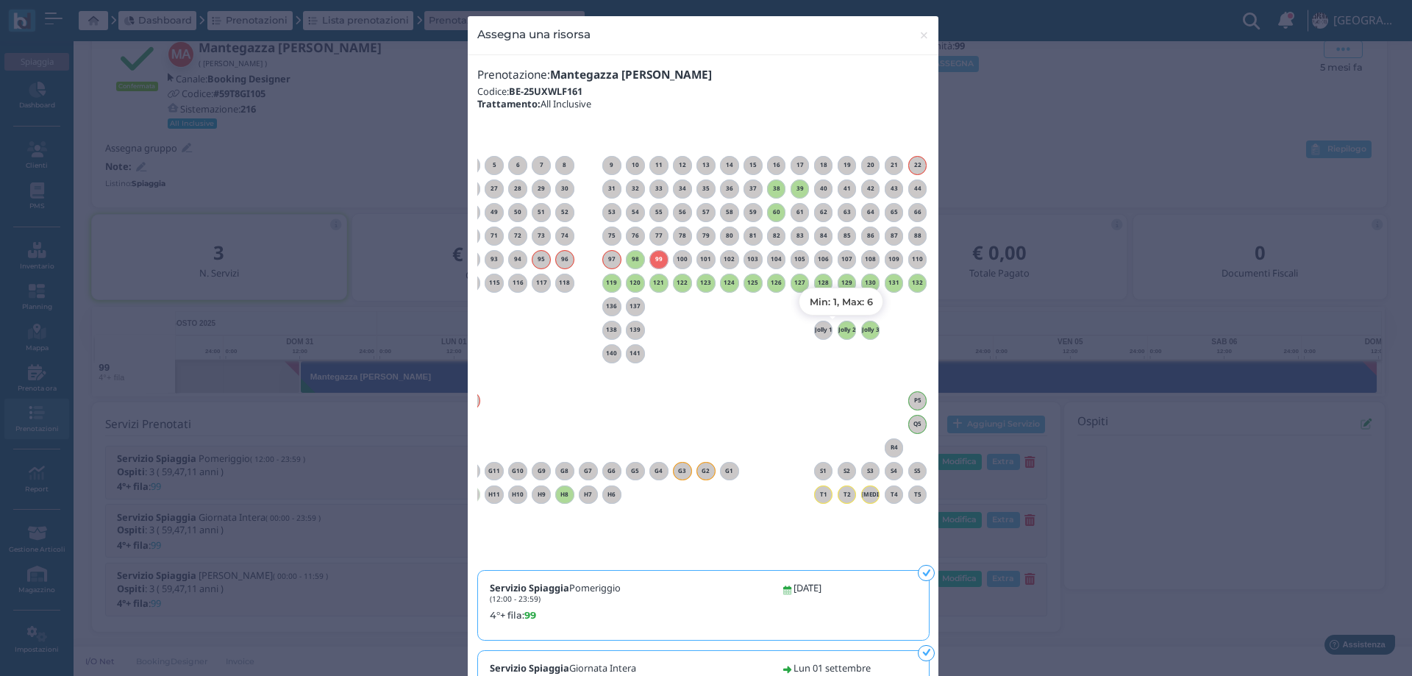
click at [838, 329] on h6 "Jolly 2" at bounding box center [847, 330] width 19 height 7
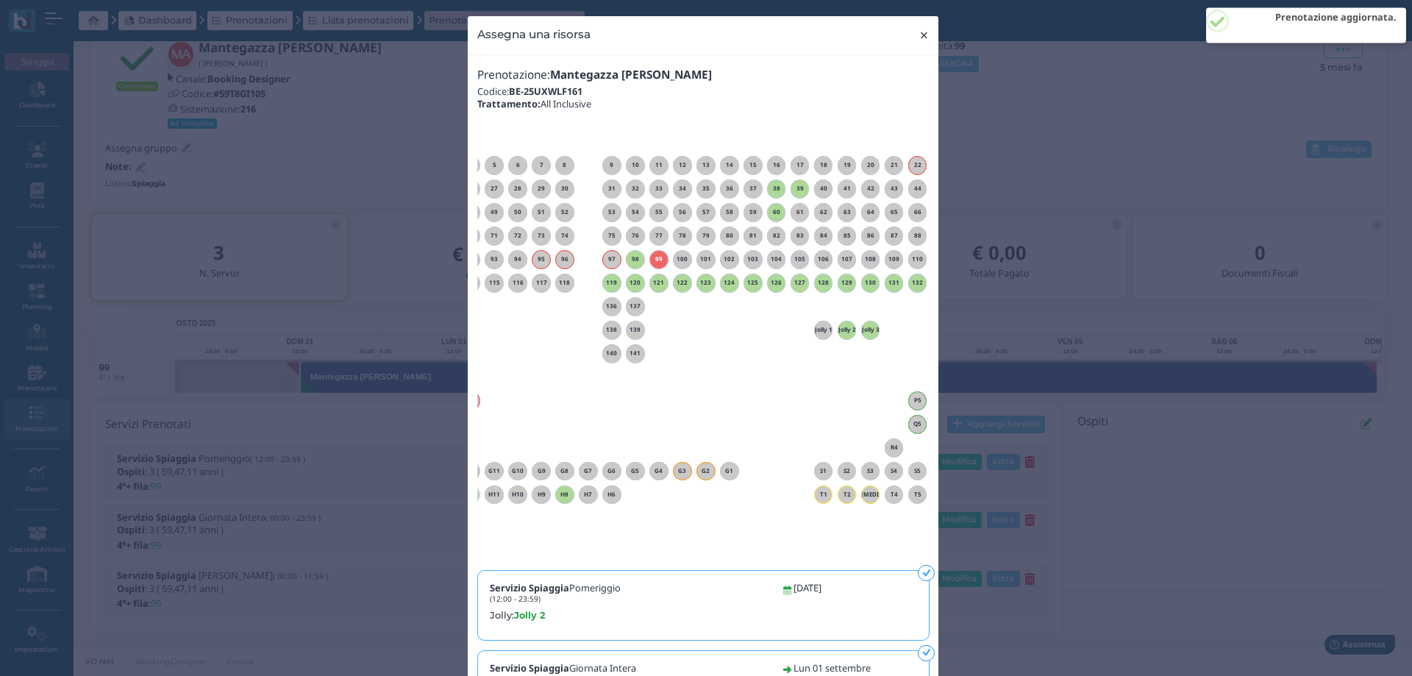
drag, startPoint x: 916, startPoint y: 33, endPoint x: 851, endPoint y: 4, distance: 71.5
click at [909, 31] on button "× close" at bounding box center [924, 35] width 30 height 38
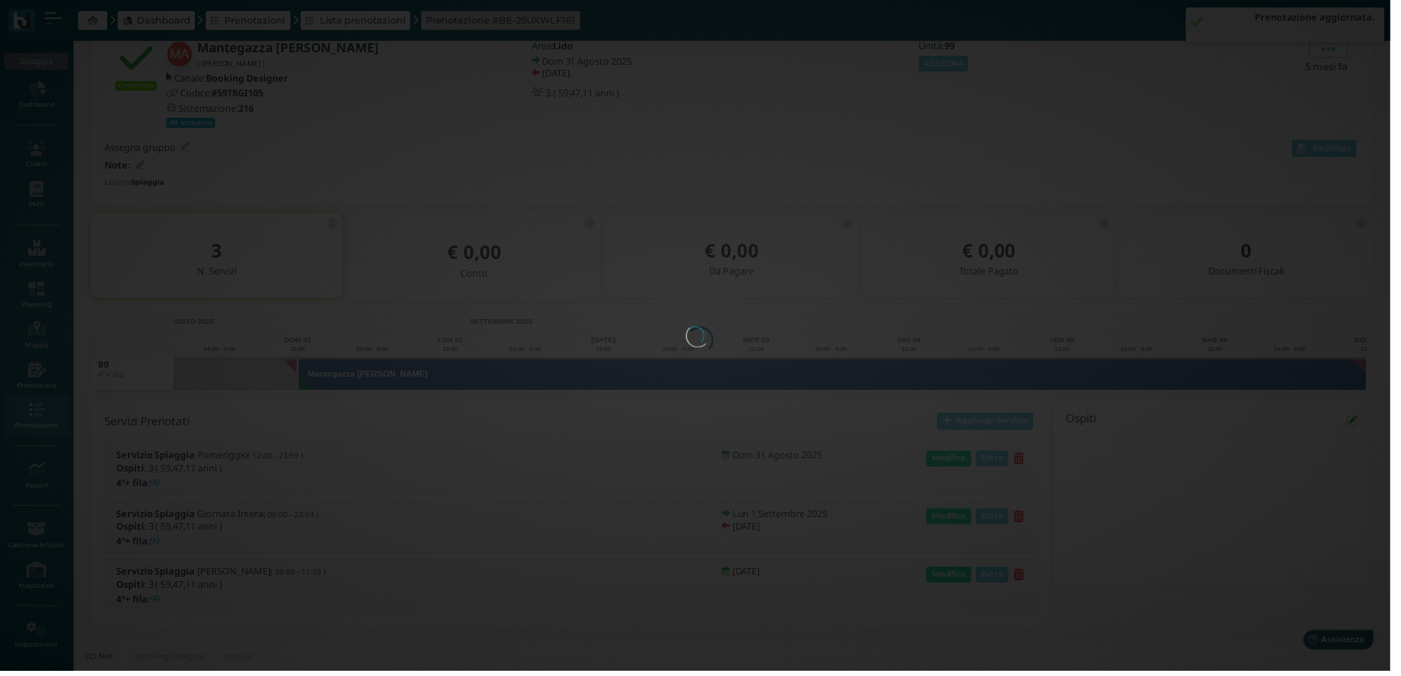
scroll to position [0, 0]
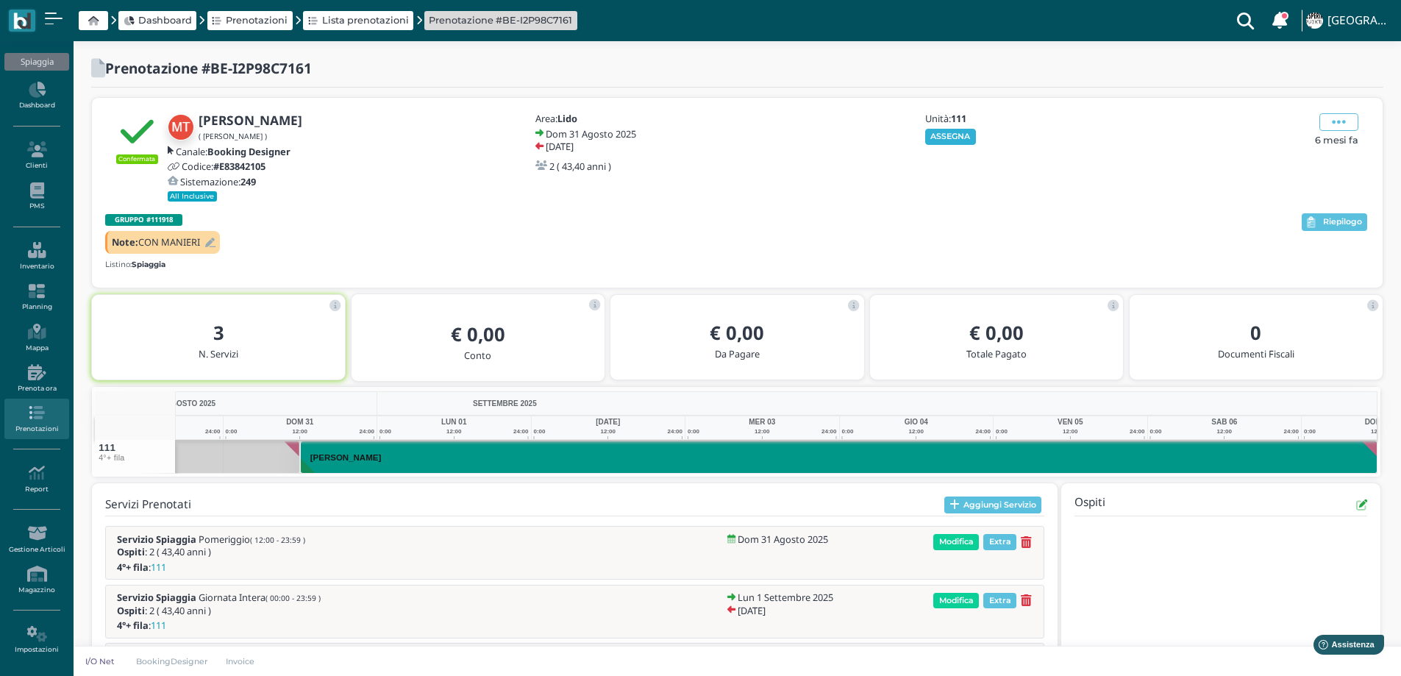
click at [967, 135] on button "ASSEGNA" at bounding box center [950, 137] width 51 height 16
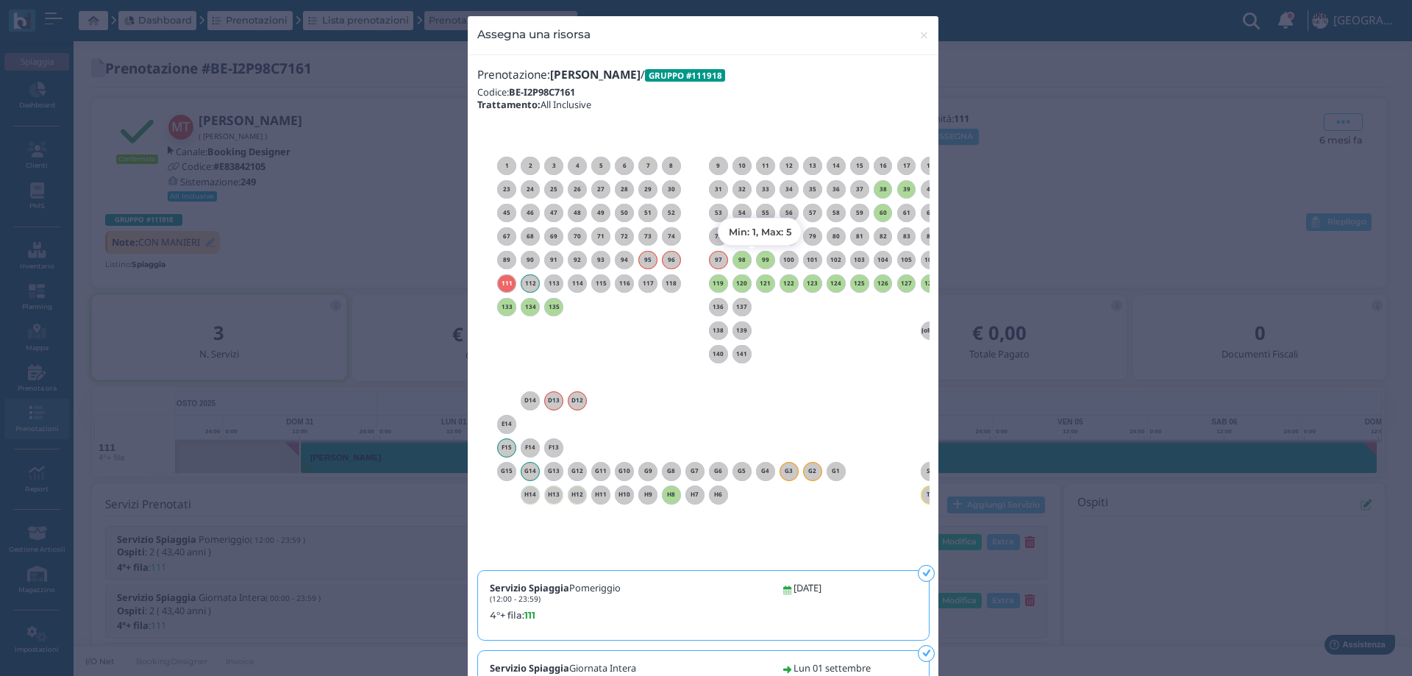
click at [758, 261] on h6 "99" at bounding box center [765, 260] width 19 height 7
click at [919, 34] on span "×" at bounding box center [924, 35] width 11 height 19
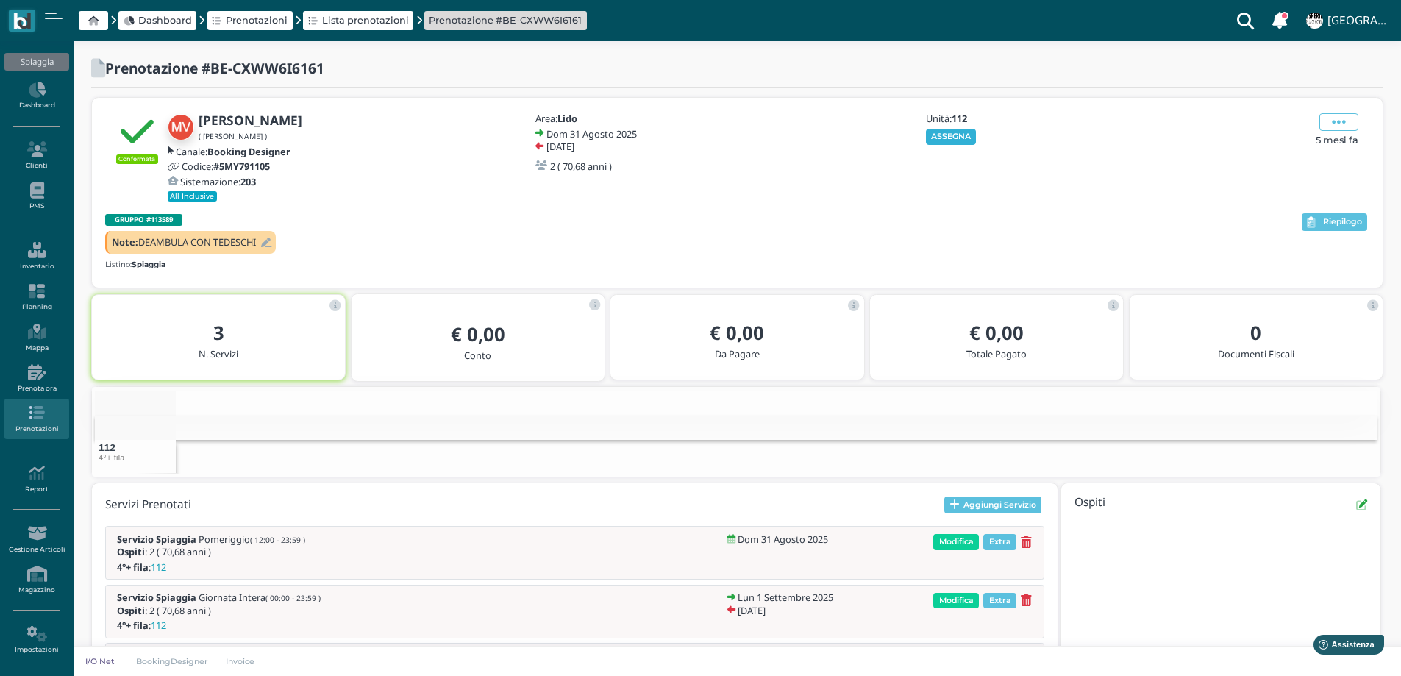
click at [948, 135] on button "ASSEGNA" at bounding box center [951, 137] width 51 height 16
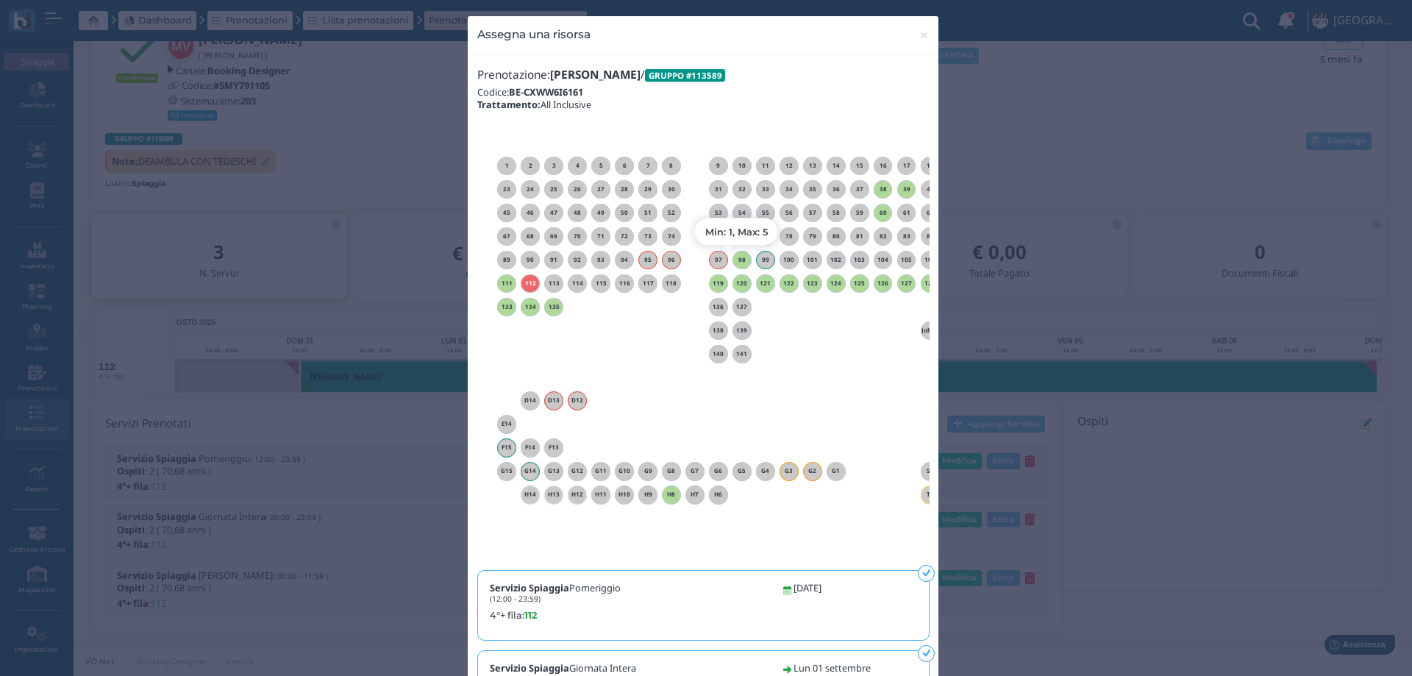
click at [734, 257] on h6 "98" at bounding box center [742, 260] width 19 height 7
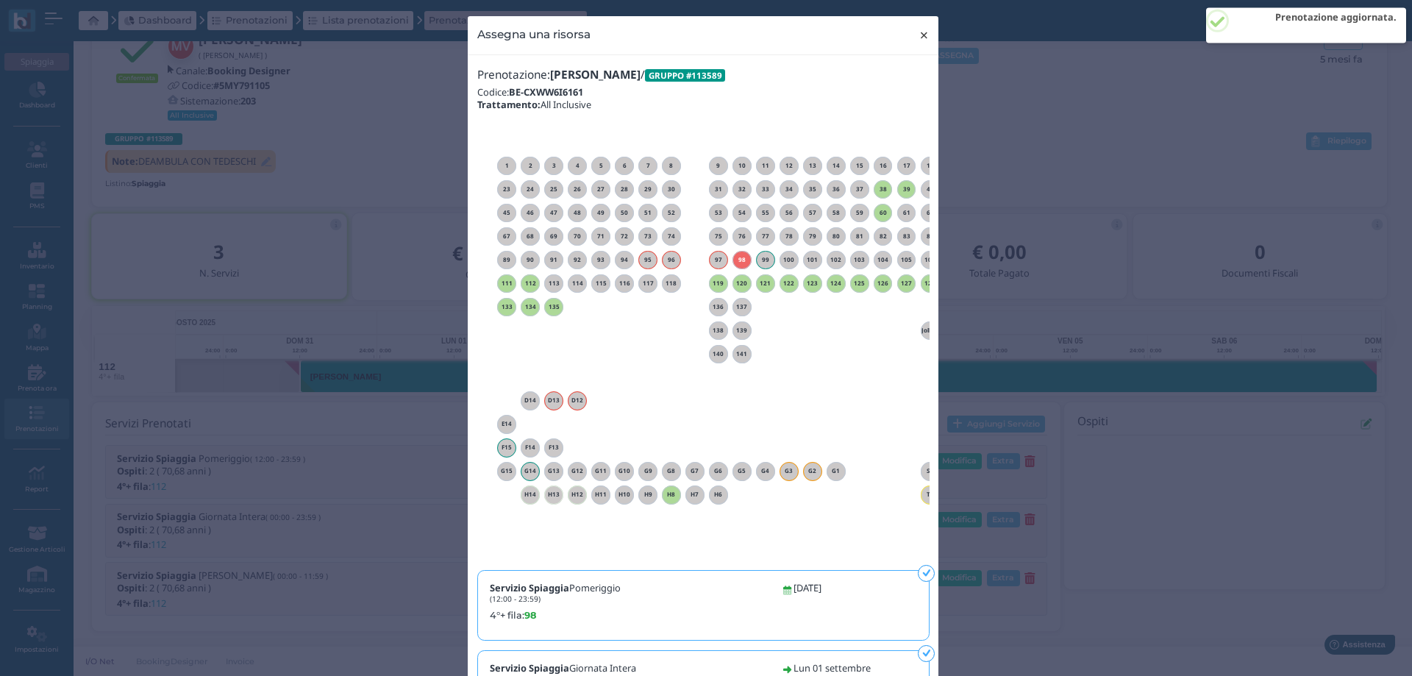
click at [922, 35] on span "×" at bounding box center [924, 35] width 11 height 19
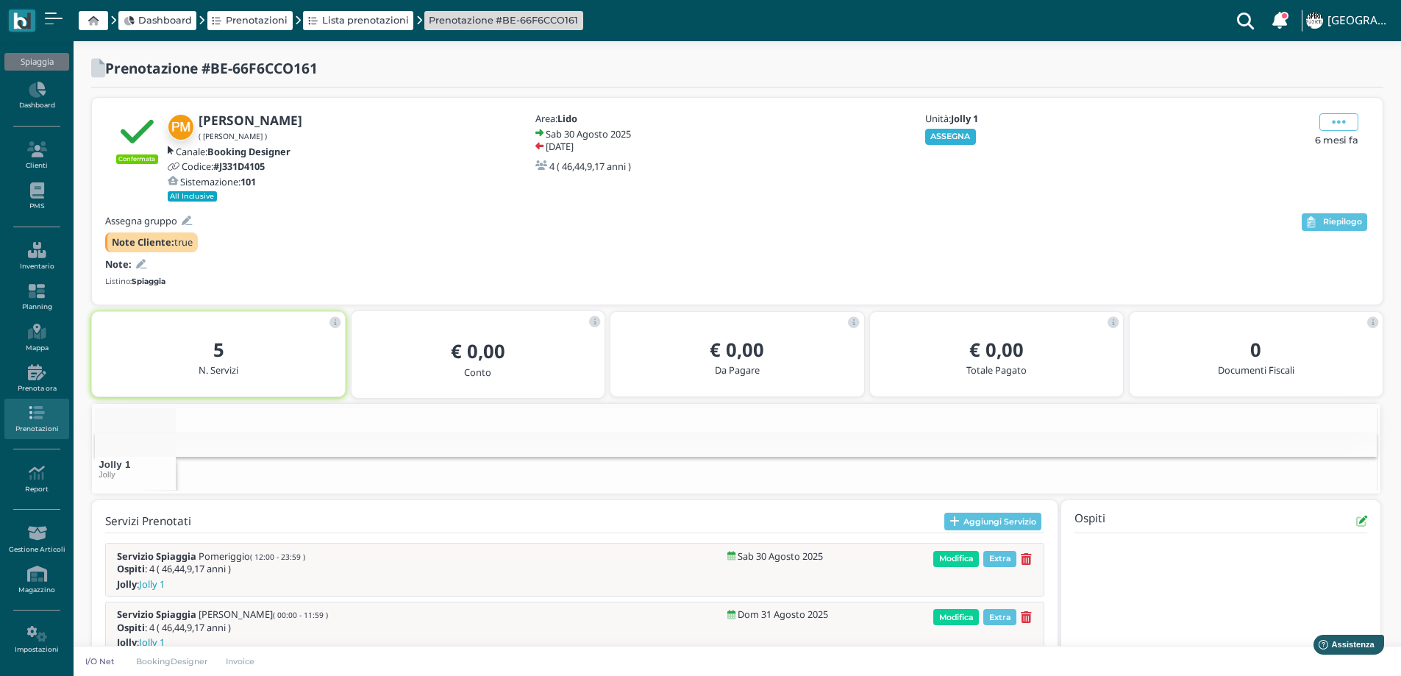
click at [959, 140] on div "Unità: Jolly 1 ASSEGNA" at bounding box center [1002, 157] width 177 height 88
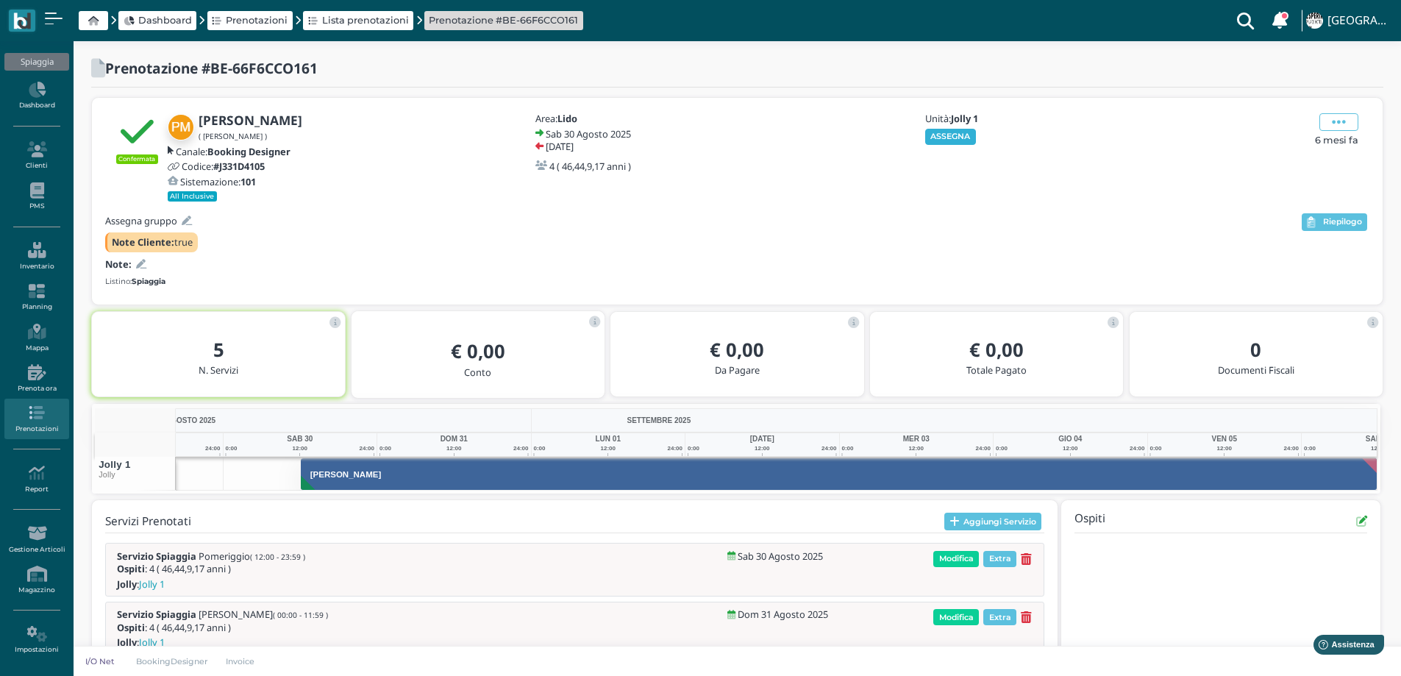
click at [959, 132] on button "ASSEGNA" at bounding box center [950, 137] width 51 height 16
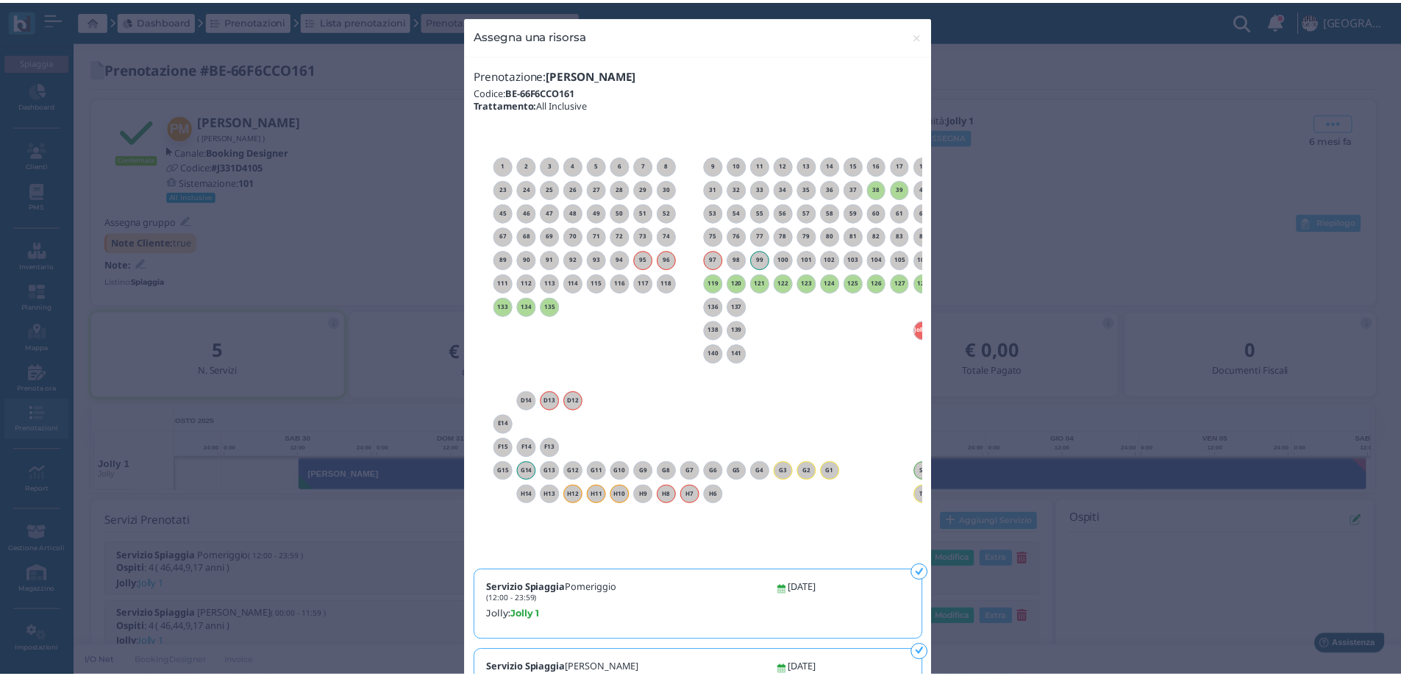
scroll to position [0, 133]
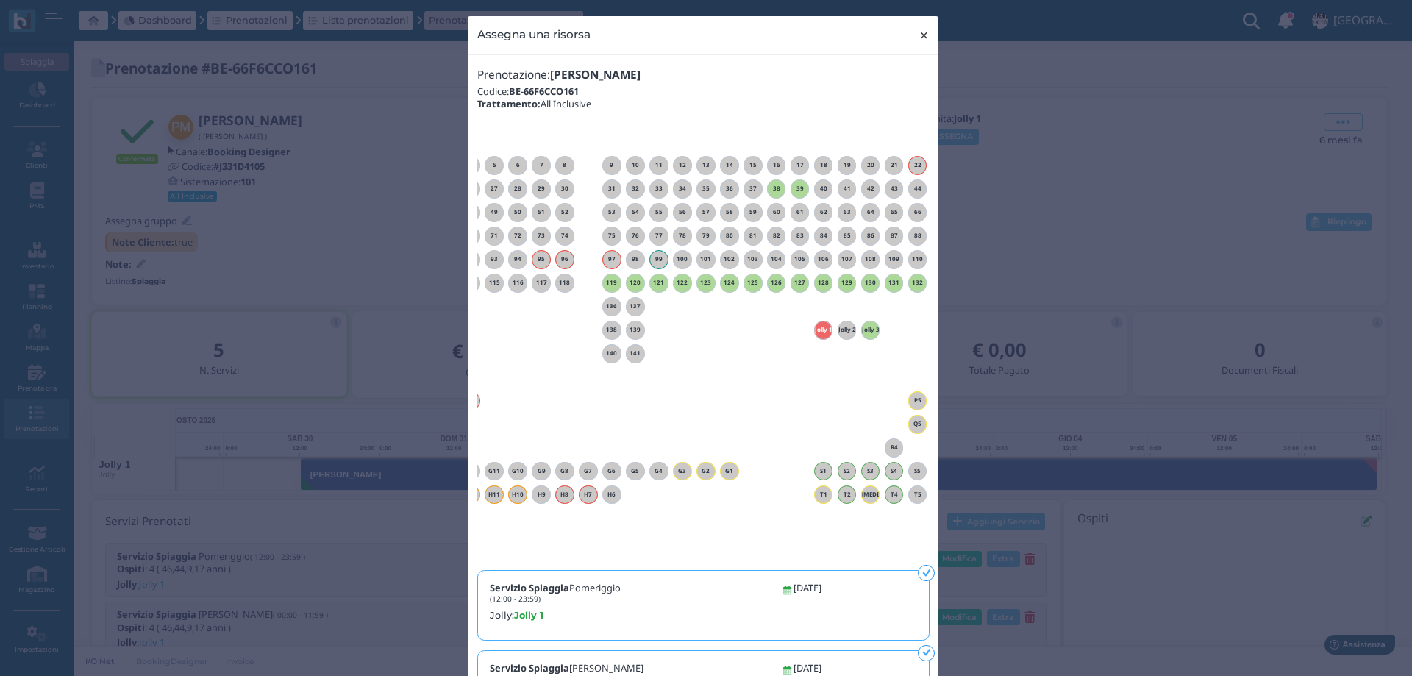
click at [919, 36] on span "×" at bounding box center [924, 35] width 11 height 19
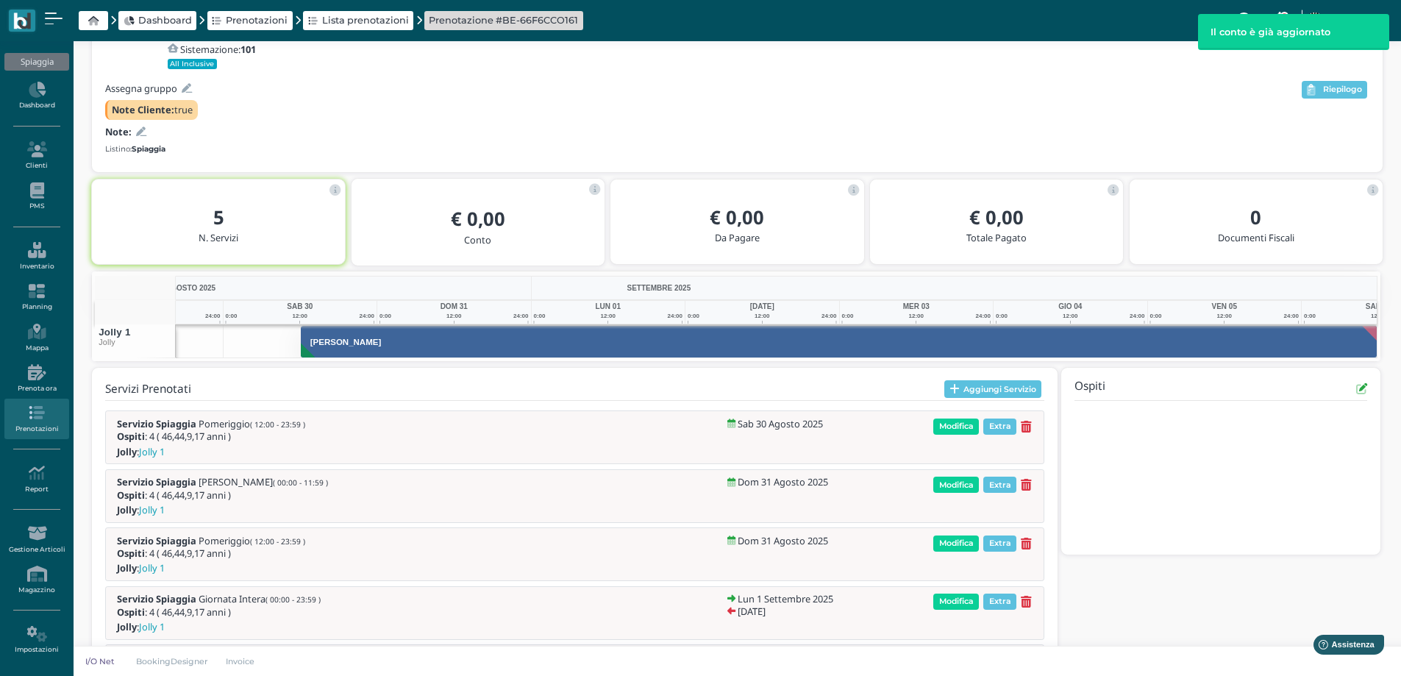
scroll to position [136, 0]
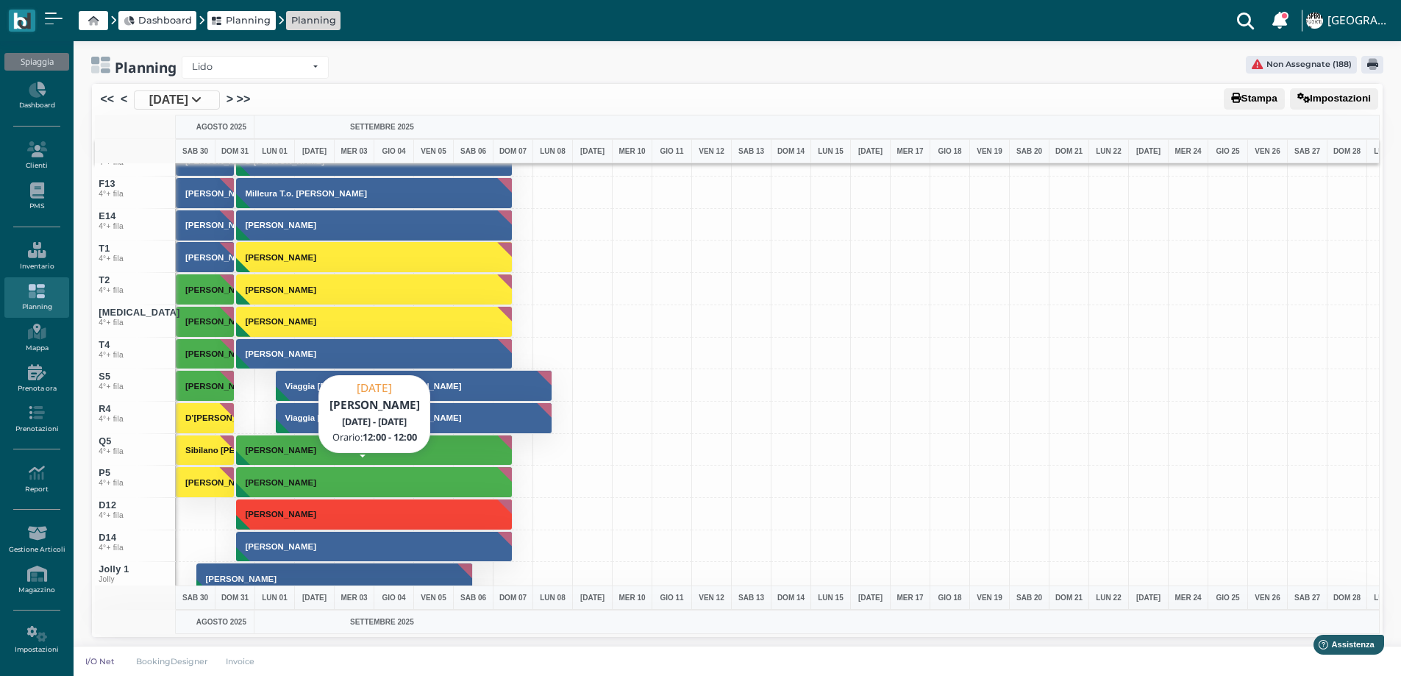
scroll to position [5618, 0]
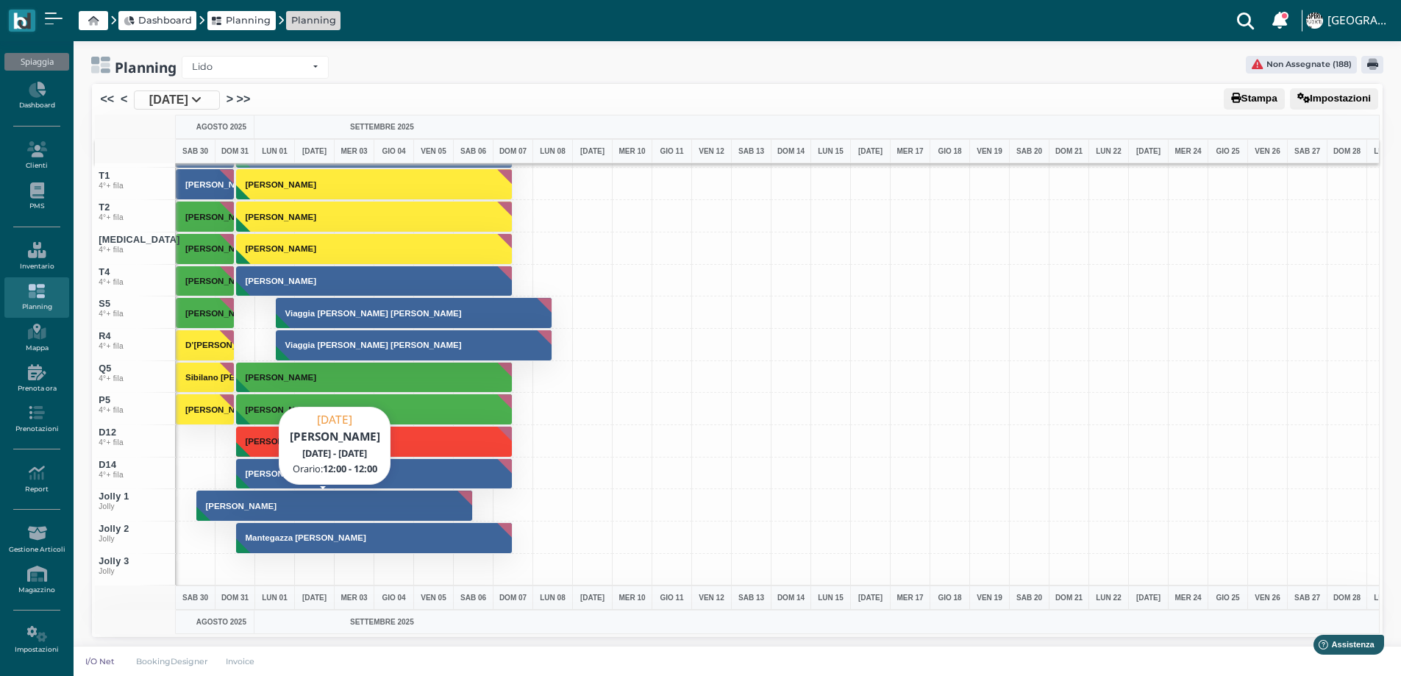
click at [269, 510] on button "[PERSON_NAME]" at bounding box center [334, 506] width 277 height 32
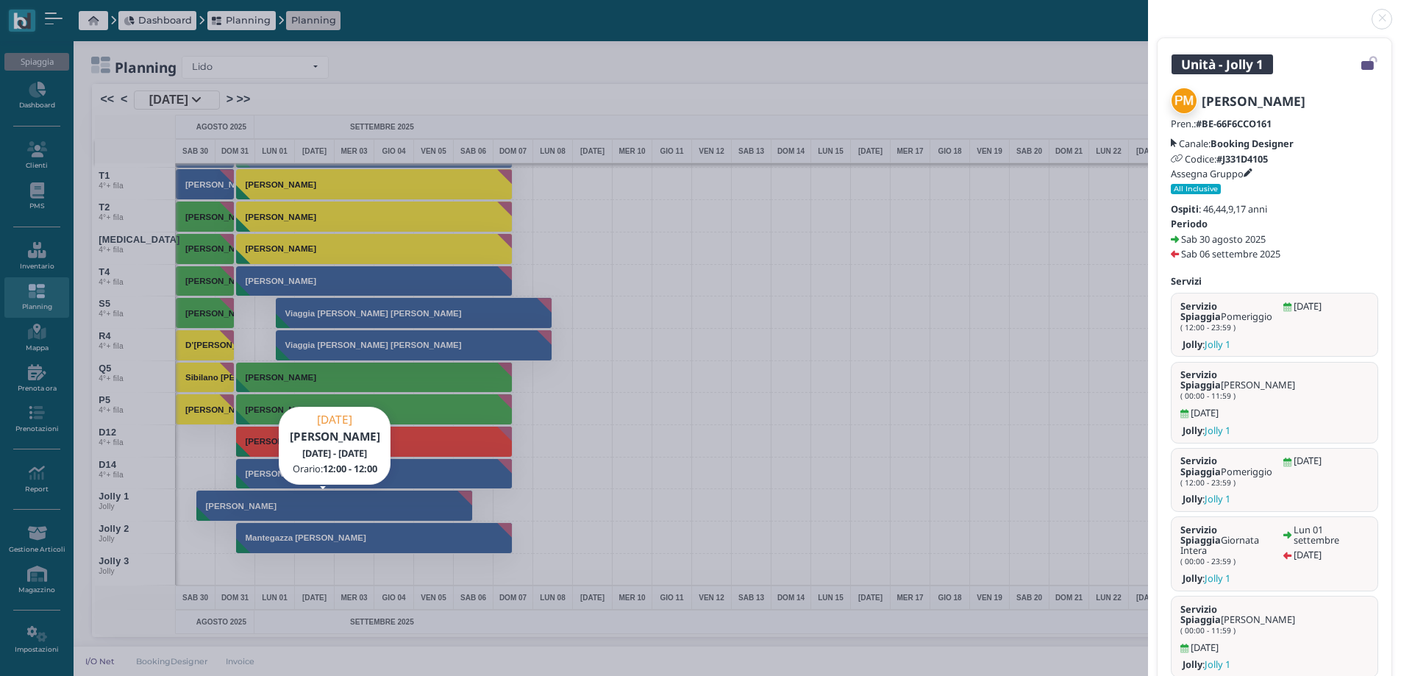
click at [1148, 10] on link at bounding box center [1148, 10] width 0 height 0
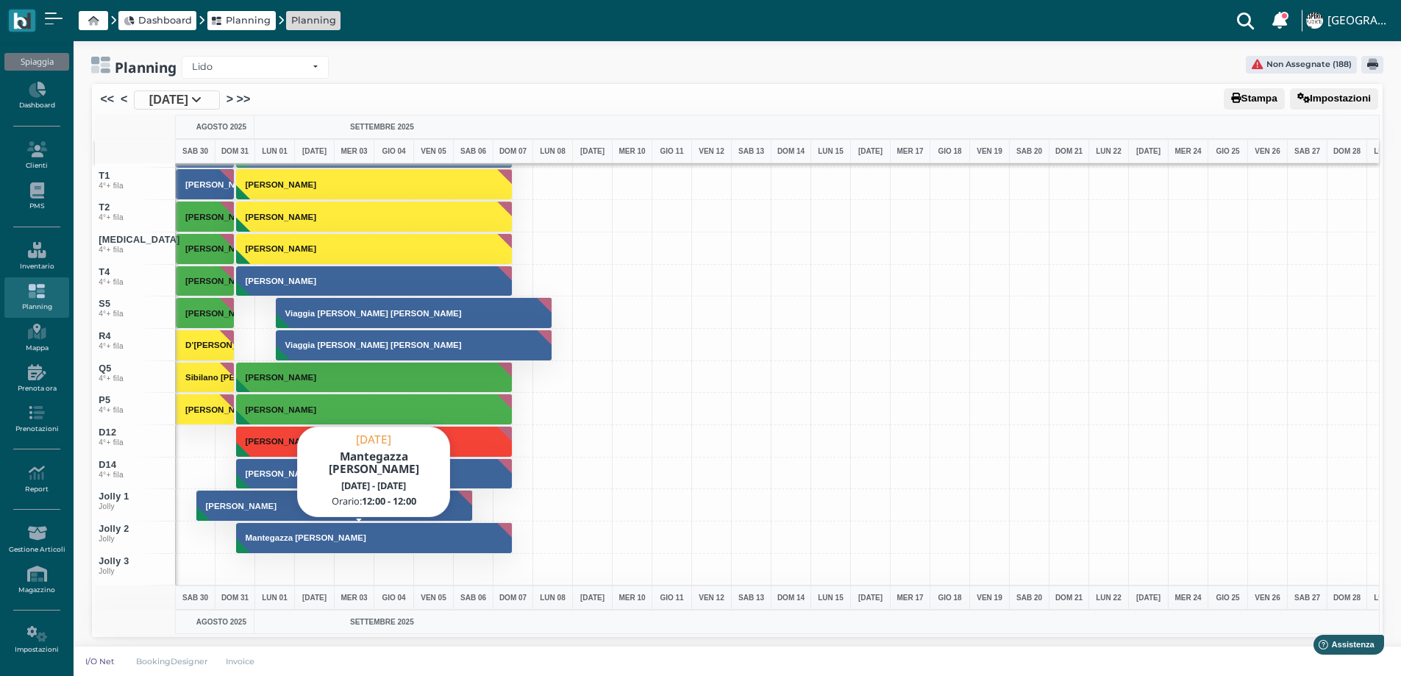
click at [335, 533] on h3 "Mantegazza Angelo Zaccaria" at bounding box center [306, 537] width 132 height 9
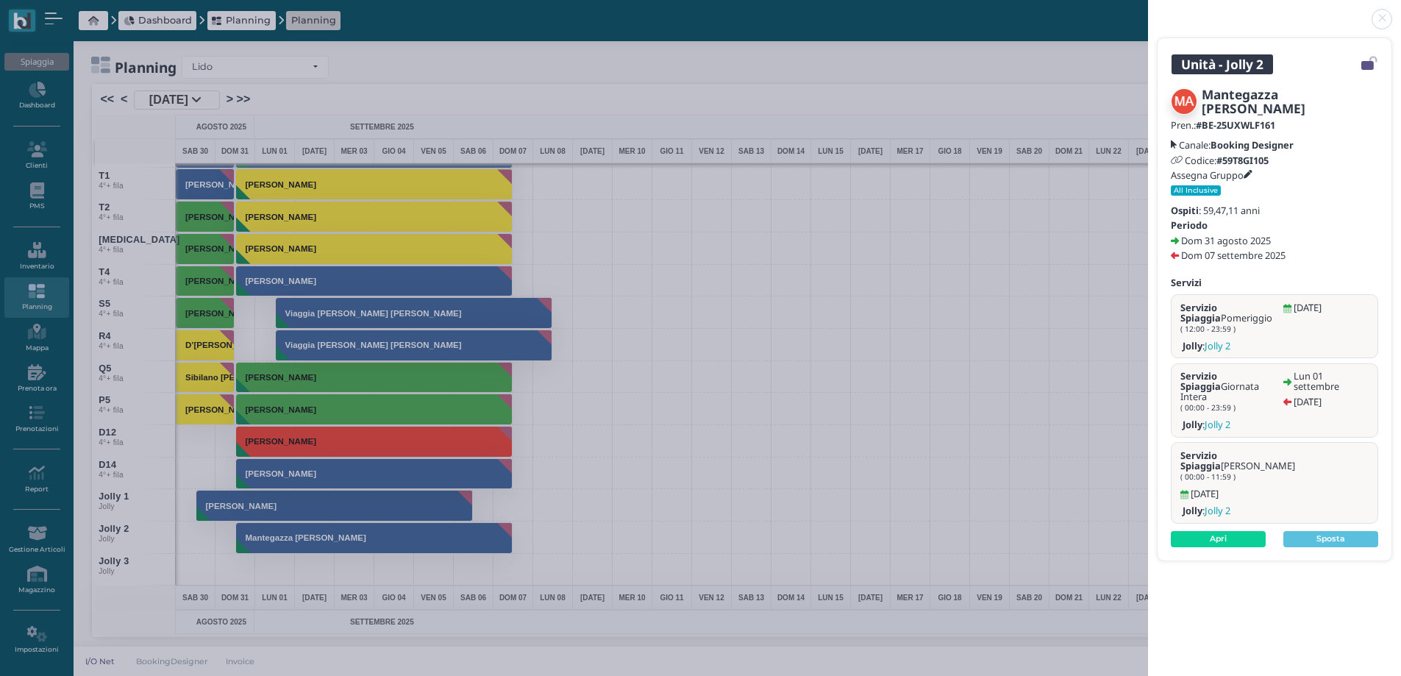
click at [1148, 10] on link at bounding box center [1148, 10] width 0 height 0
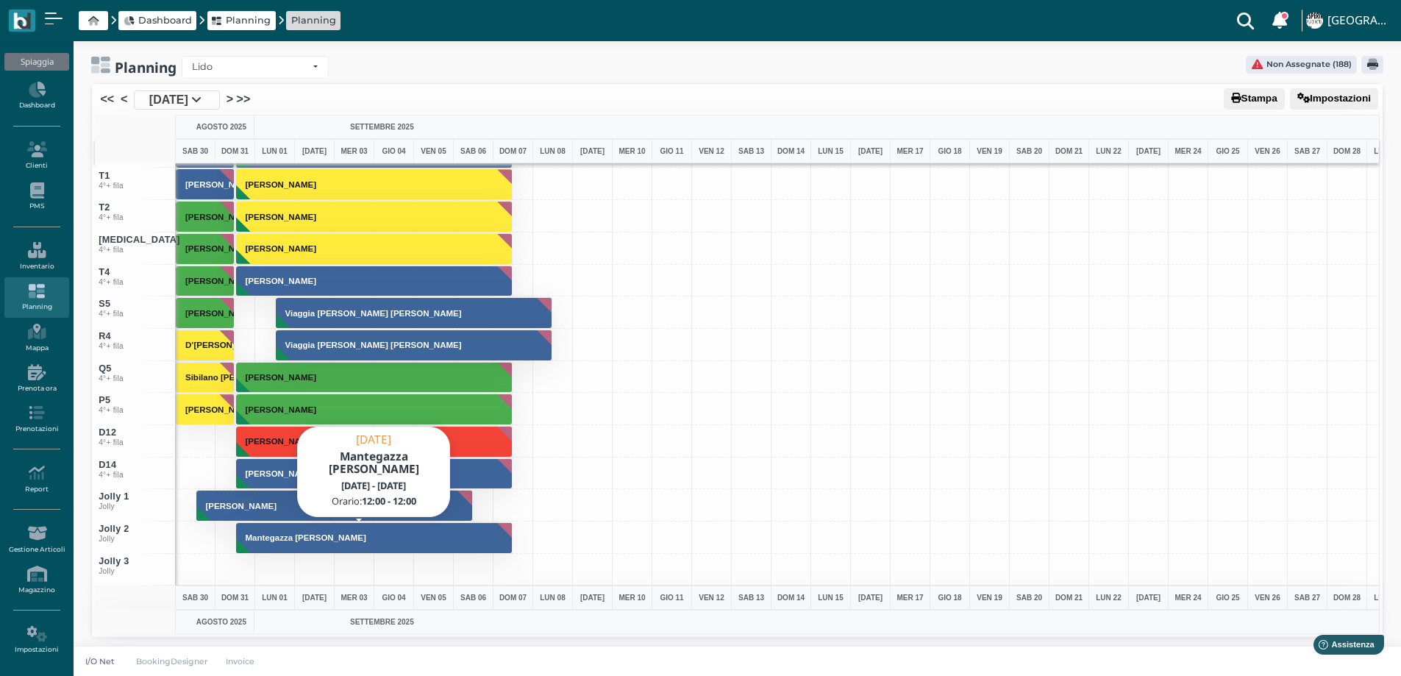
drag, startPoint x: 278, startPoint y: 537, endPoint x: 294, endPoint y: 543, distance: 17.2
click at [278, 538] on h3 "Mantegazza [PERSON_NAME]" at bounding box center [306, 537] width 132 height 9
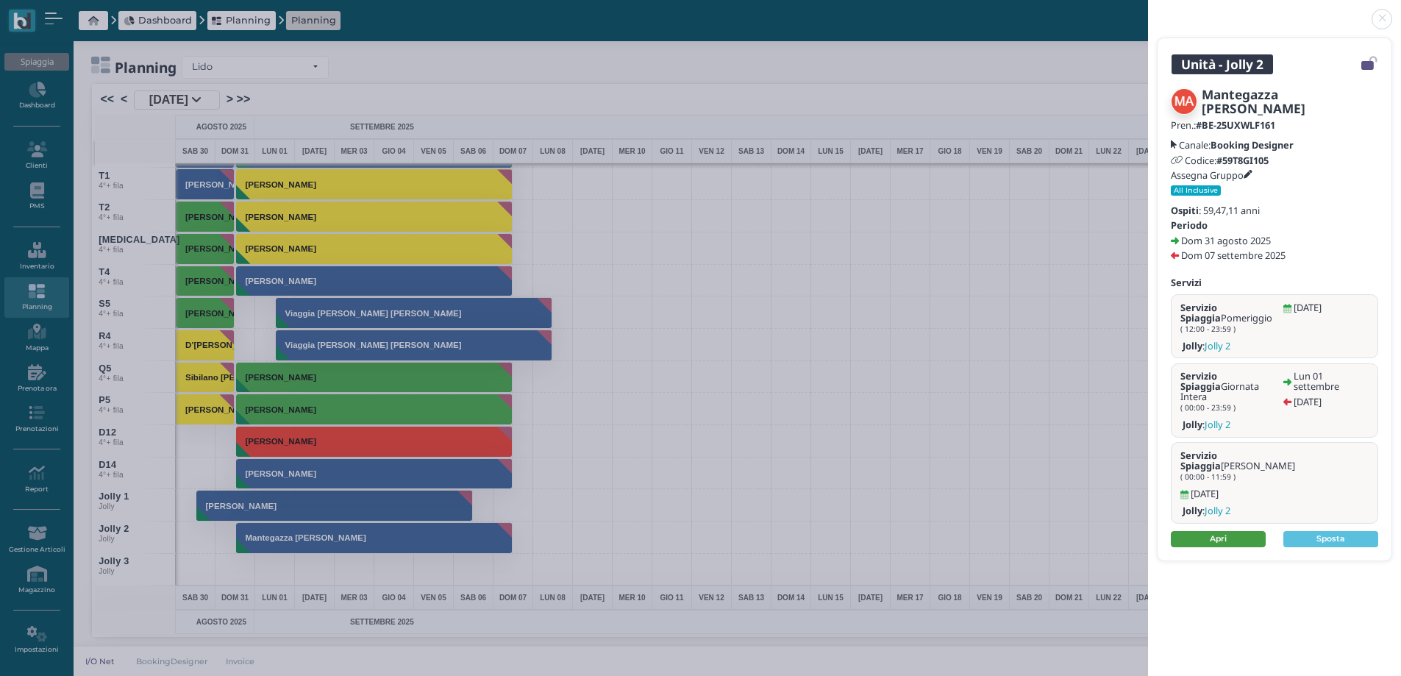
click at [1213, 531] on link "Apri" at bounding box center [1218, 539] width 95 height 16
click at [1148, 10] on link at bounding box center [1148, 10] width 0 height 0
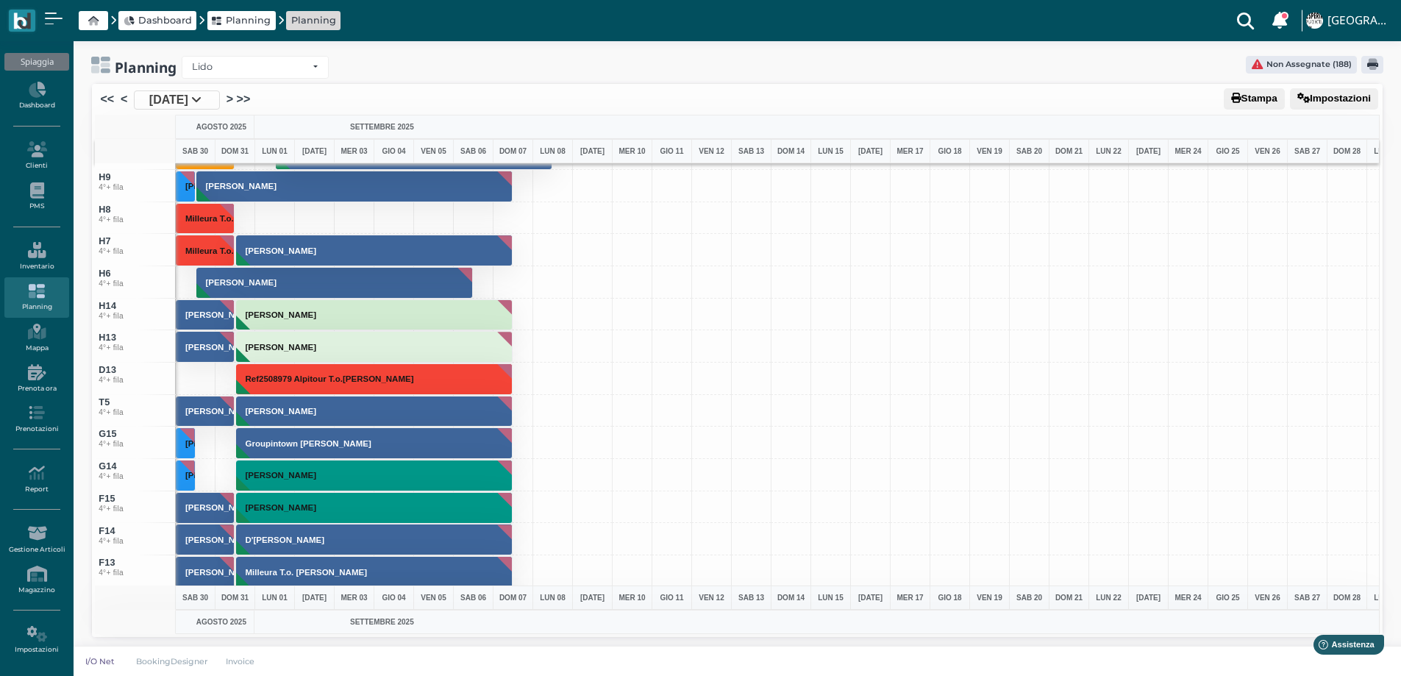
scroll to position [4662, 0]
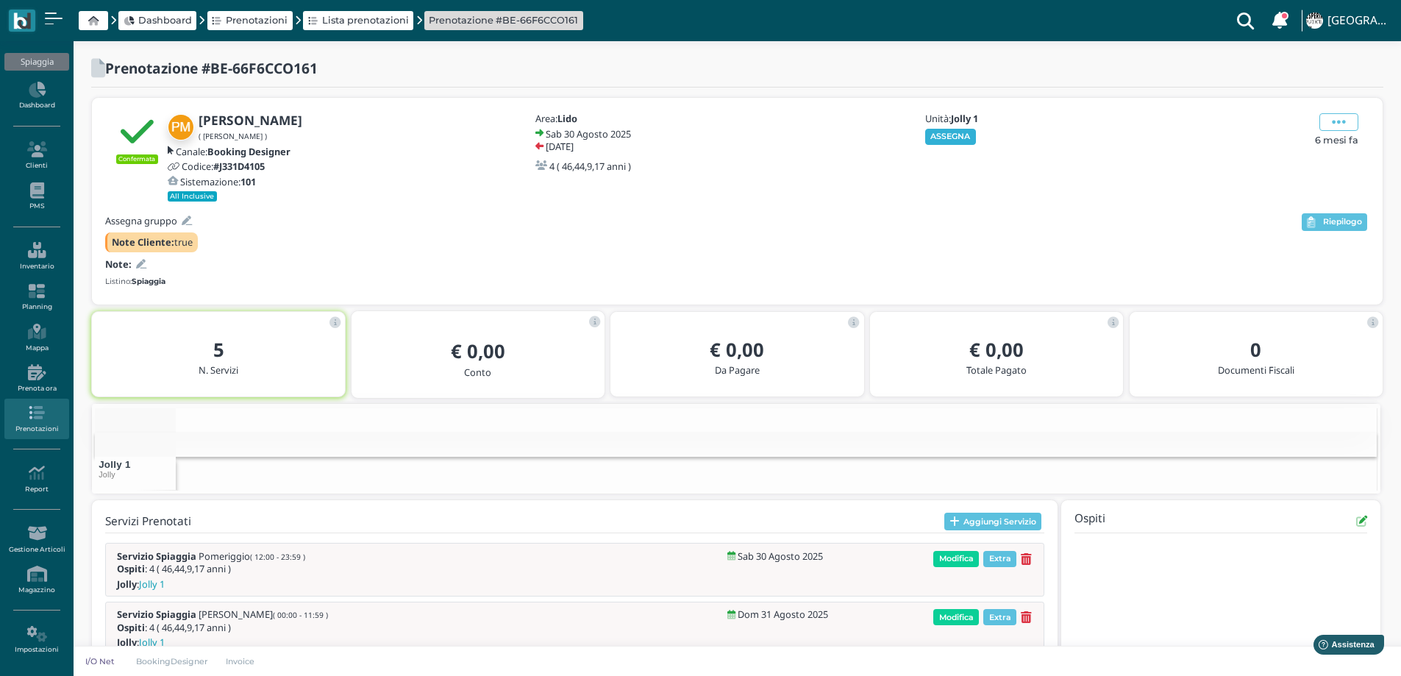
click at [942, 137] on button "ASSEGNA" at bounding box center [950, 137] width 51 height 16
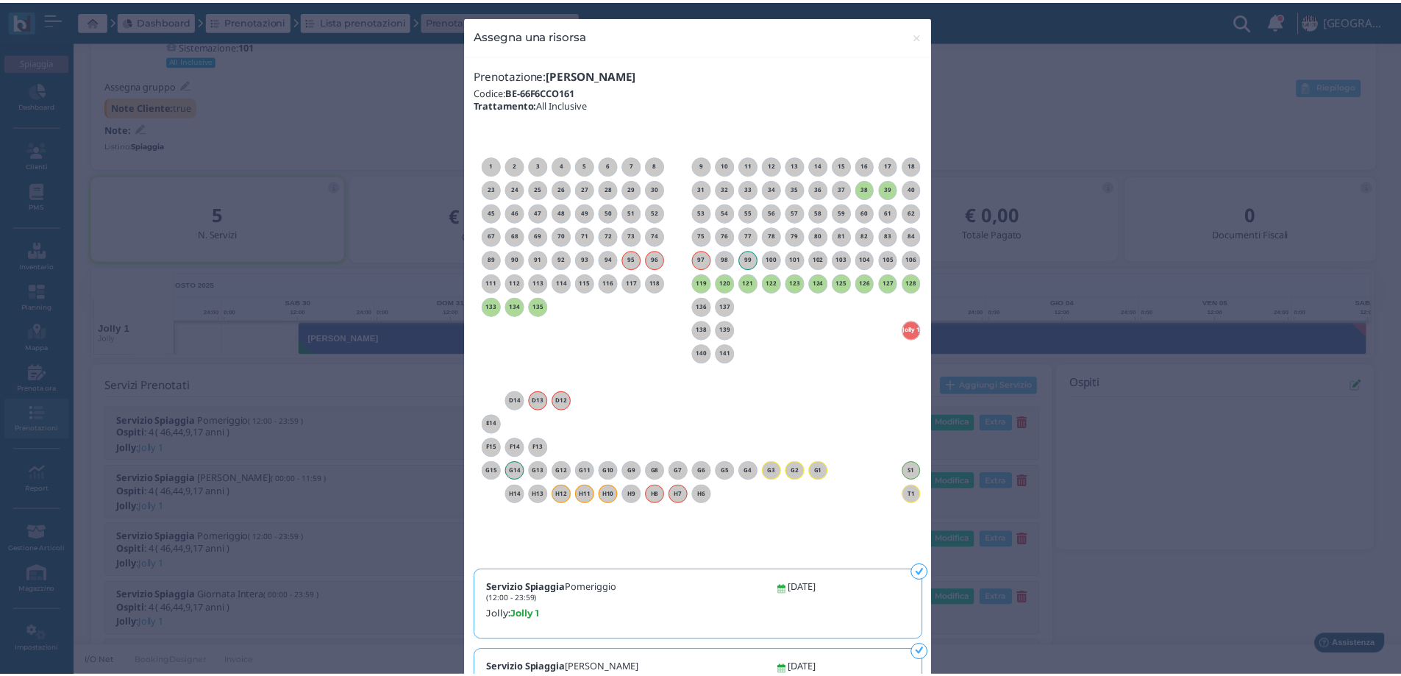
scroll to position [0, 133]
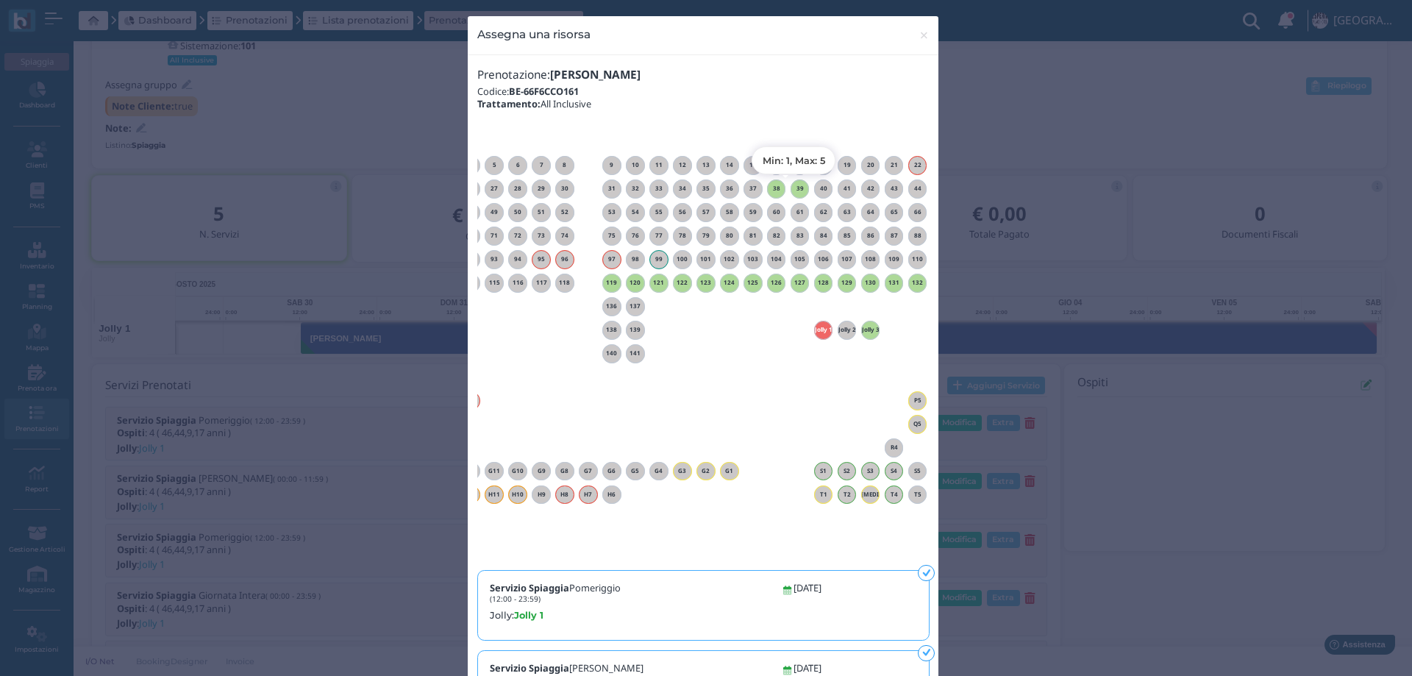
click at [795, 190] on h6 "39" at bounding box center [800, 188] width 19 height 7
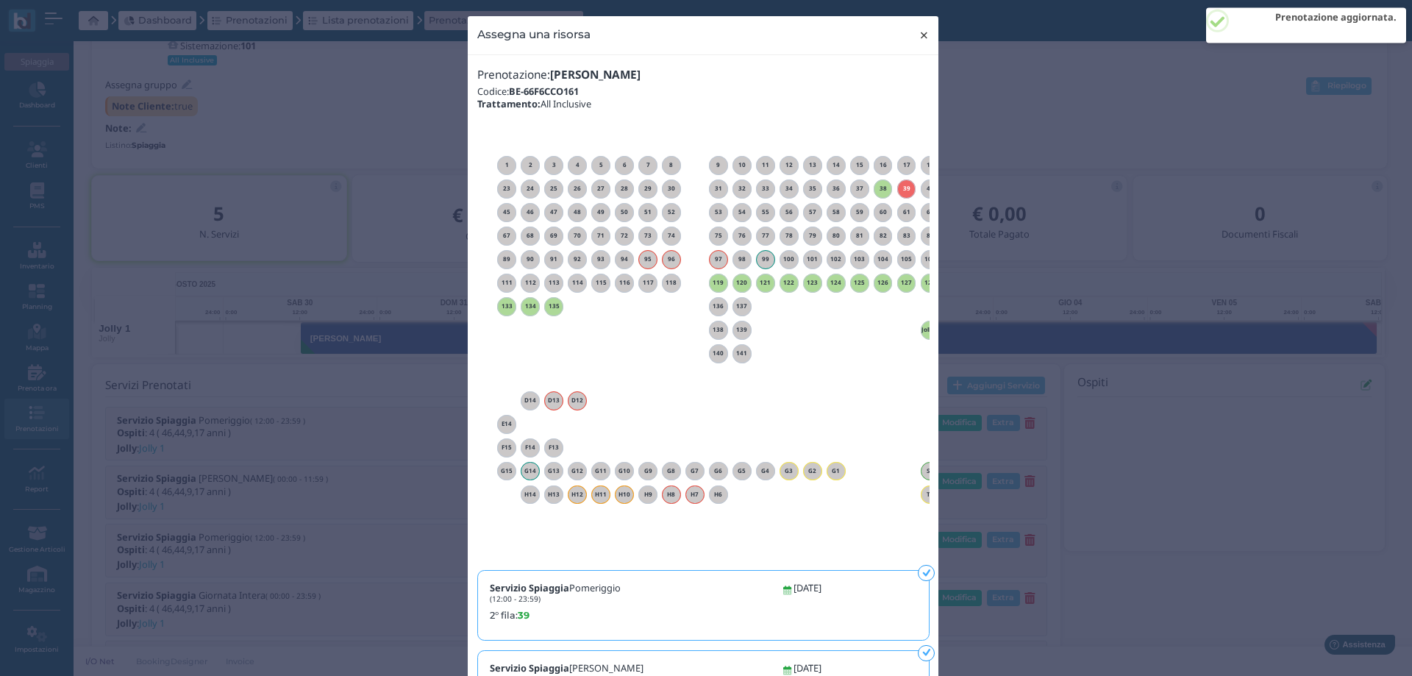
click at [919, 34] on span "×" at bounding box center [924, 35] width 11 height 19
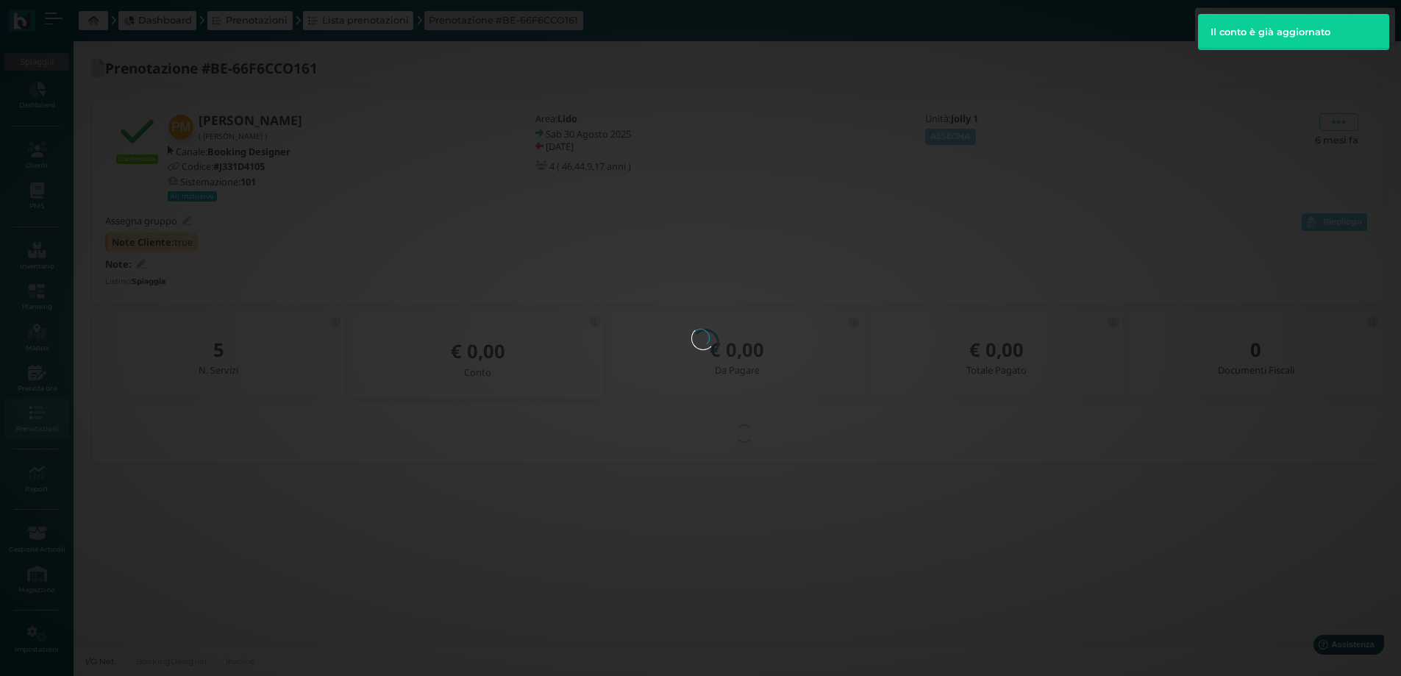
scroll to position [0, 0]
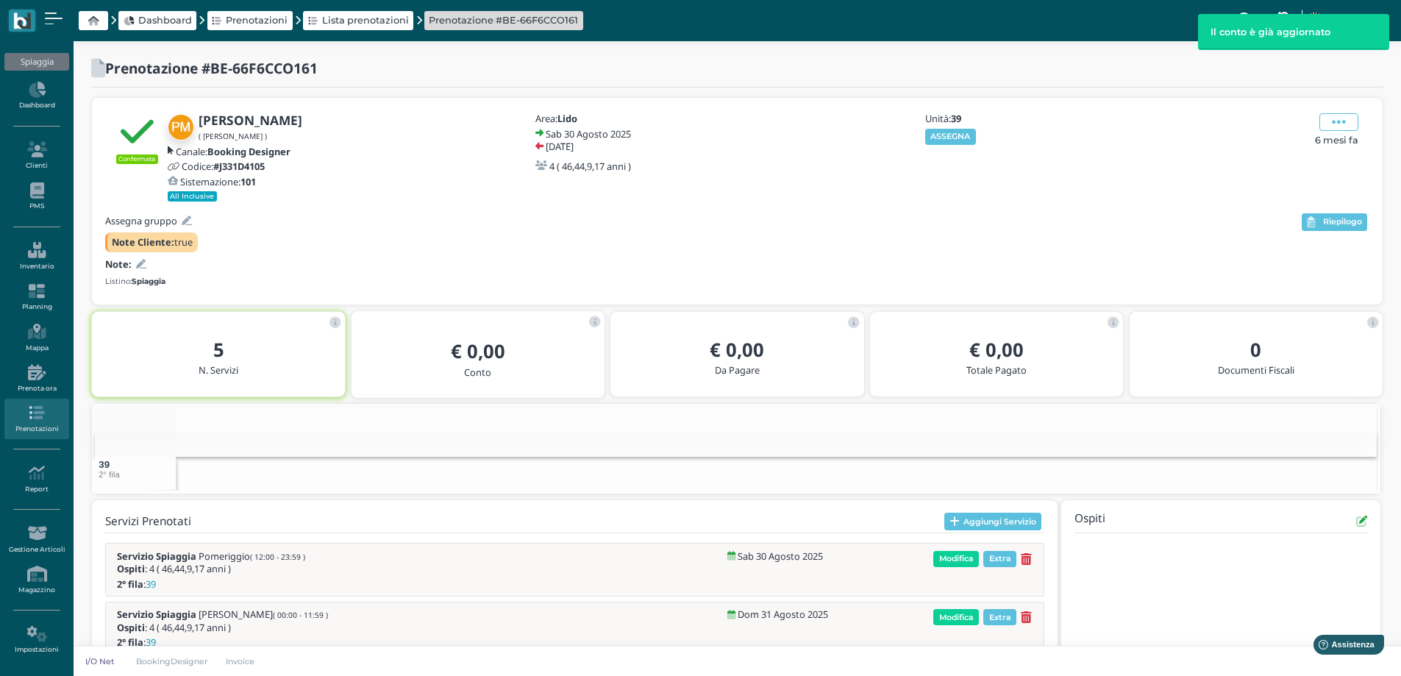
click at [141, 265] on div "Confermata [PERSON_NAME] ( [PERSON_NAME] ) Canale: Booking Designer Codice: #J3…" at bounding box center [737, 474] width 1292 height 755
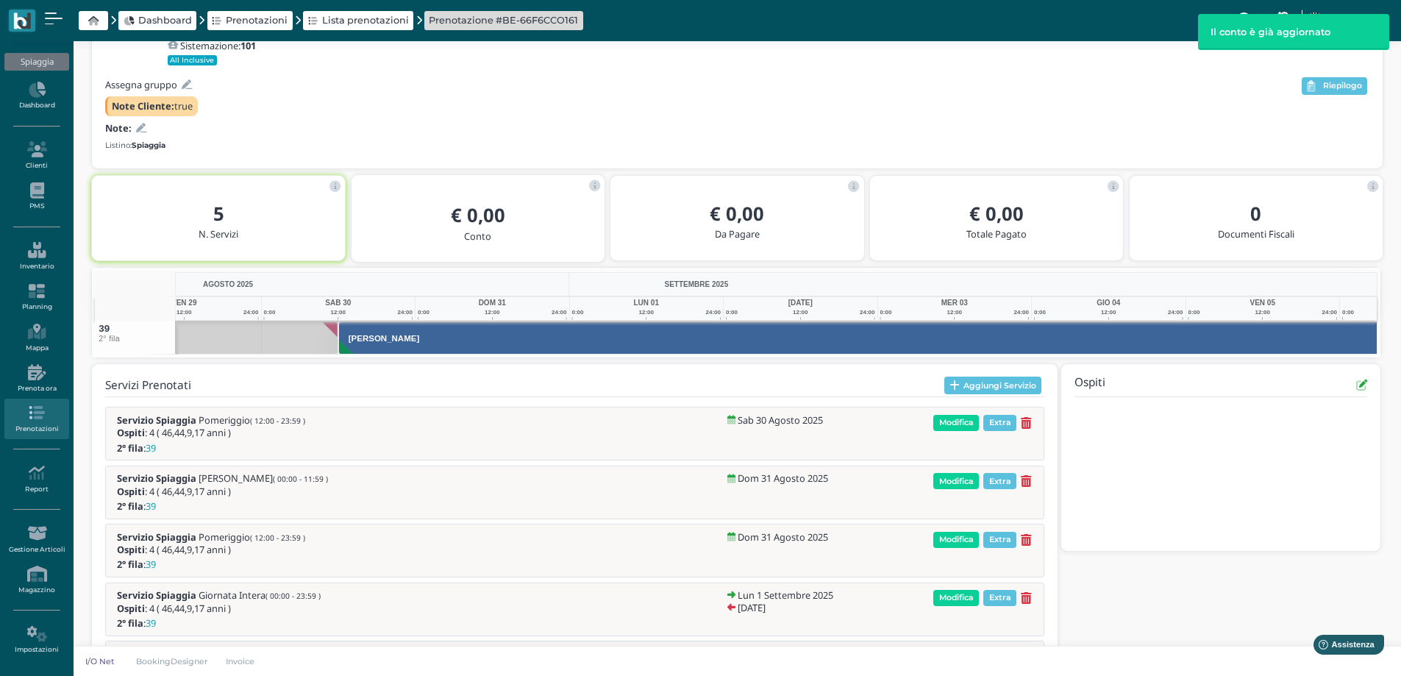
scroll to position [0, 107]
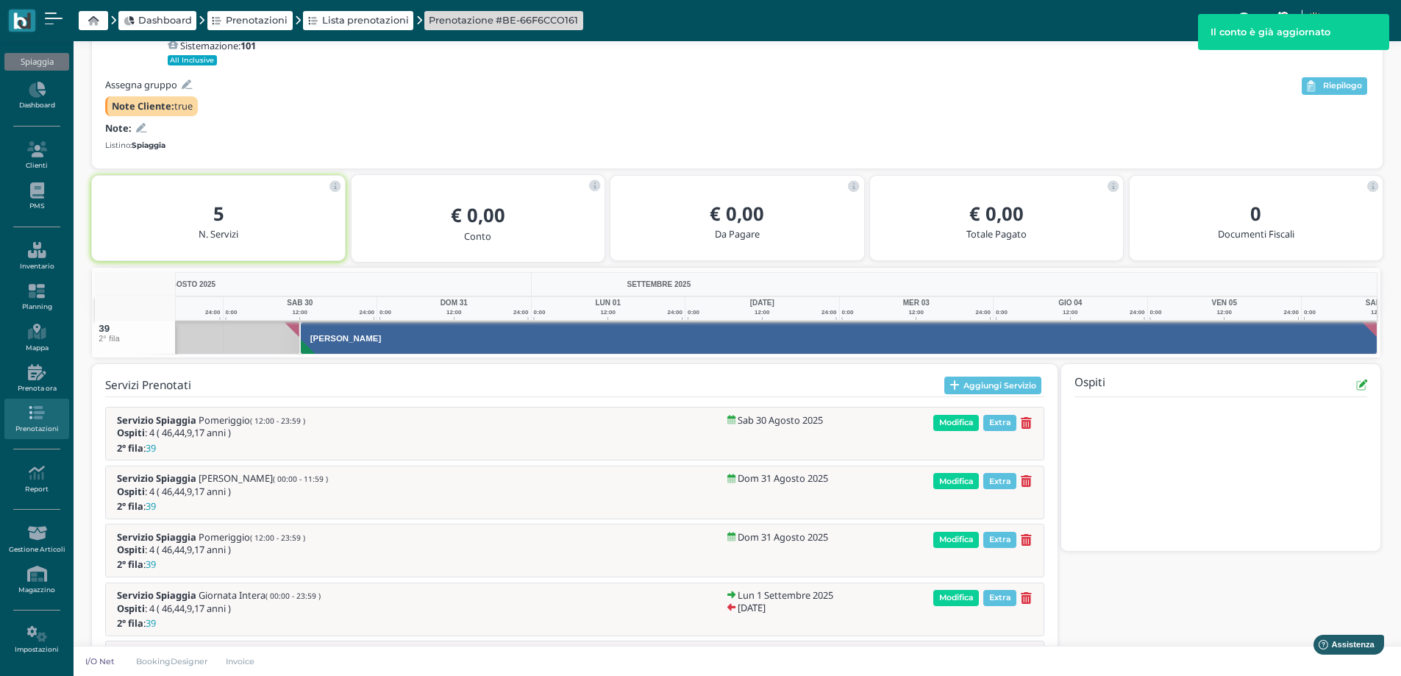
click at [146, 126] on div "Note:" at bounding box center [702, 128] width 1194 height 14
click at [138, 129] on icon at bounding box center [141, 129] width 10 height 10
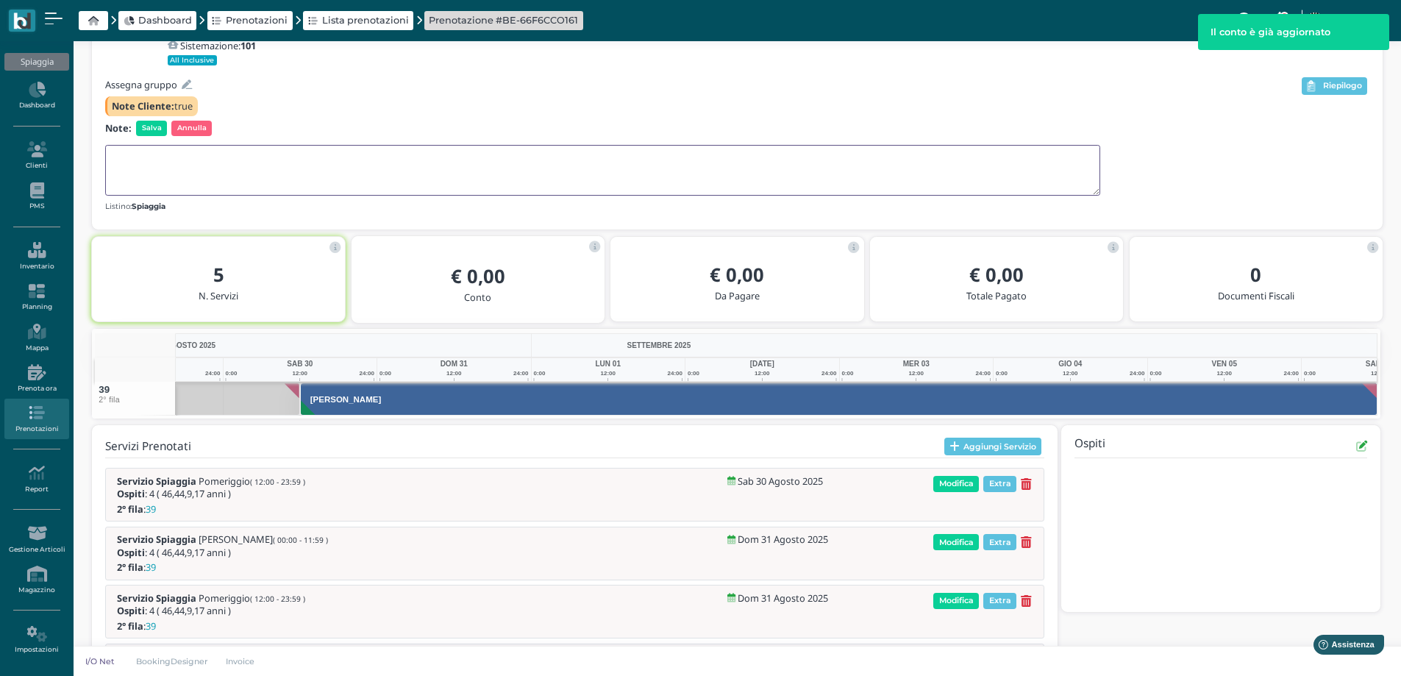
click at [154, 157] on textarea at bounding box center [602, 170] width 995 height 51
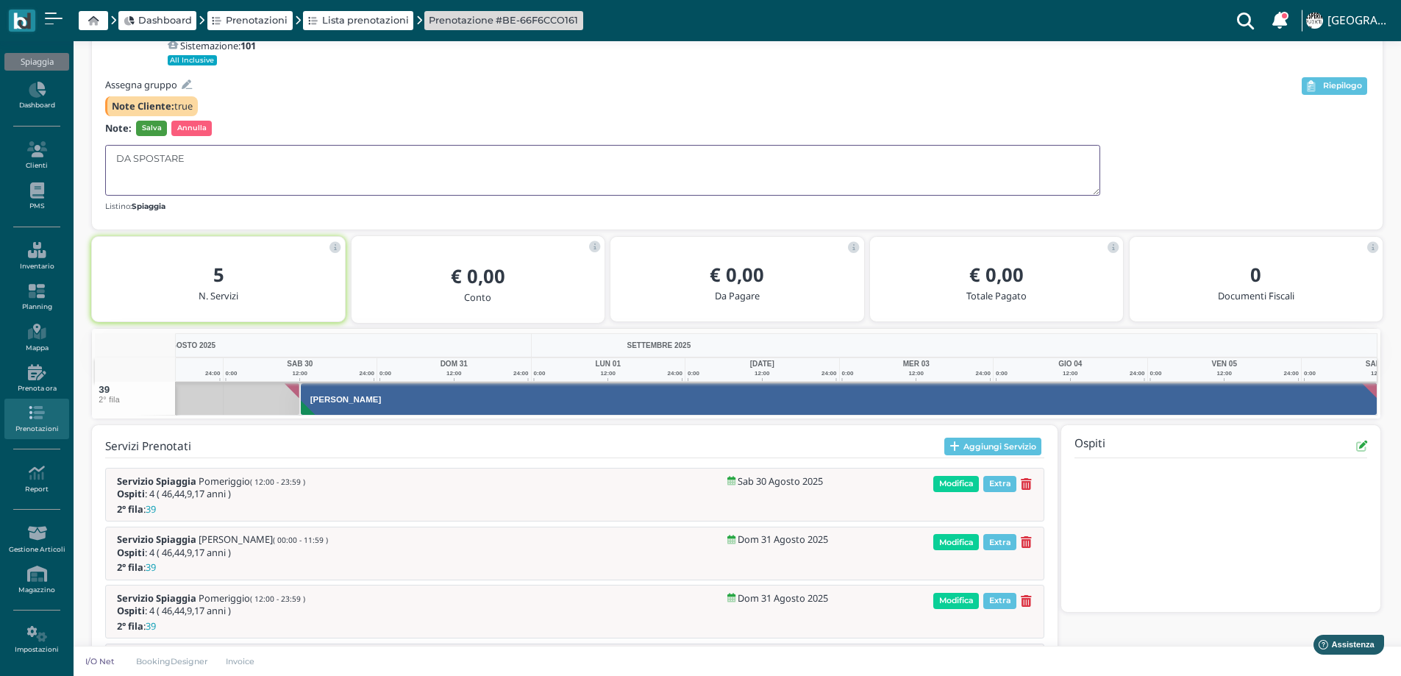
type textarea "DA SPOSTARE"
click at [149, 131] on span "Salva" at bounding box center [151, 128] width 31 height 15
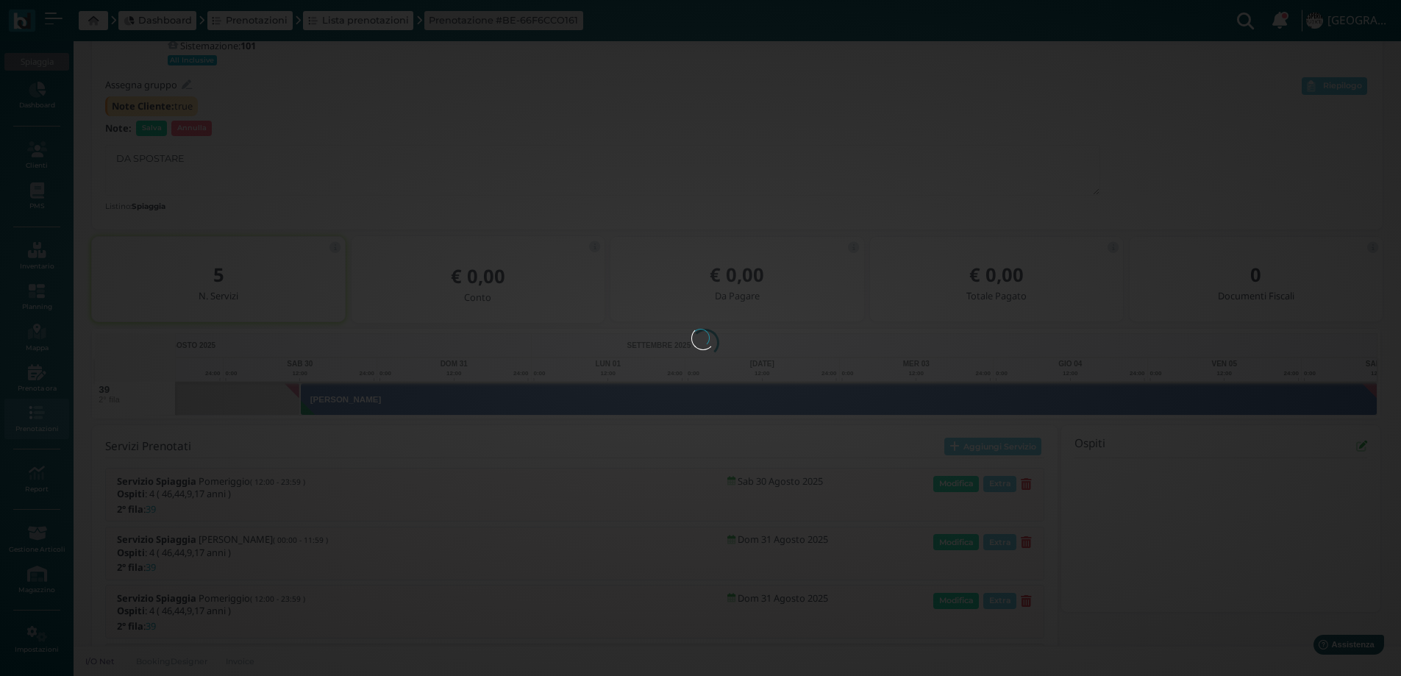
scroll to position [0, 0]
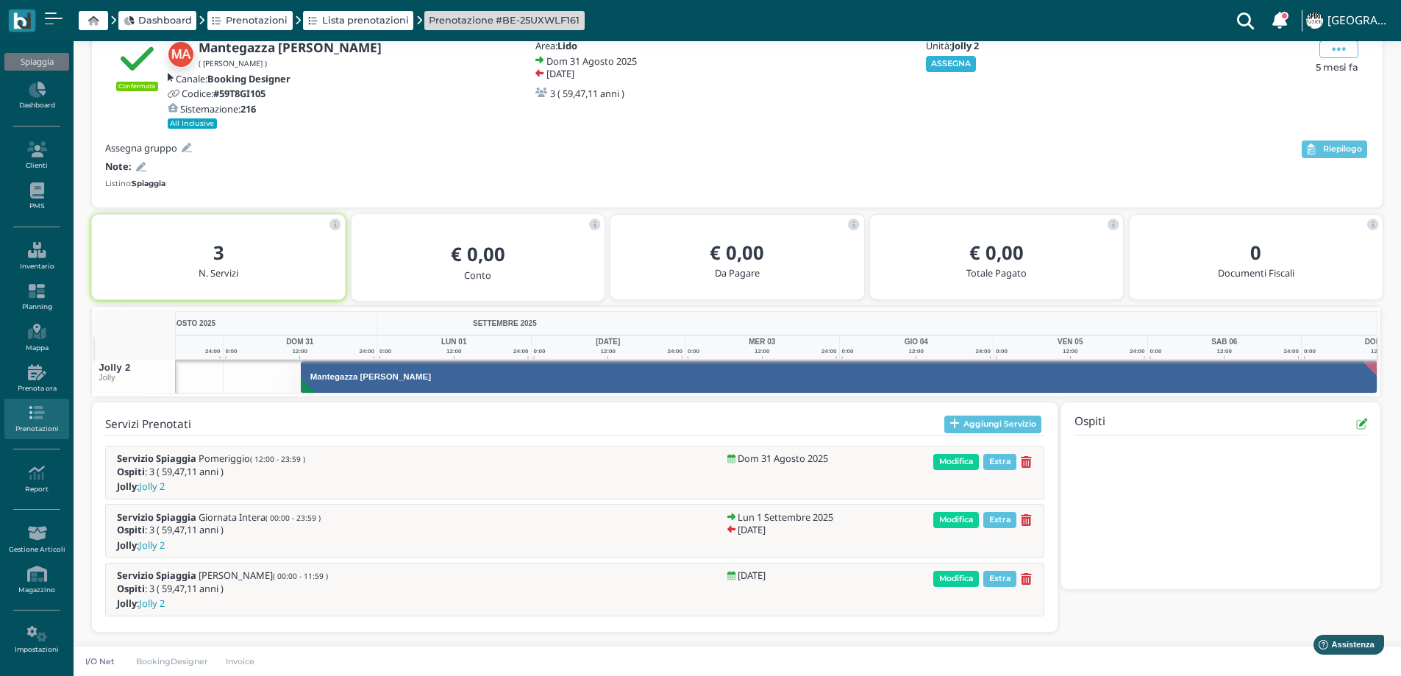
click at [947, 64] on button "ASSEGNA" at bounding box center [951, 64] width 51 height 16
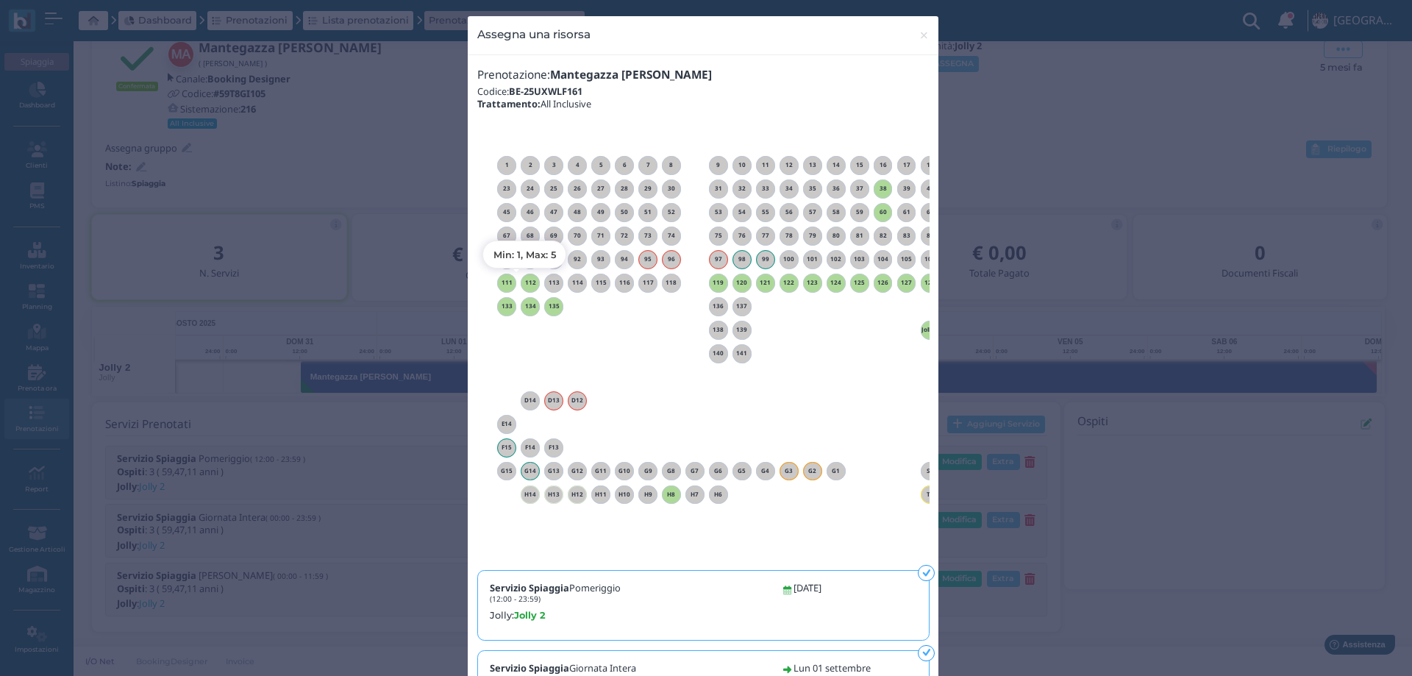
click at [521, 282] on h6 "112" at bounding box center [530, 282] width 19 height 7
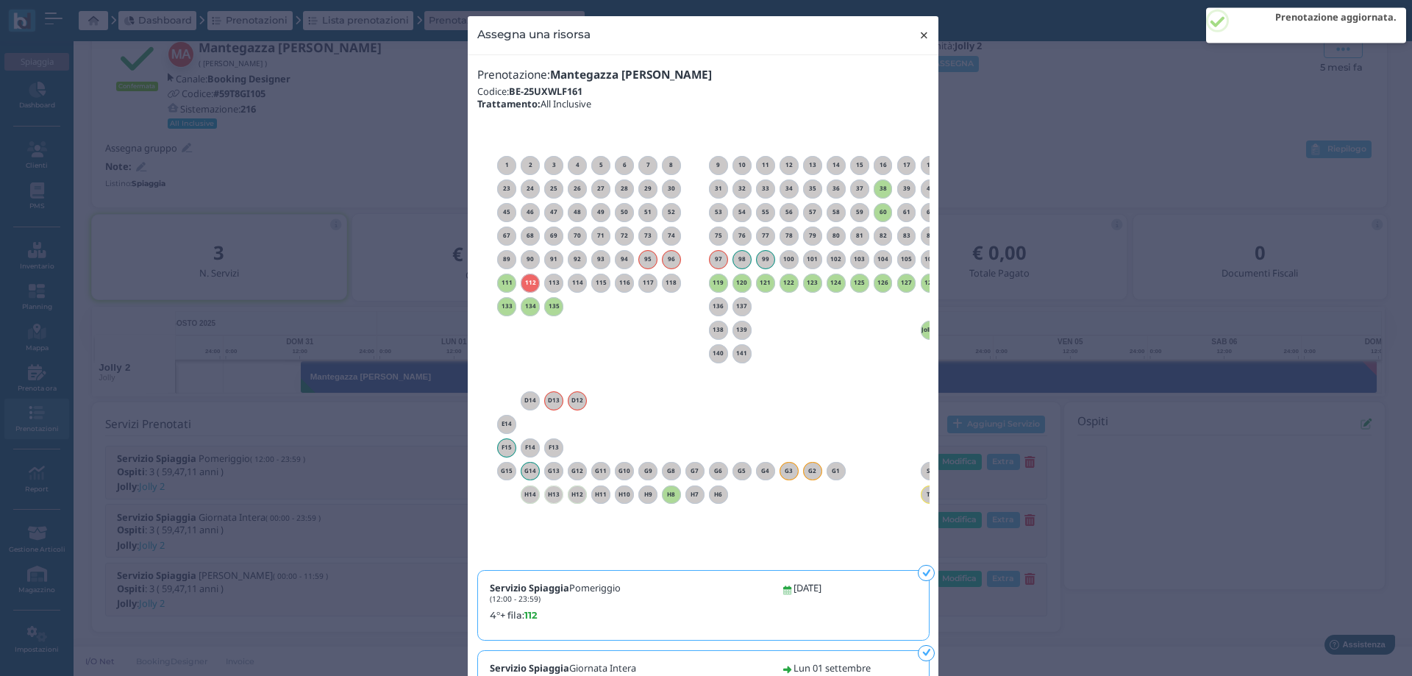
click at [921, 37] on span "×" at bounding box center [924, 35] width 11 height 19
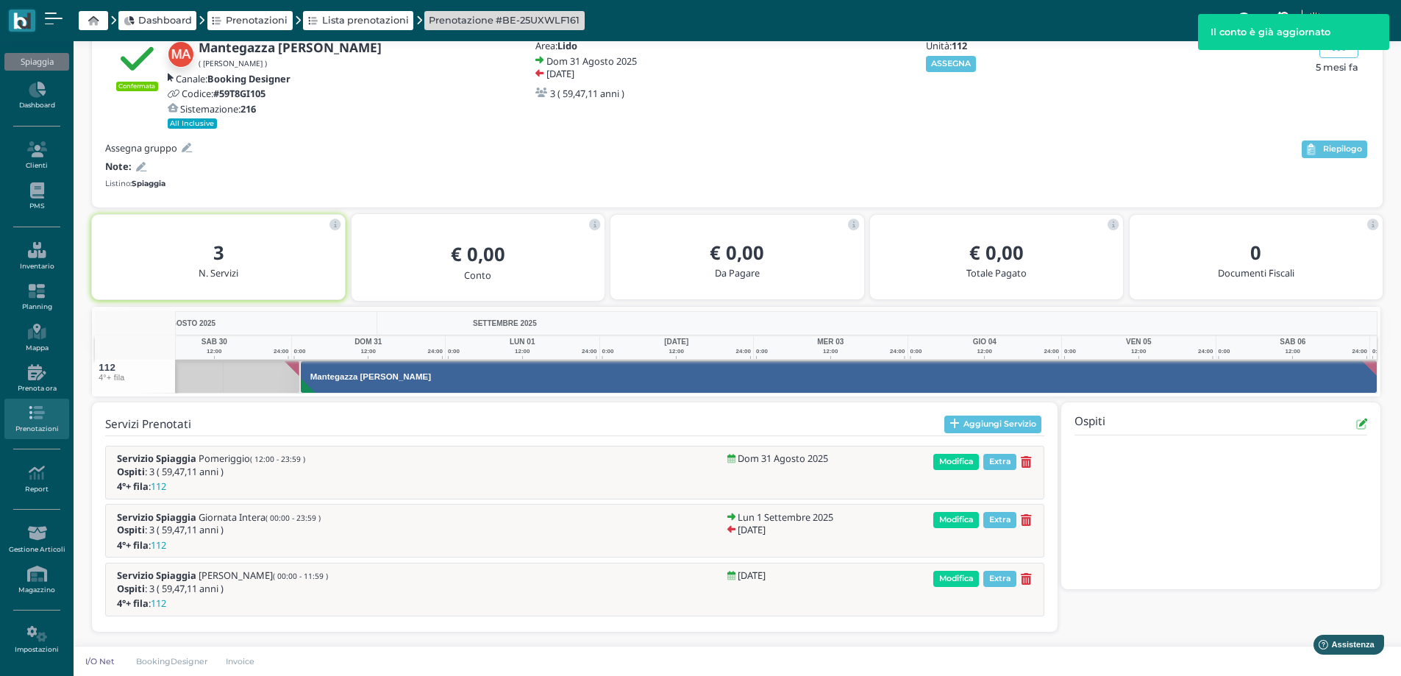
scroll to position [0, 107]
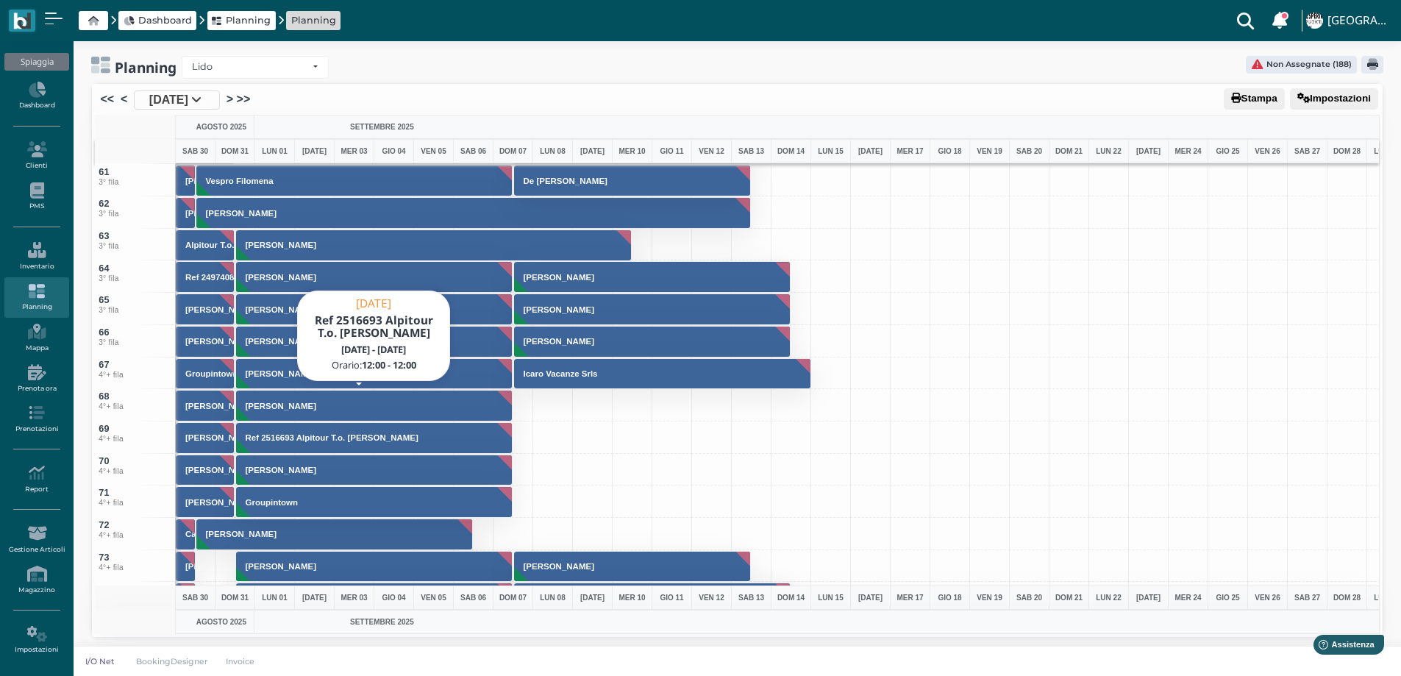
scroll to position [1986, 0]
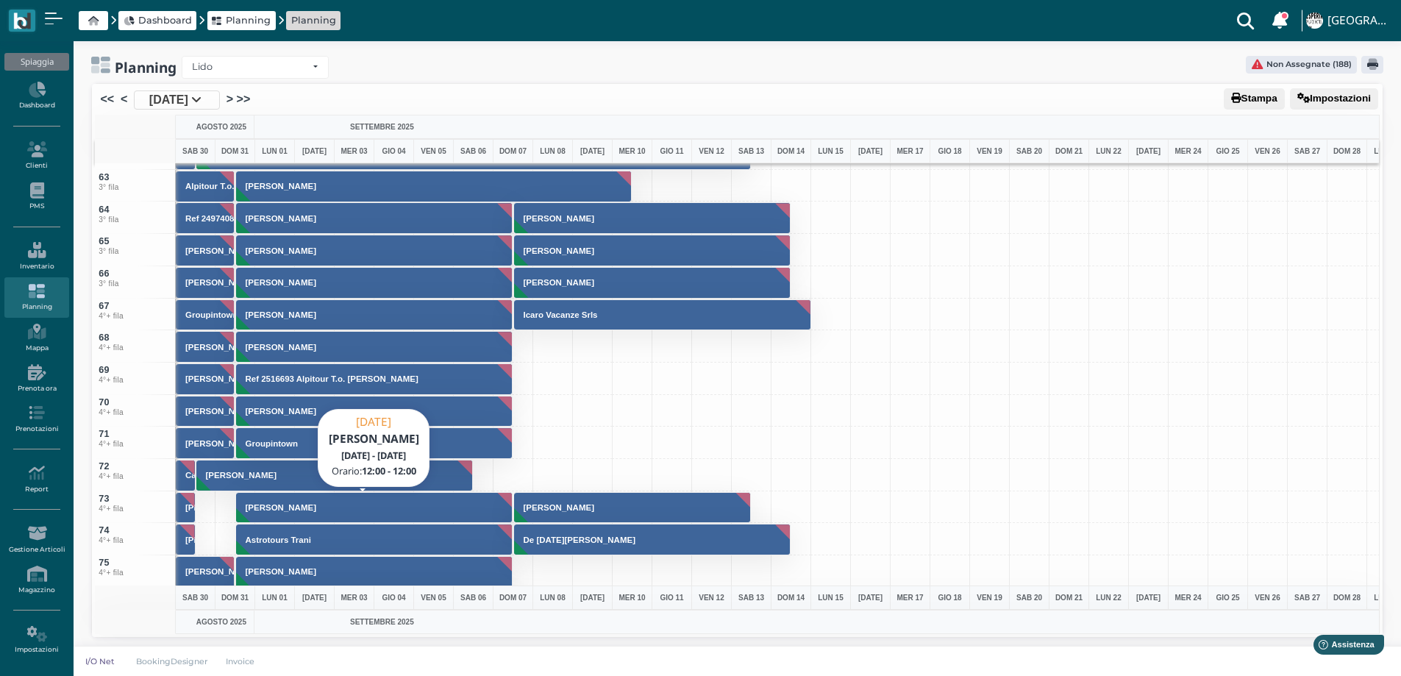
click at [321, 514] on button "[PERSON_NAME]" at bounding box center [374, 508] width 277 height 32
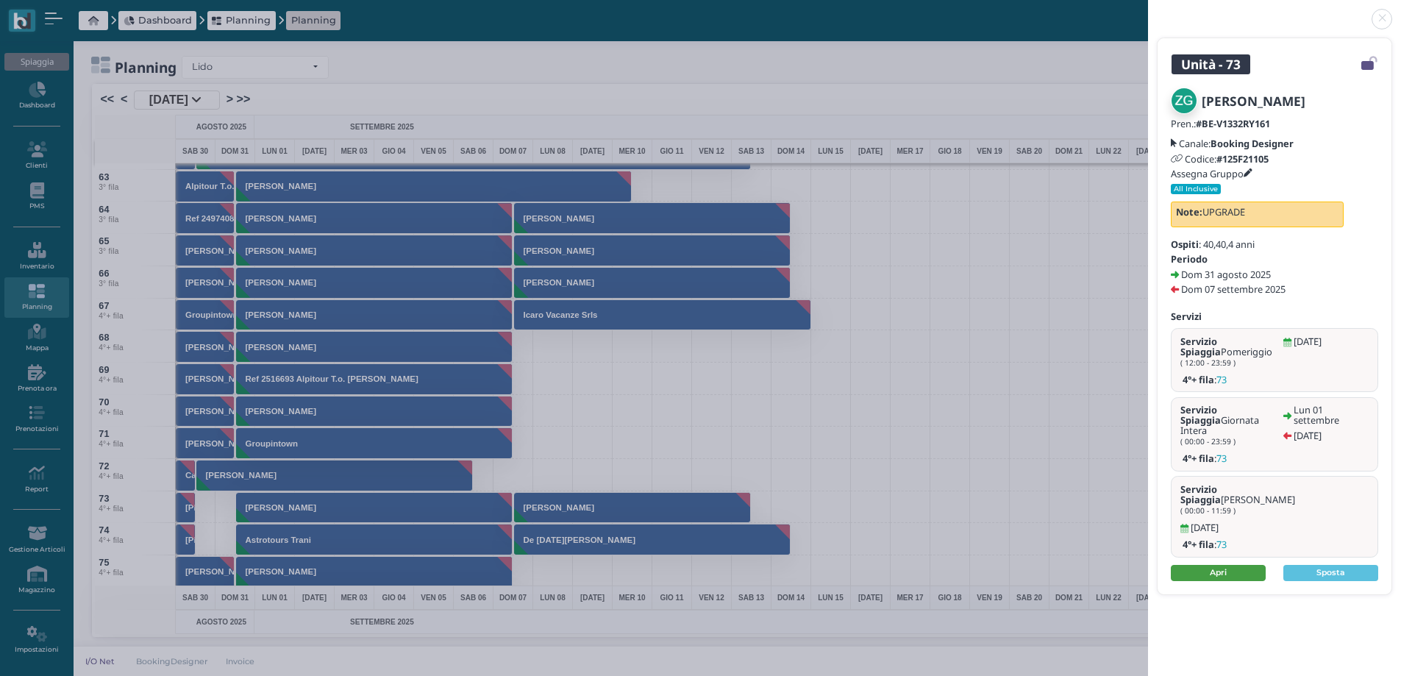
click at [1219, 565] on link "Apri" at bounding box center [1218, 573] width 95 height 16
click at [1148, 10] on link at bounding box center [1148, 10] width 0 height 0
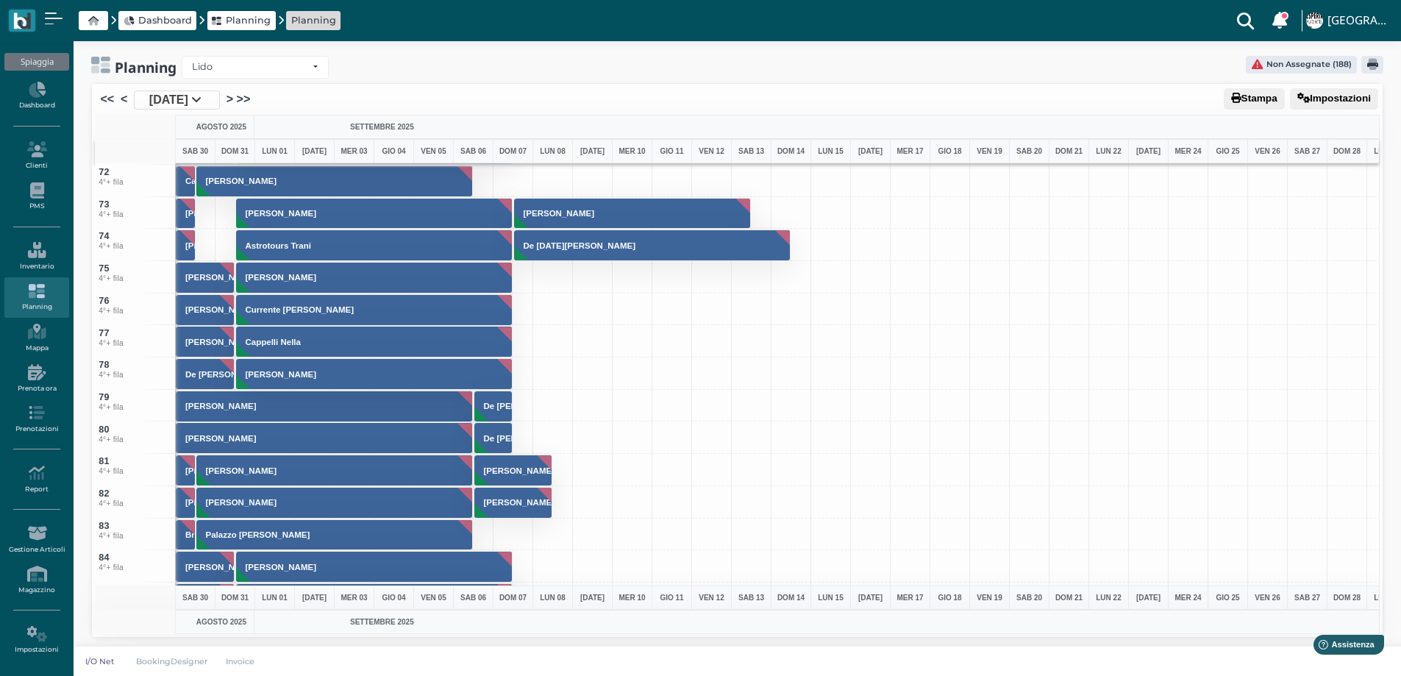
scroll to position [2059, 0]
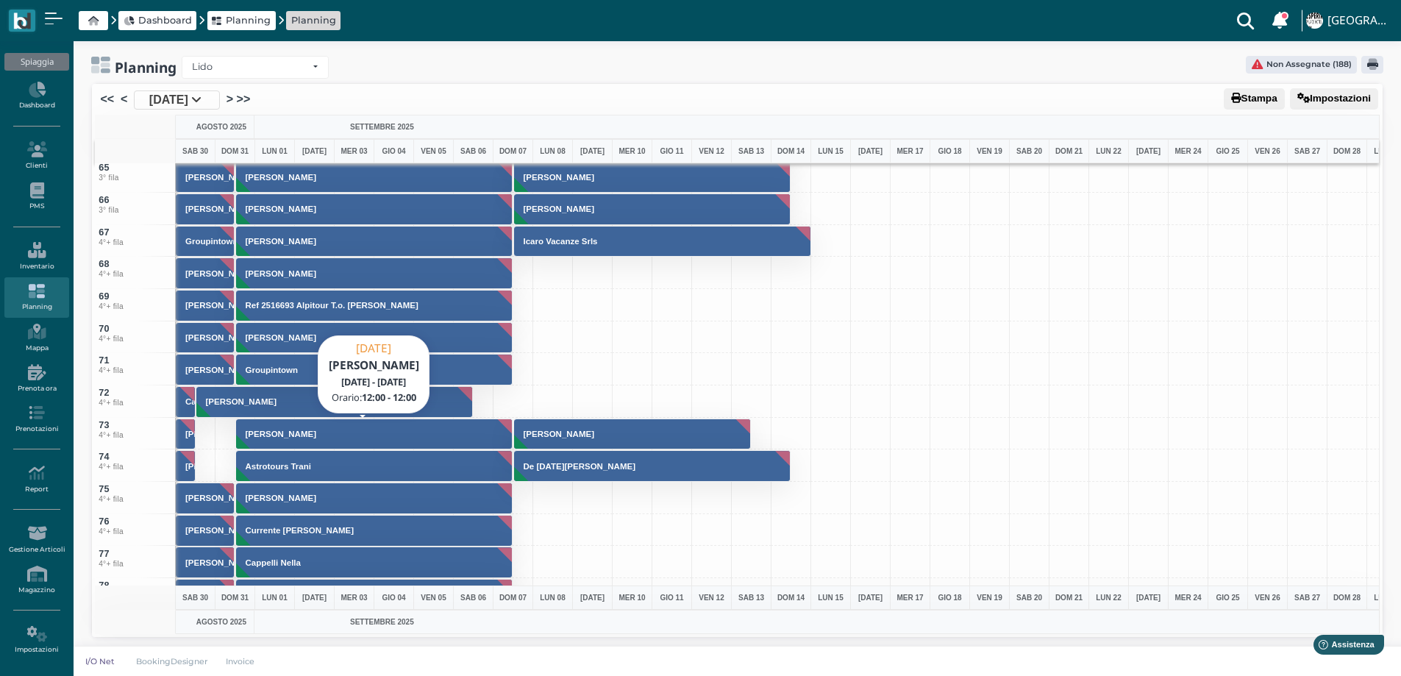
click at [287, 436] on h3 "[PERSON_NAME]" at bounding box center [281, 434] width 82 height 9
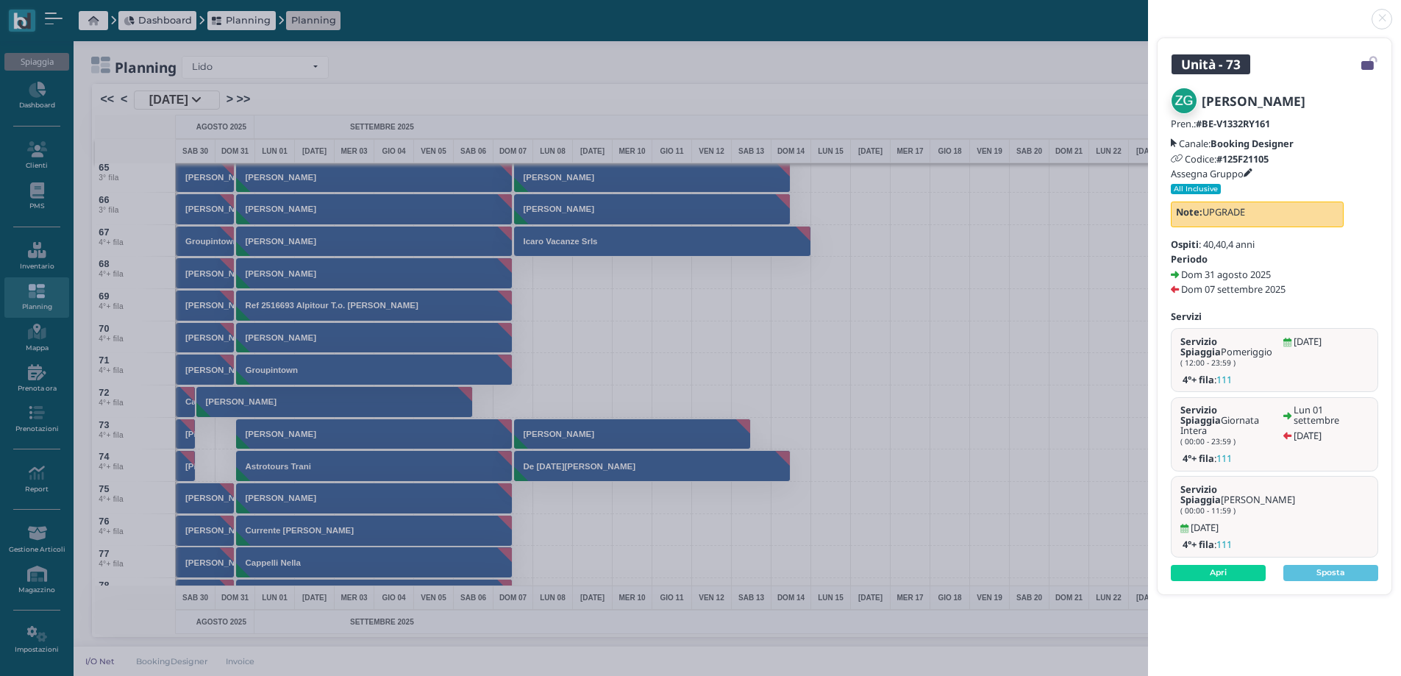
click at [1252, 174] on icon at bounding box center [1248, 173] width 9 height 9
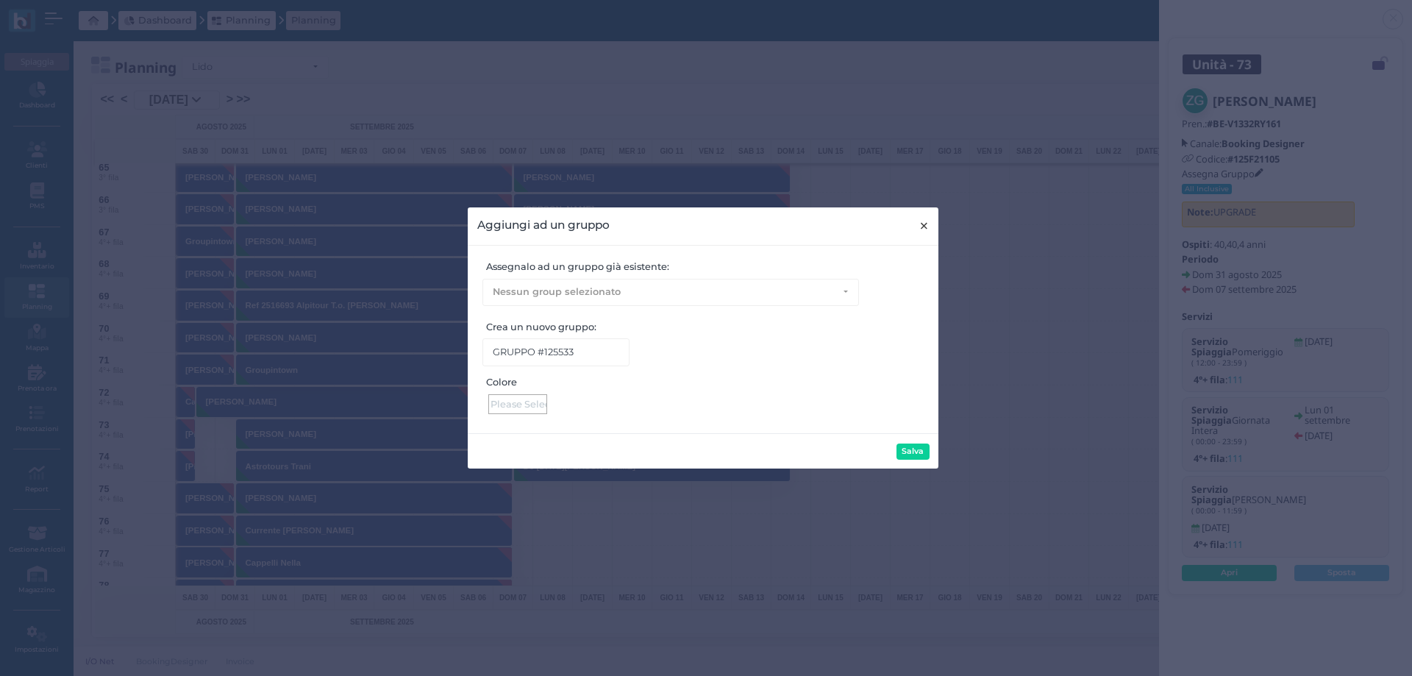
click at [927, 219] on span "×" at bounding box center [924, 225] width 11 height 19
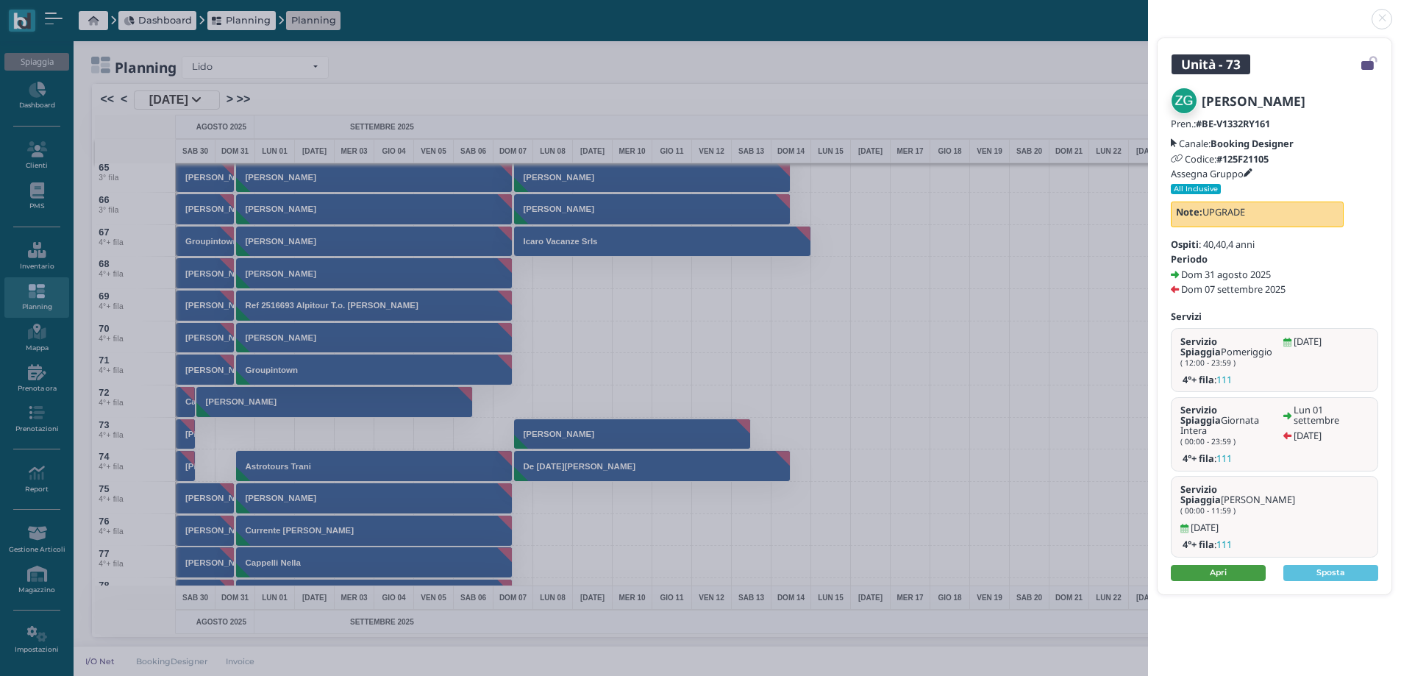
click at [1222, 565] on link "Apri" at bounding box center [1218, 573] width 95 height 16
click at [1148, 10] on link at bounding box center [1148, 10] width 0 height 0
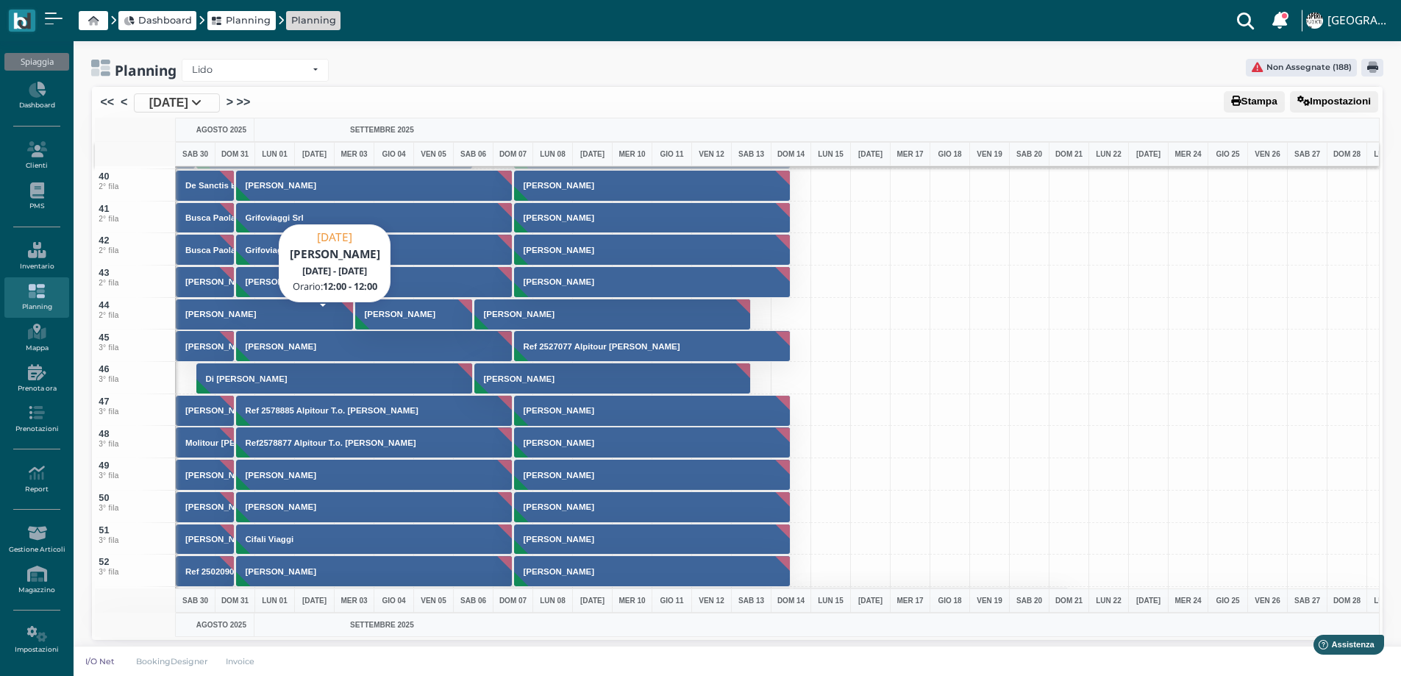
scroll to position [883, 0]
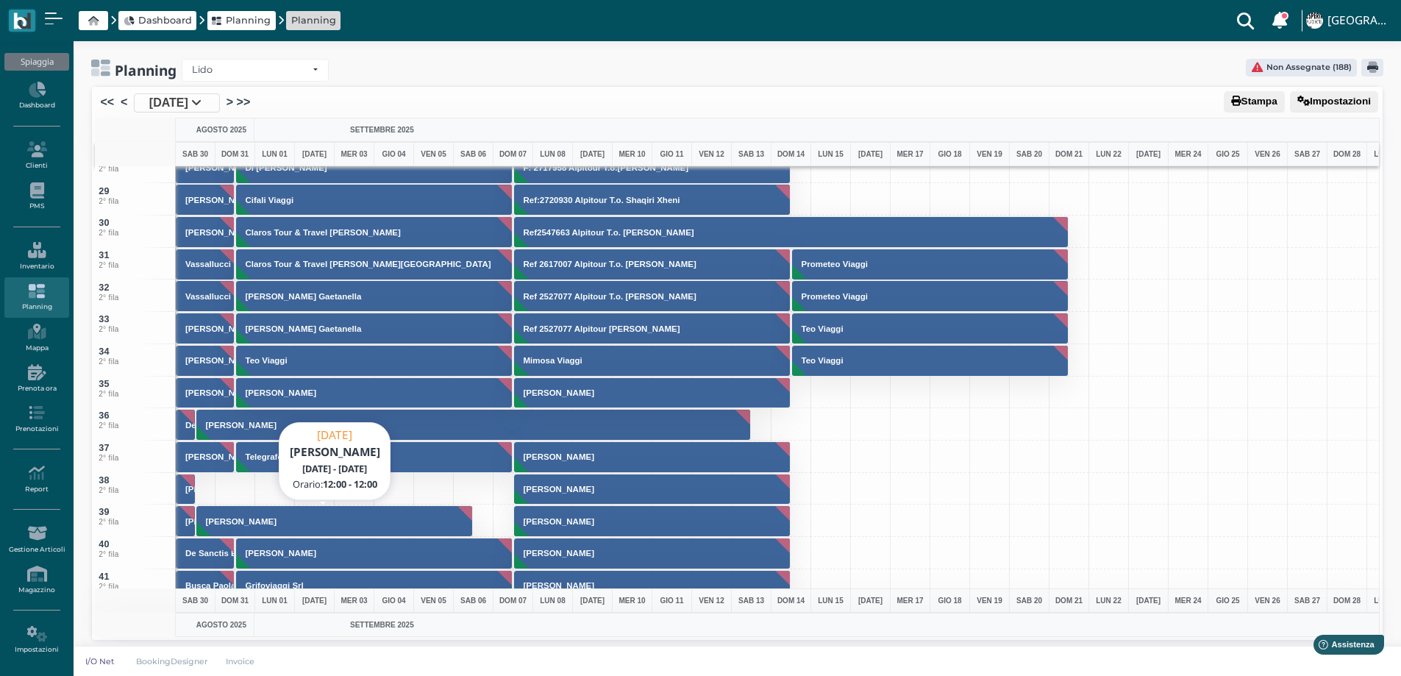
click at [208, 517] on h3 "[PERSON_NAME]" at bounding box center [241, 521] width 82 height 9
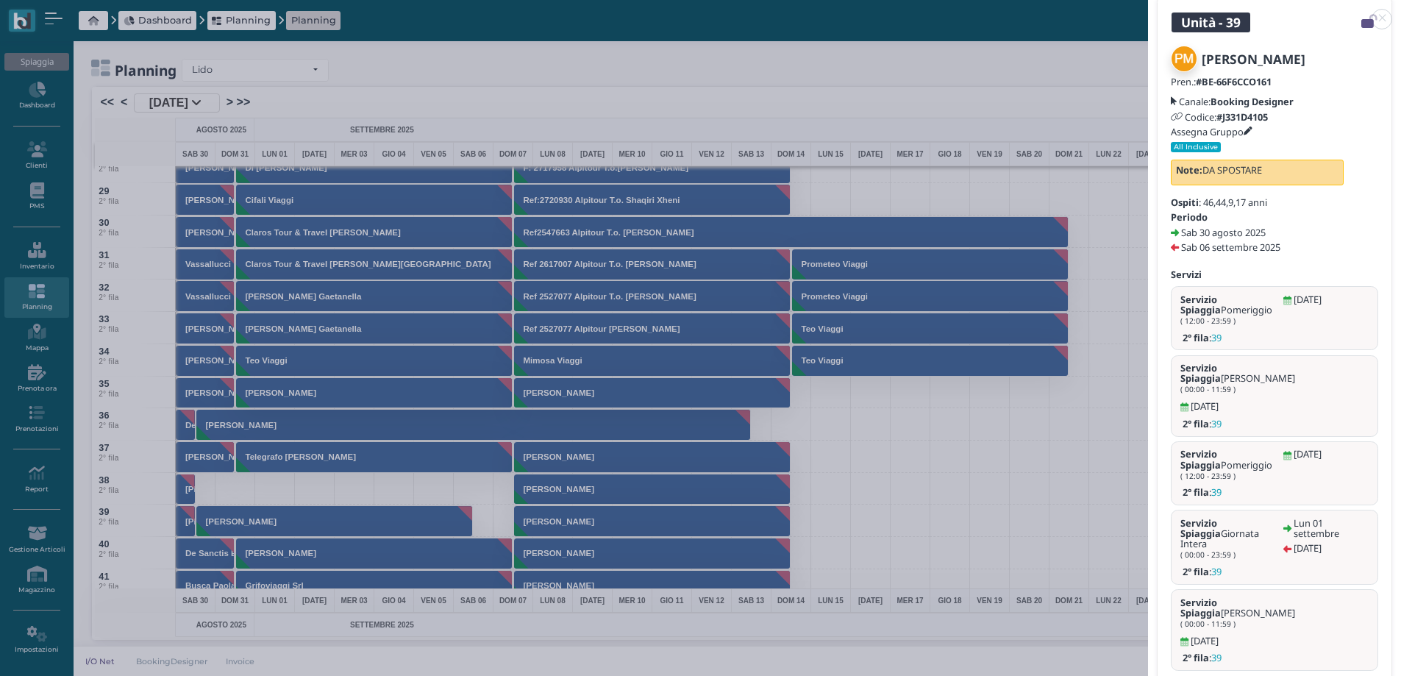
scroll to position [76, 0]
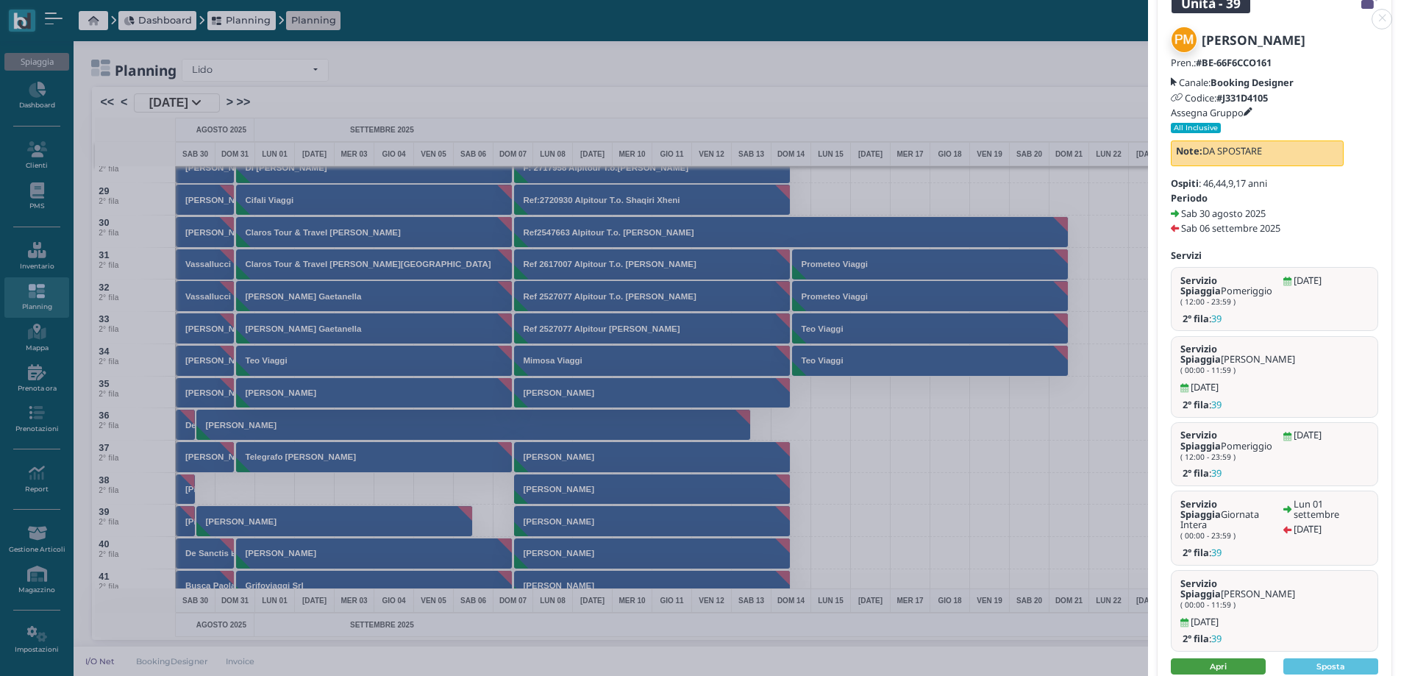
click at [1222, 658] on link "Apri" at bounding box center [1218, 666] width 95 height 16
click at [1148, 10] on link at bounding box center [1148, 10] width 0 height 0
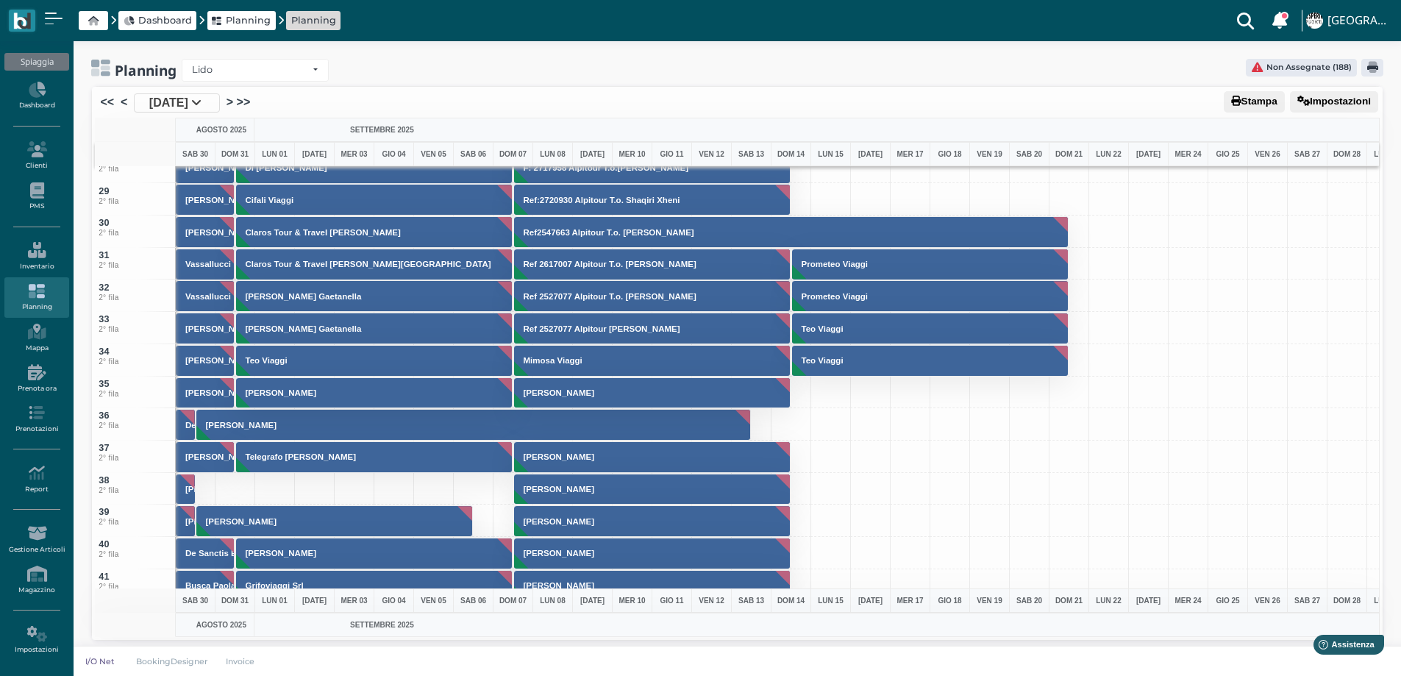
click at [188, 95] on span "30 Ago 2025" at bounding box center [168, 103] width 39 height 18
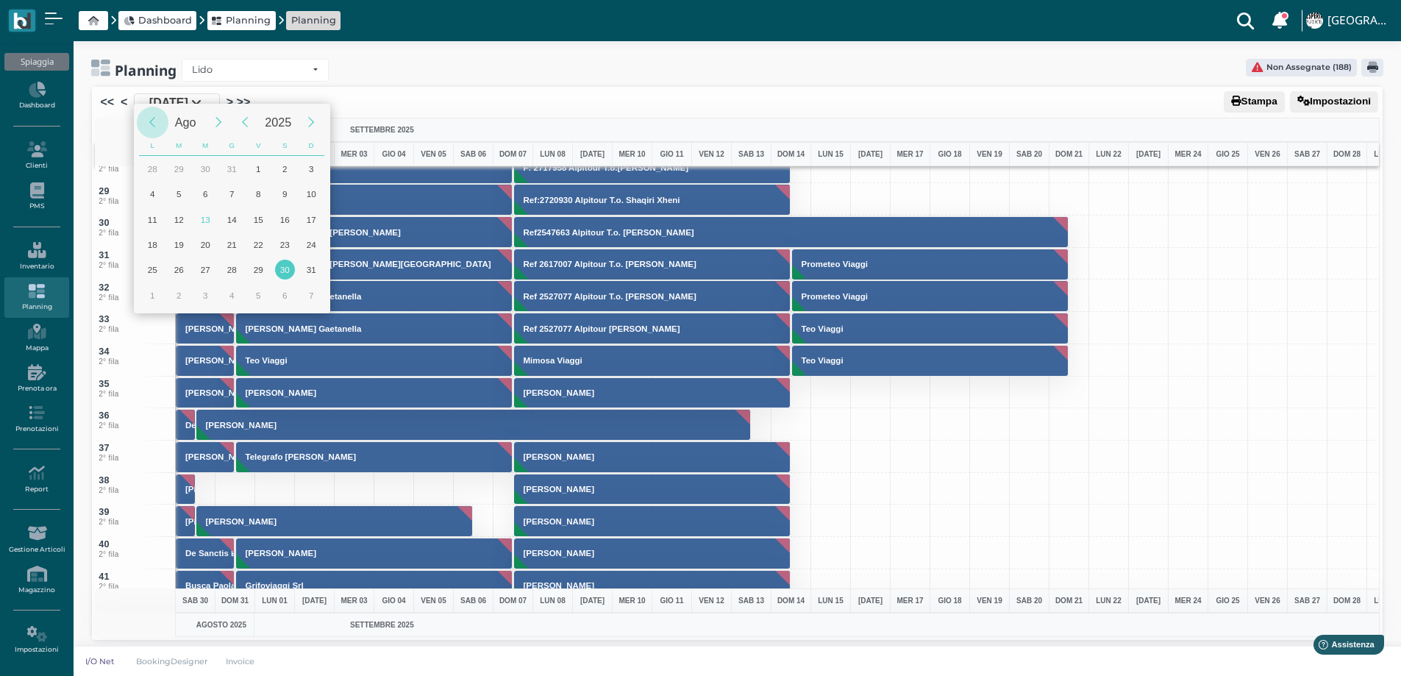
click at [153, 126] on div "Previous Month" at bounding box center [153, 123] width 32 height 32
click at [154, 124] on div "Previous Month" at bounding box center [153, 123] width 32 height 32
click at [218, 128] on div "Next Month" at bounding box center [219, 123] width 32 height 32
click at [206, 221] on div "13" at bounding box center [206, 220] width 20 height 20
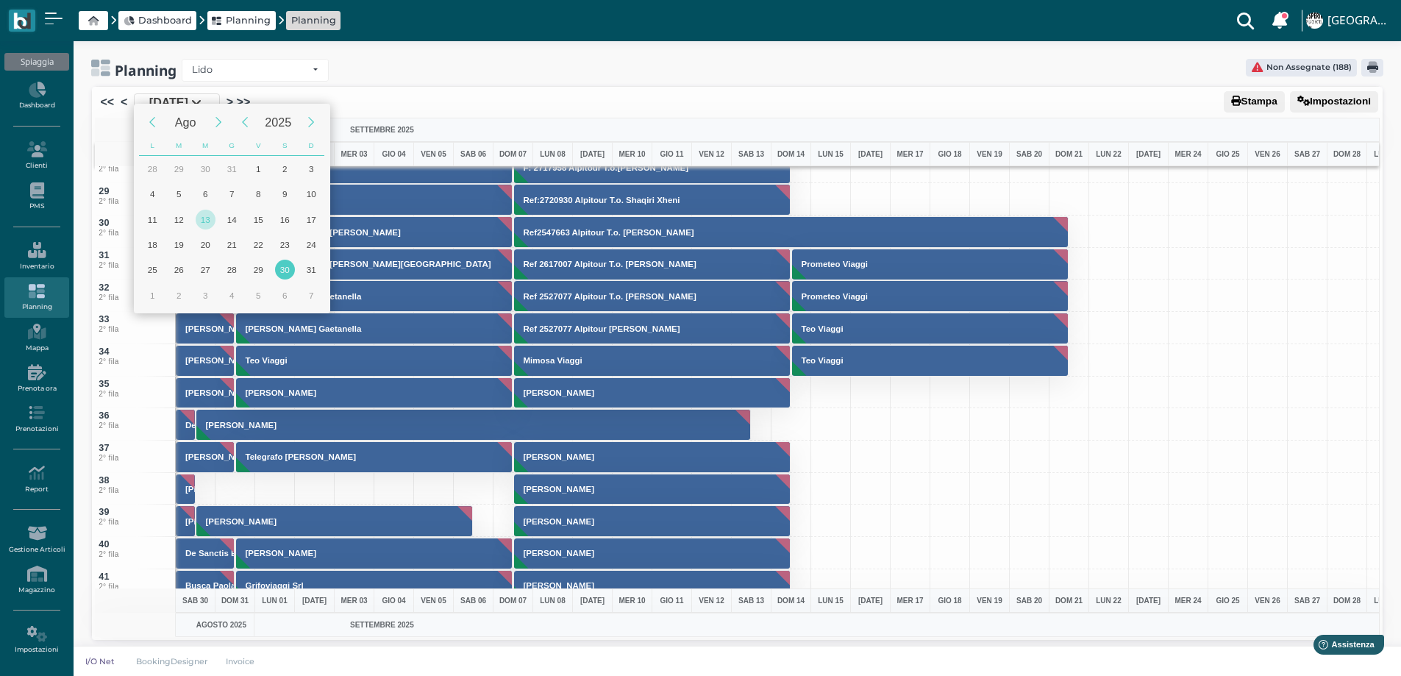
type input "13/08/2025"
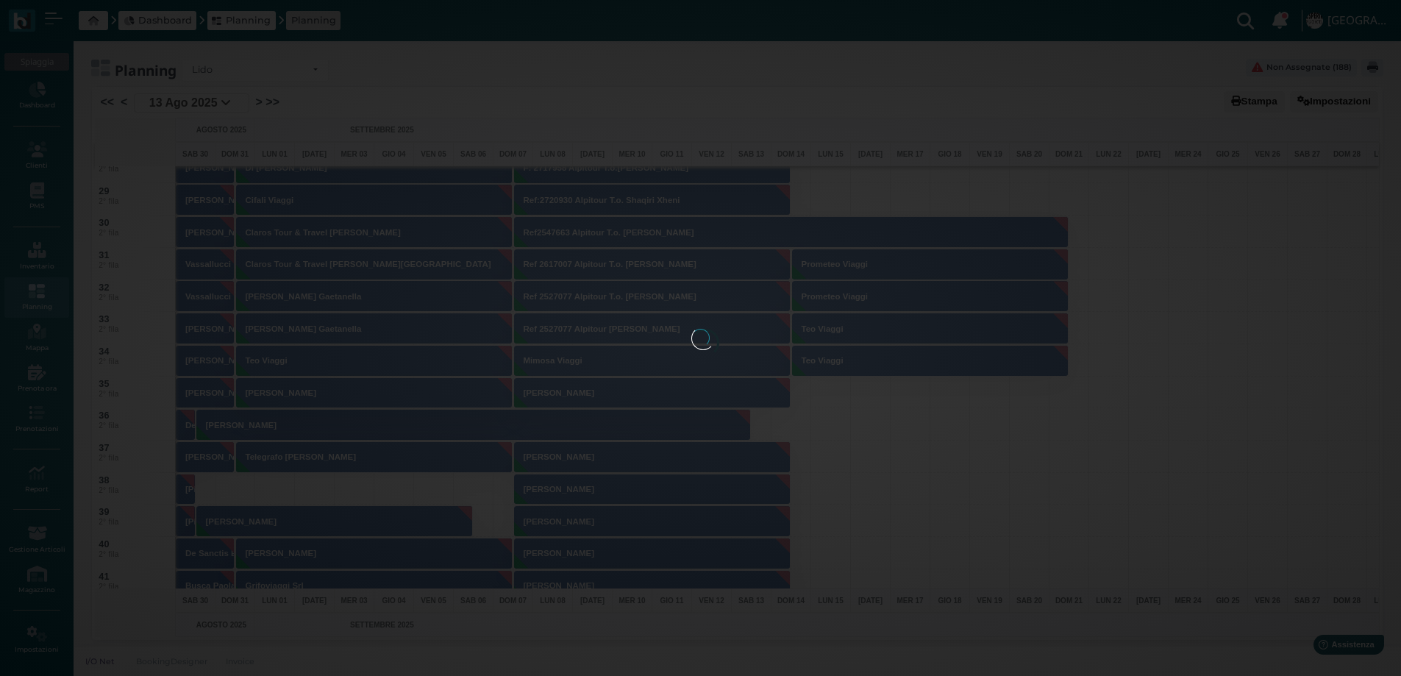
scroll to position [0, 59]
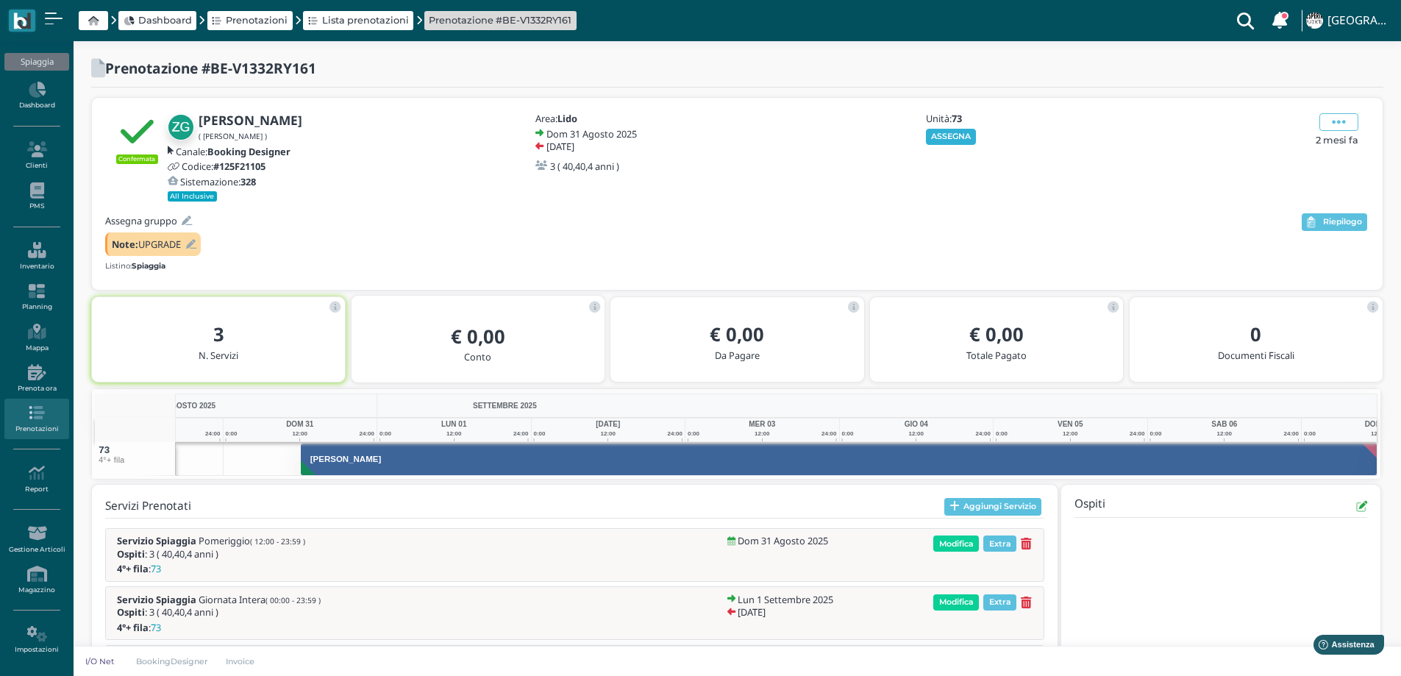
click at [950, 140] on button "ASSEGNA" at bounding box center [951, 137] width 51 height 16
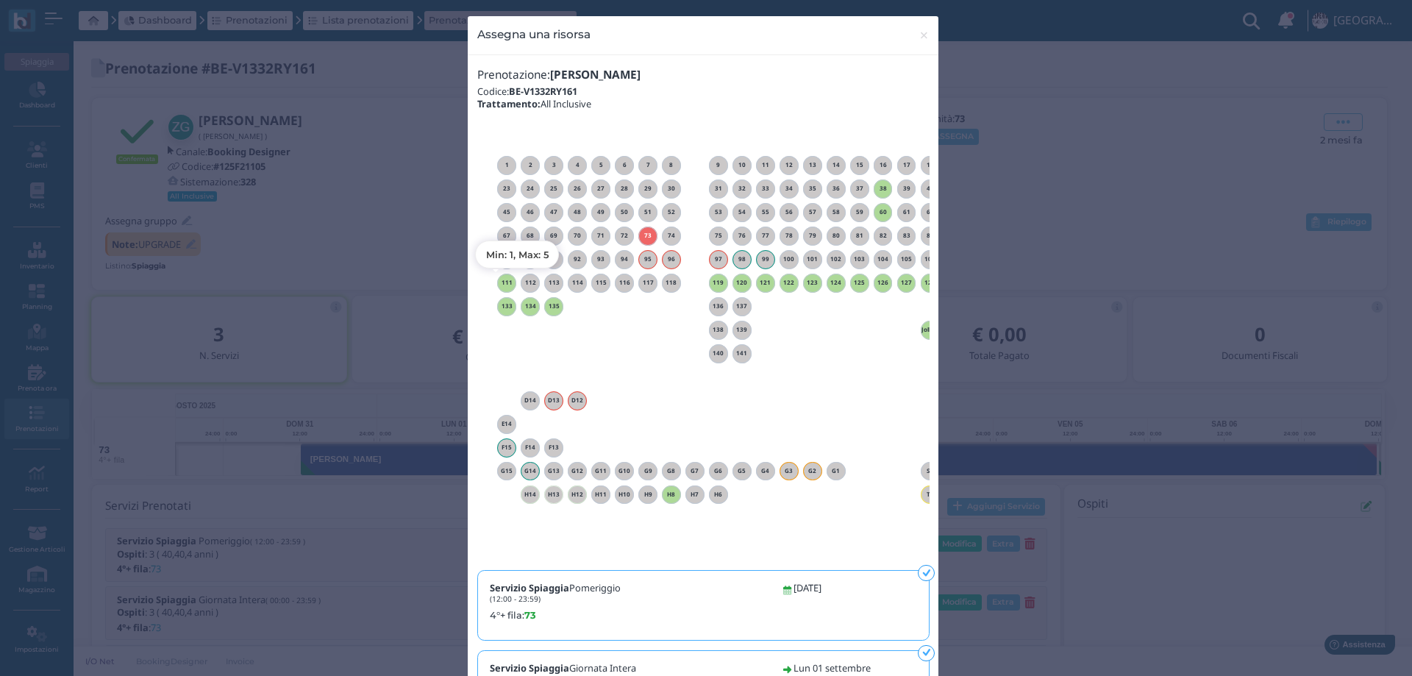
click at [503, 282] on h6 "111" at bounding box center [506, 282] width 19 height 7
click at [919, 33] on span "×" at bounding box center [924, 35] width 11 height 19
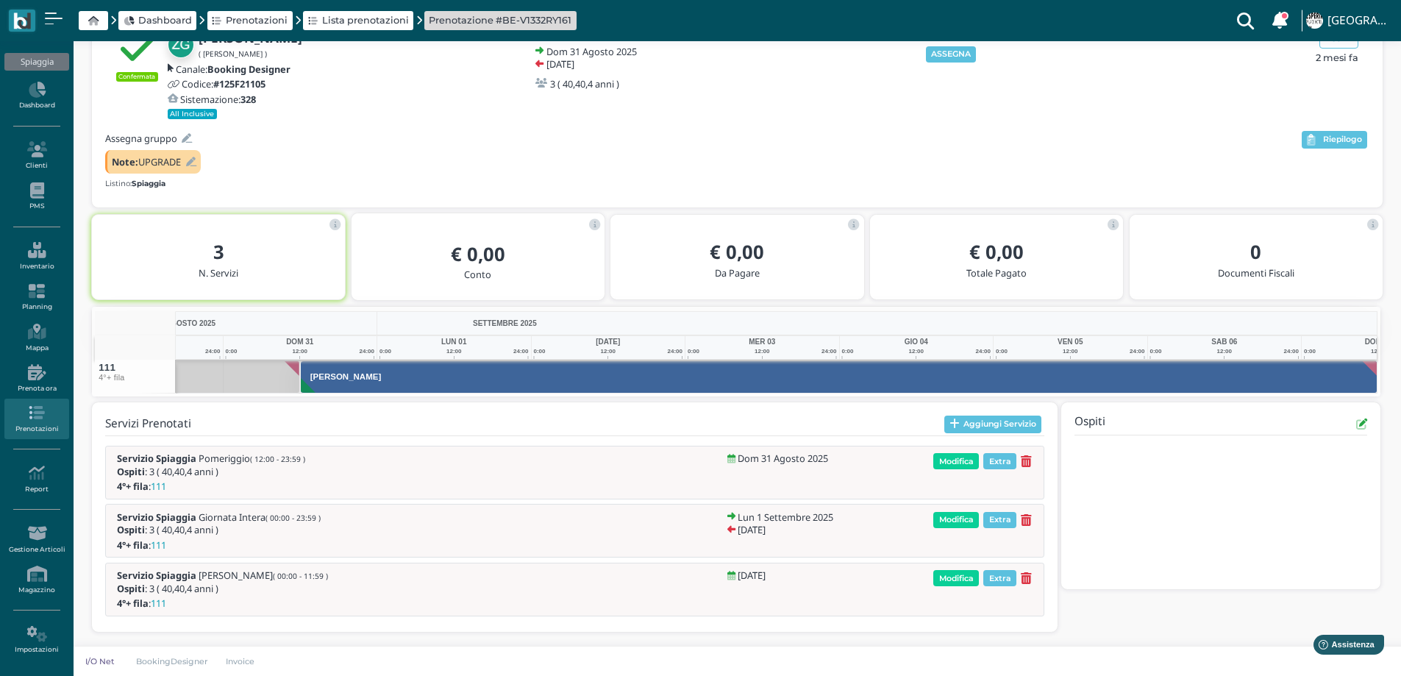
click at [196, 161] on icon at bounding box center [191, 162] width 10 height 10
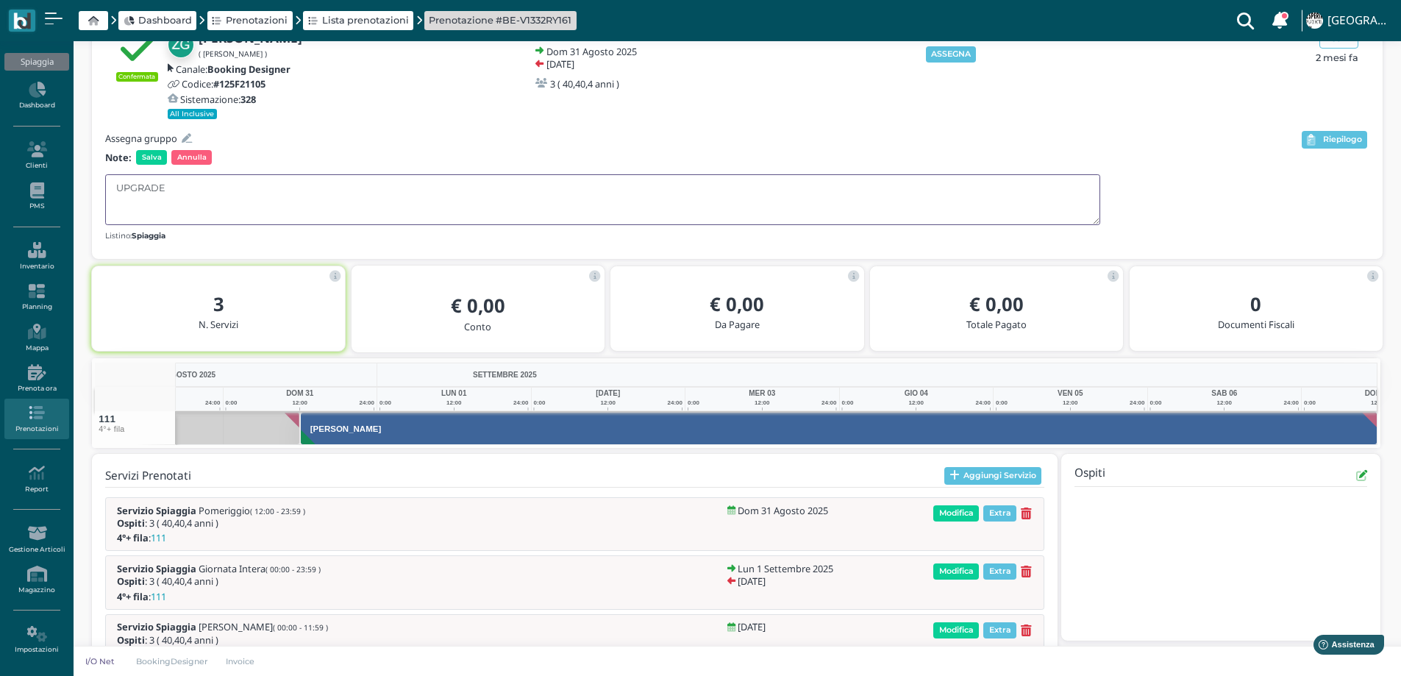
drag, startPoint x: 193, startPoint y: 190, endPoint x: 81, endPoint y: 186, distance: 112.6
click at [81, 186] on div "Prenotazione #BE-V1332RY161 Confermata [PERSON_NAME] ( [PERSON_NAME] ) Canale: …" at bounding box center [737, 343] width 1327 height 769
click at [149, 159] on span "Salva" at bounding box center [151, 157] width 31 height 15
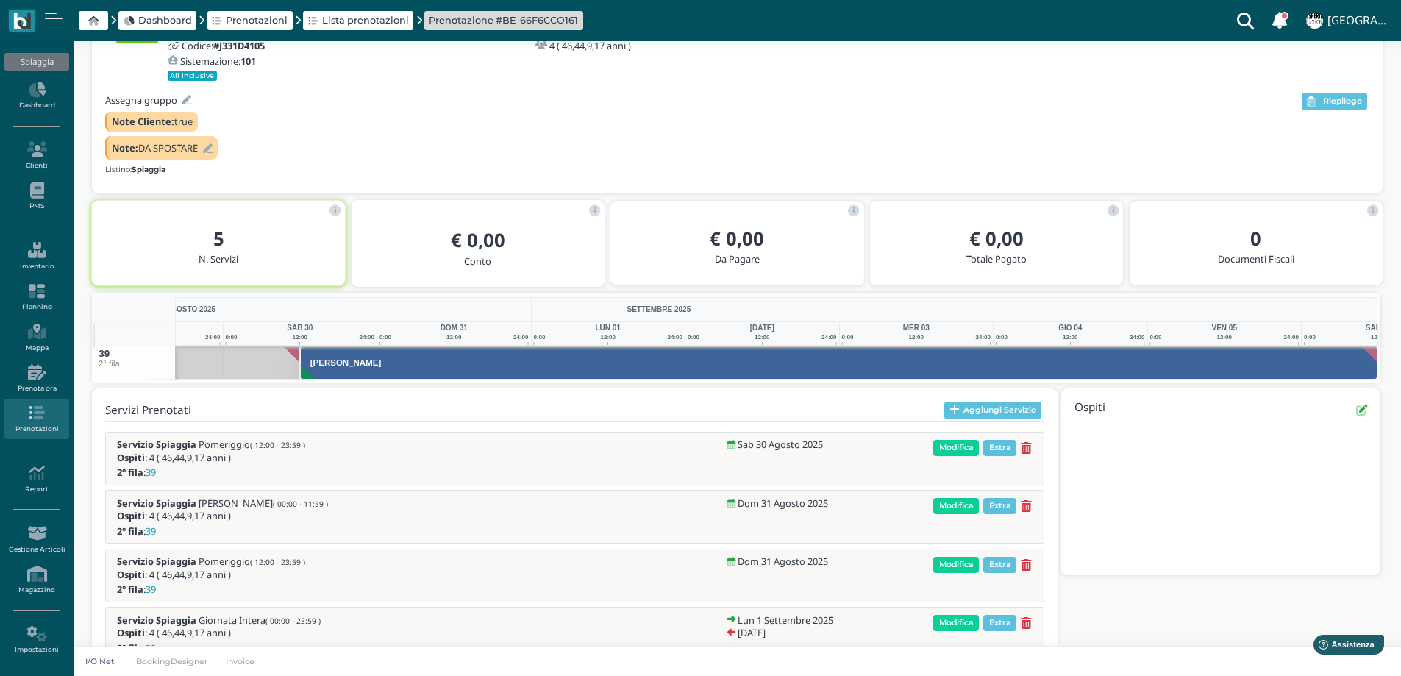
scroll to position [146, 0]
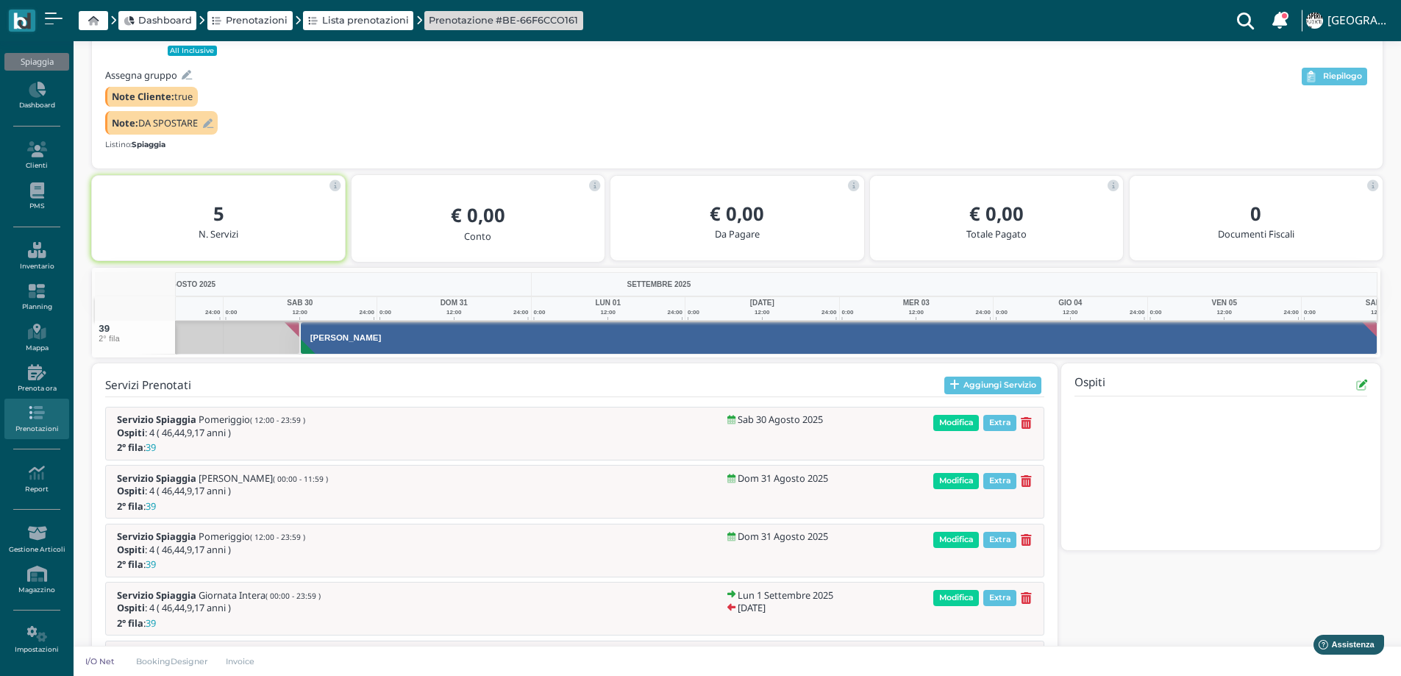
click at [207, 126] on icon at bounding box center [208, 124] width 10 height 10
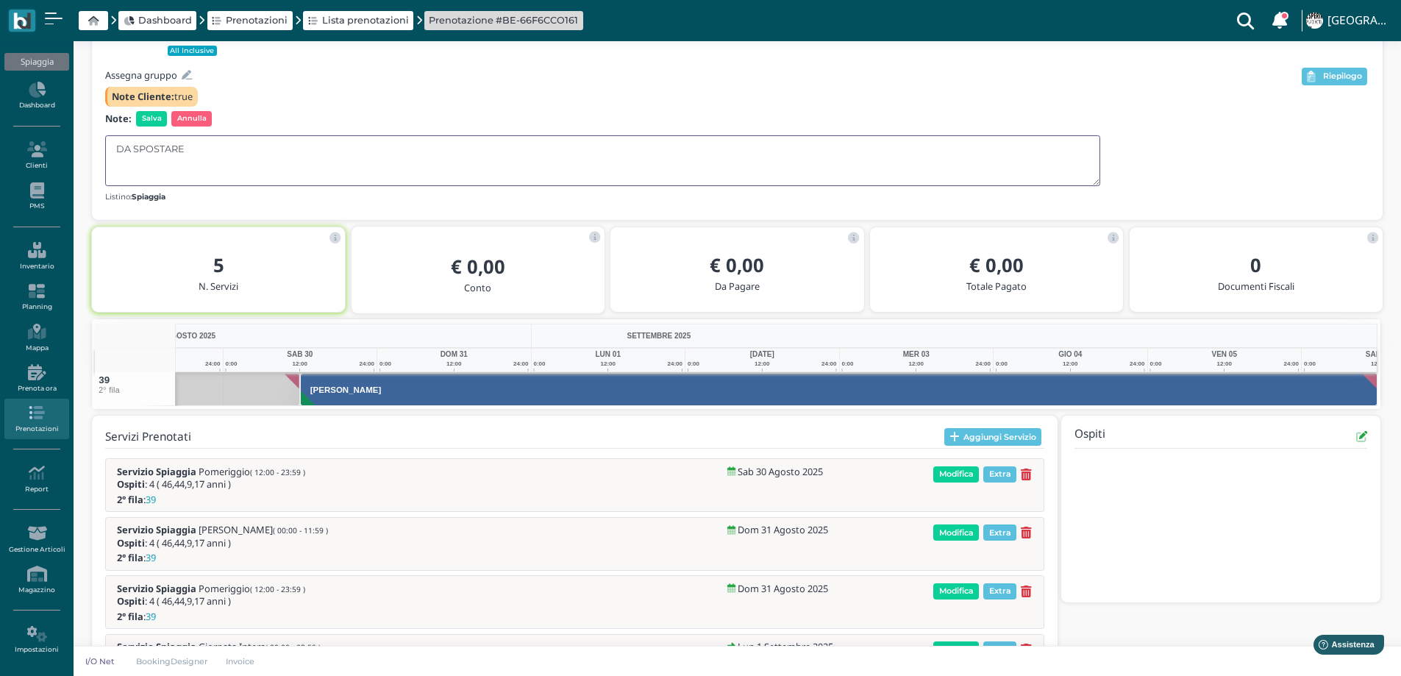
drag, startPoint x: 205, startPoint y: 150, endPoint x: 74, endPoint y: 150, distance: 130.9
click at [74, 150] on div "Prenotazione #BE-66F6CCO161 Confermata Picone Michele ( Michele Picone ) Canale…" at bounding box center [737, 351] width 1327 height 910
click at [152, 121] on span "Salva" at bounding box center [151, 118] width 31 height 15
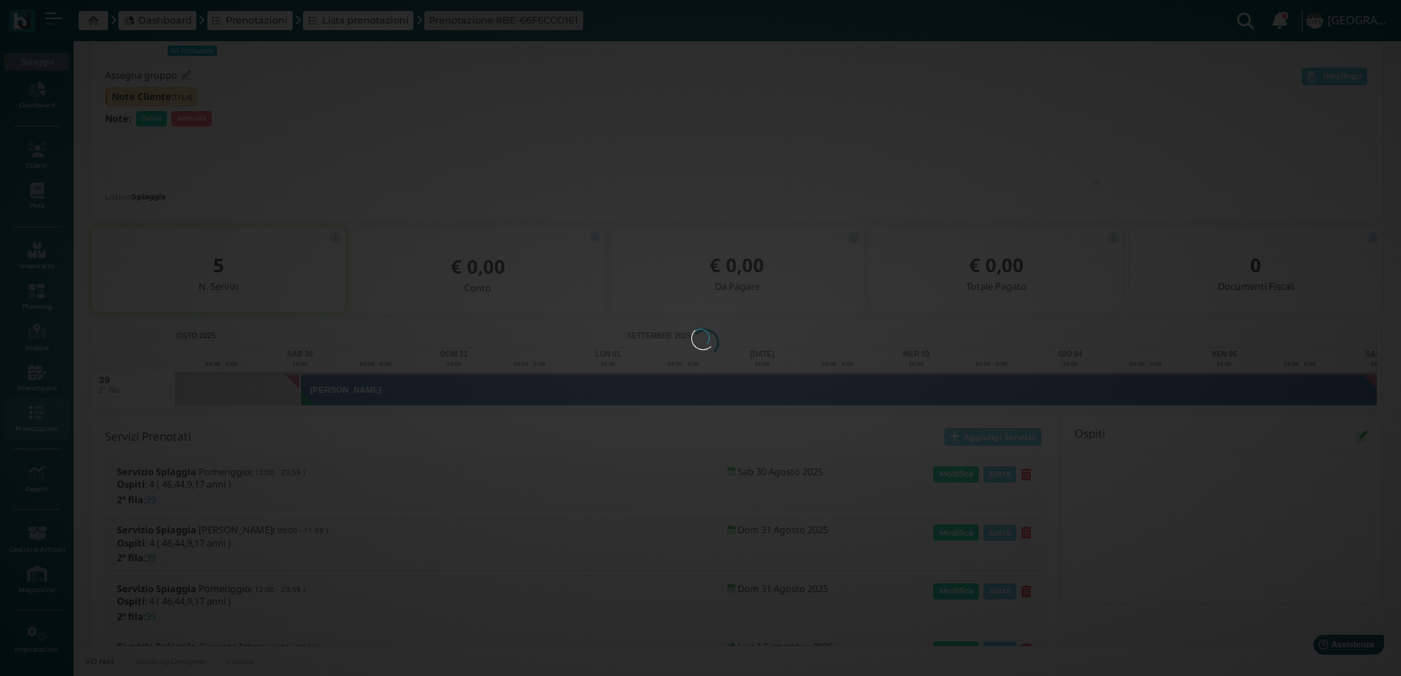
scroll to position [0, 0]
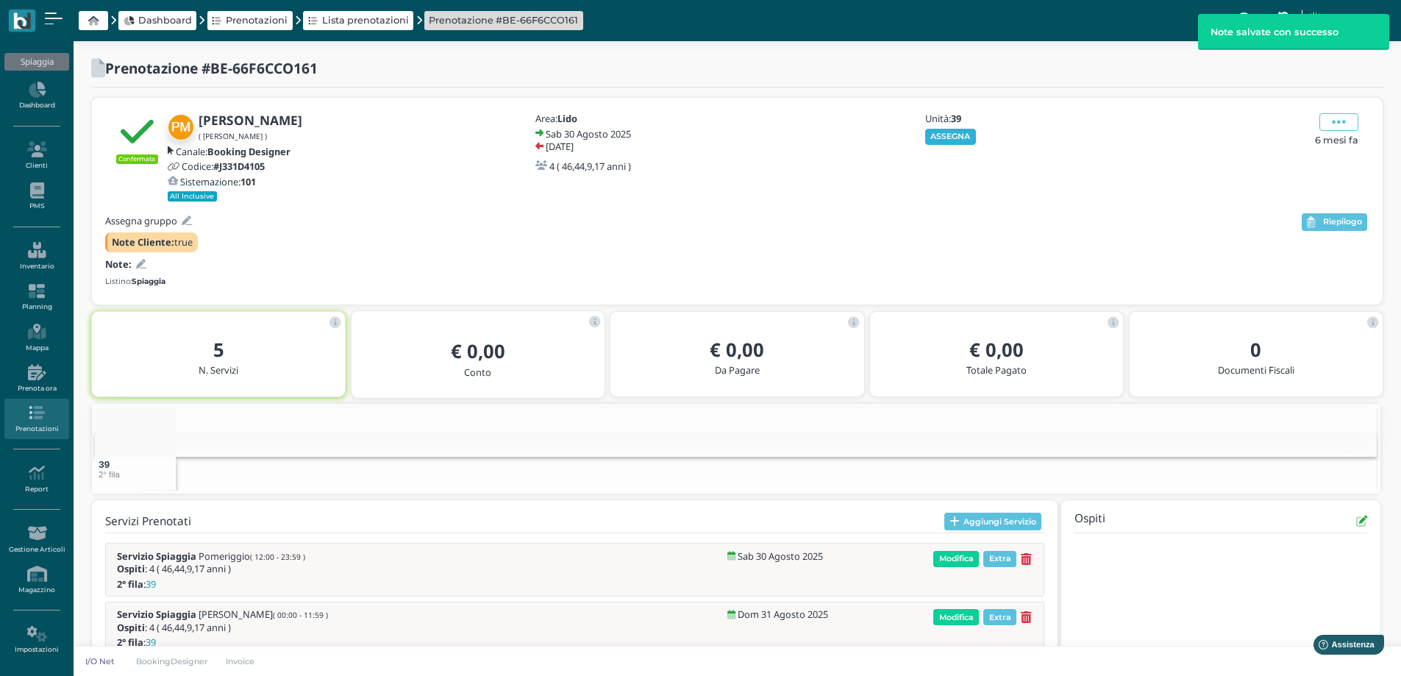
click at [947, 131] on button "ASSEGNA" at bounding box center [950, 137] width 51 height 16
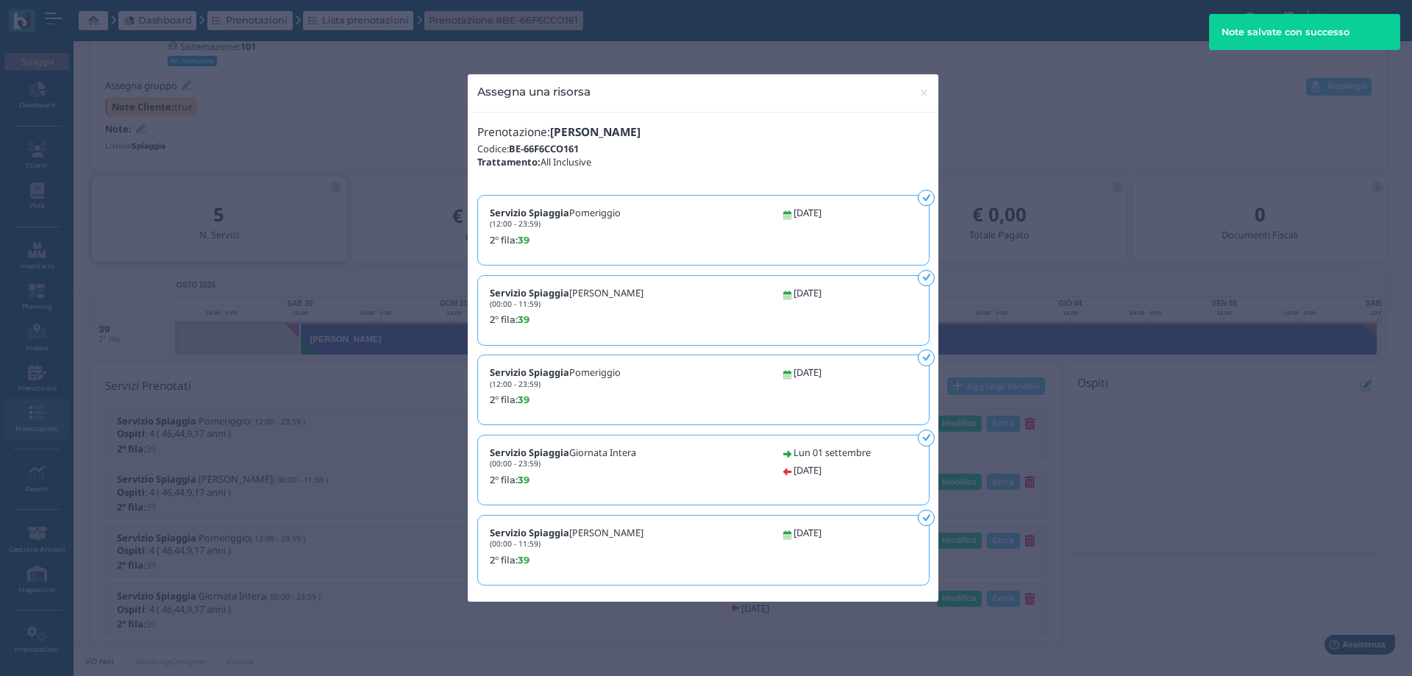
scroll to position [136, 0]
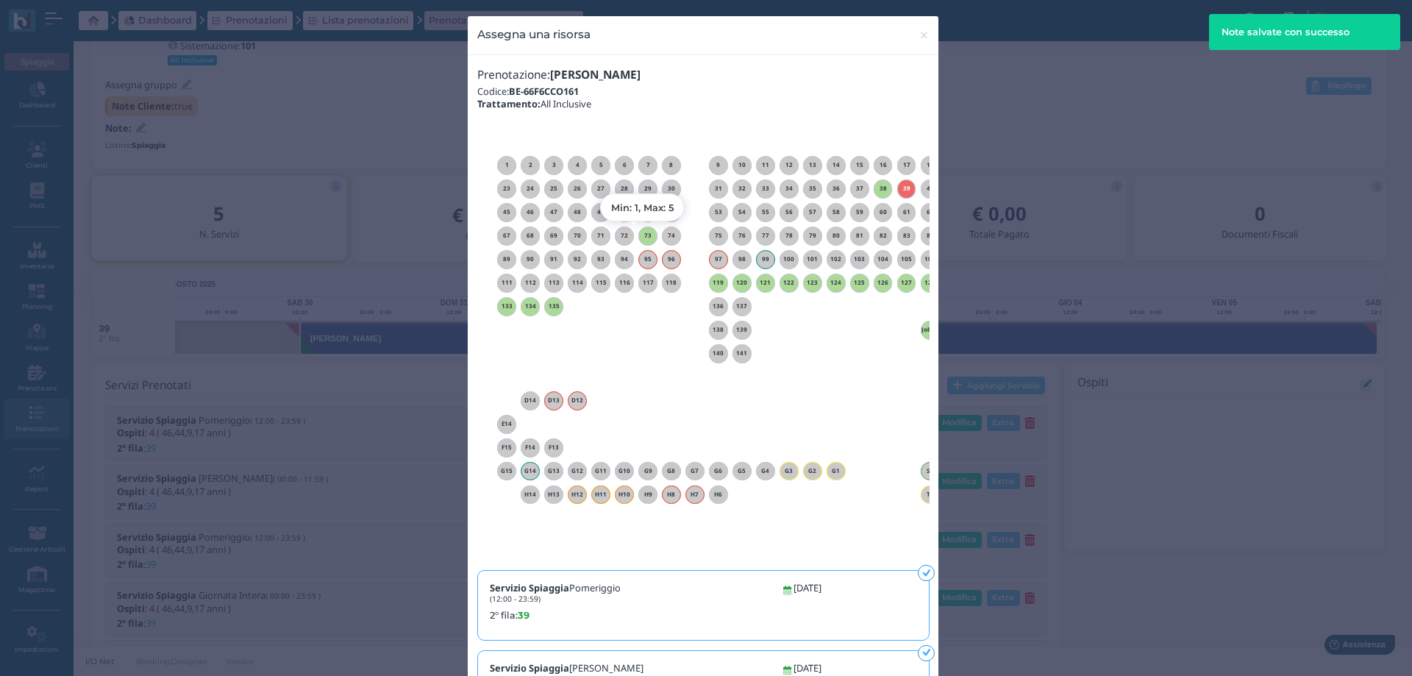
click at [644, 229] on div "73" at bounding box center [647, 236] width 19 height 19
click at [919, 35] on span "×" at bounding box center [924, 35] width 11 height 19
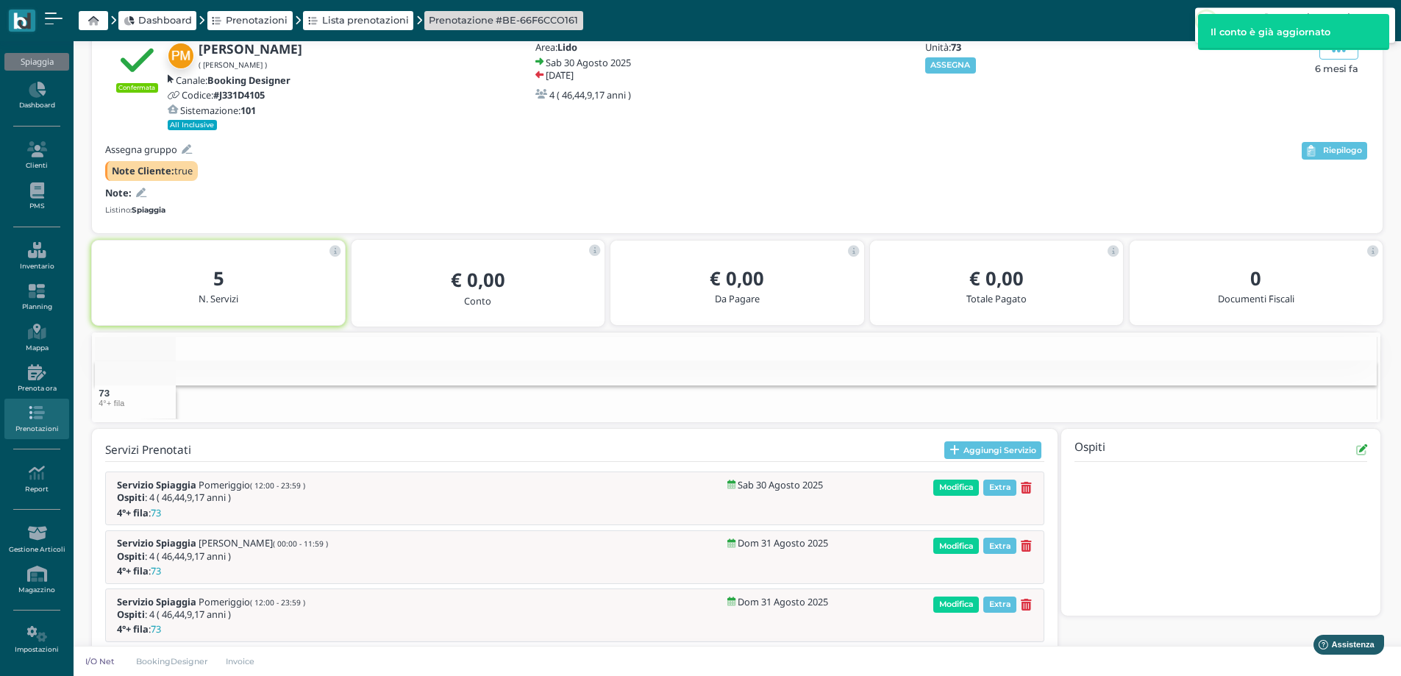
scroll to position [0, 68]
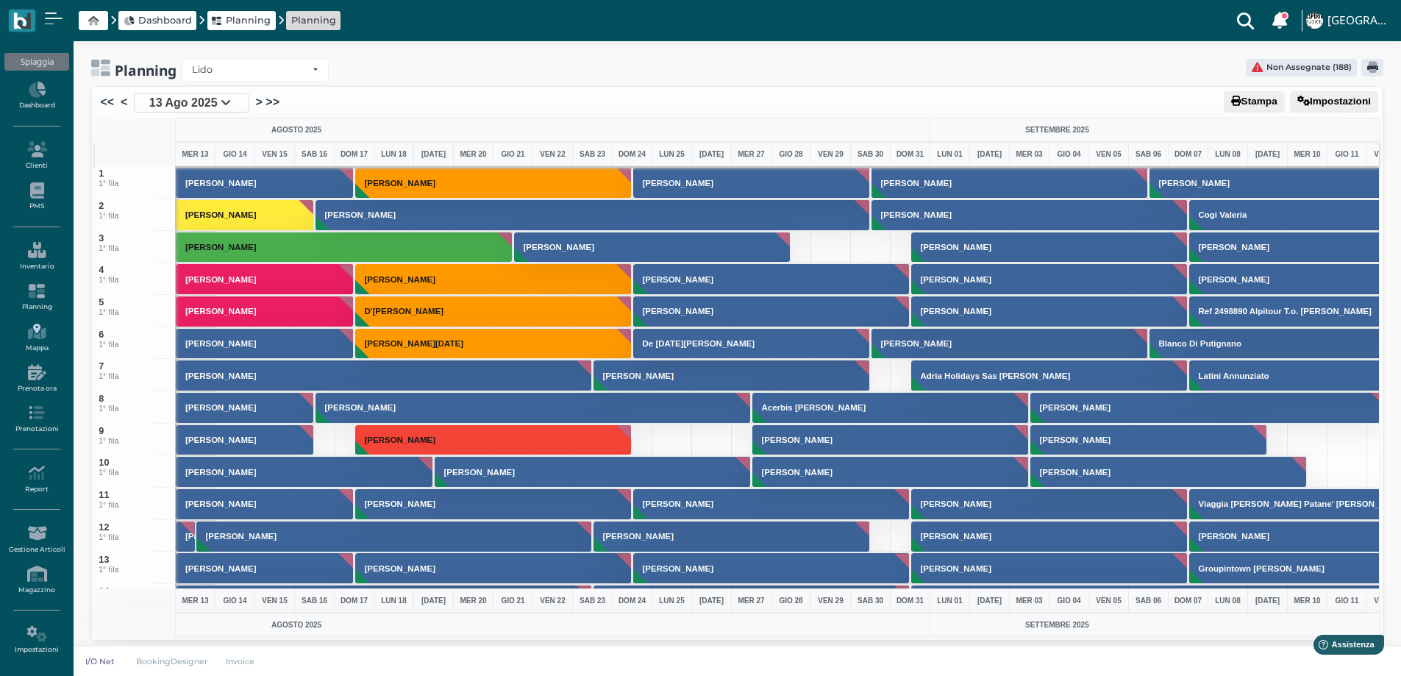
click at [35, 332] on icon at bounding box center [36, 332] width 64 height 16
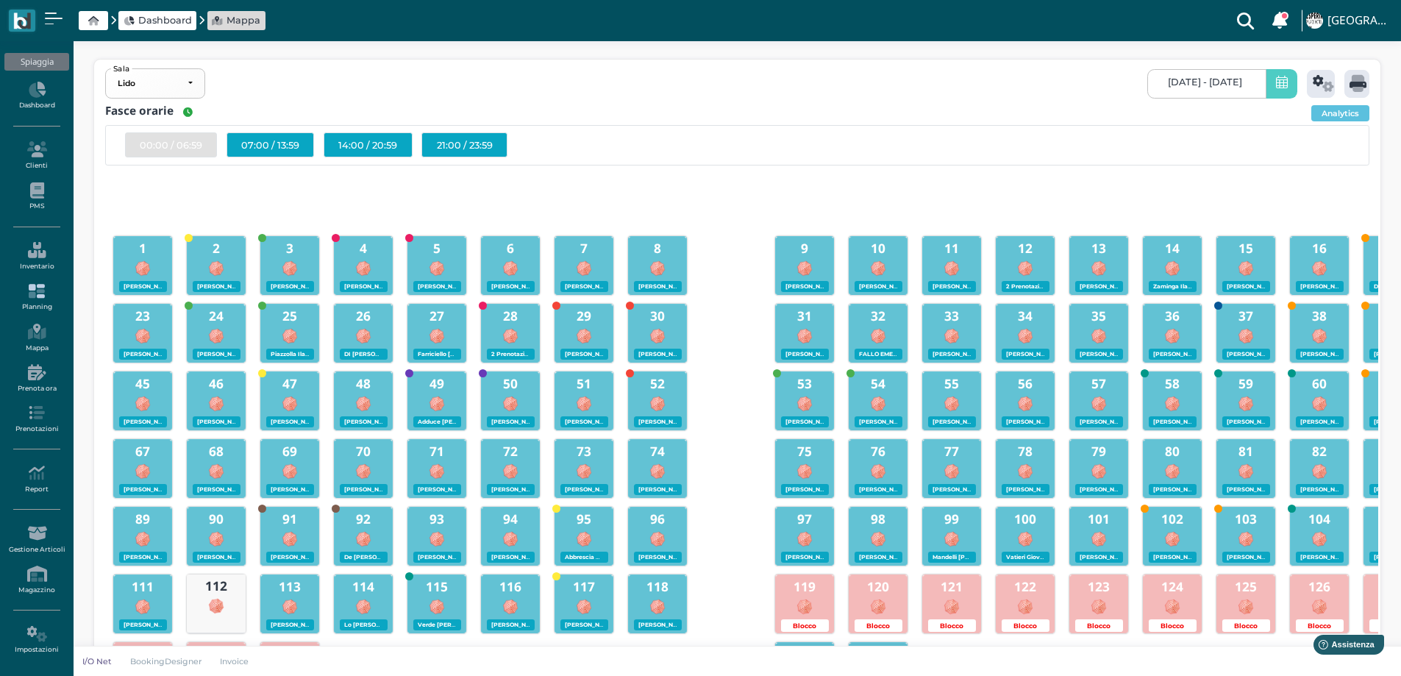
click at [38, 295] on icon at bounding box center [36, 291] width 64 height 16
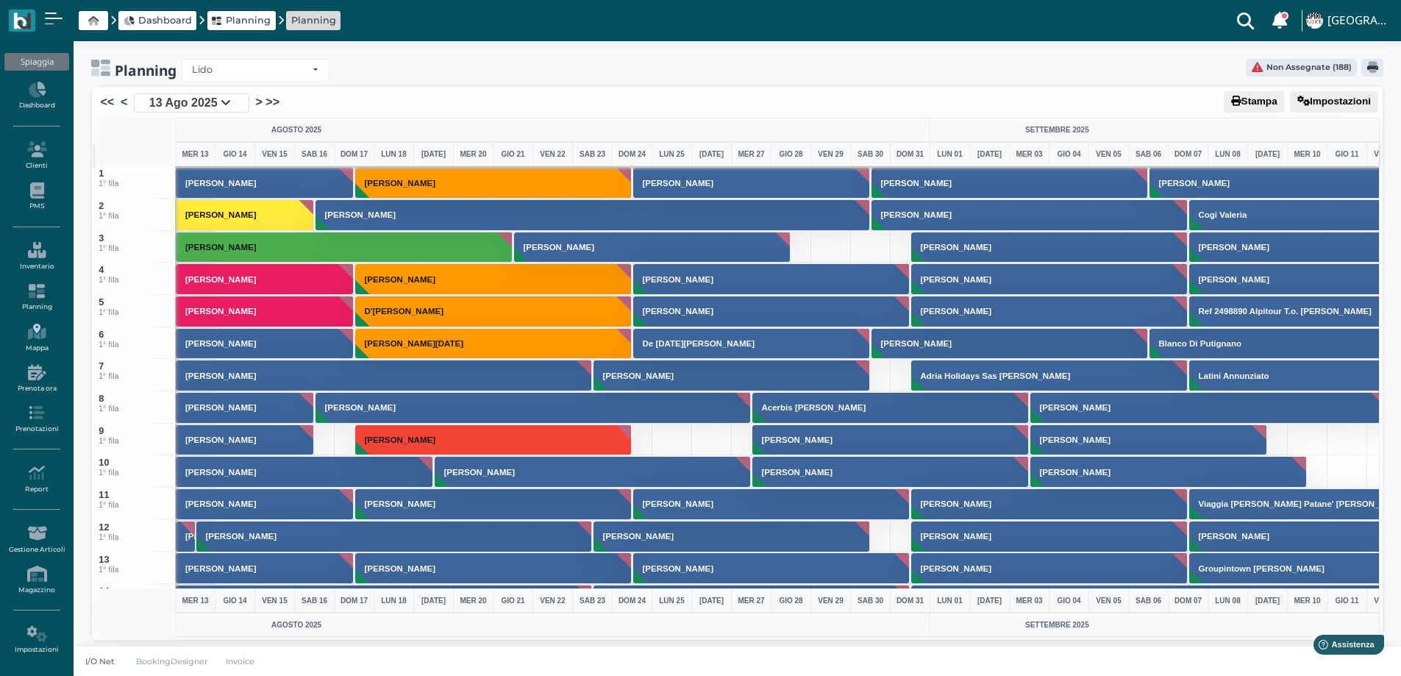
click at [35, 329] on icon at bounding box center [36, 332] width 64 height 16
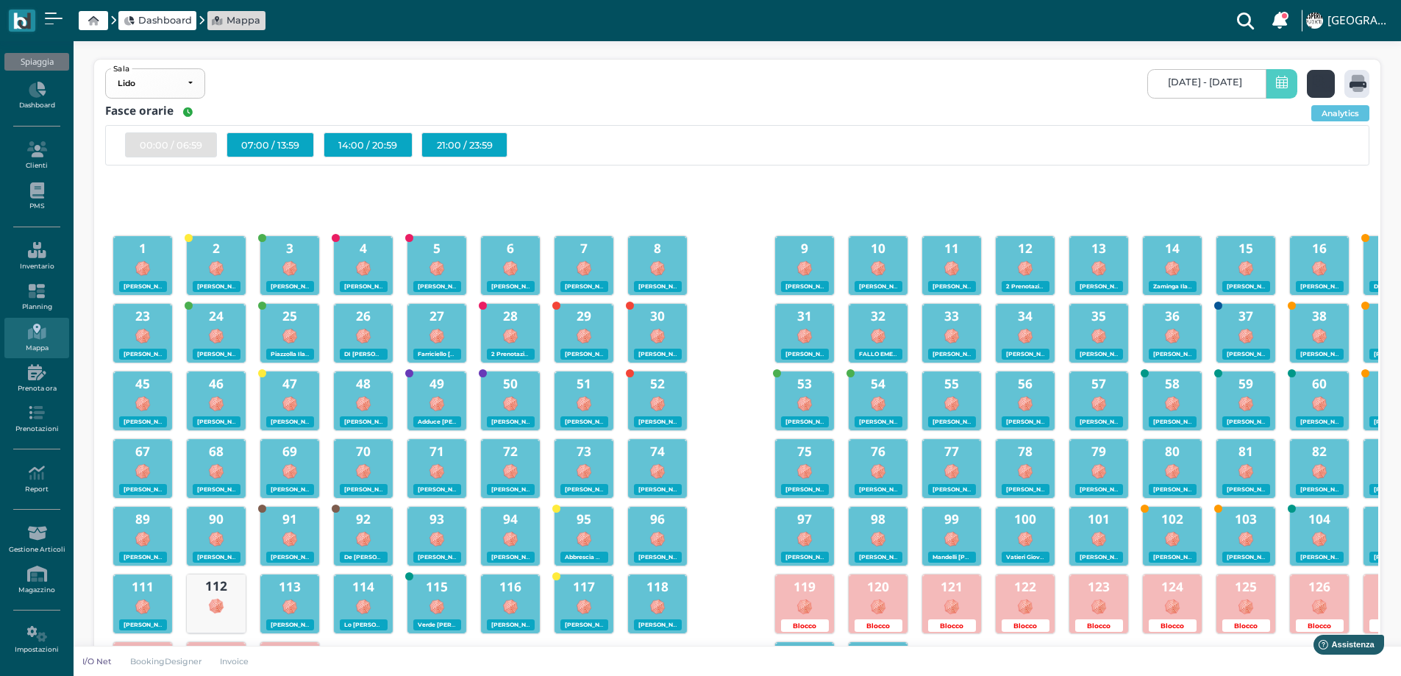
click at [1326, 85] on icon at bounding box center [1323, 83] width 21 height 17
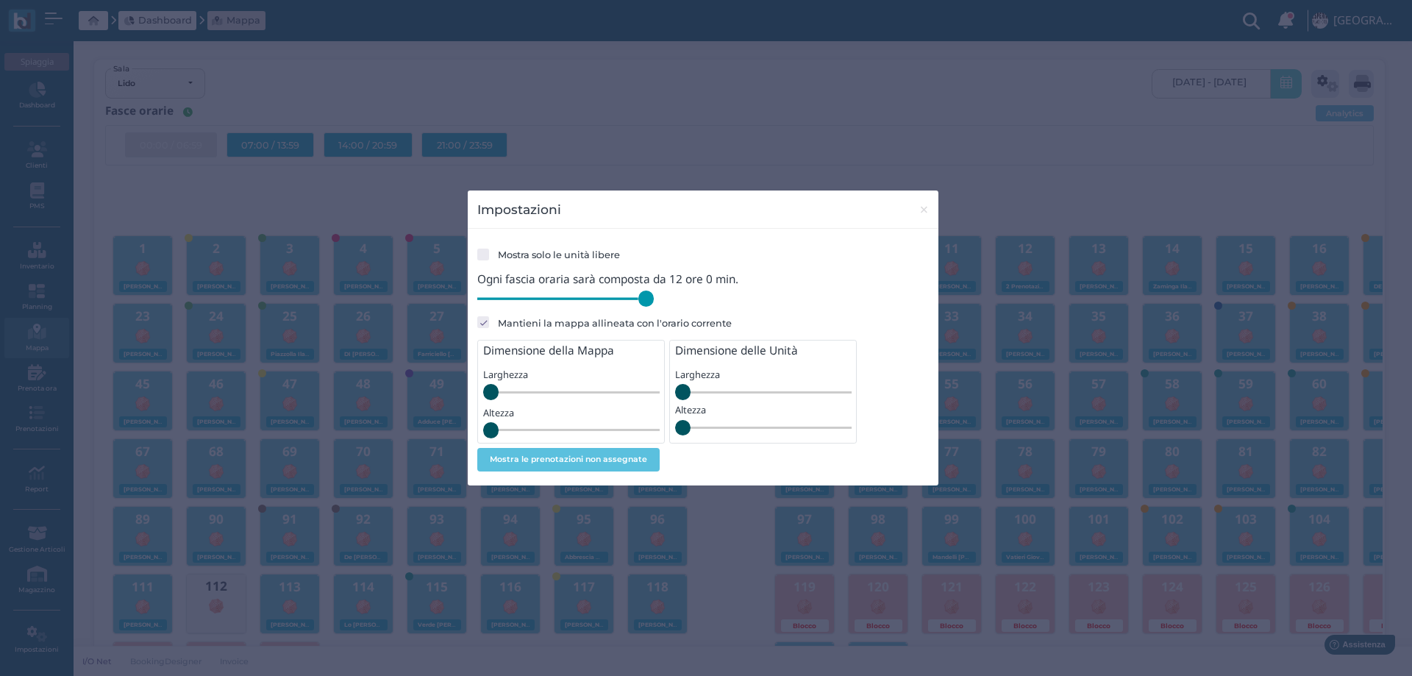
drag, startPoint x: 575, startPoint y: 301, endPoint x: 722, endPoint y: 291, distance: 147.4
type input "720"
click at [654, 305] on input "range" at bounding box center [565, 299] width 177 height 16
click at [926, 208] on span "×" at bounding box center [924, 209] width 11 height 19
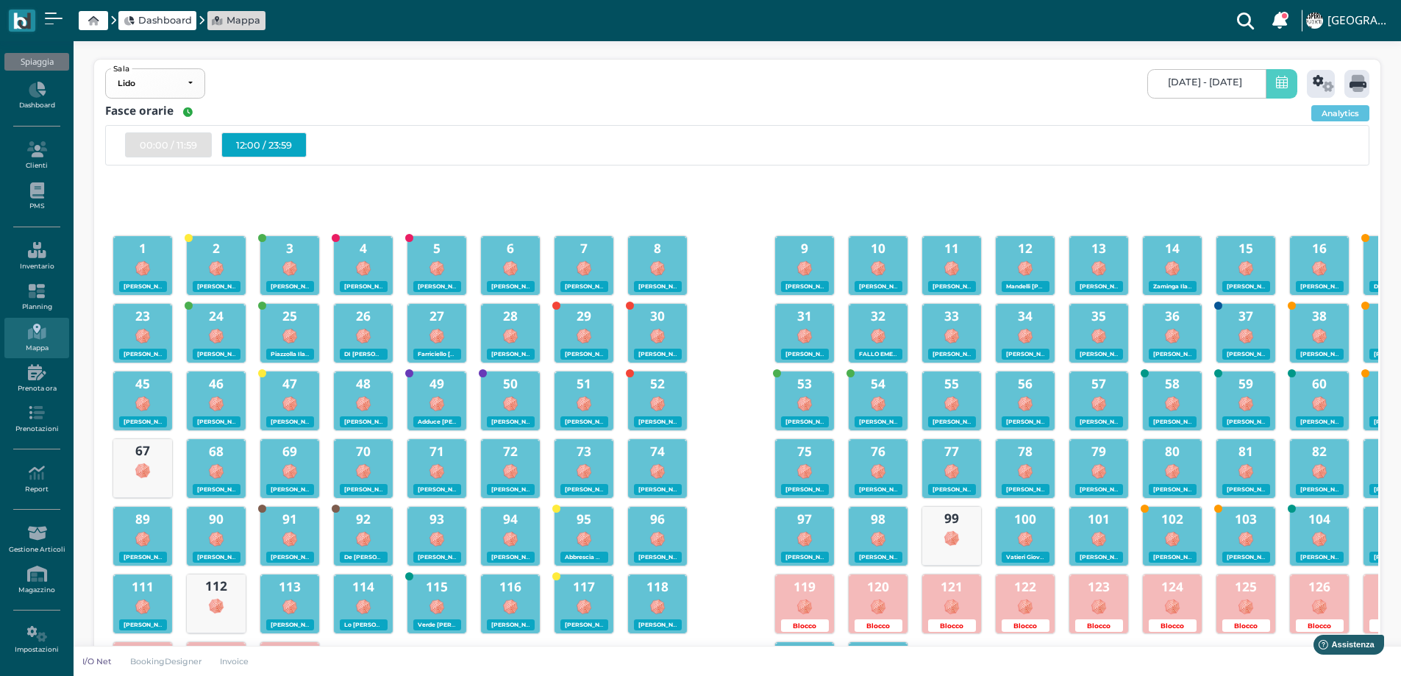
click at [262, 143] on div "12:00 / 23:59" at bounding box center [263, 144] width 85 height 25
click at [1356, 88] on icon at bounding box center [1358, 83] width 17 height 17
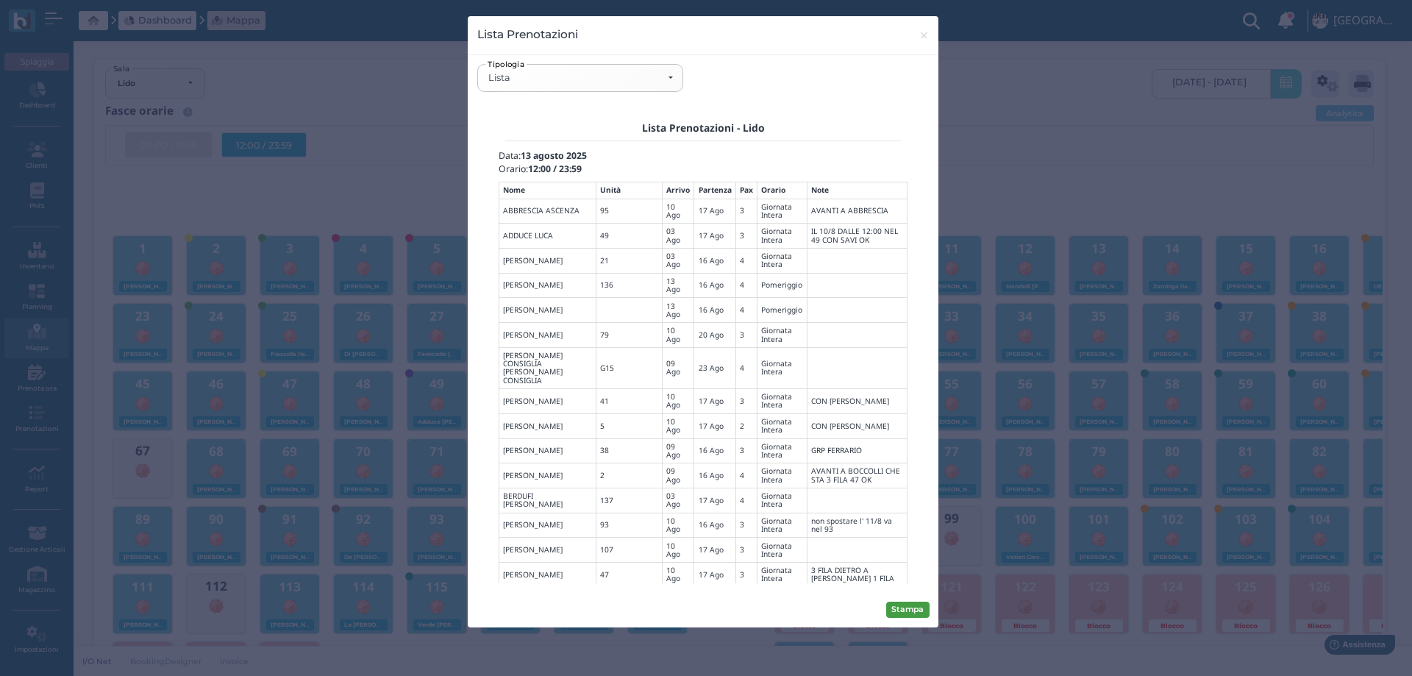
click at [903, 610] on button "Stampa" at bounding box center [907, 610] width 43 height 16
click at [925, 35] on span "×" at bounding box center [924, 35] width 11 height 19
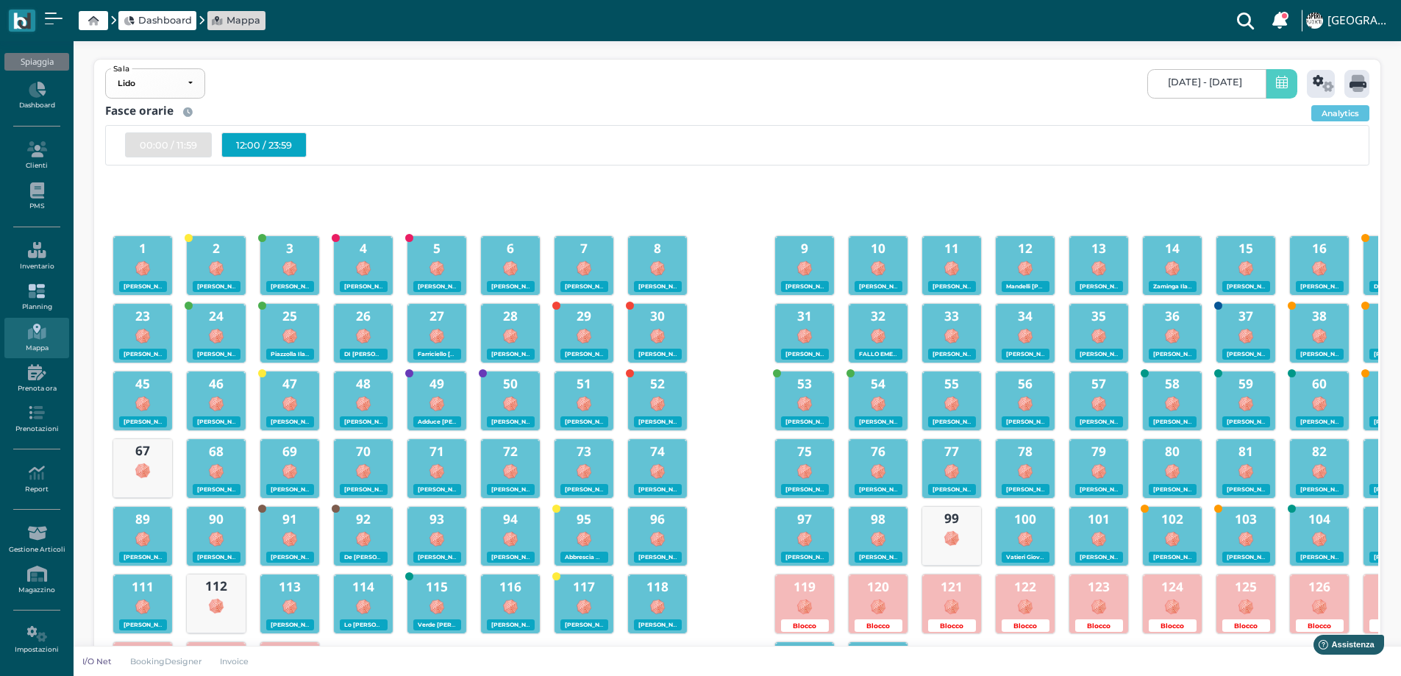
click at [41, 299] on icon at bounding box center [36, 291] width 64 height 16
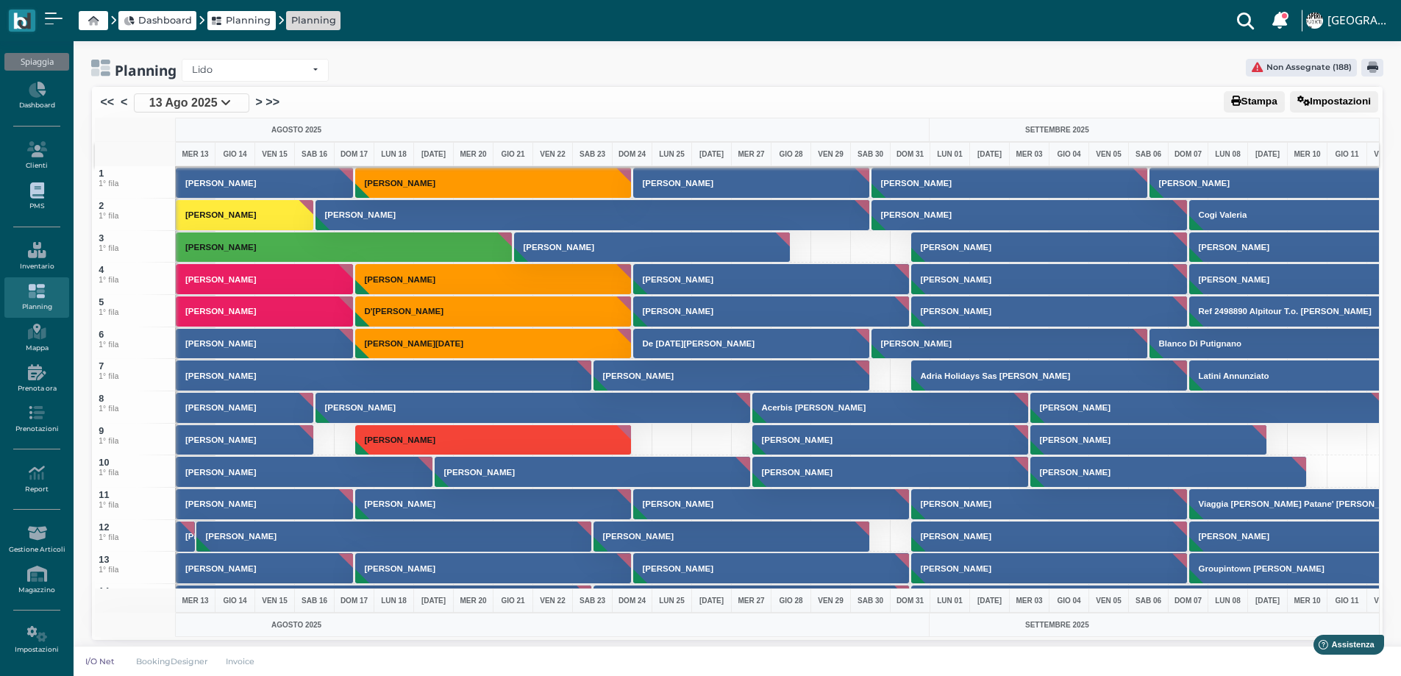
click at [41, 203] on link "PMS" at bounding box center [36, 197] width 64 height 40
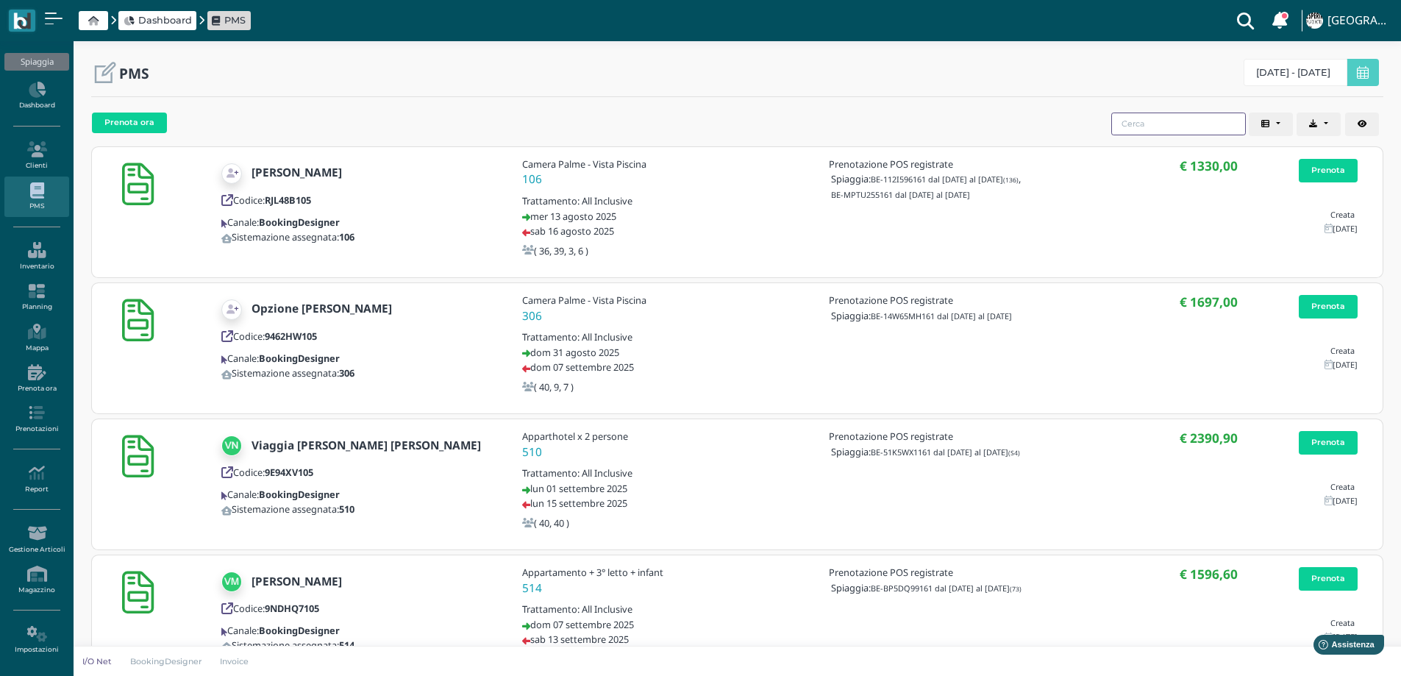
click at [1184, 130] on input "search" at bounding box center [1178, 124] width 135 height 23
type input "[PERSON_NAME]"
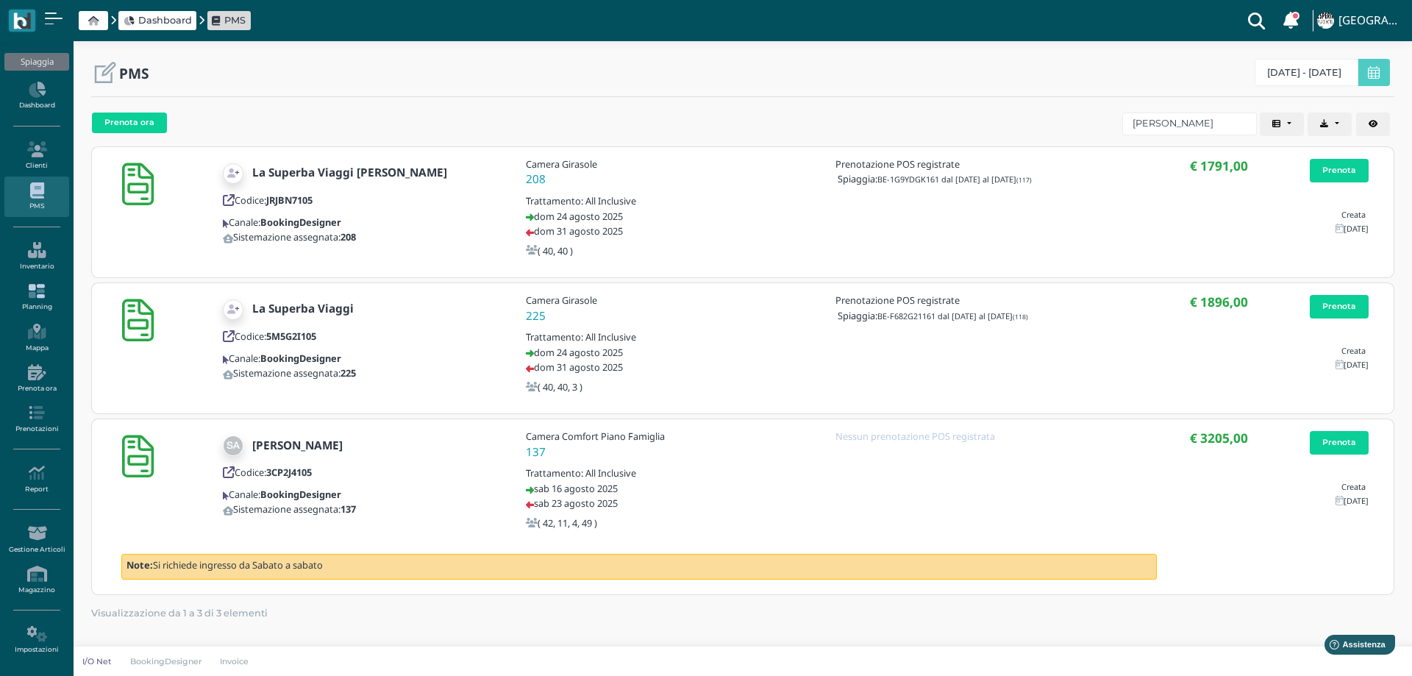
click at [38, 299] on icon at bounding box center [36, 291] width 64 height 16
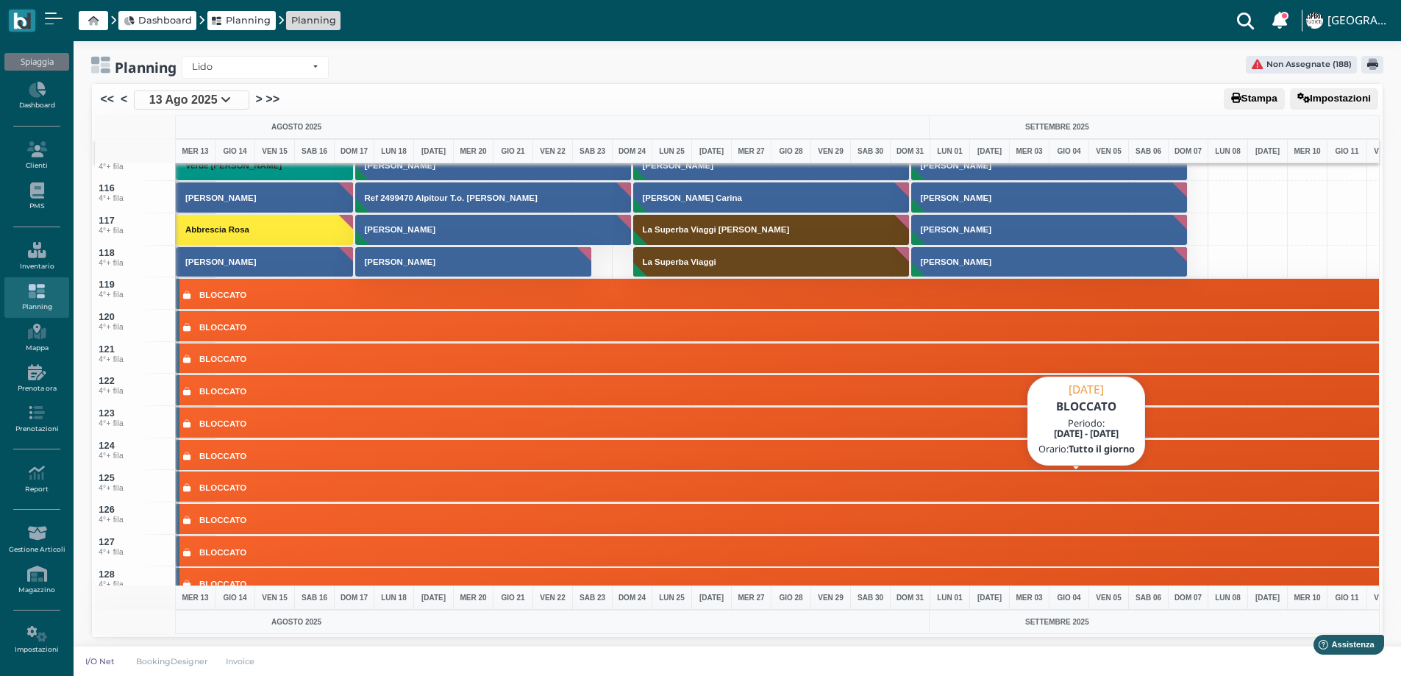
scroll to position [4119, 0]
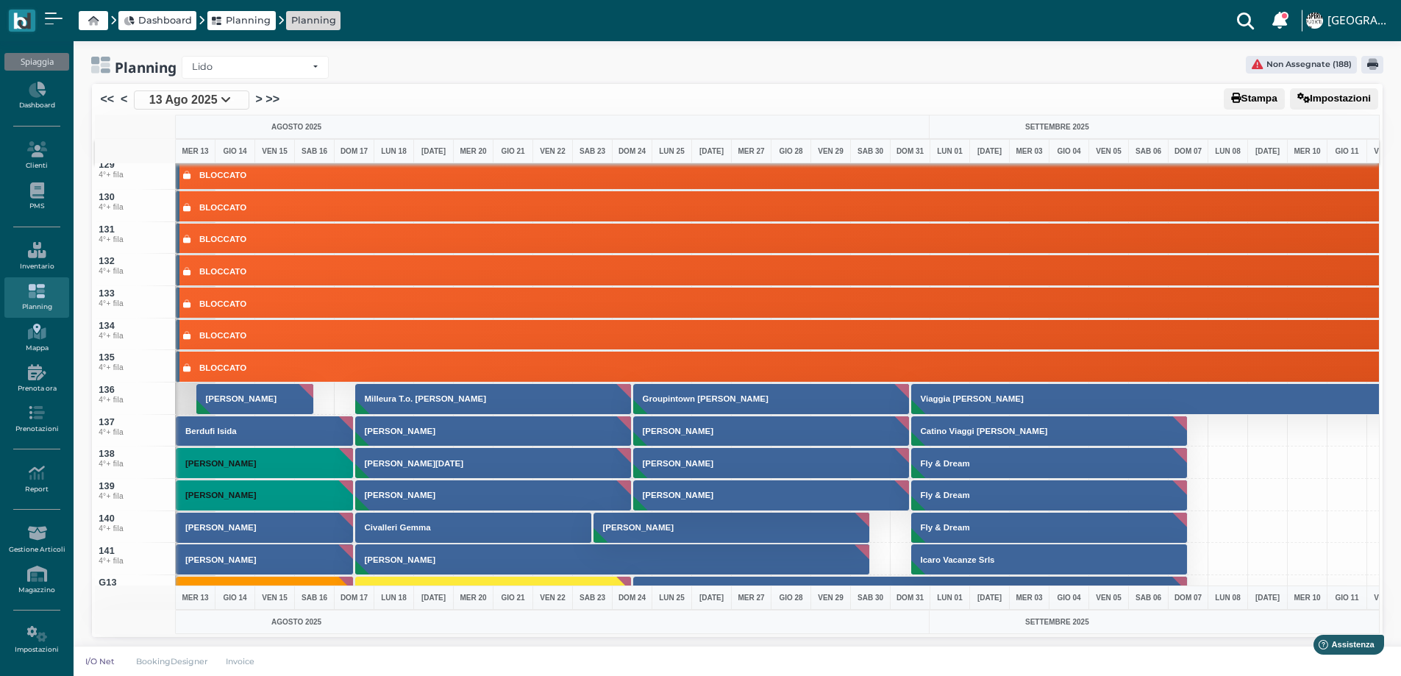
click at [36, 346] on link "Mappa" at bounding box center [36, 338] width 64 height 40
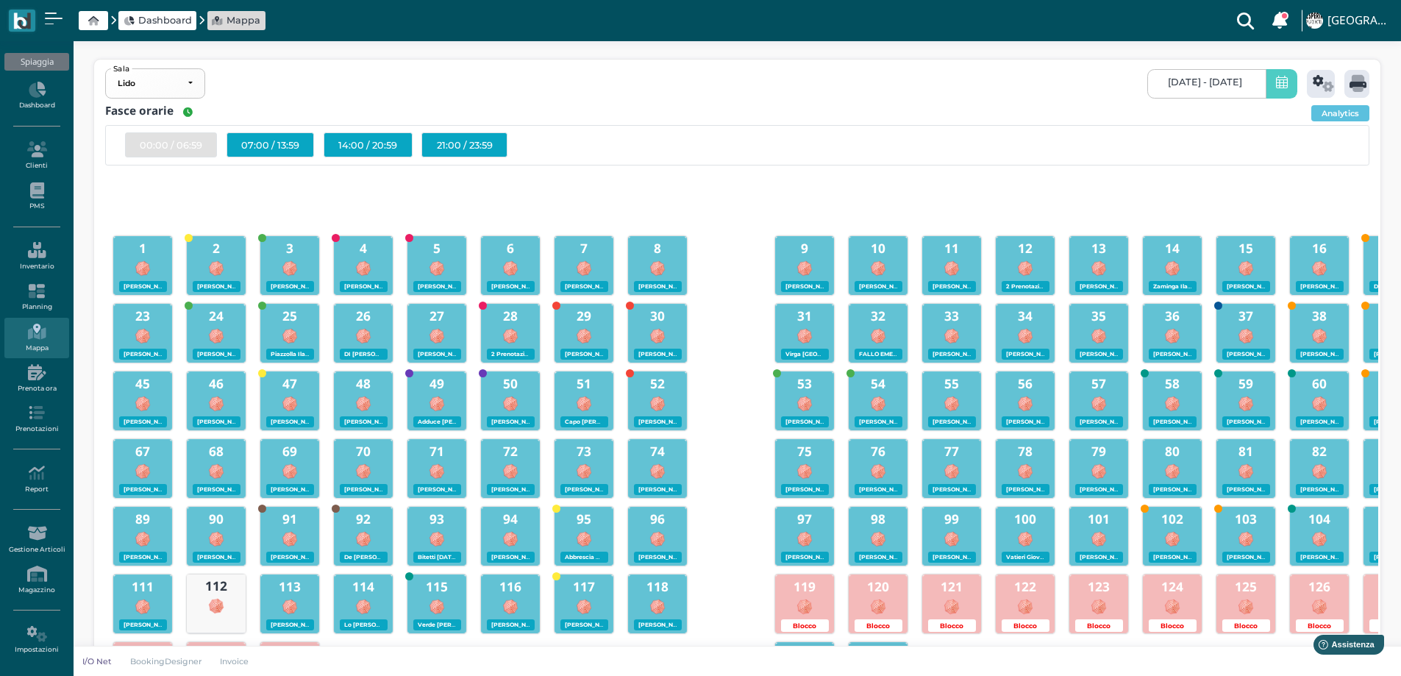
click at [1280, 78] on icon at bounding box center [1282, 83] width 12 height 15
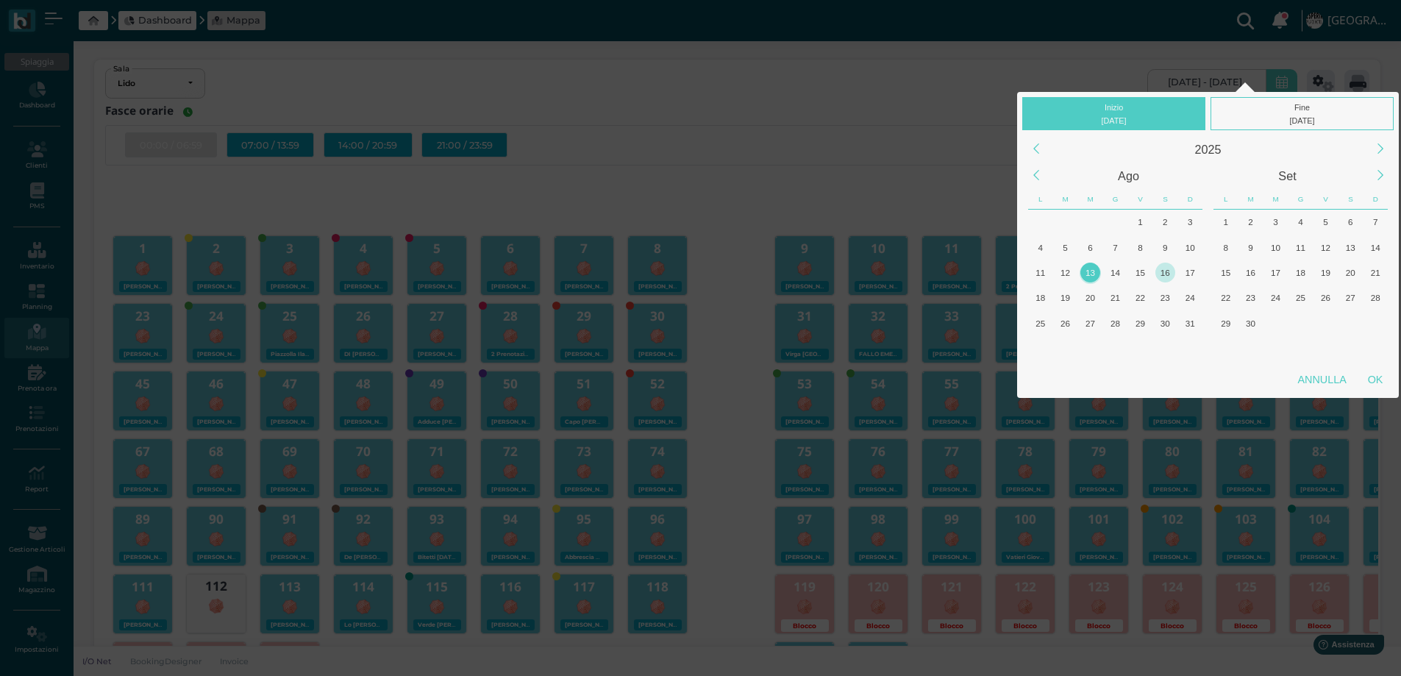
click at [1165, 279] on div "16" at bounding box center [1165, 273] width 20 height 20
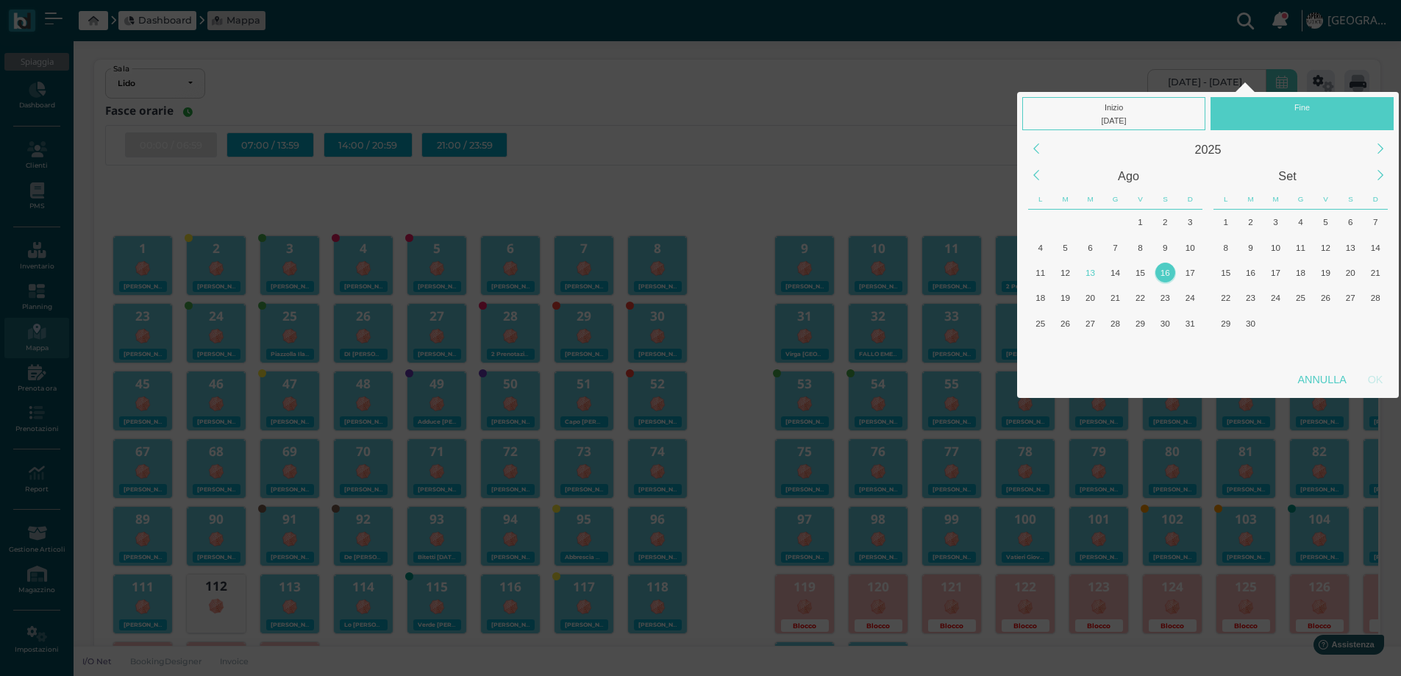
click at [1165, 279] on div "16" at bounding box center [1165, 273] width 20 height 20
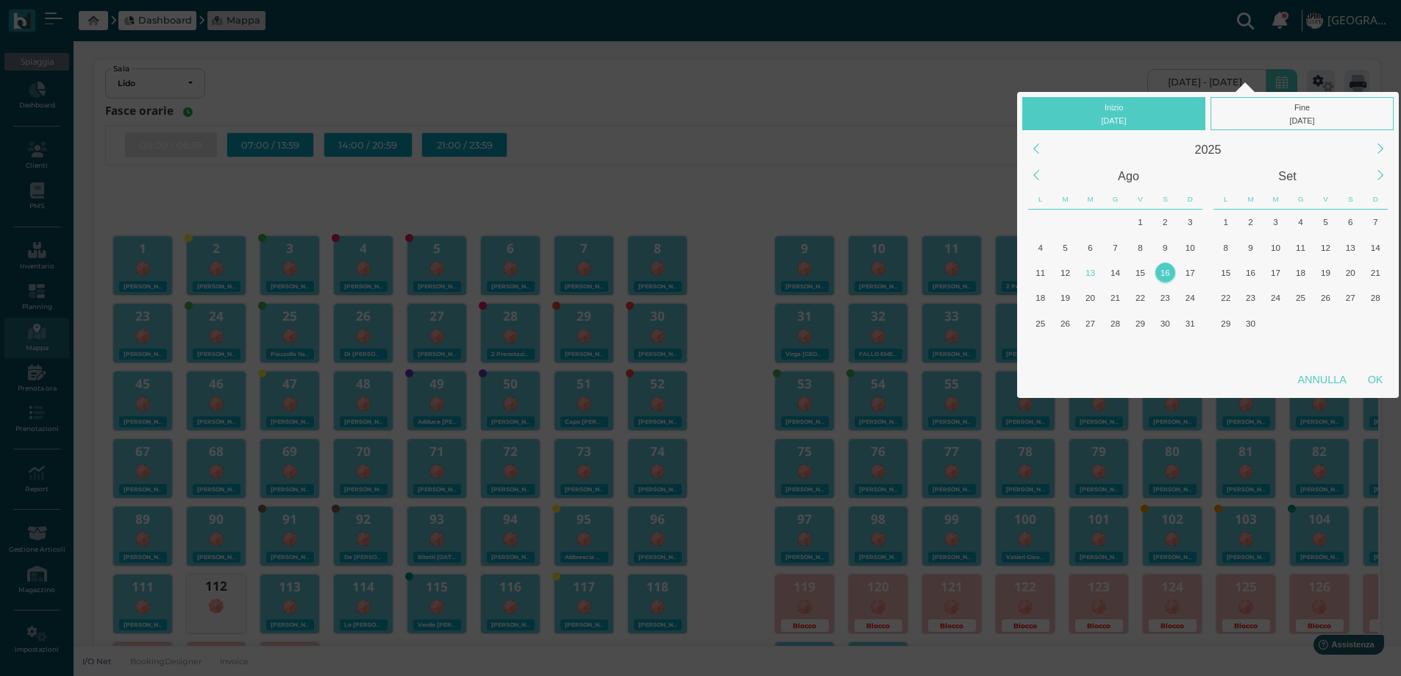
click at [1364, 380] on div "OK" at bounding box center [1375, 379] width 37 height 26
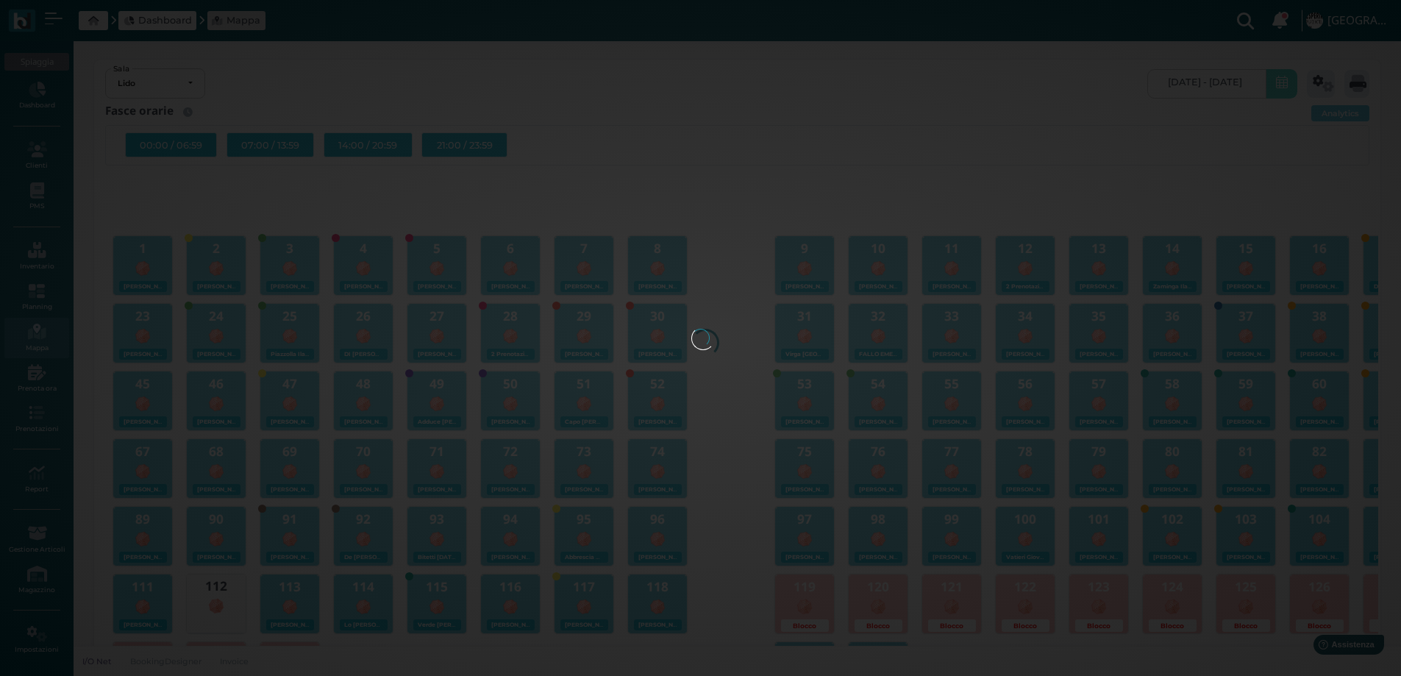
type input "16/08/2025 - 16/08/2025"
checkbox input "false"
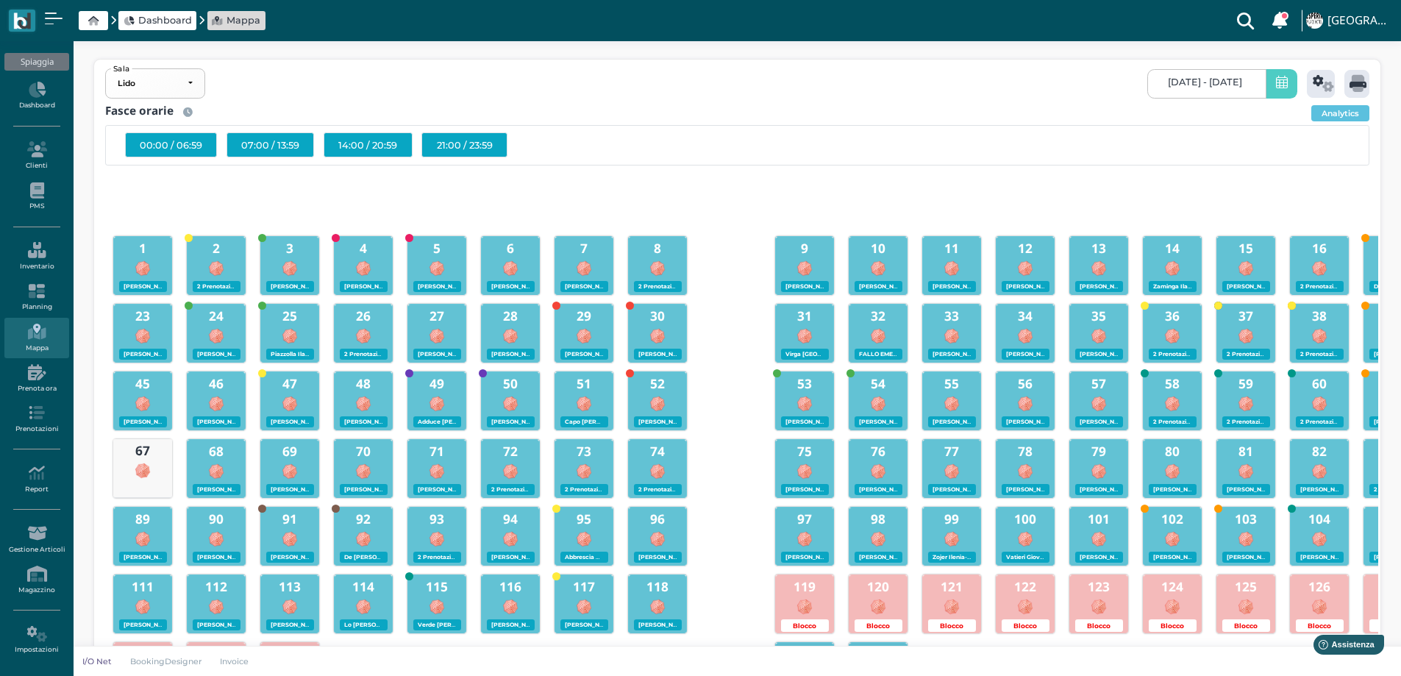
scroll to position [0, 135]
click at [1314, 82] on icon at bounding box center [1323, 83] width 21 height 17
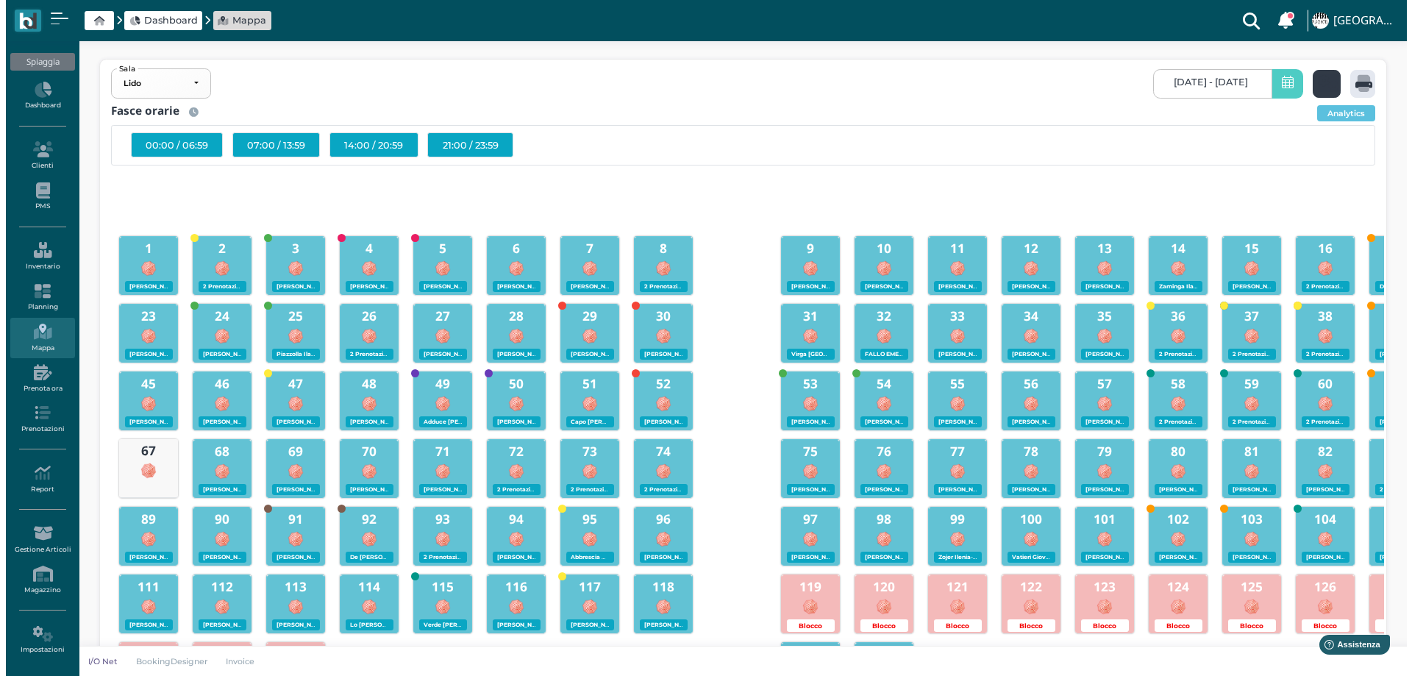
scroll to position [0, 0]
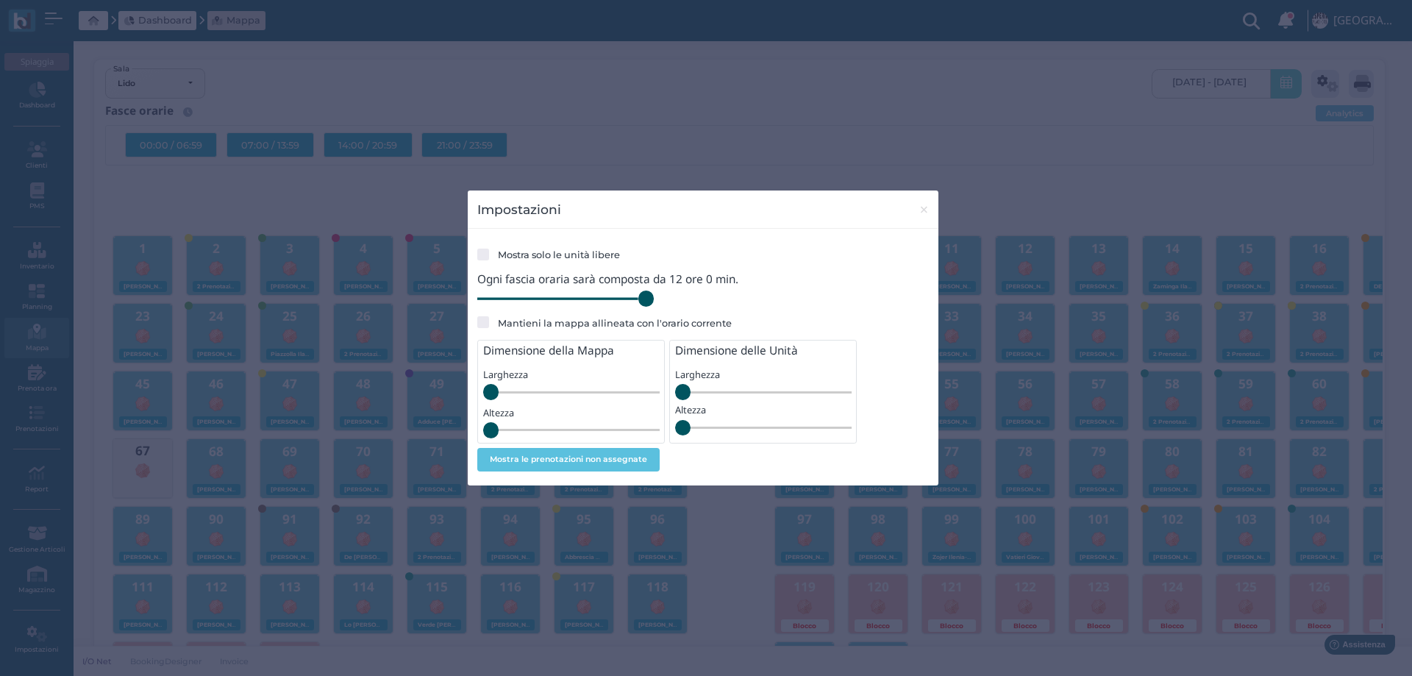
drag, startPoint x: 686, startPoint y: 307, endPoint x: 728, endPoint y: 302, distance: 42.3
type input "720"
click at [654, 307] on input "range" at bounding box center [565, 299] width 177 height 16
click at [925, 211] on span "×" at bounding box center [924, 209] width 11 height 19
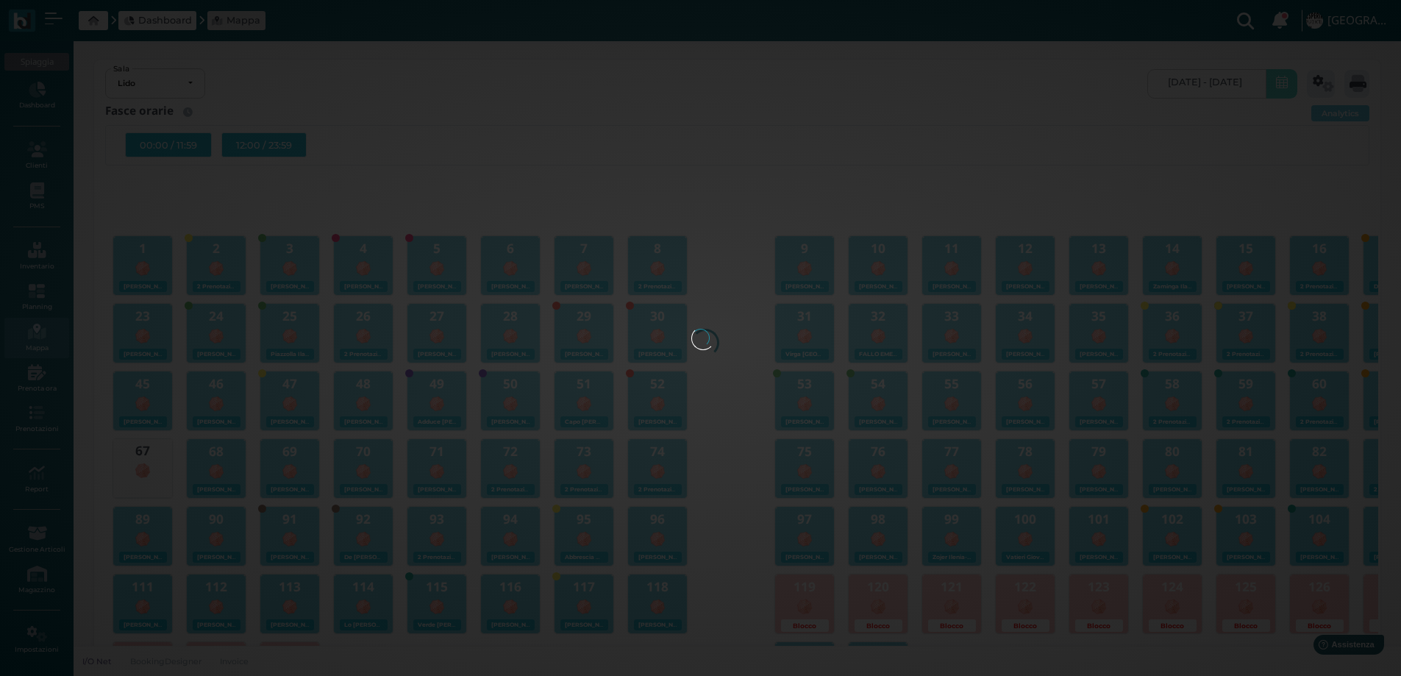
click at [288, 146] on div "Lido Lido Spiaggia Lido Sala 16/08/2025 - 16/08/2025 16/08/2025 - 16/08/2025 Fa…" at bounding box center [737, 677] width 1327 height 1273
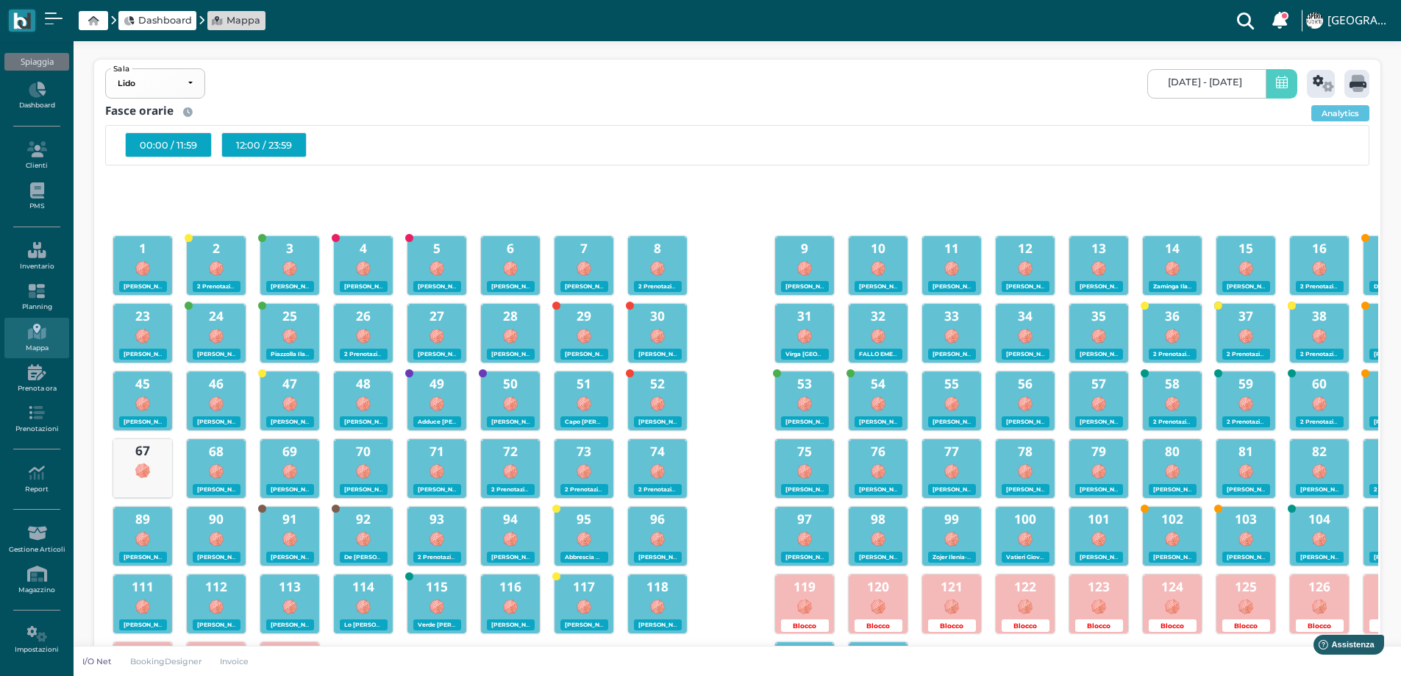
click at [288, 146] on div "12:00 / 23:59" at bounding box center [263, 144] width 85 height 25
click at [1355, 85] on icon at bounding box center [1358, 83] width 17 height 17
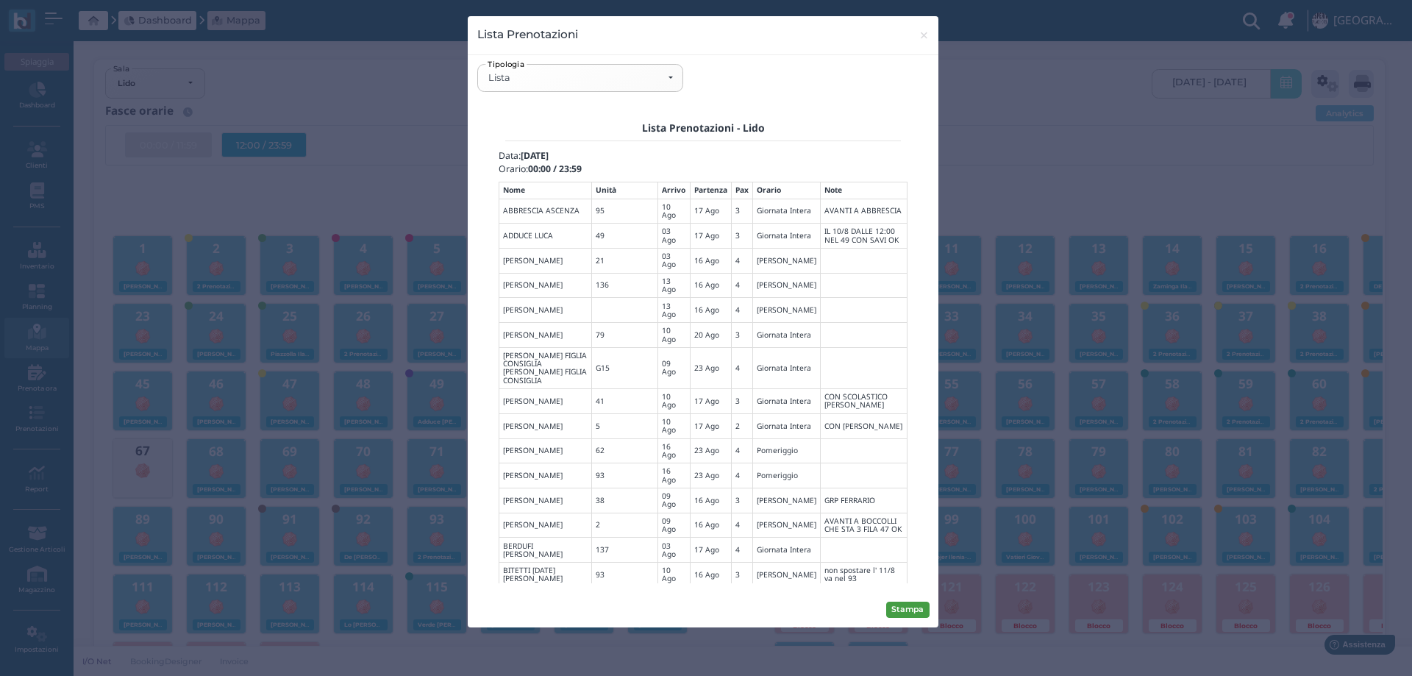
click at [908, 607] on button "Stampa" at bounding box center [907, 610] width 43 height 16
click at [922, 35] on span "×" at bounding box center [924, 35] width 11 height 19
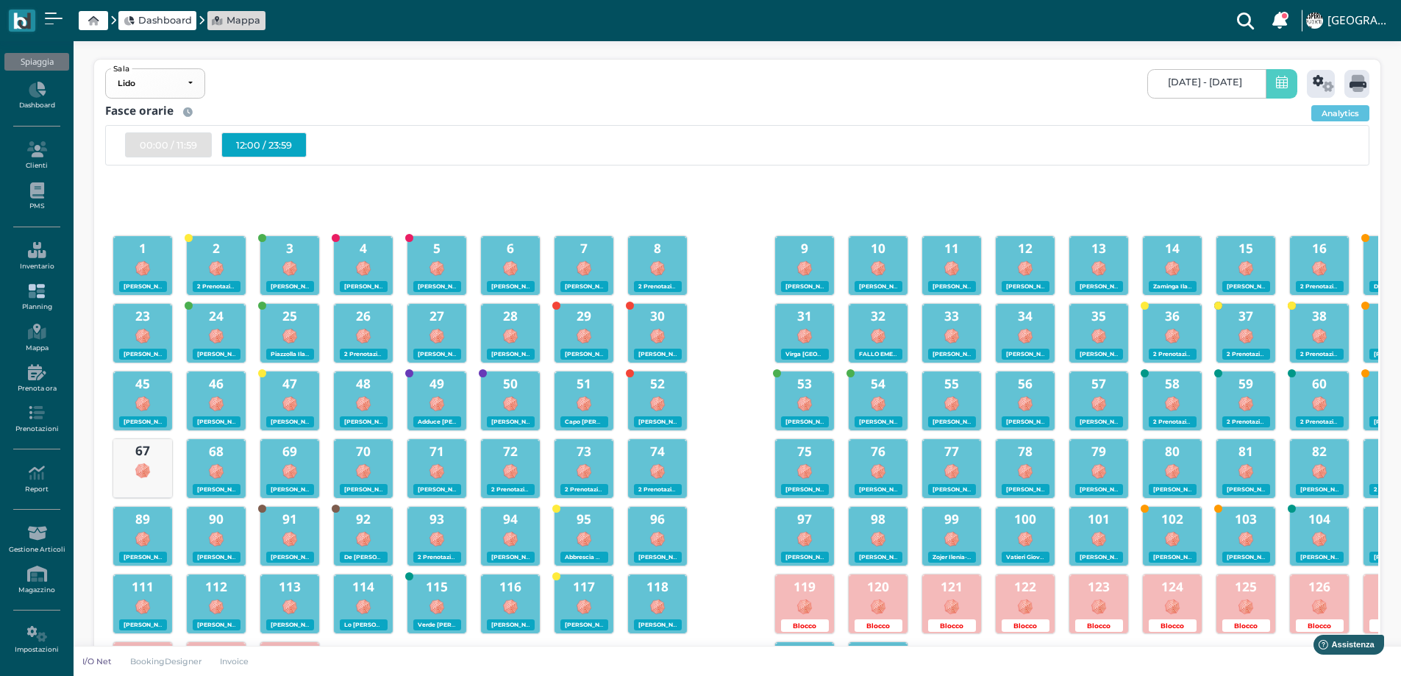
click at [43, 299] on link "Planning" at bounding box center [36, 297] width 64 height 40
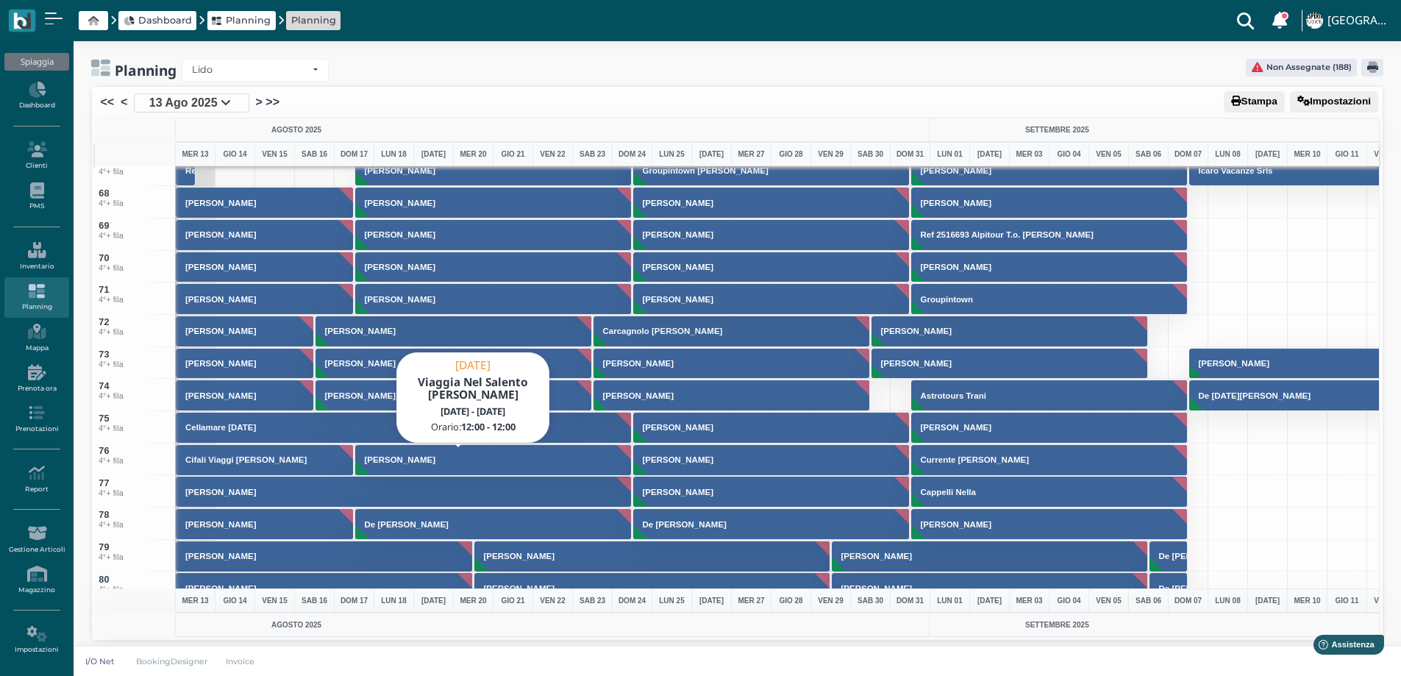
scroll to position [2574, 0]
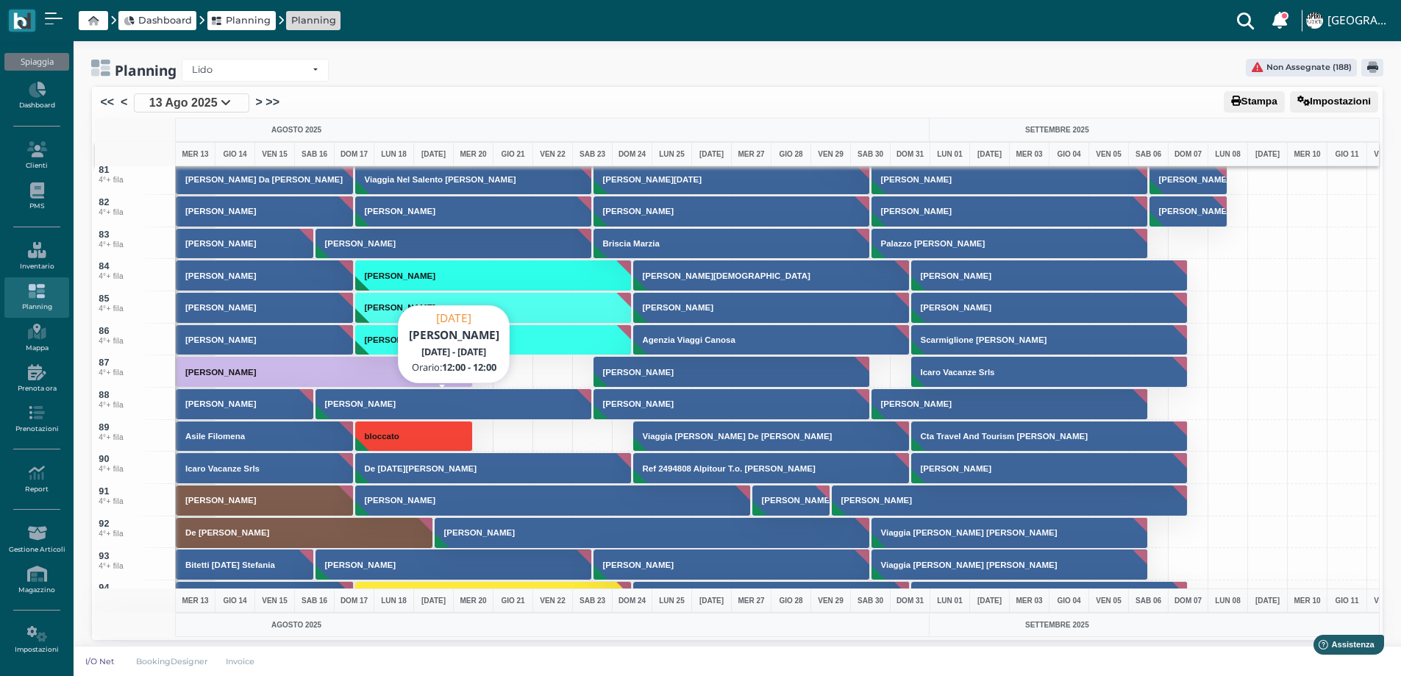
click at [373, 413] on button "[PERSON_NAME]" at bounding box center [454, 404] width 277 height 32
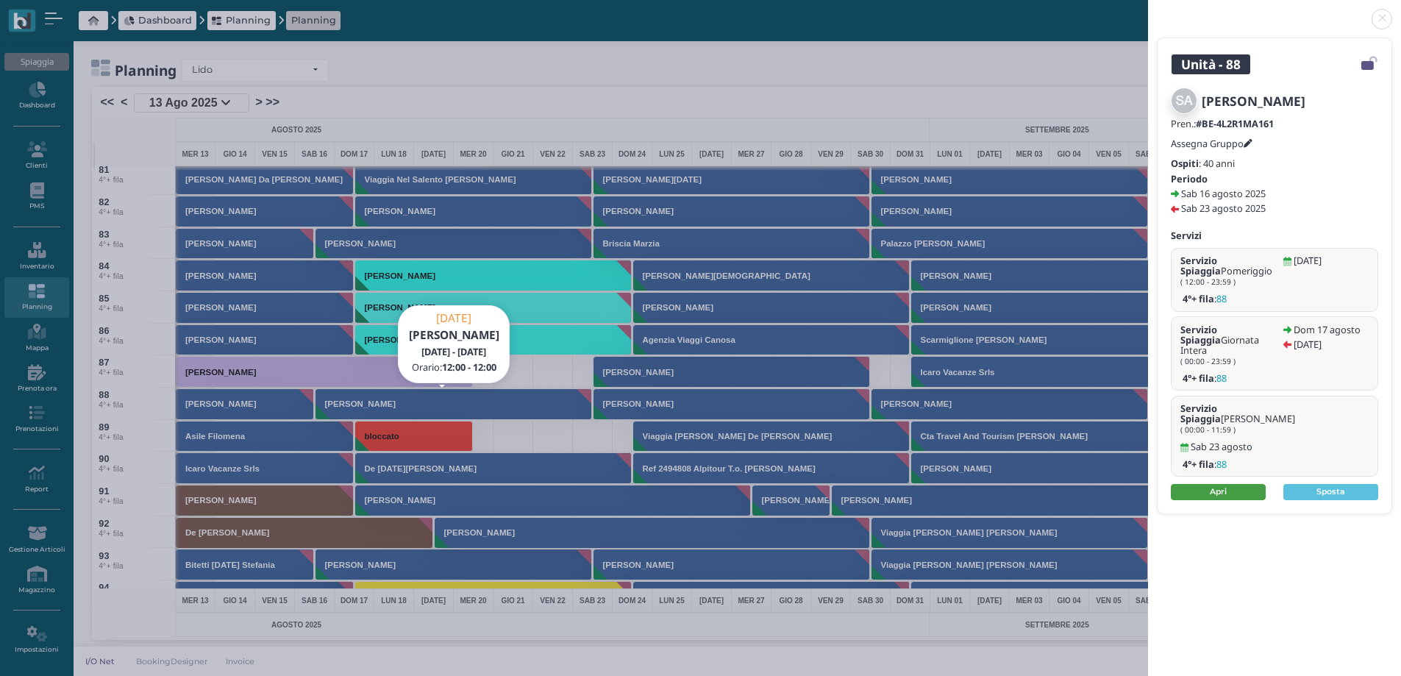
click at [1213, 484] on link "Apri" at bounding box center [1218, 492] width 95 height 16
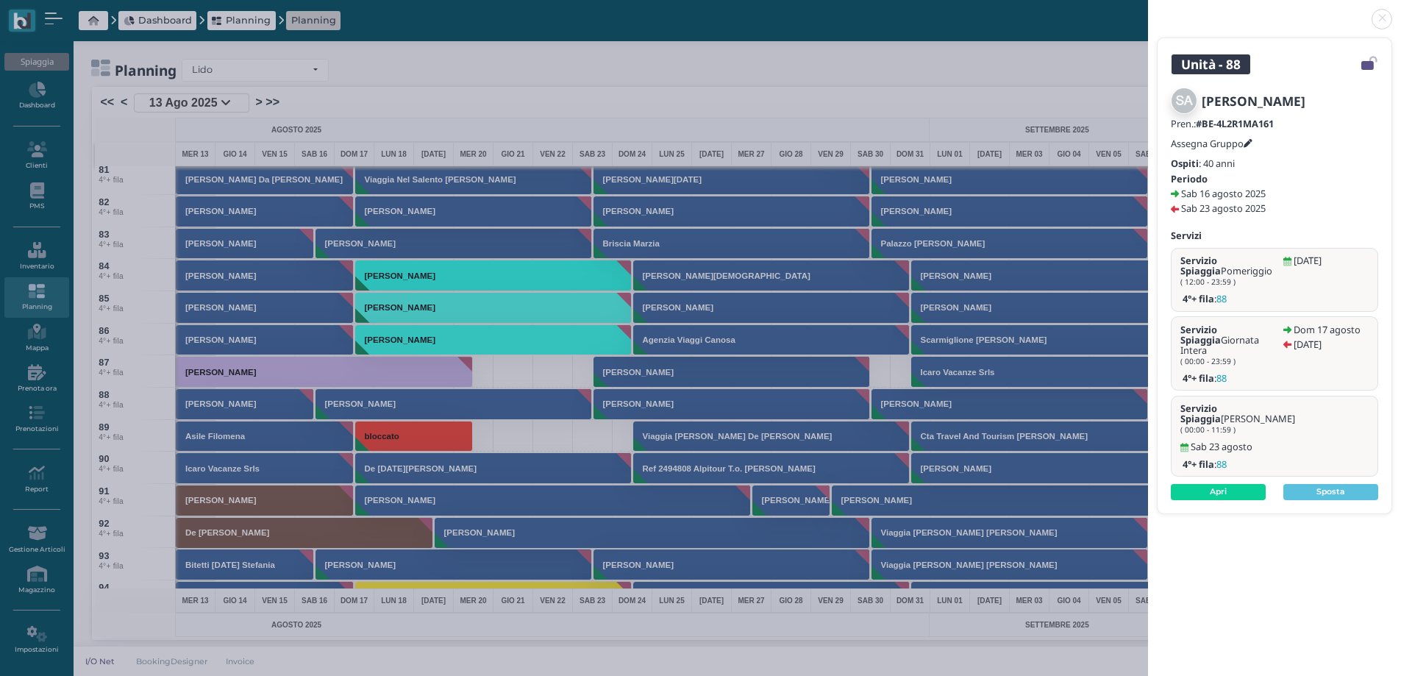
click at [1148, 10] on link at bounding box center [1148, 10] width 0 height 0
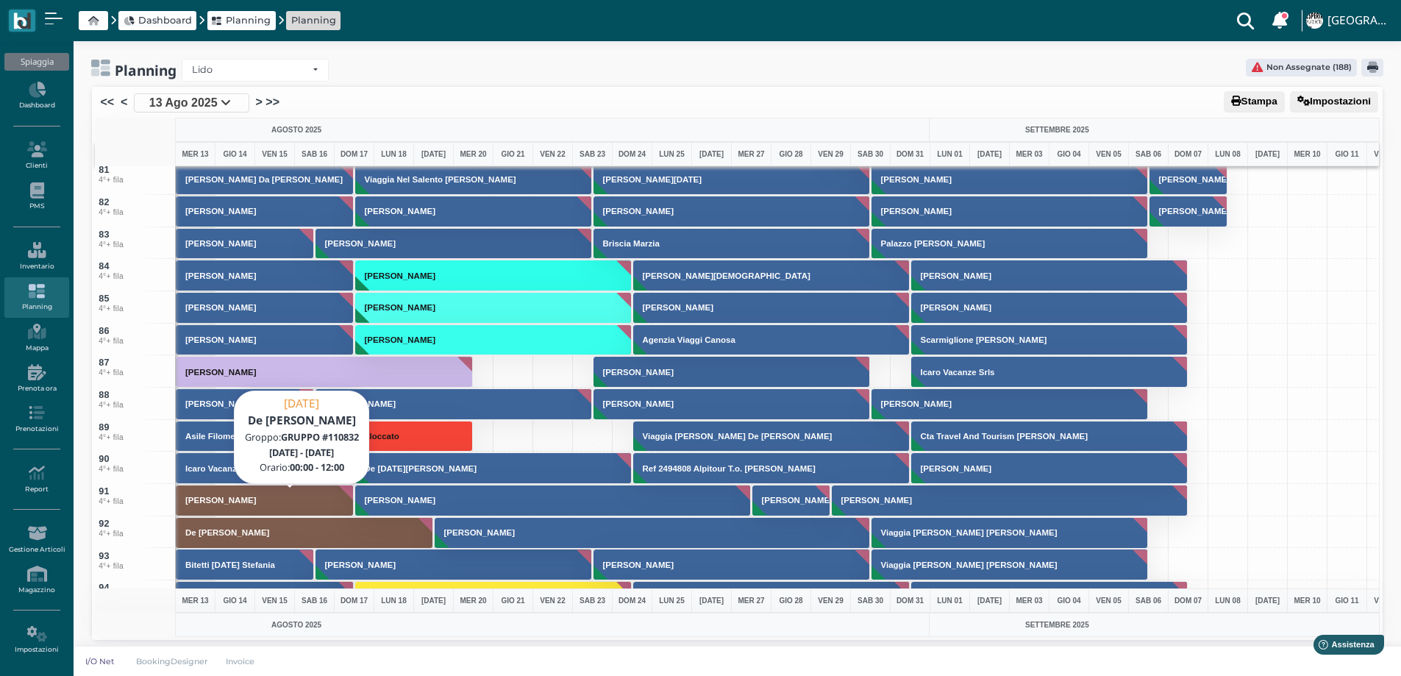
scroll to position [2648, 0]
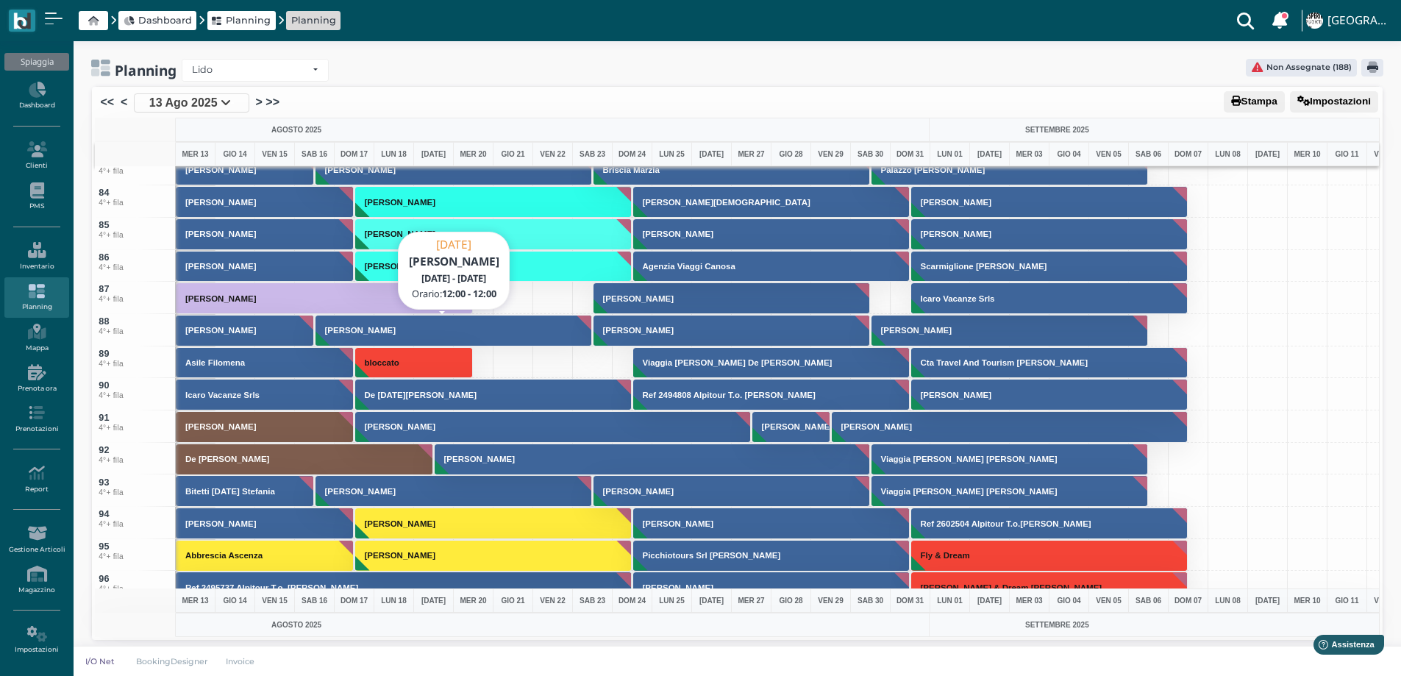
click at [334, 326] on h3 "[PERSON_NAME]" at bounding box center [360, 330] width 82 height 9
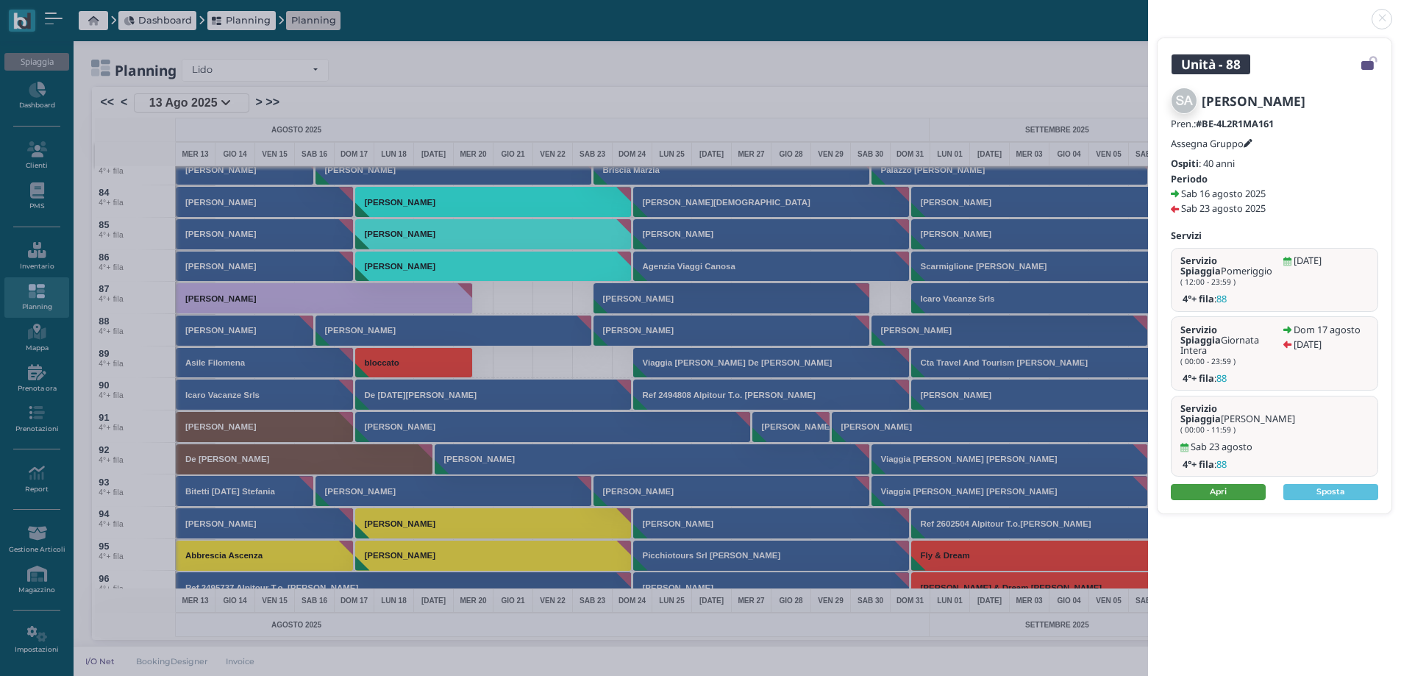
click at [1228, 484] on link "Apri" at bounding box center [1218, 492] width 95 height 16
click at [1148, 10] on link at bounding box center [1148, 10] width 0 height 0
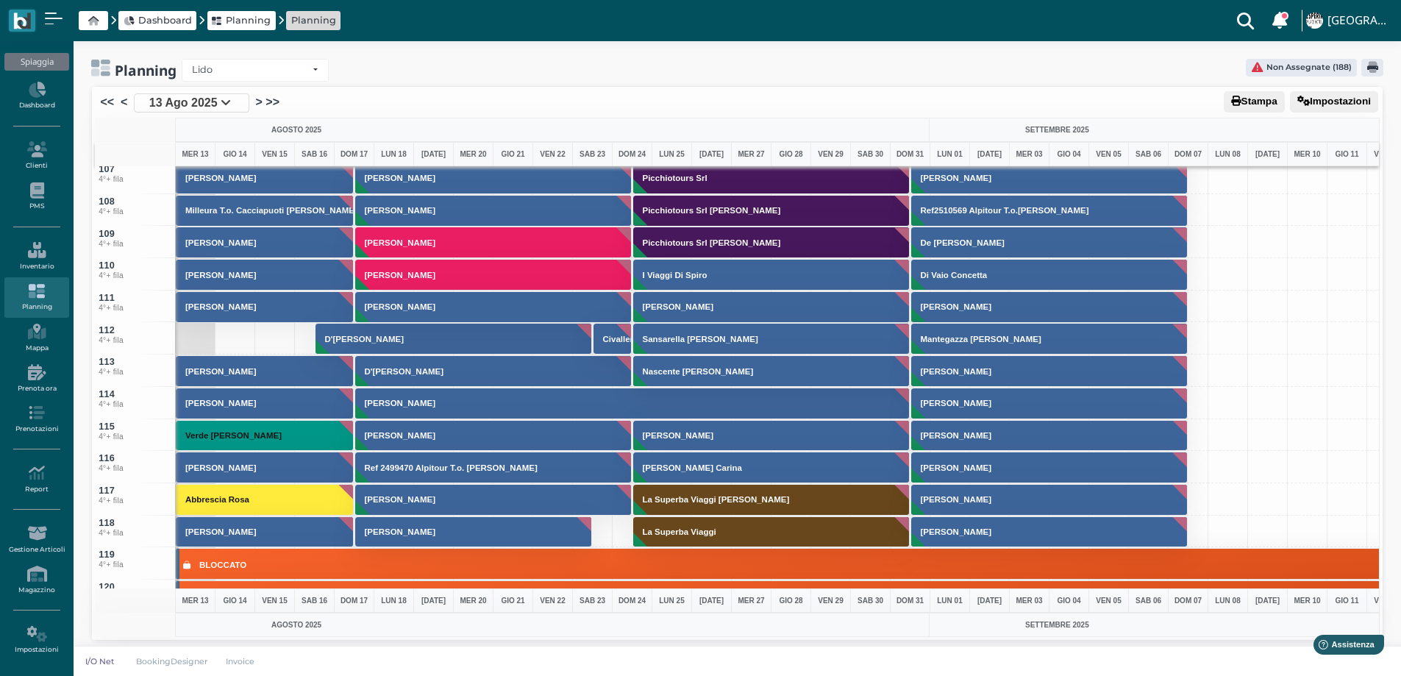
scroll to position [4266, 0]
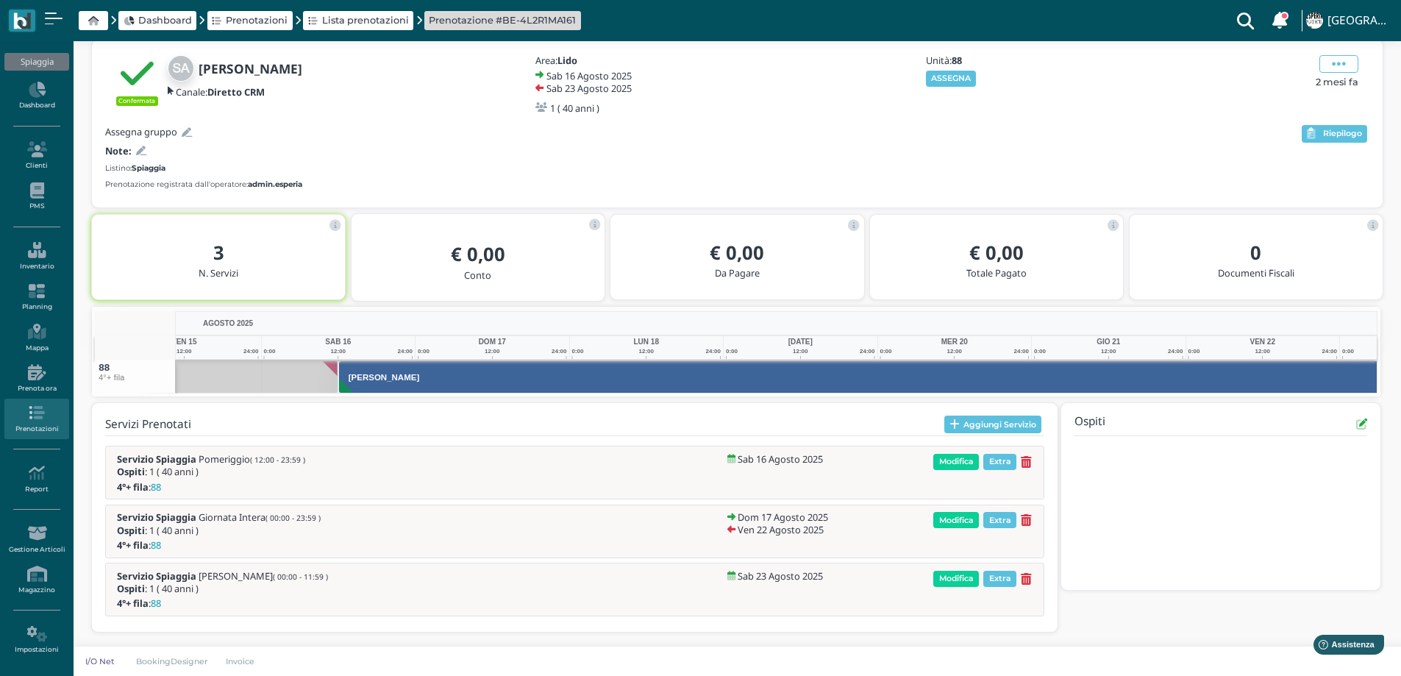
scroll to position [0, 107]
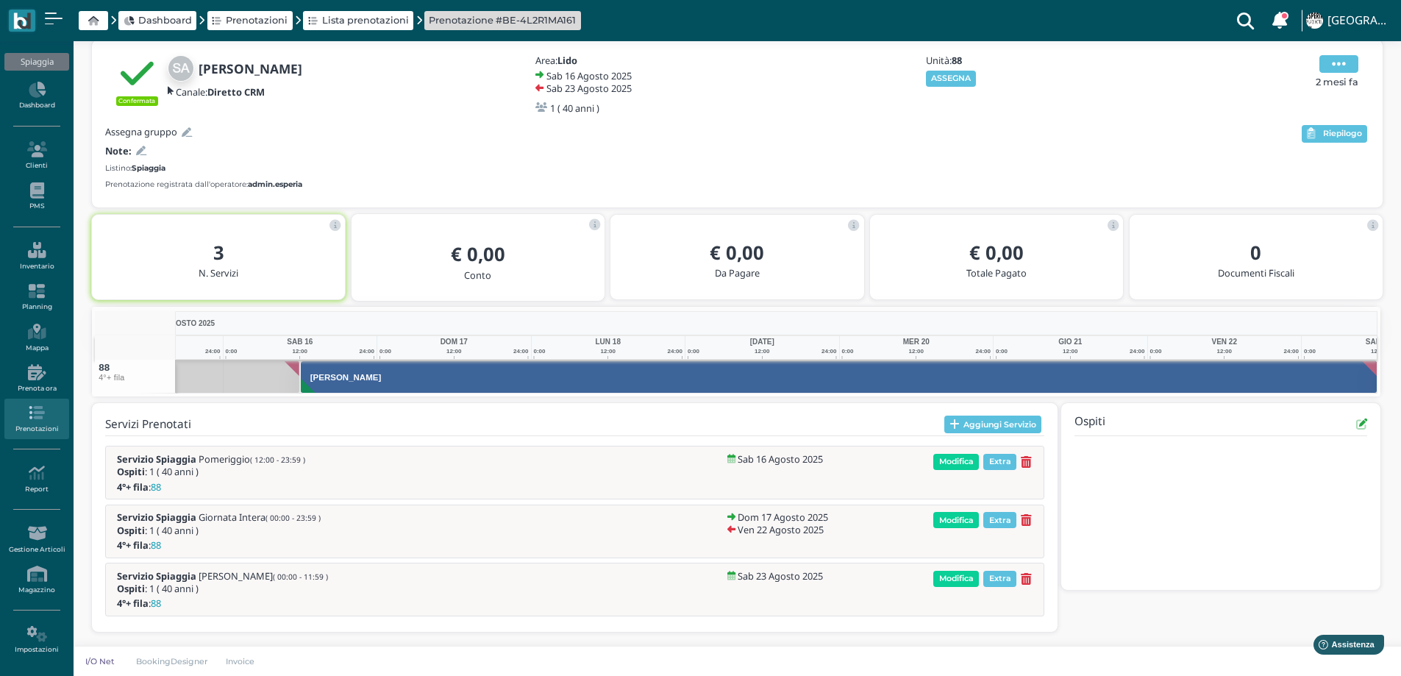
click at [1341, 65] on icon at bounding box center [1339, 64] width 14 height 16
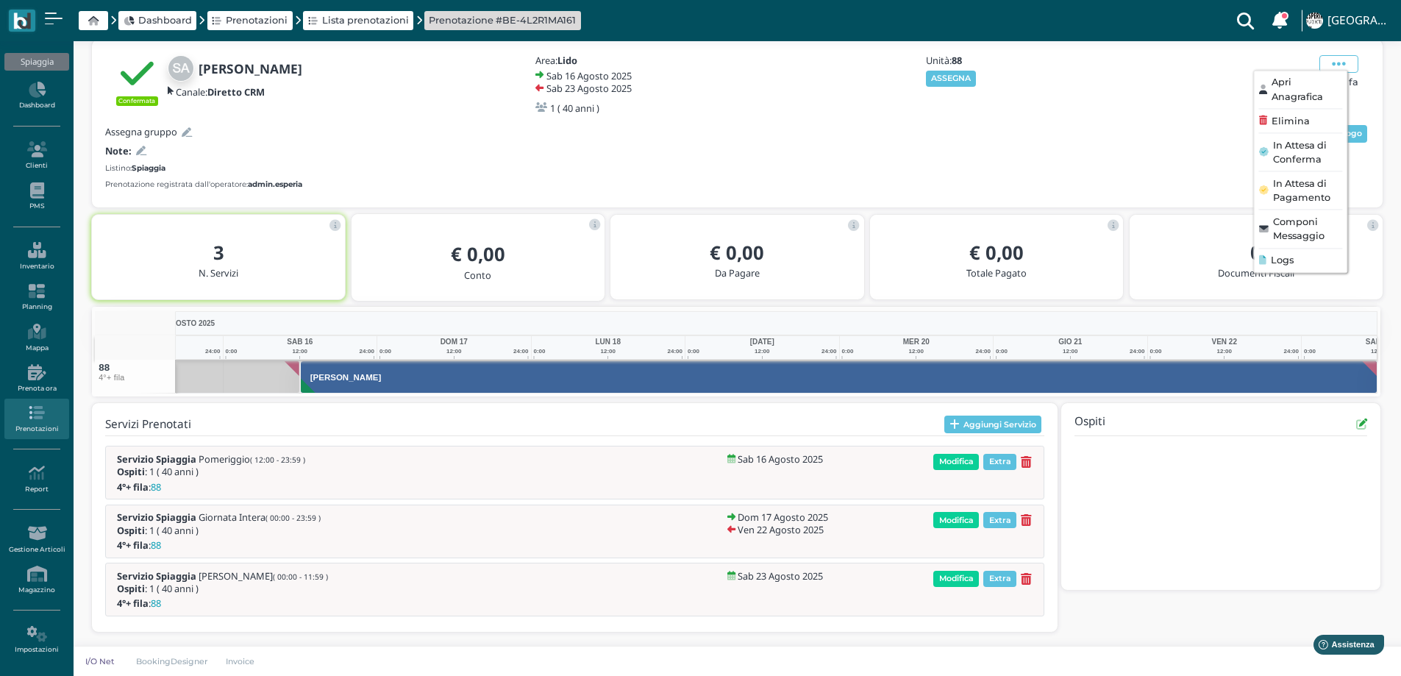
click at [1297, 94] on span "Apri Anagrafica" at bounding box center [1307, 90] width 71 height 28
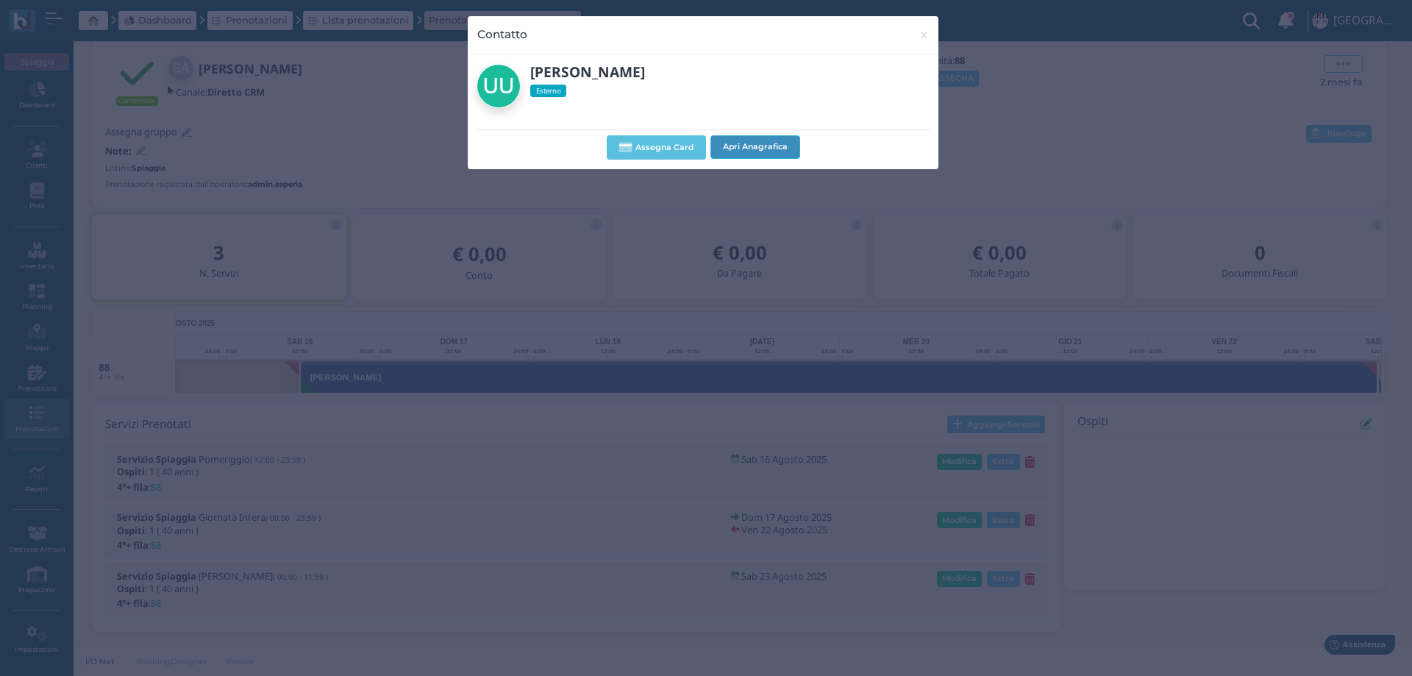
click at [748, 143] on button "Apri Anagrafica" at bounding box center [755, 147] width 90 height 24
click at [919, 38] on span "×" at bounding box center [924, 35] width 11 height 19
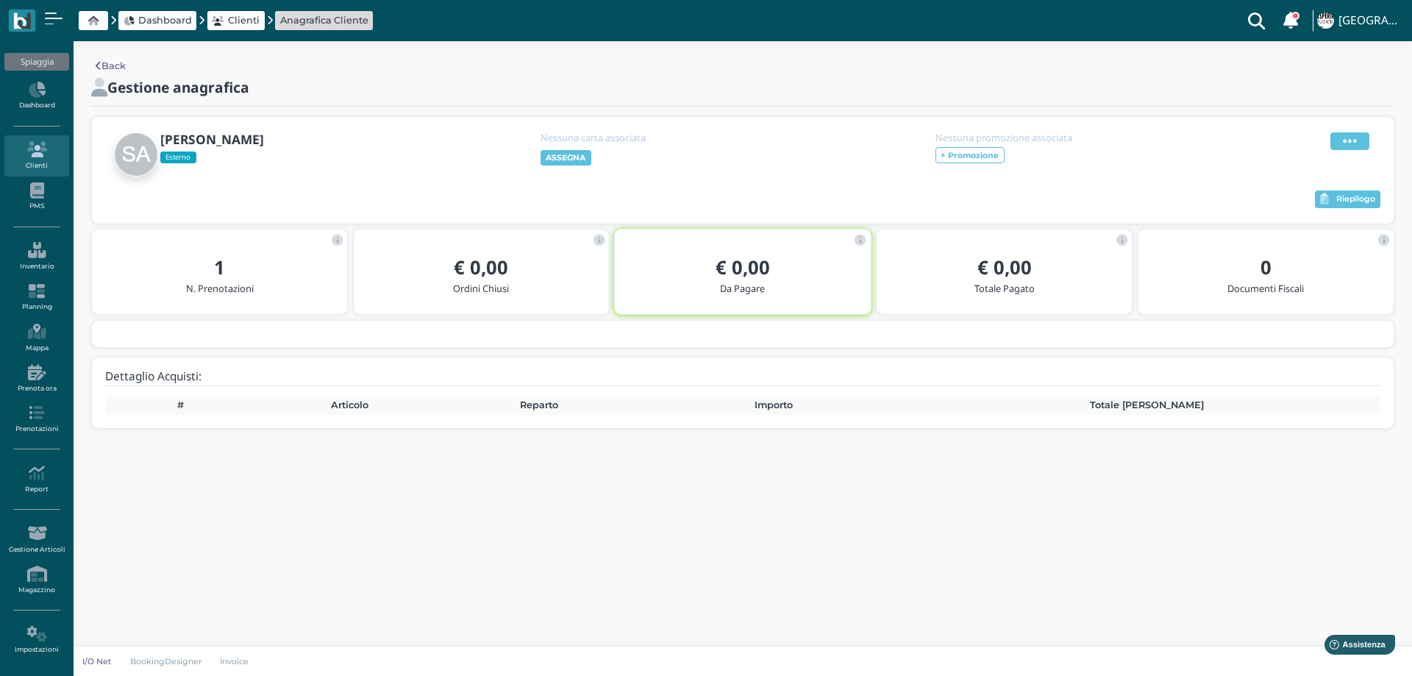
click at [1341, 136] on span at bounding box center [1349, 141] width 39 height 18
click at [1325, 157] on span "Modifica" at bounding box center [1305, 159] width 41 height 14
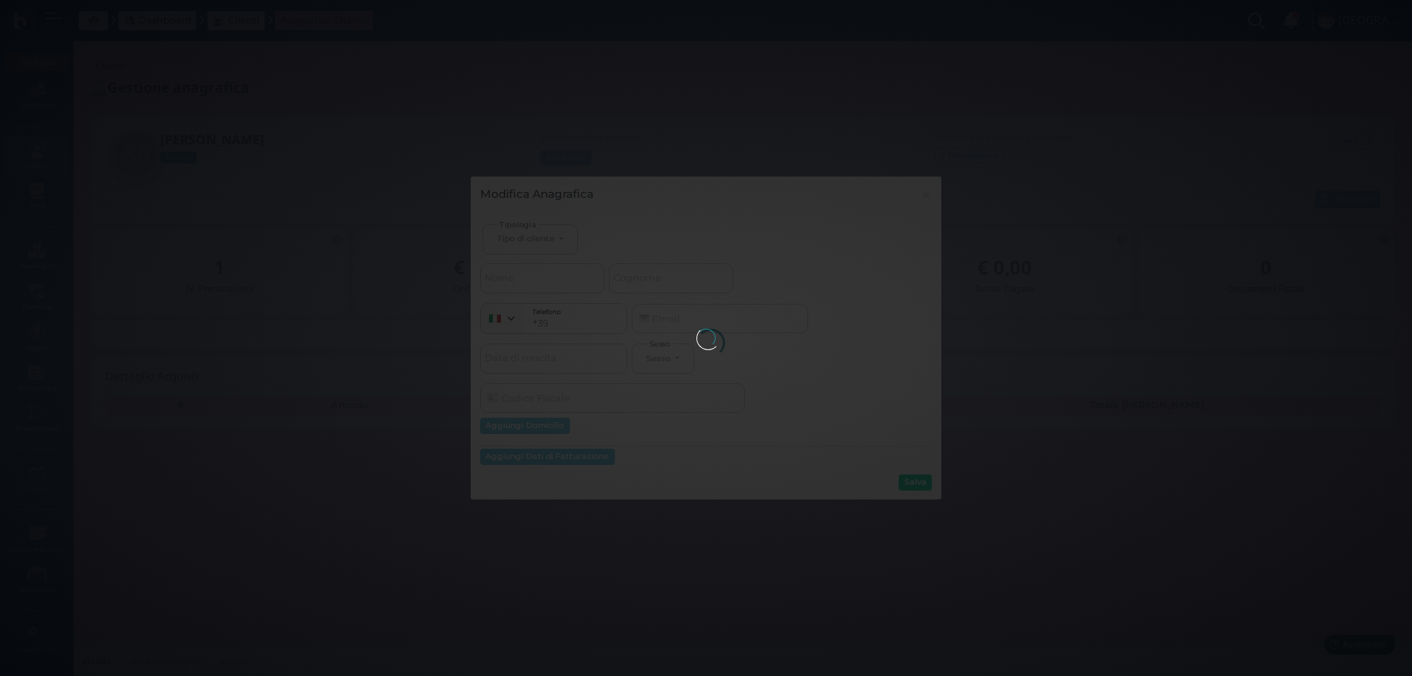
select select
type input "Sara"
type input "Arduini"
select select
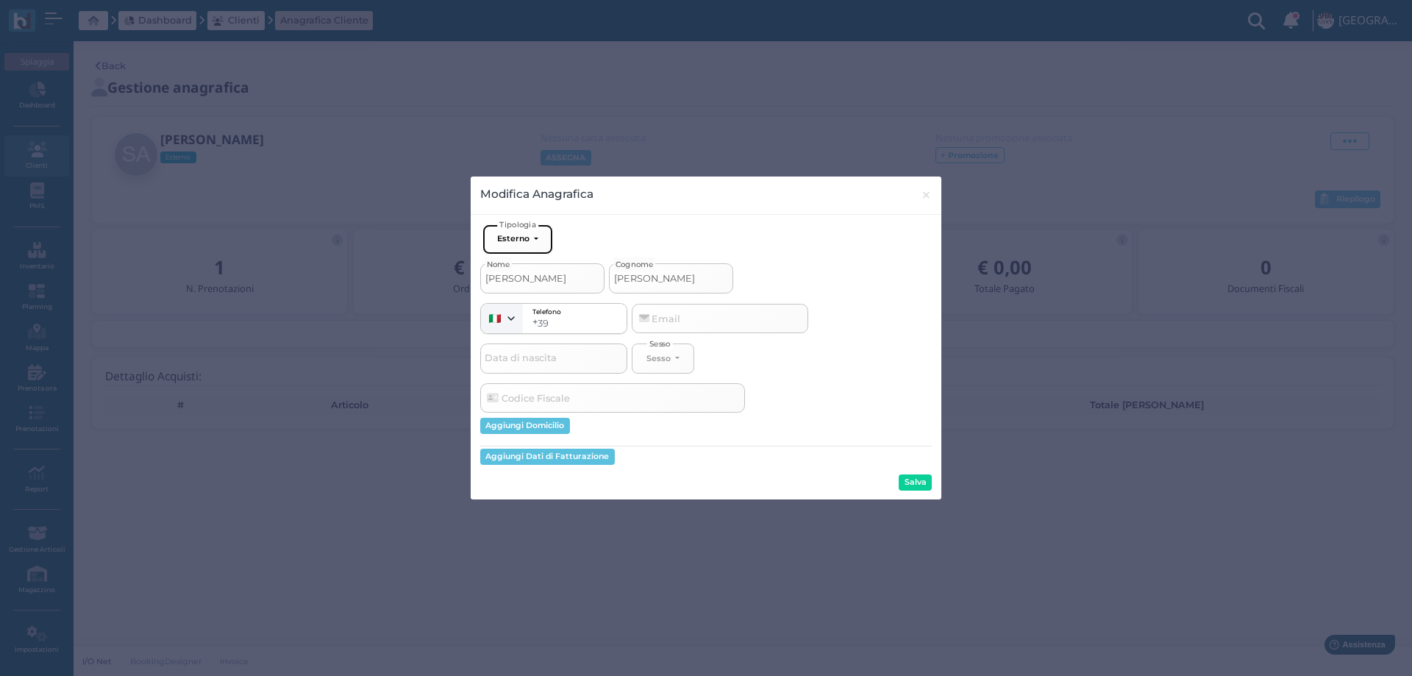
click at [533, 246] on button "Esterno" at bounding box center [517, 239] width 71 height 30
click at [679, 149] on div "Modifica Anagrafica × close Ospite Esterno Hotel Dipendente Standard Dipendente…" at bounding box center [706, 338] width 1412 height 676
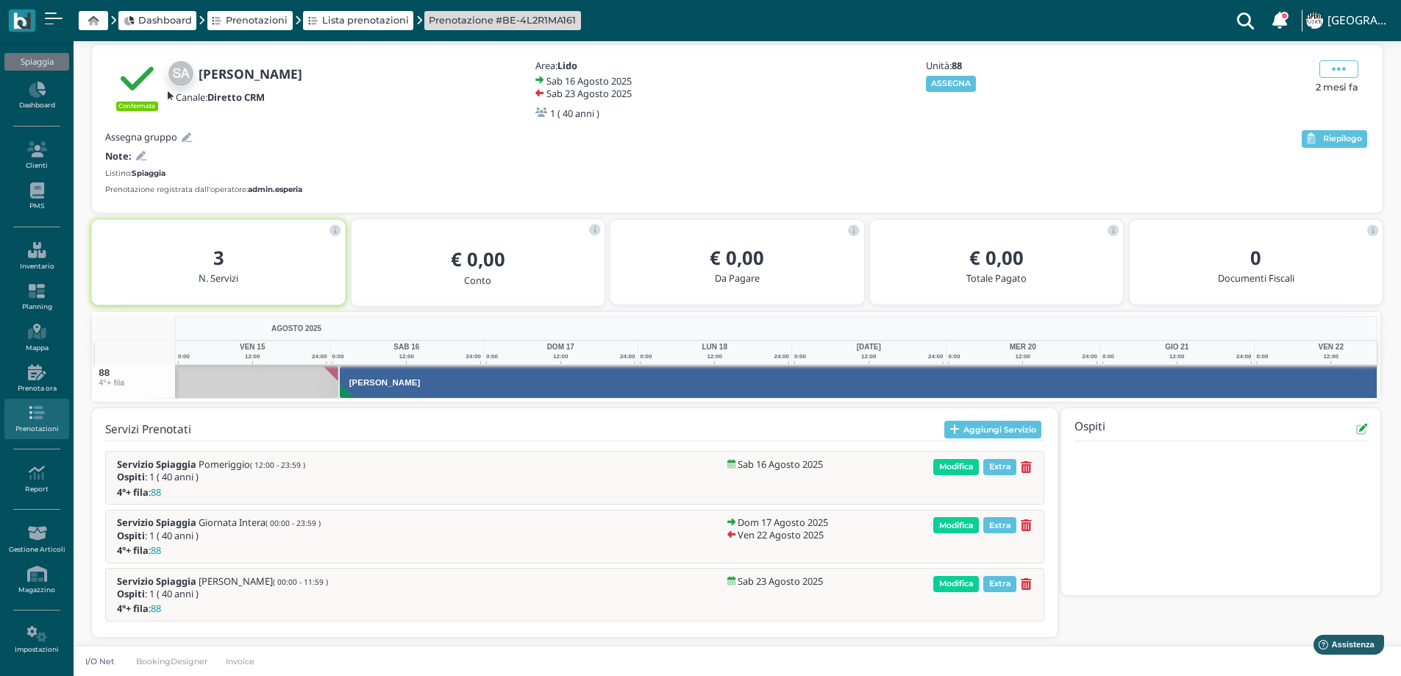
scroll to position [0, 107]
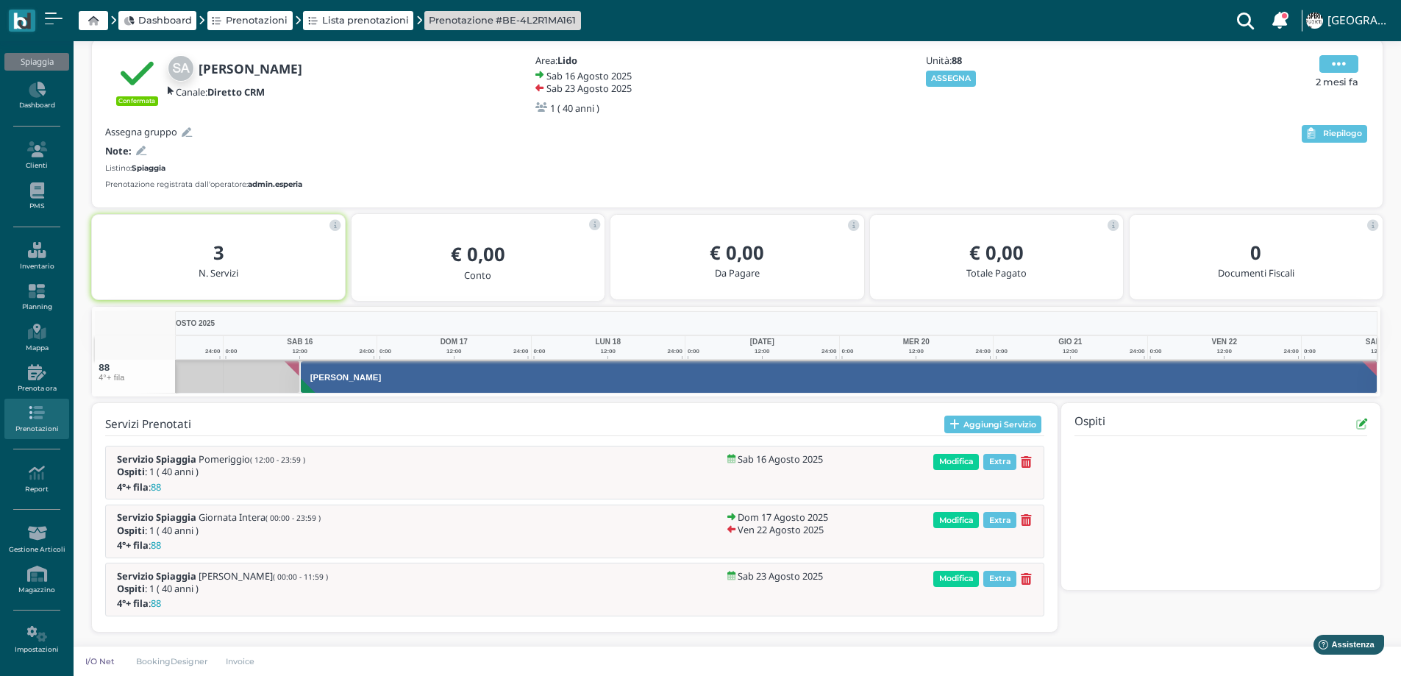
click at [1326, 68] on span at bounding box center [1338, 64] width 39 height 18
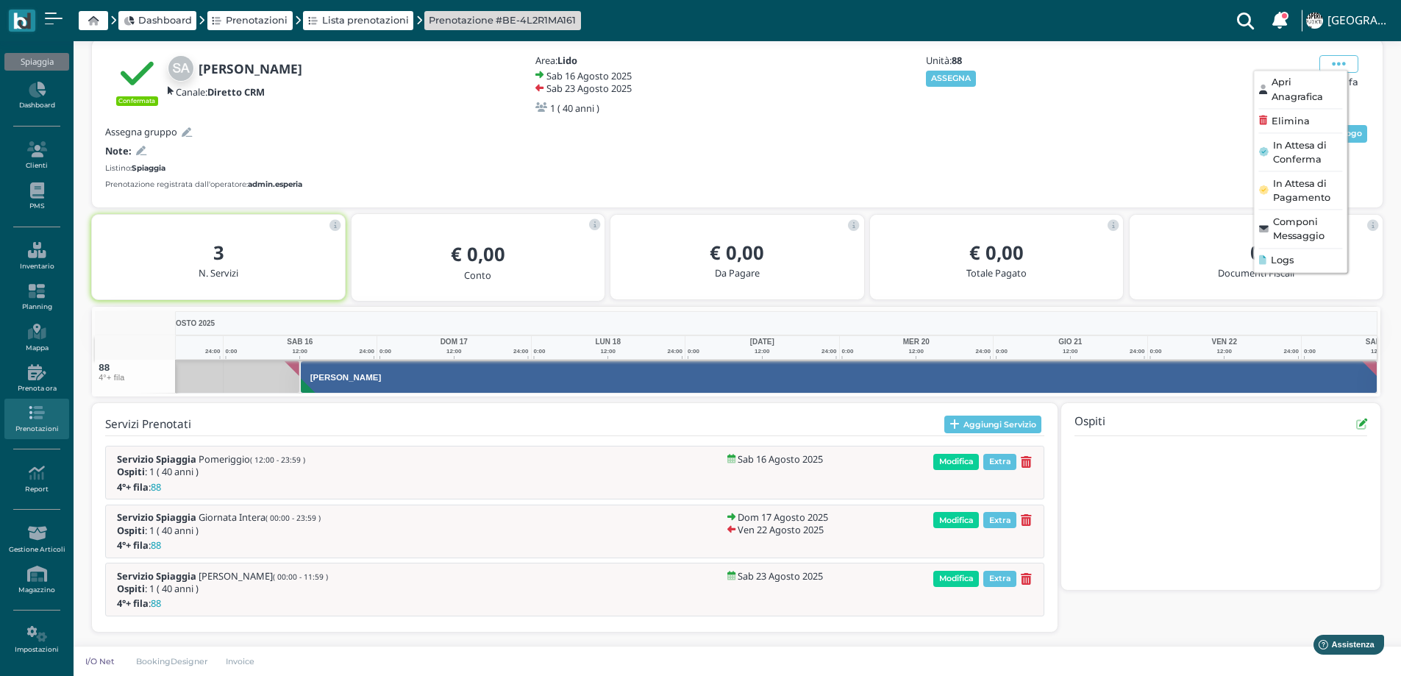
click at [1294, 83] on span "Apri Anagrafica" at bounding box center [1307, 90] width 71 height 28
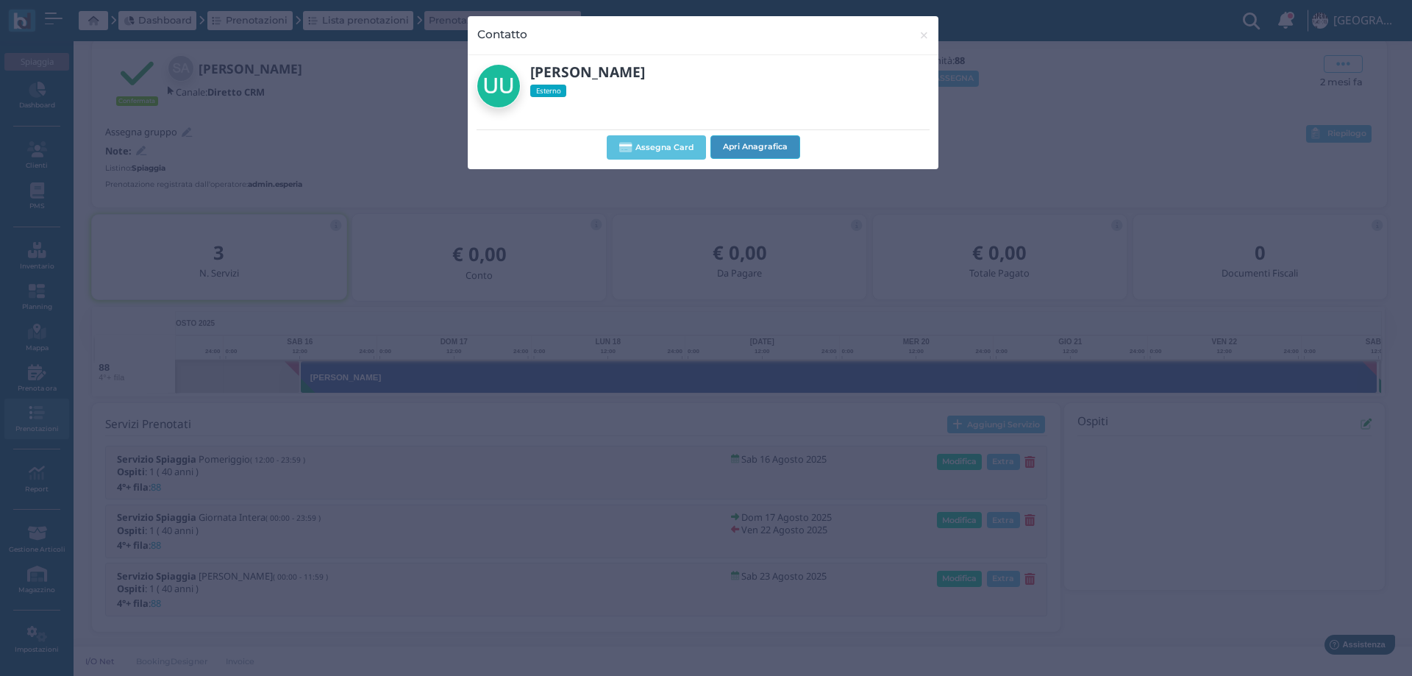
click at [760, 142] on button "Apri Anagrafica" at bounding box center [755, 147] width 90 height 24
click at [923, 38] on span "×" at bounding box center [924, 35] width 11 height 19
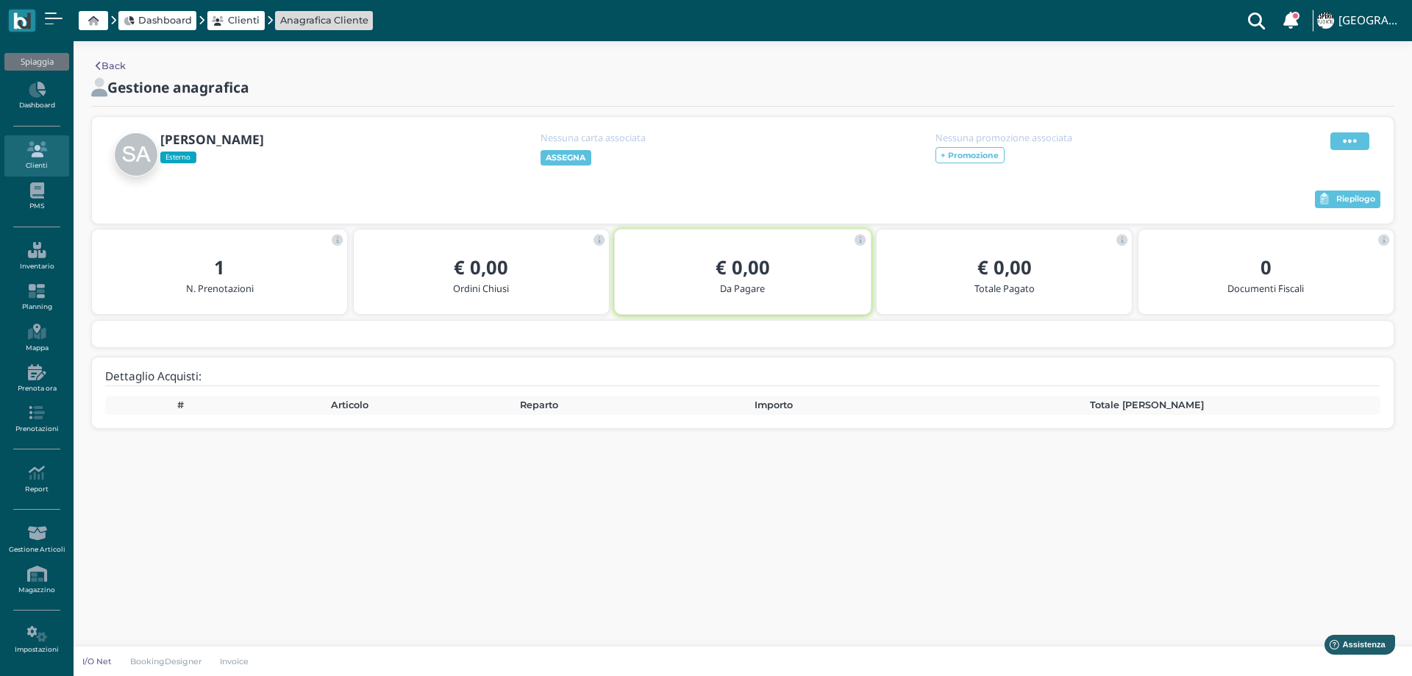
click at [1348, 144] on icon at bounding box center [1350, 141] width 14 height 16
click at [1312, 160] on span "Modifica" at bounding box center [1305, 159] width 41 height 14
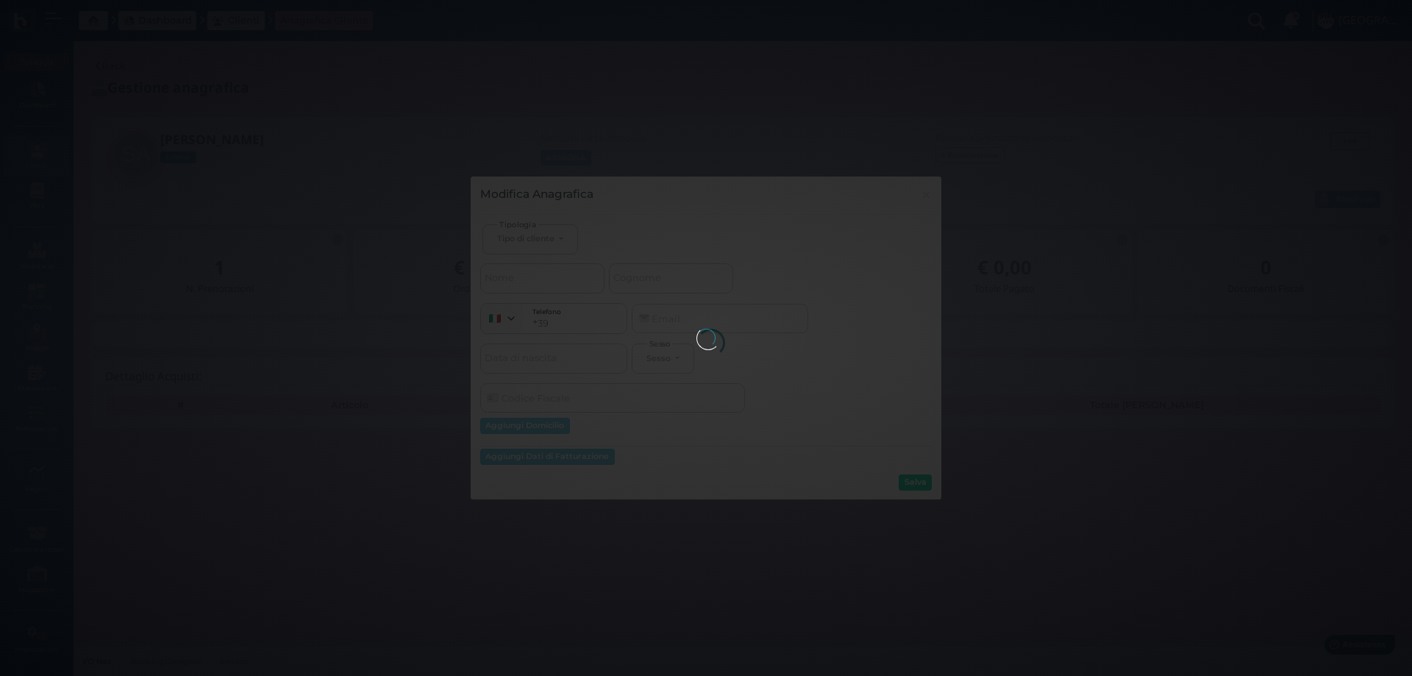
select select
type input "Sara"
type input "Arduini"
select select
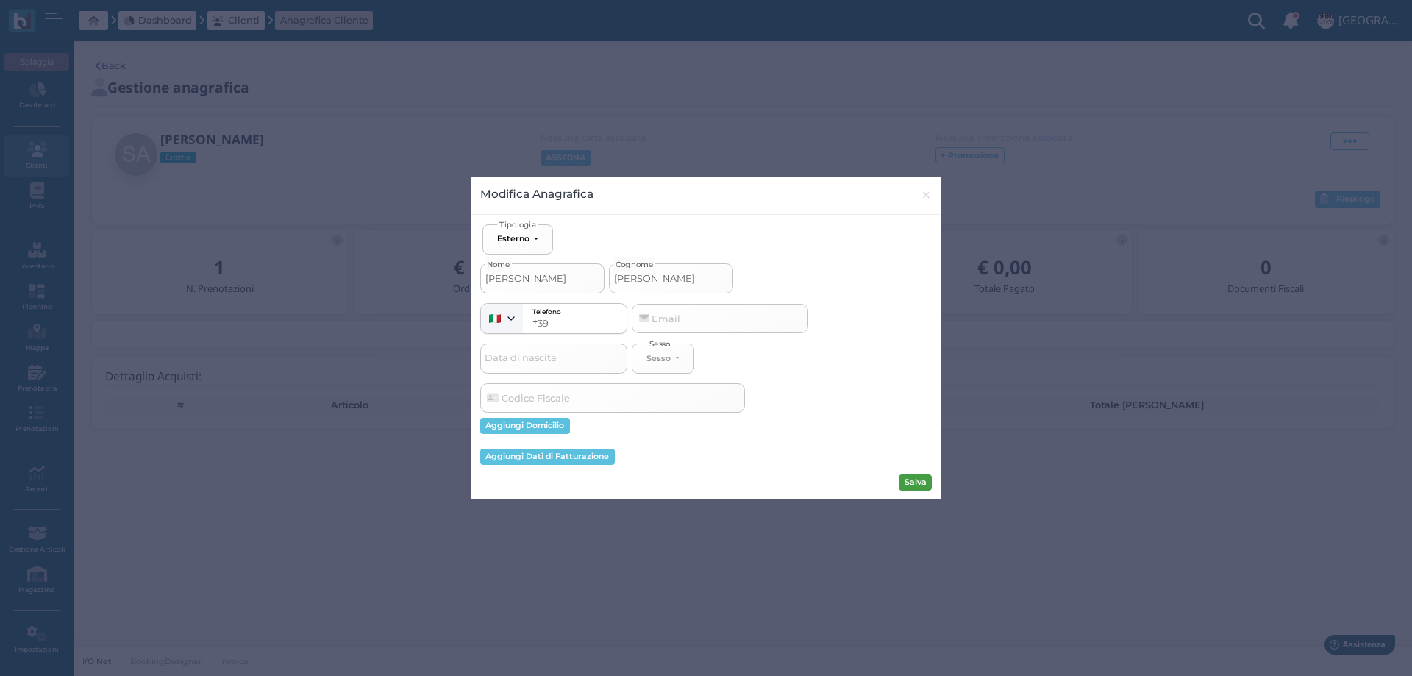
click at [924, 482] on button "Salva" at bounding box center [915, 482] width 33 height 16
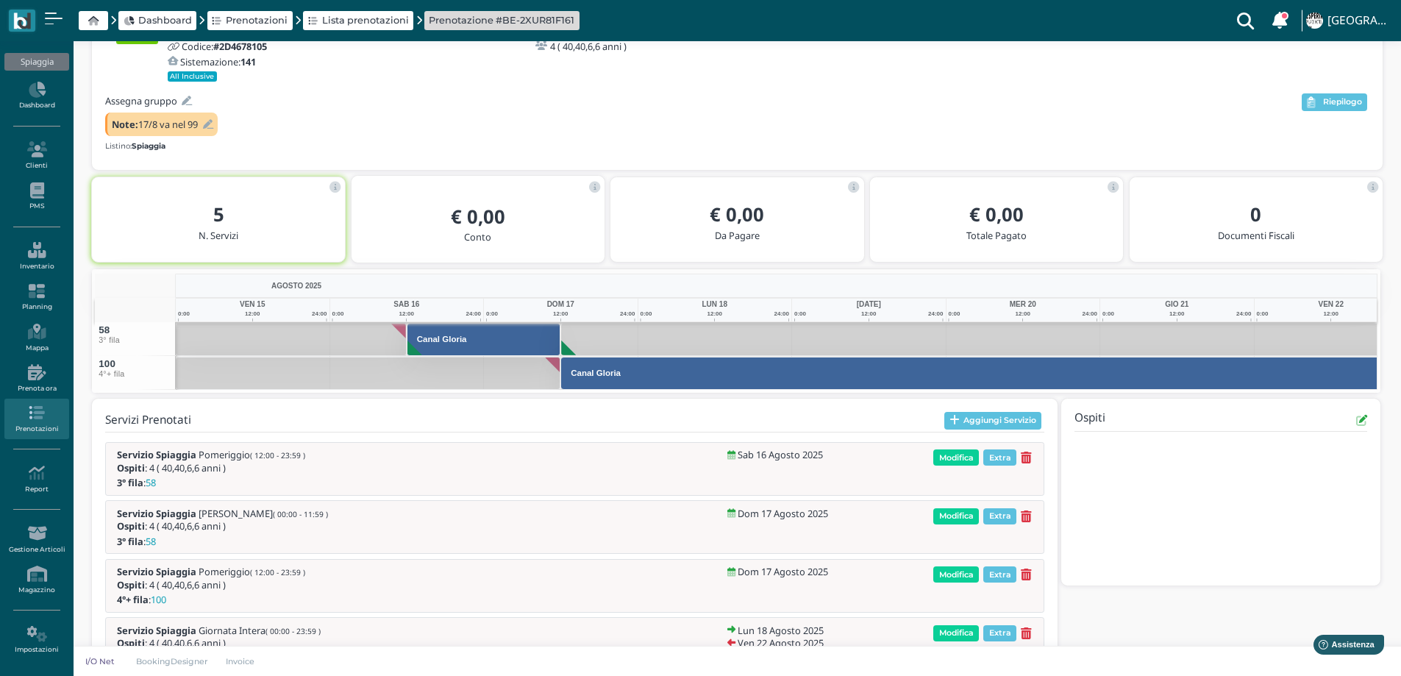
scroll to position [121, 0]
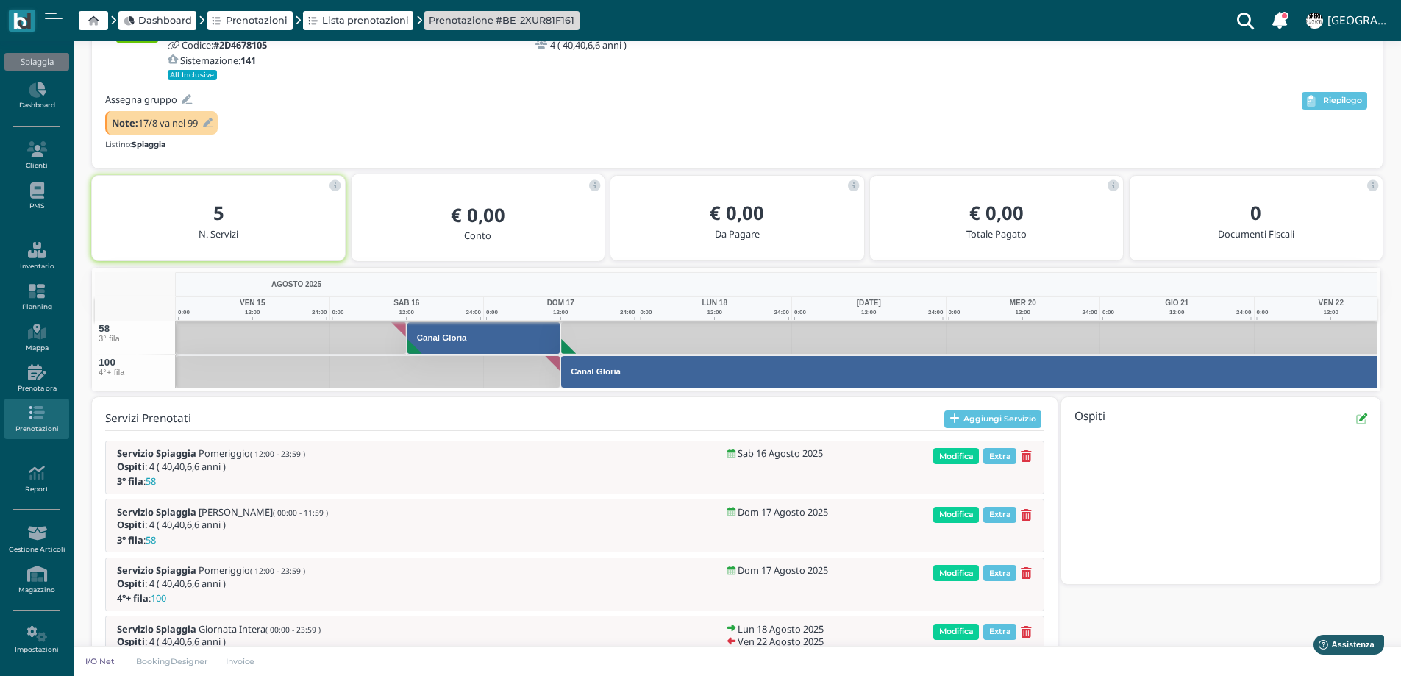
click at [210, 120] on icon at bounding box center [208, 123] width 10 height 10
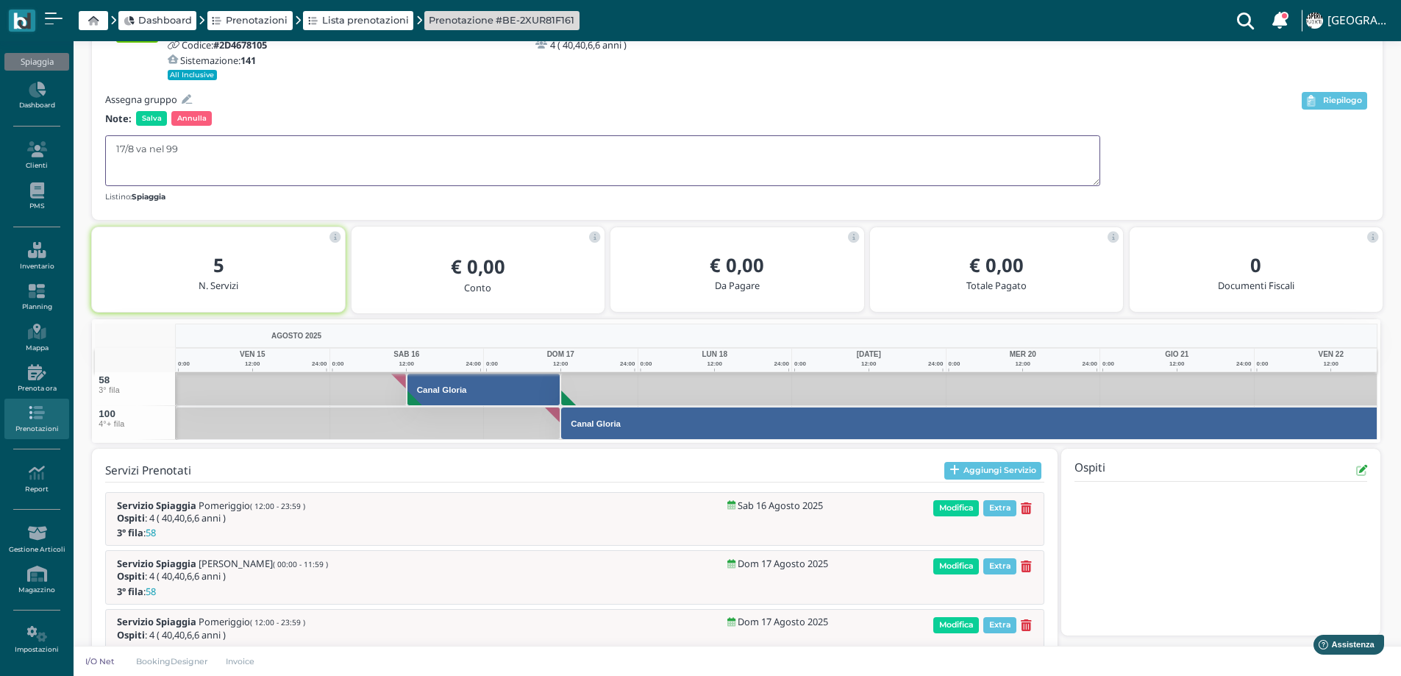
click at [214, 144] on textarea "17/8 va nel 99" at bounding box center [602, 160] width 995 height 51
click at [133, 143] on textarea "17/8 va nel 100" at bounding box center [602, 160] width 995 height 51
type textarea "17/8 POM va nel 100"
click at [146, 121] on span "Salva" at bounding box center [151, 118] width 31 height 15
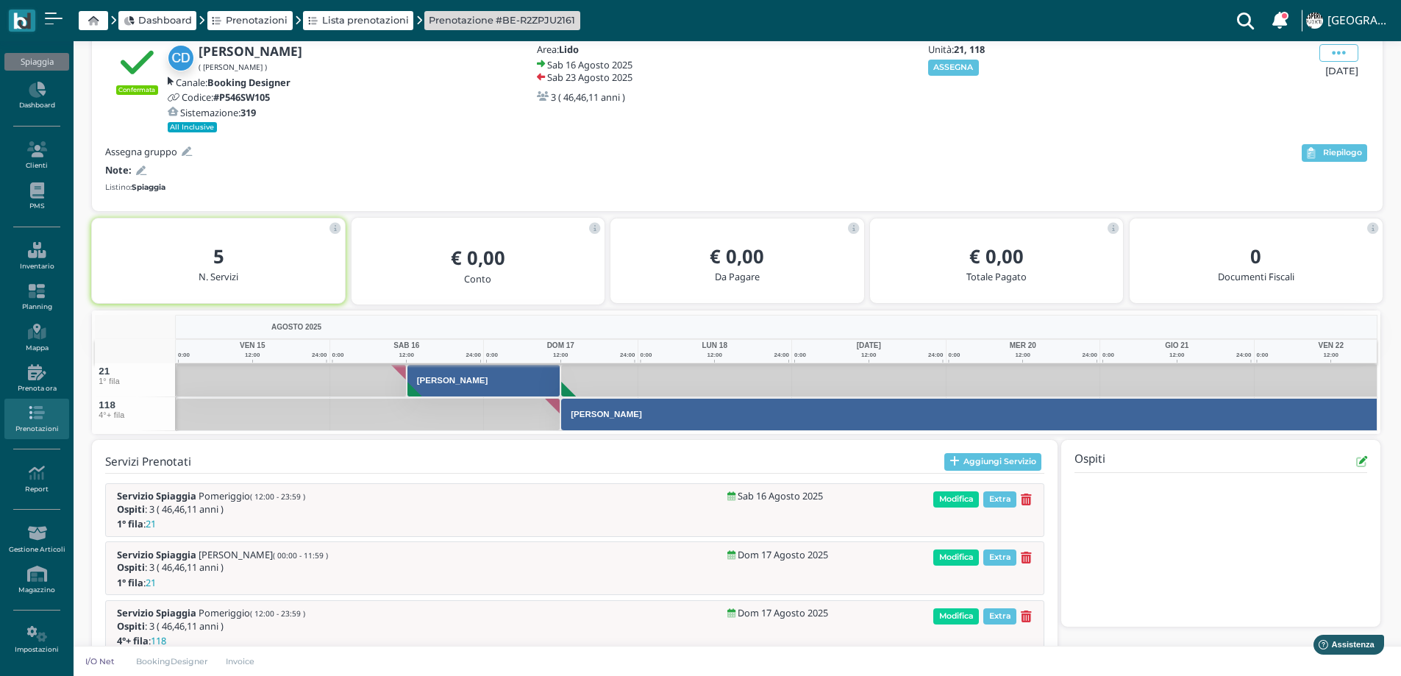
scroll to position [112, 0]
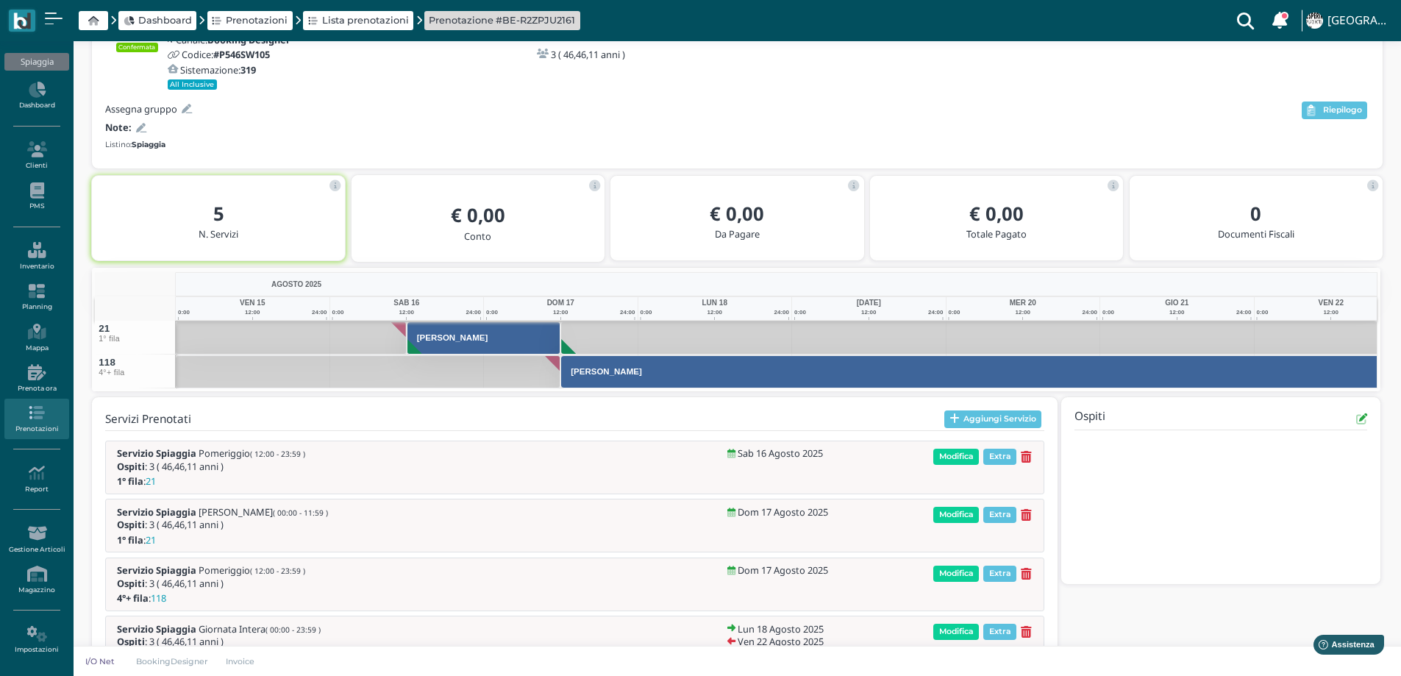
click at [140, 128] on icon at bounding box center [141, 129] width 10 height 10
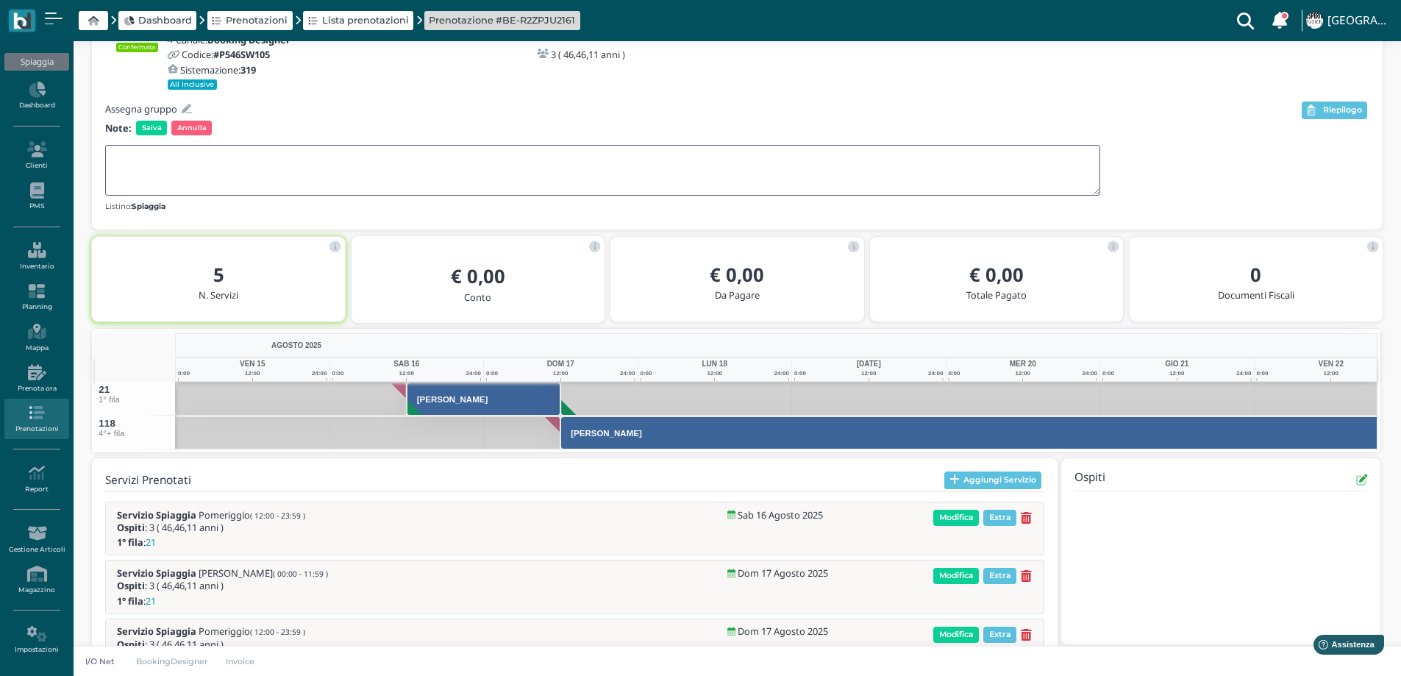
click at [155, 170] on textarea at bounding box center [602, 170] width 995 height 51
type textarea "IL 17 POM VA NEL 118"
click at [149, 129] on span "Salva" at bounding box center [151, 128] width 31 height 15
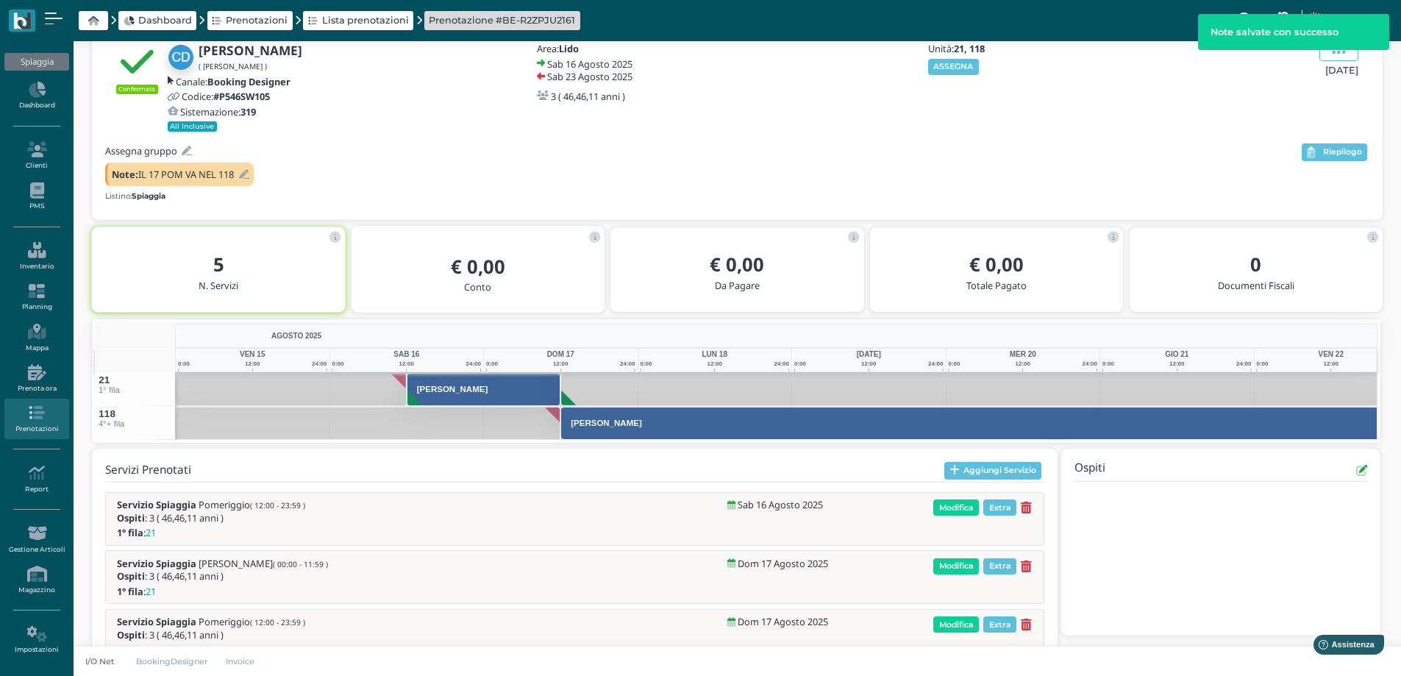
scroll to position [121, 0]
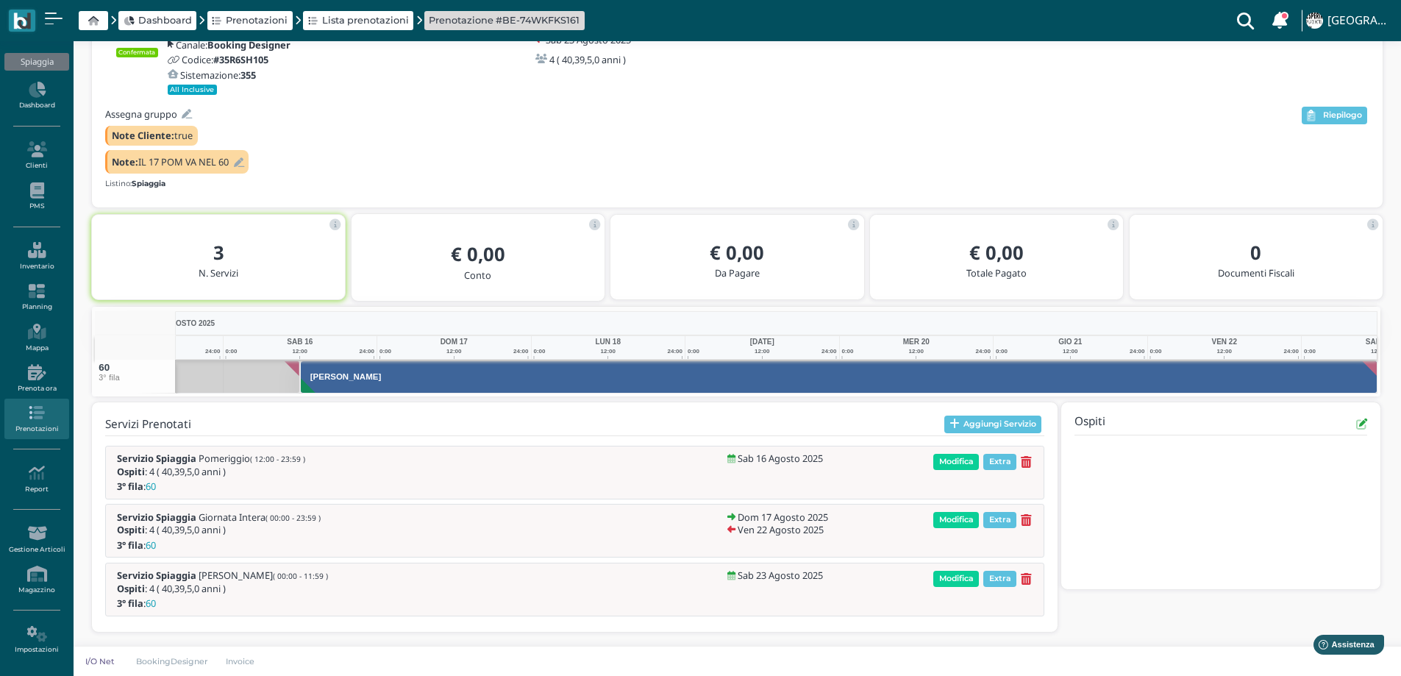
click at [242, 164] on icon at bounding box center [239, 163] width 10 height 10
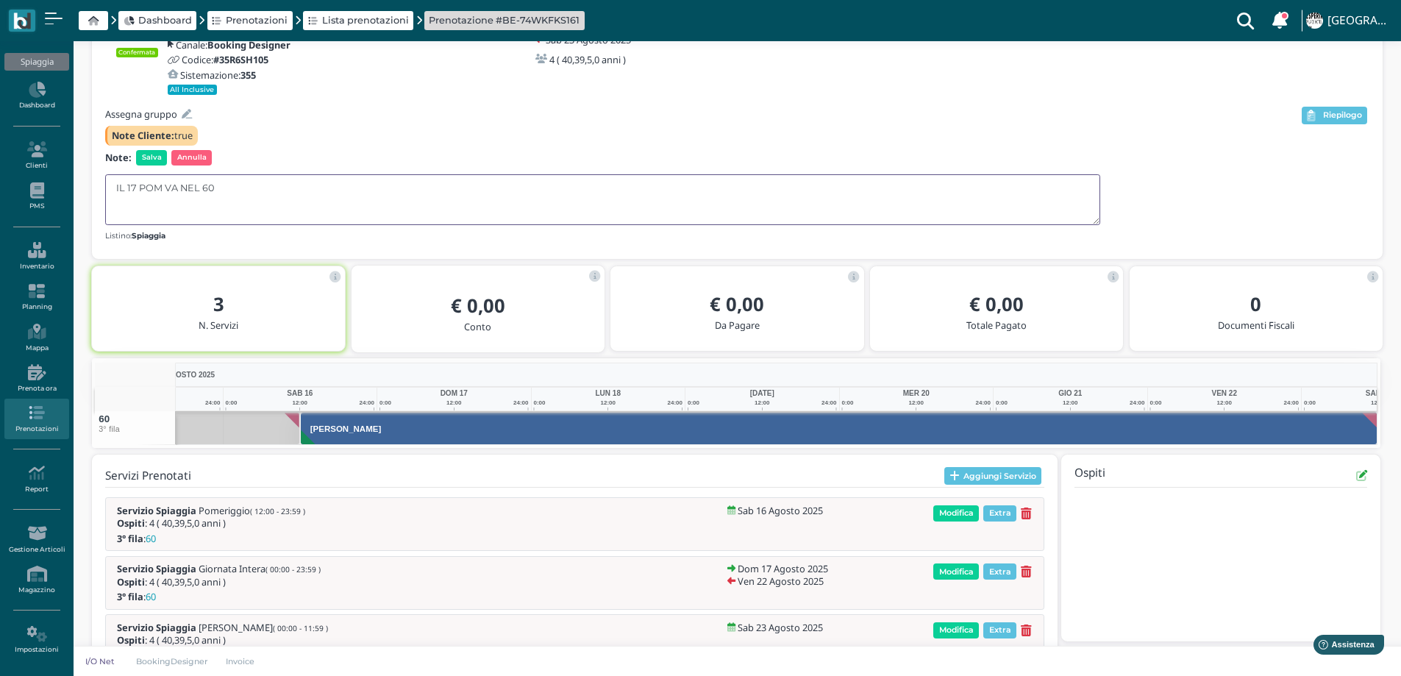
drag, startPoint x: 185, startPoint y: 182, endPoint x: 71, endPoint y: 190, distance: 114.2
click at [71, 190] on div "Spiaggia Dashboard Clienti PMS Inventario Planning Mappa Prenota ora Prenotazio…" at bounding box center [700, 331] width 1401 height 793
click at [147, 149] on div "Assegna gruppo Note Cliente: true Note: Salva Annulla Listino: Spiaggia" at bounding box center [702, 173] width 1194 height 139
click at [155, 157] on span "Salva" at bounding box center [151, 157] width 31 height 15
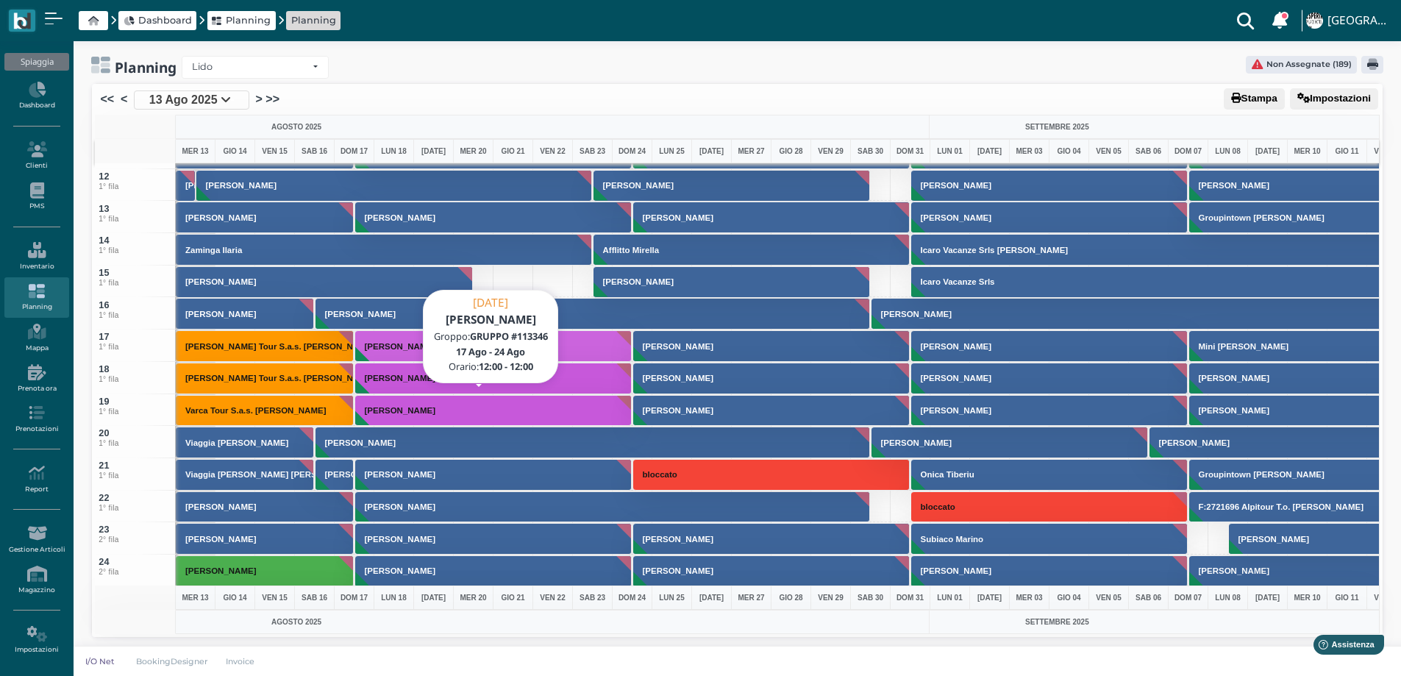
scroll to position [323, 0]
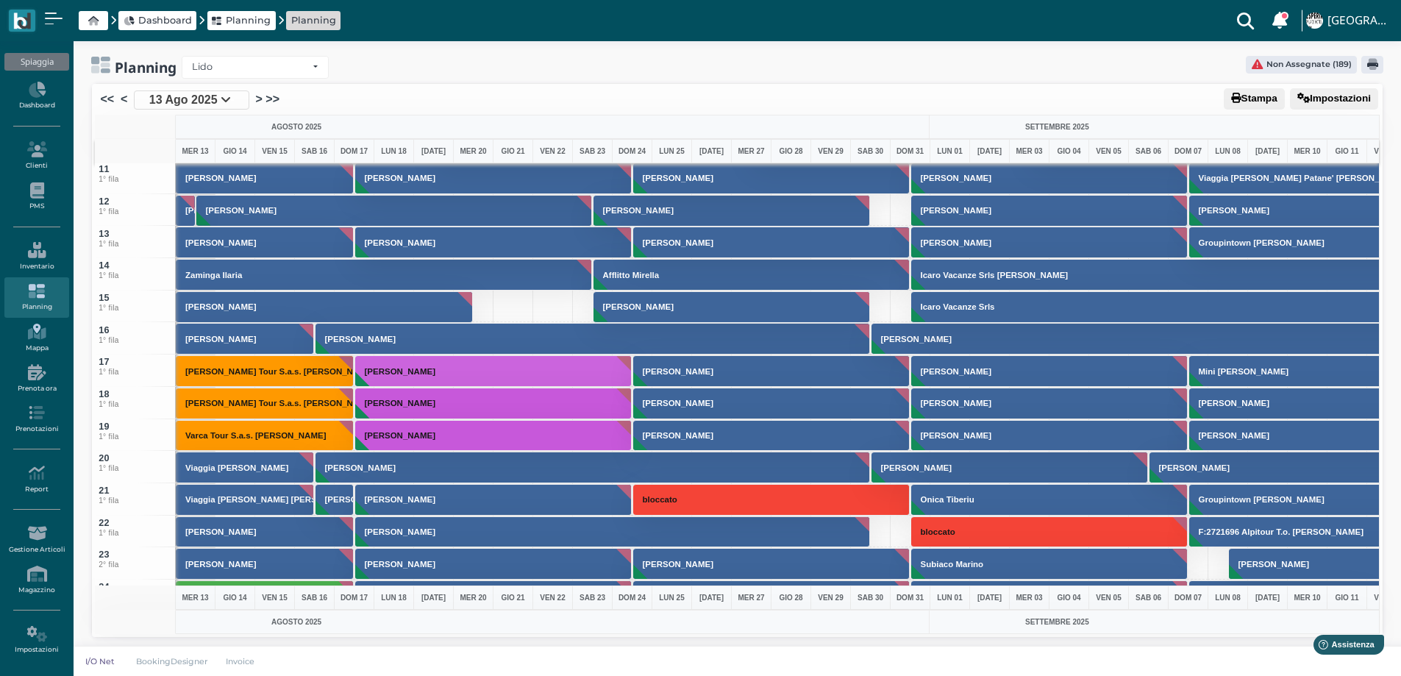
click at [38, 344] on link "Mappa" at bounding box center [36, 338] width 64 height 40
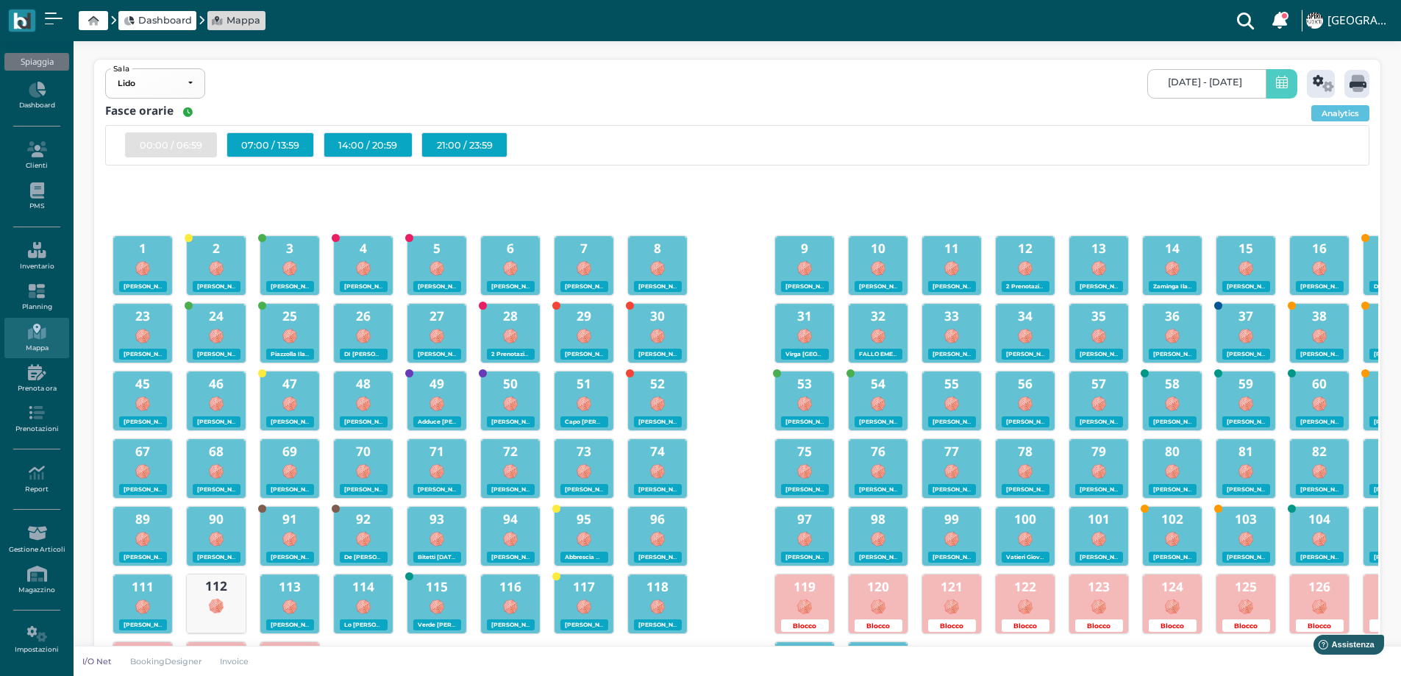
click at [1172, 81] on span "13/08/2025 - 13/08/2025" at bounding box center [1205, 82] width 74 height 12
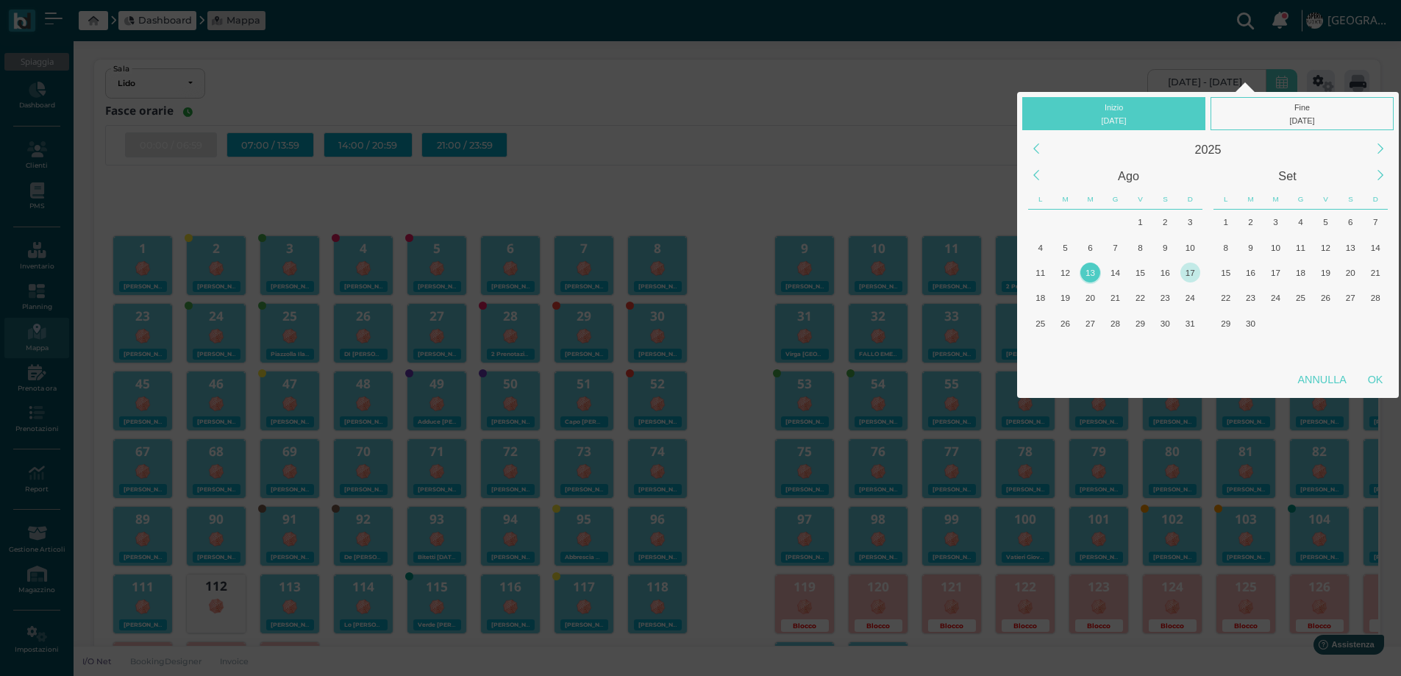
click at [1186, 273] on div "17" at bounding box center [1190, 273] width 20 height 20
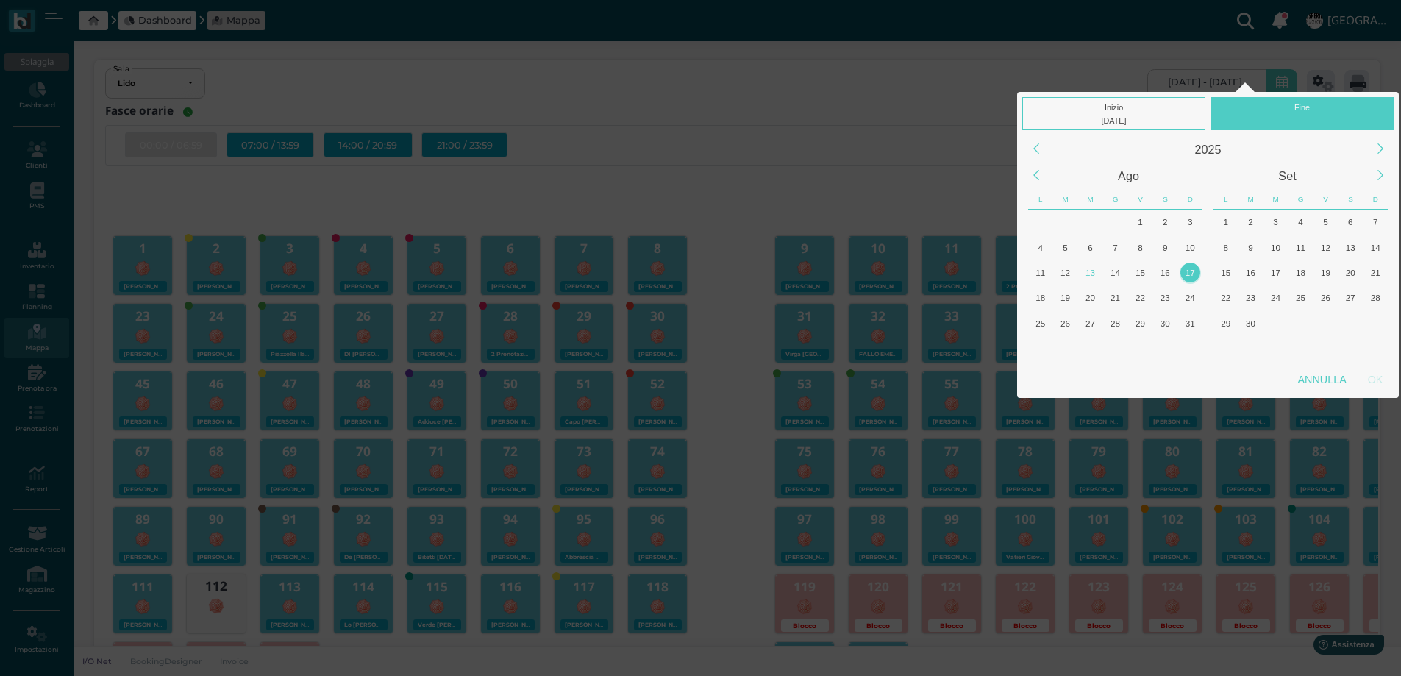
click at [1187, 273] on div "17" at bounding box center [1190, 273] width 20 height 20
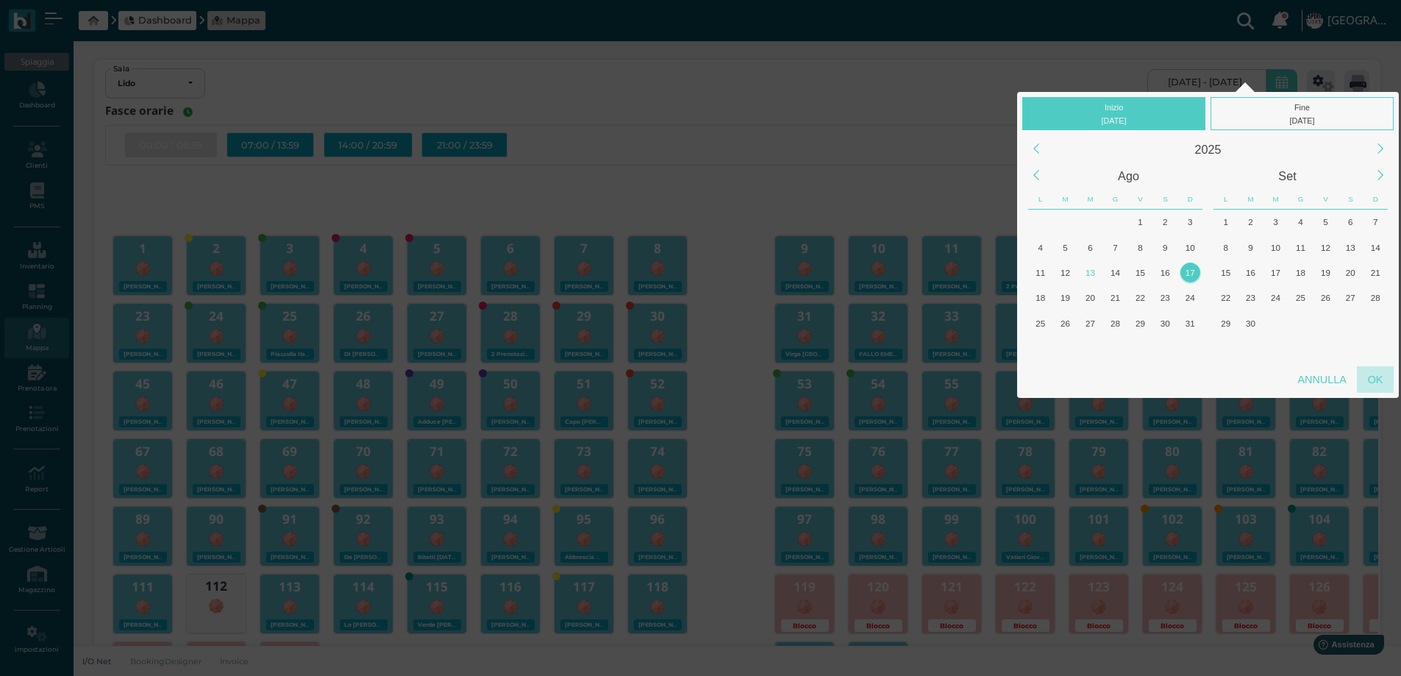
click at [1371, 378] on div "OK" at bounding box center [1375, 379] width 37 height 26
type input "17/08/2025 - 17/08/2025"
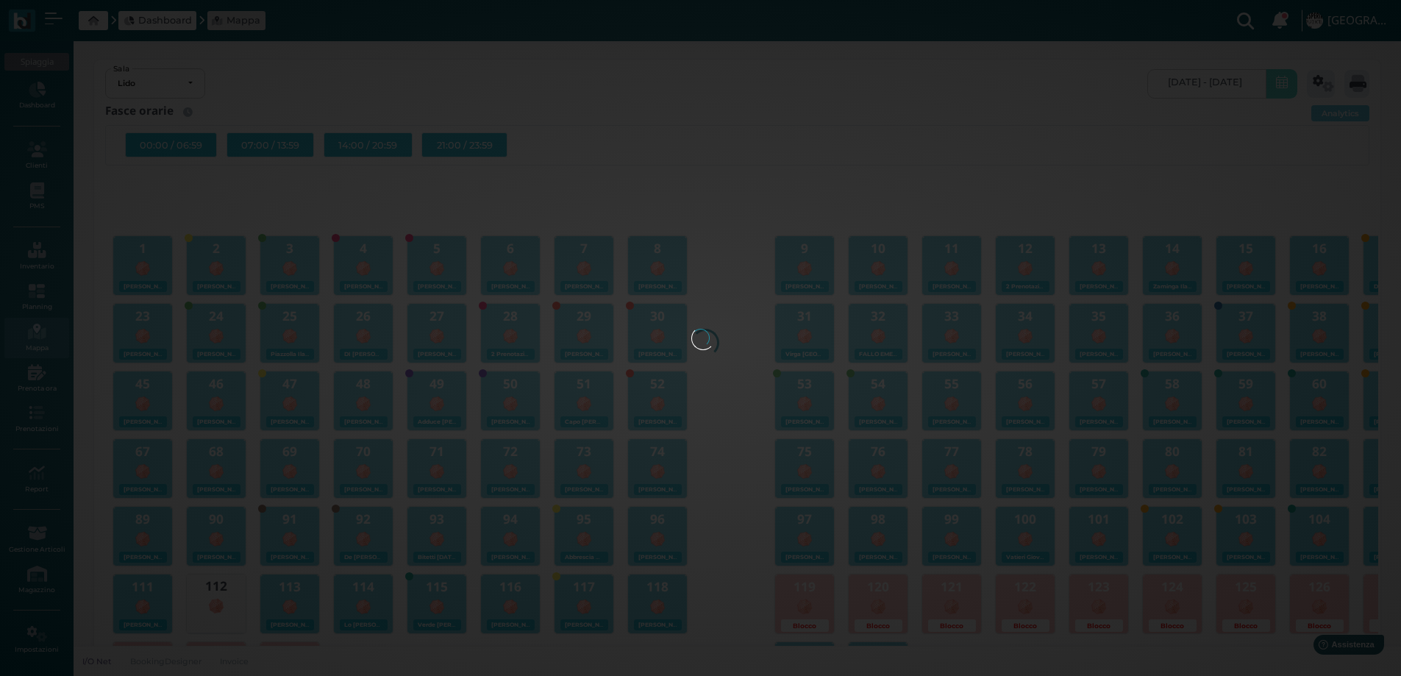
scroll to position [0, 133]
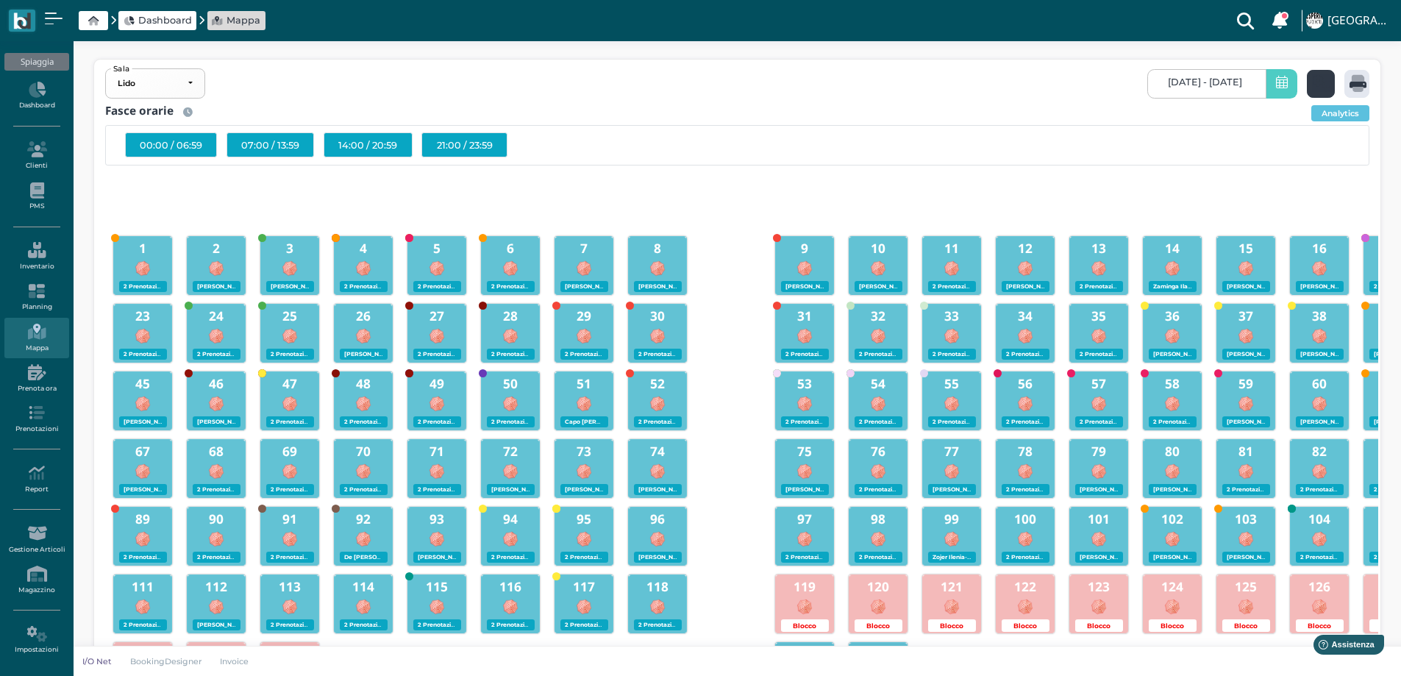
click at [1322, 80] on icon at bounding box center [1323, 83] width 21 height 17
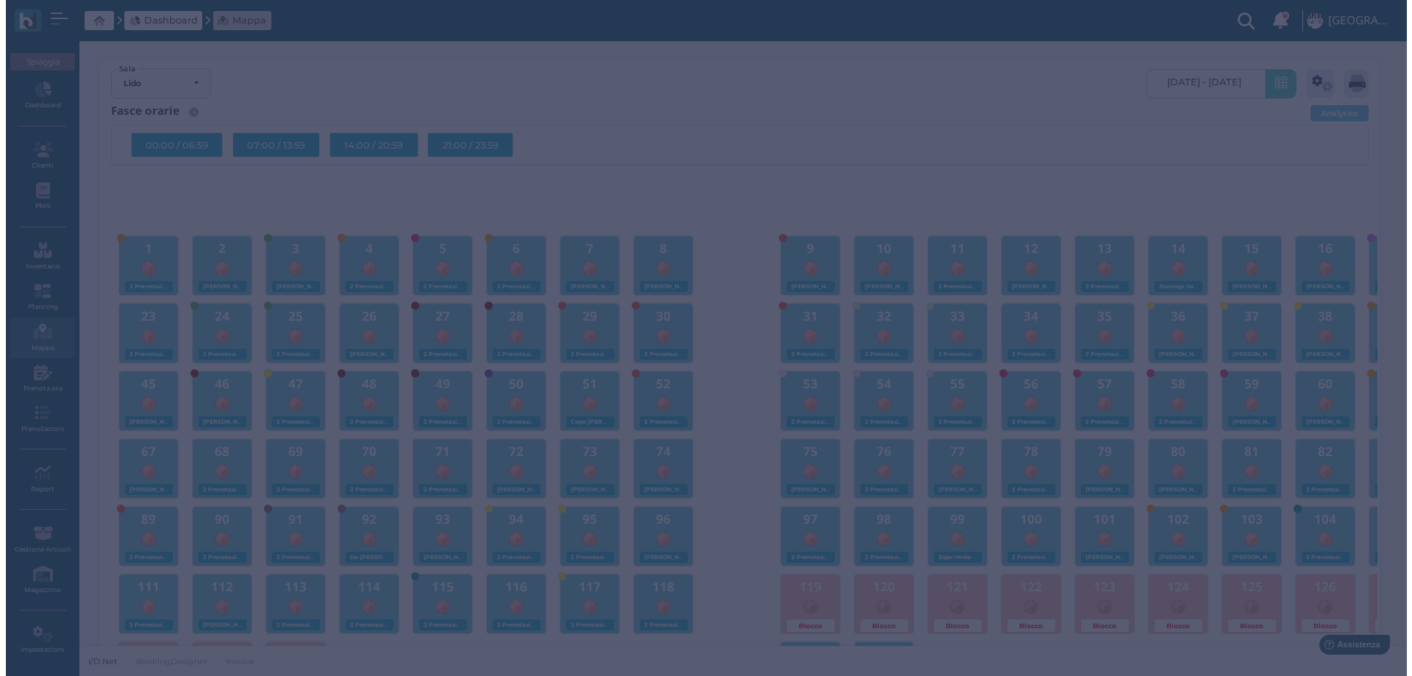
scroll to position [0, 0]
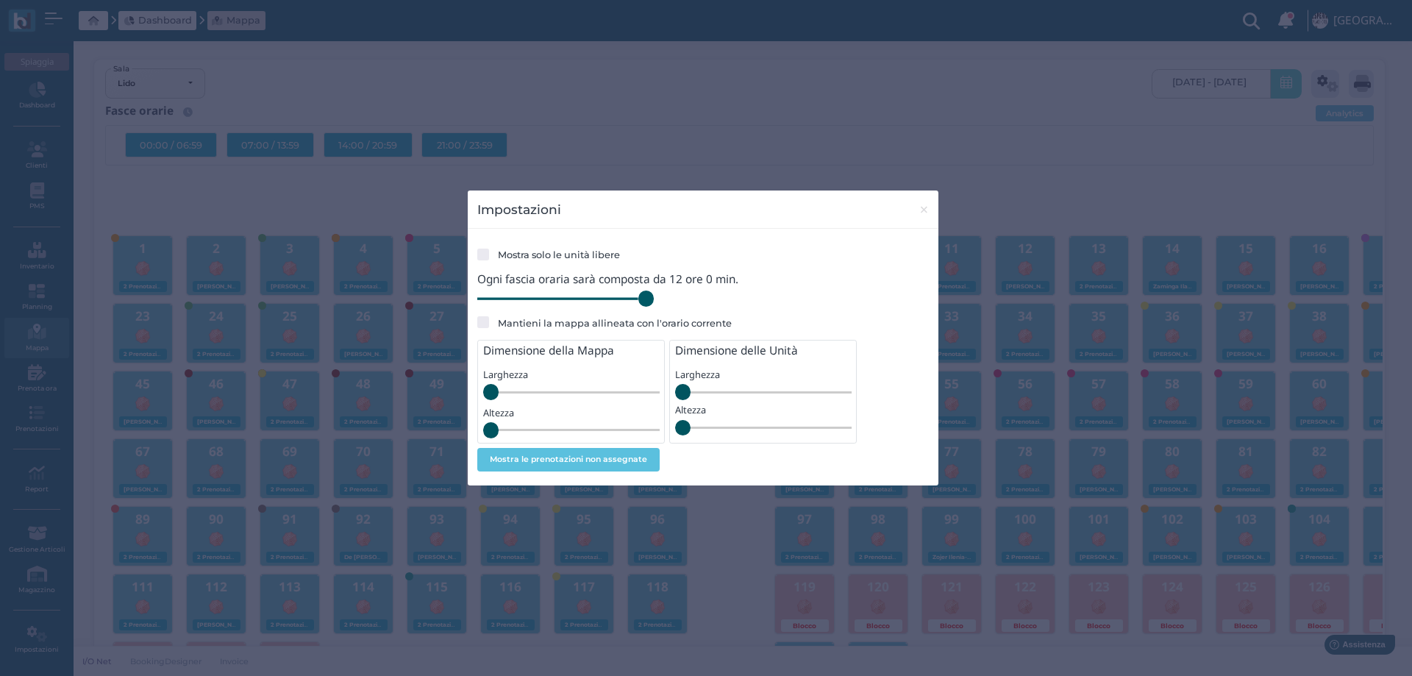
drag, startPoint x: 580, startPoint y: 297, endPoint x: 678, endPoint y: 305, distance: 98.1
type input "720"
click at [654, 307] on input "range" at bounding box center [565, 299] width 177 height 16
click at [926, 211] on span "×" at bounding box center [924, 209] width 11 height 19
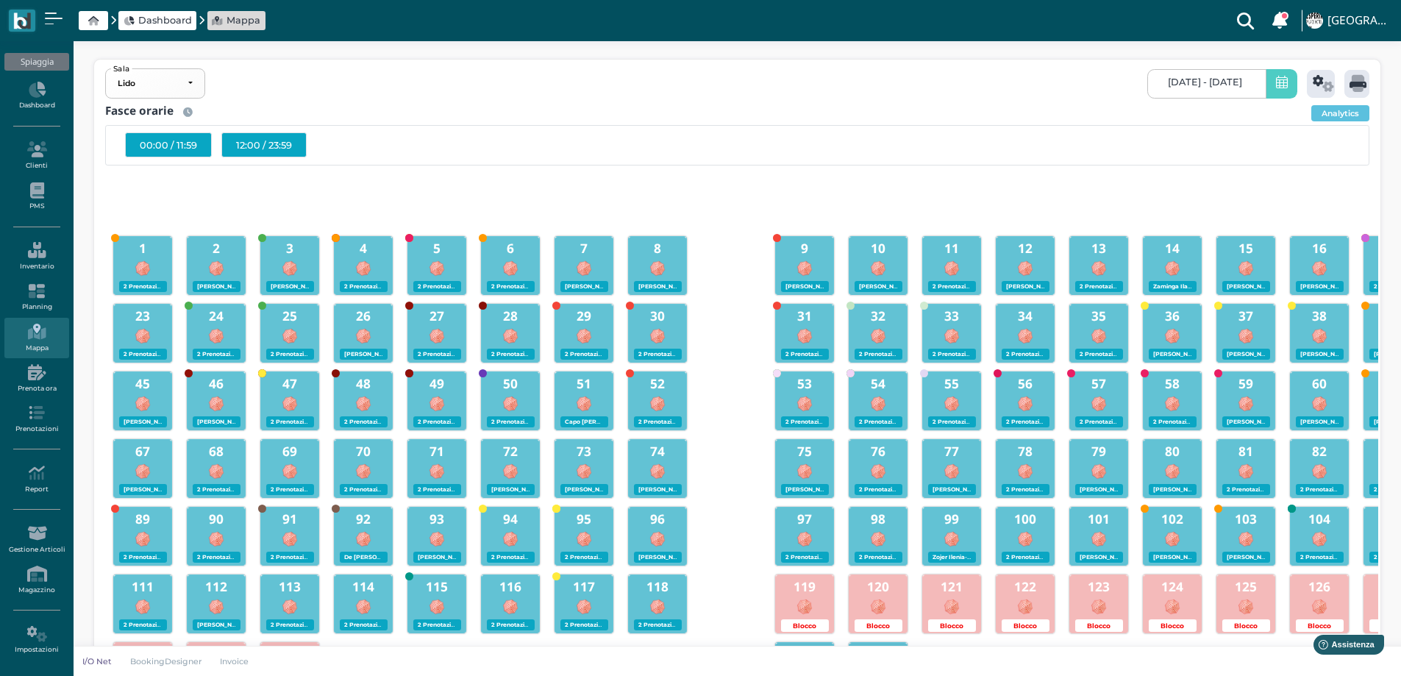
click at [261, 143] on div "12:00 / 23:59" at bounding box center [263, 144] width 85 height 25
click at [1351, 85] on icon at bounding box center [1358, 83] width 17 height 17
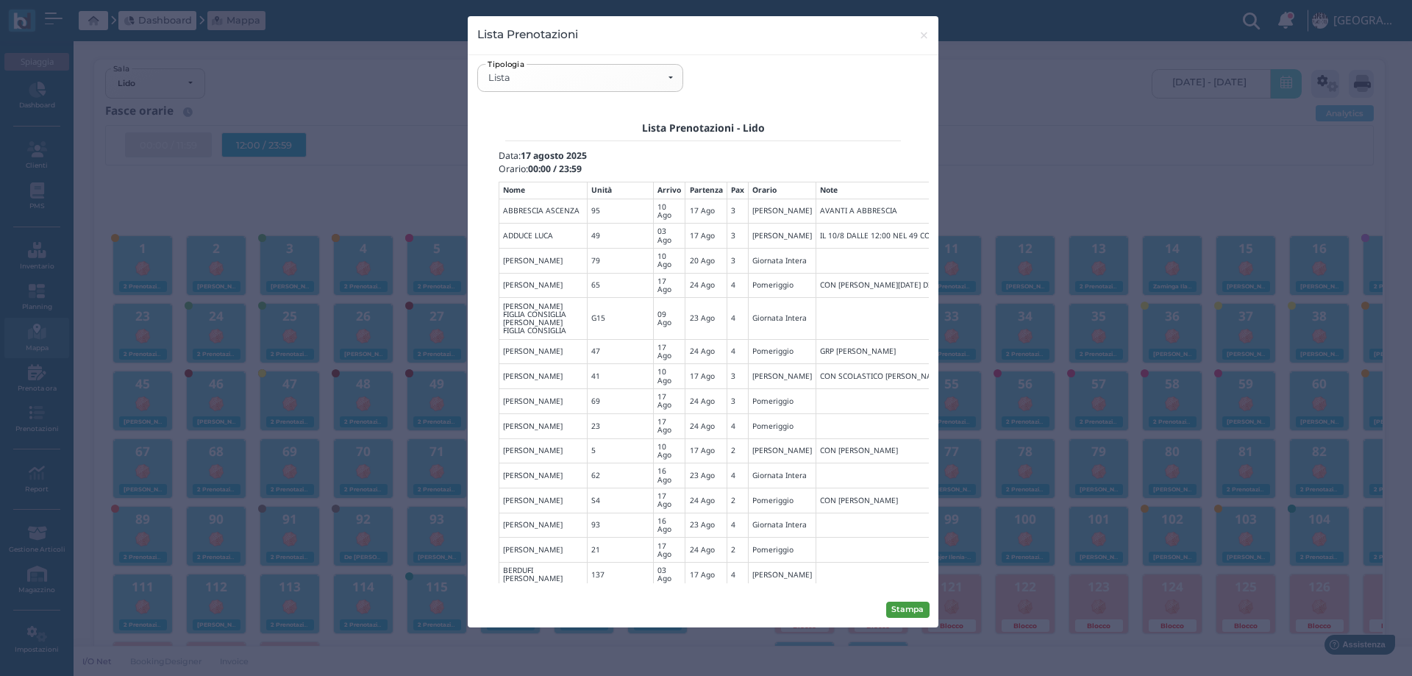
click at [910, 605] on button "Stampa" at bounding box center [907, 610] width 43 height 16
click at [922, 37] on span "×" at bounding box center [924, 35] width 11 height 19
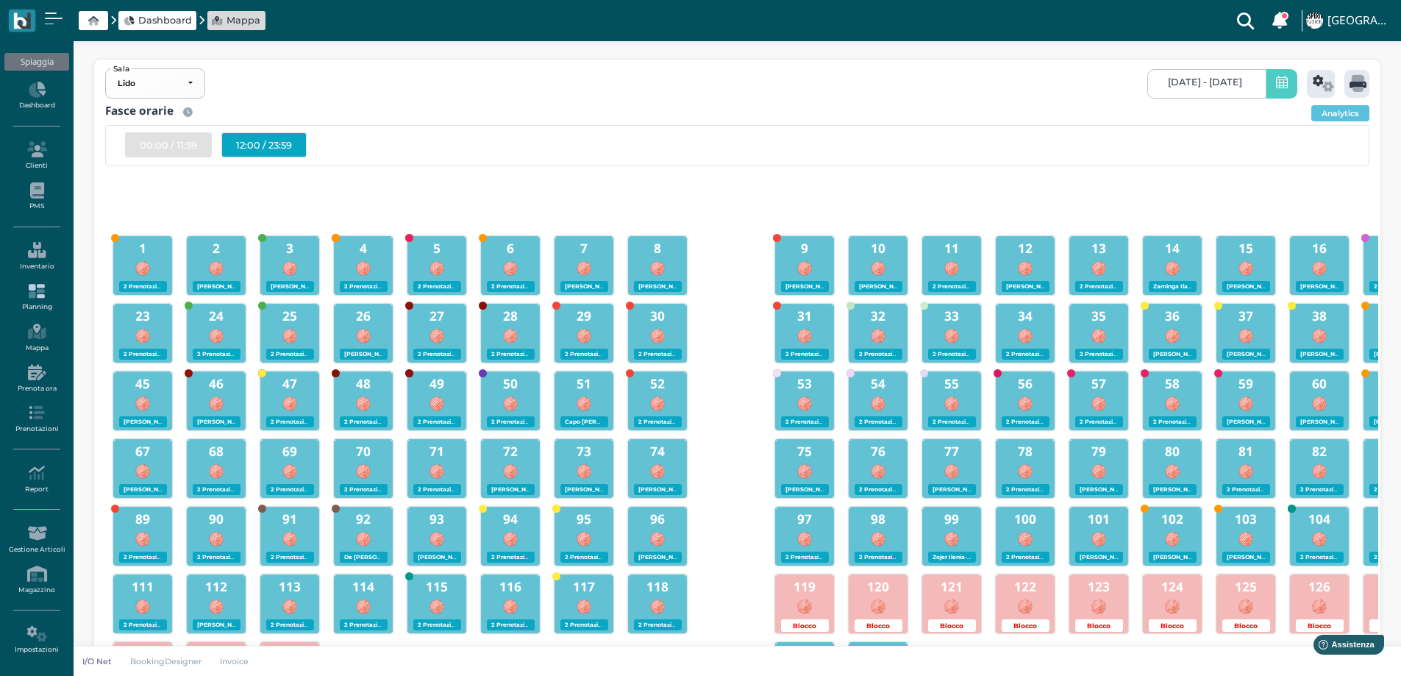
click at [39, 291] on icon at bounding box center [36, 291] width 64 height 16
